Goal: Task Accomplishment & Management: Use online tool/utility

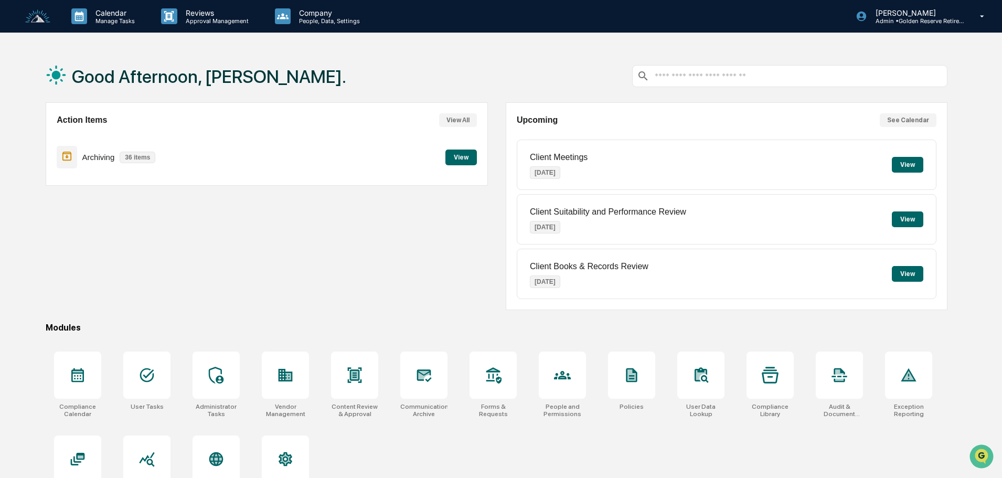
click at [461, 163] on button "View" at bounding box center [460, 158] width 31 height 16
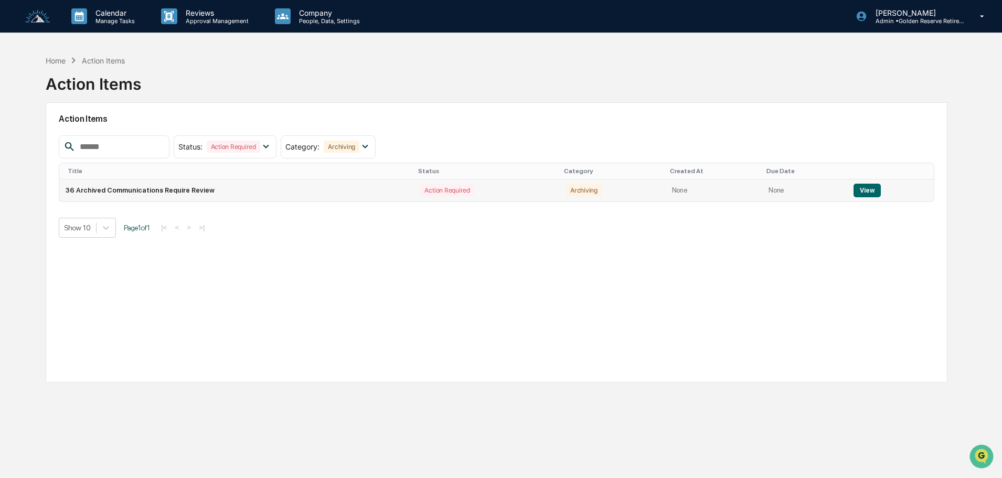
click at [866, 189] on button "View" at bounding box center [866, 191] width 27 height 14
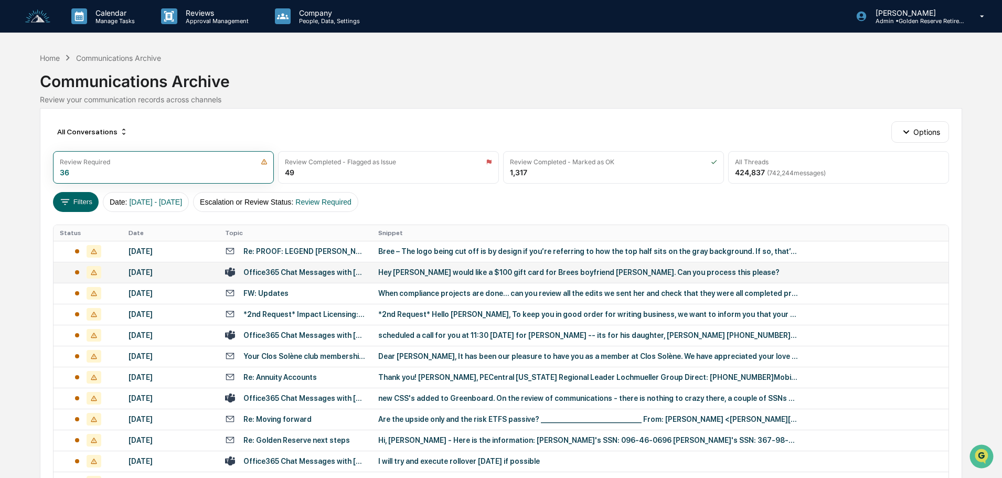
click at [410, 272] on div "Hey [PERSON_NAME] would like a $100 gift card for Brees boyfriend [PERSON_NAME]…" at bounding box center [588, 272] width 420 height 8
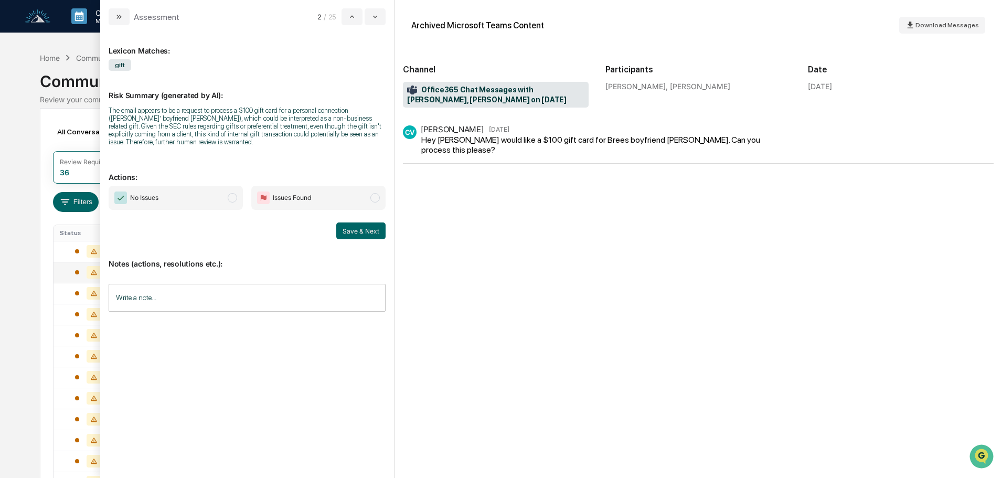
click at [186, 194] on span "No Issues" at bounding box center [176, 198] width 134 height 24
click at [354, 233] on button "Save & Next" at bounding box center [360, 230] width 49 height 17
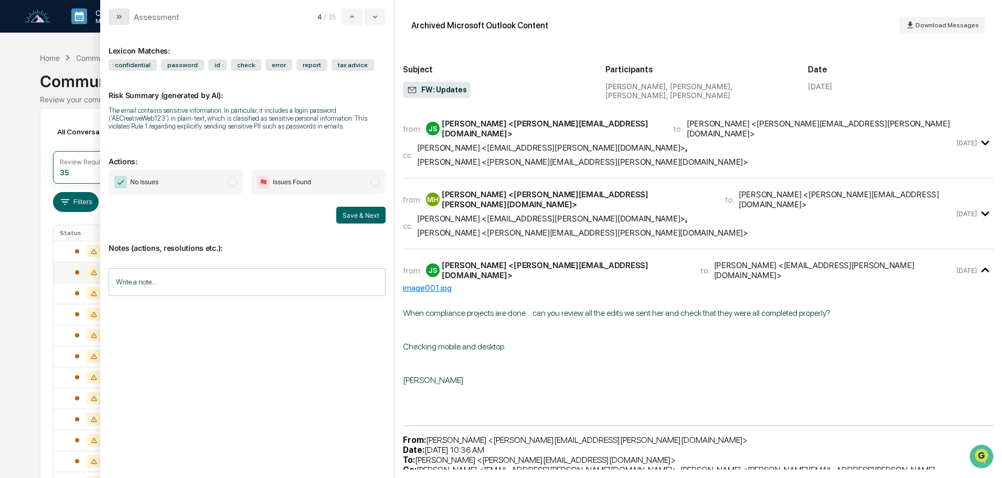
click at [120, 17] on icon "modal" at bounding box center [119, 17] width 8 height 8
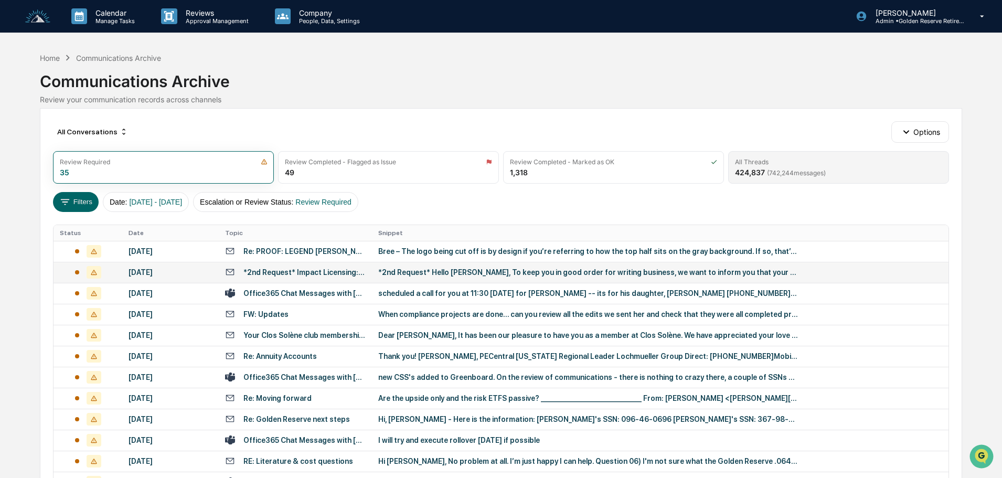
click at [814, 174] on span "( 742,244 messages)" at bounding box center [796, 173] width 59 height 8
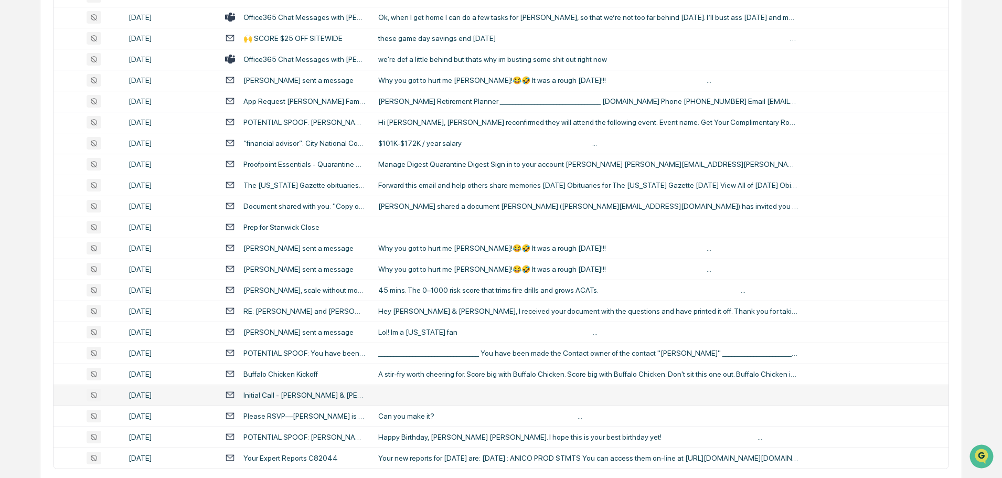
scroll to position [347, 0]
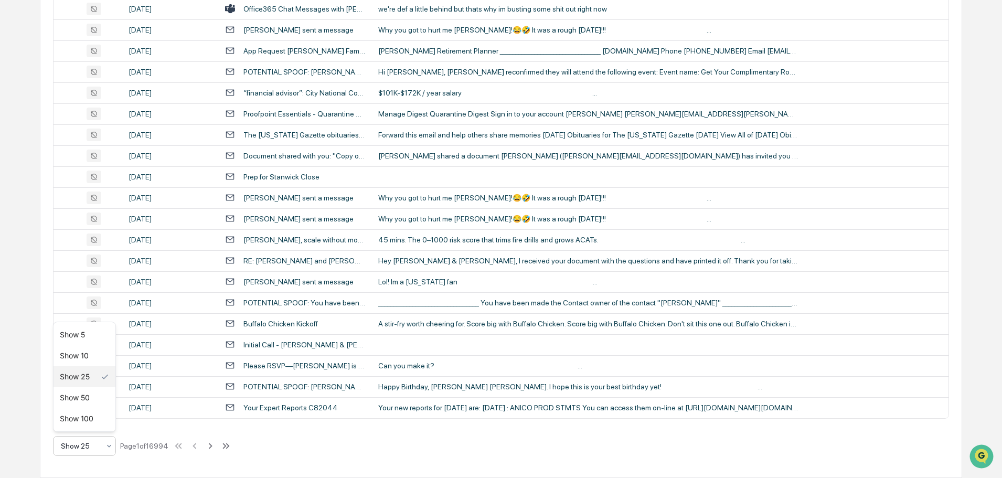
click at [99, 446] on div at bounding box center [80, 446] width 39 height 10
click at [93, 421] on div "Show 100" at bounding box center [85, 418] width 62 height 21
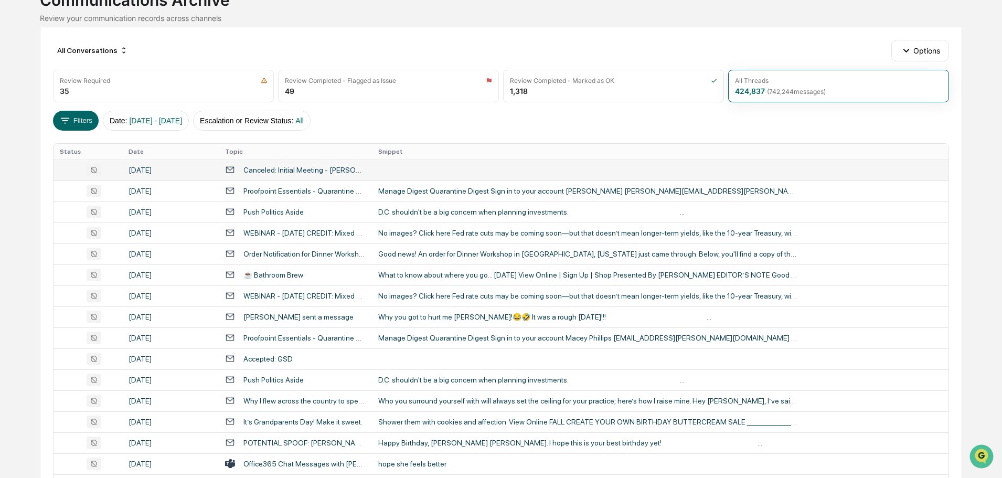
scroll to position [105, 0]
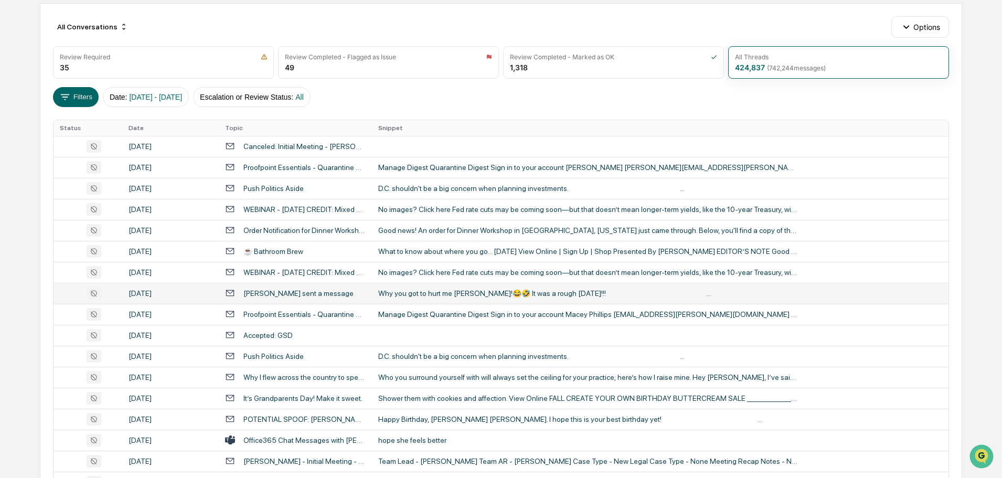
click at [416, 295] on div "Why you got to hurt me [PERSON_NAME]!😂🤣 It was a rough [DATE]!!! ‌ ‌ ‌ ‌ ‌ ‌ ‌ …" at bounding box center [588, 293] width 420 height 8
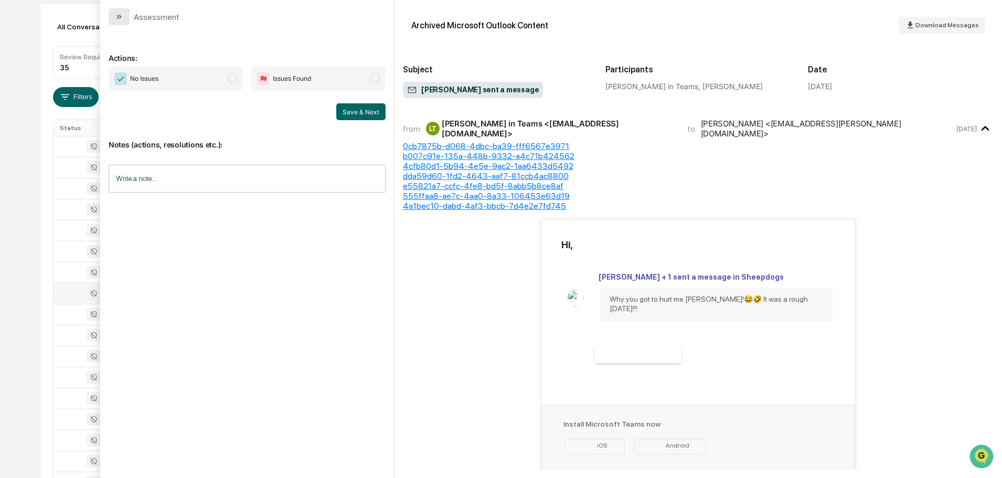
click at [115, 16] on icon "modal" at bounding box center [119, 17] width 8 height 8
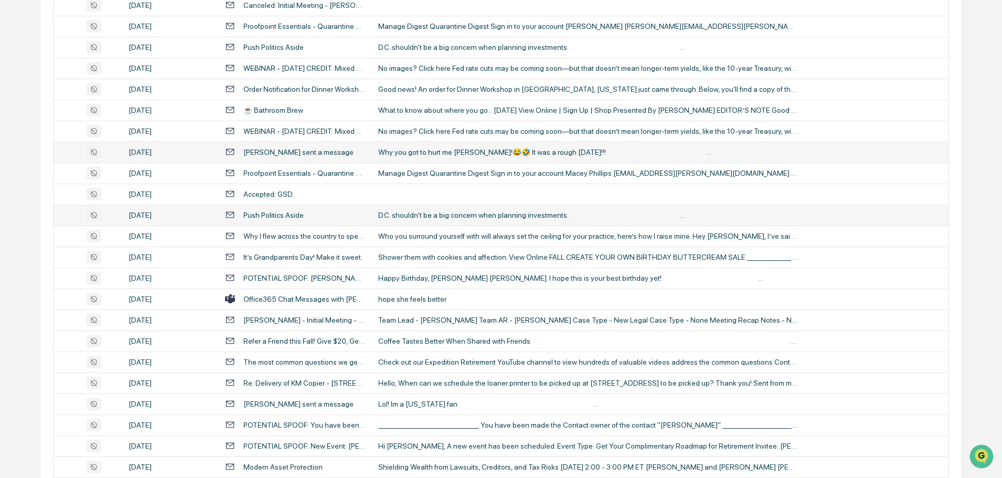
scroll to position [262, 0]
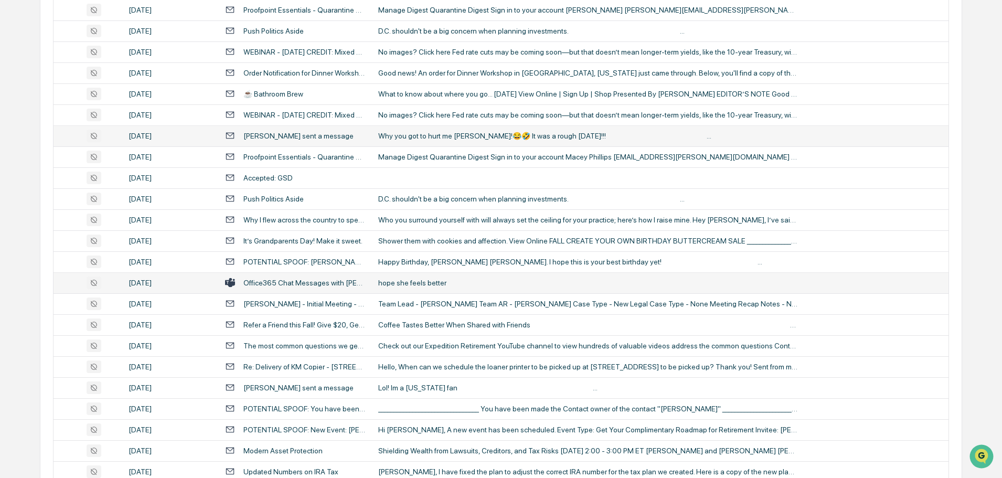
click at [449, 279] on div "hope she feels better" at bounding box center [588, 283] width 420 height 8
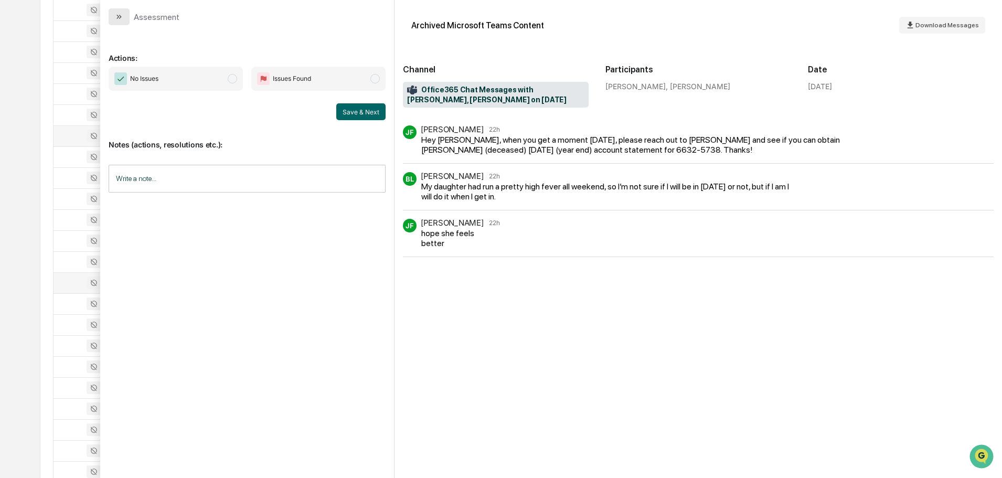
click at [125, 16] on button "modal" at bounding box center [119, 16] width 21 height 17
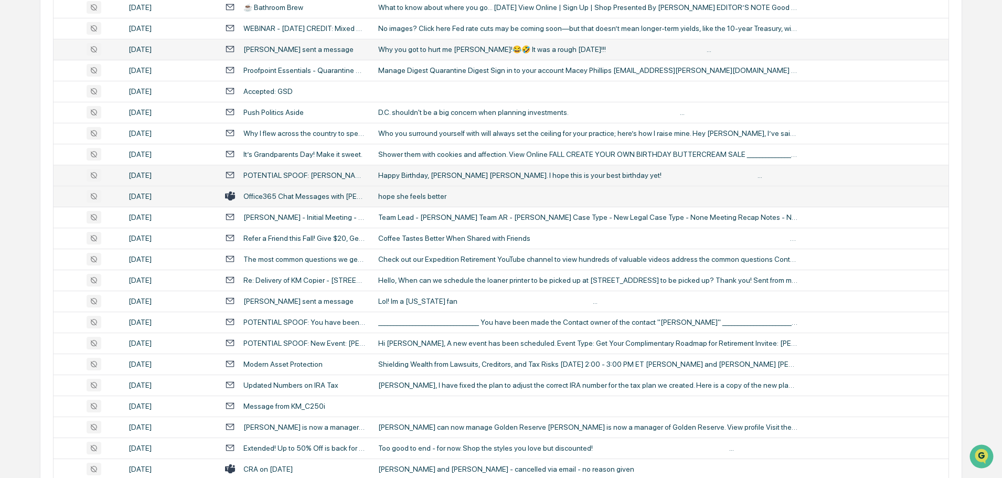
scroll to position [367, 0]
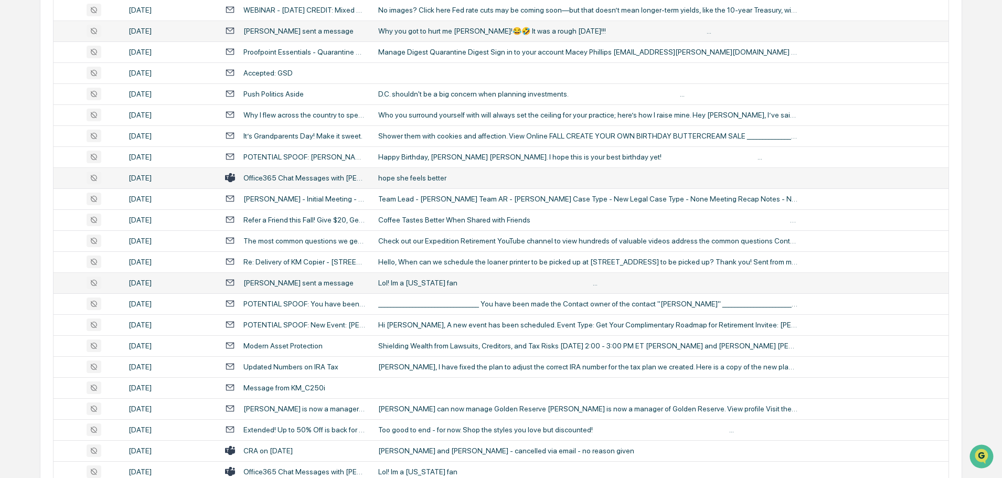
click at [443, 275] on td "Lol! Im a [US_STATE] fan ‌ ‌ ‌ ‌ ‌ ‌ ‌ ‌ ‌ ‌ ‌ ‌ ‌ ‌ ‌ ‌ ‌ ‌ ‌ ‌ ‌ ‌ ‌ ‌ ‌ ‌ ‌ …" at bounding box center [660, 282] width 577 height 21
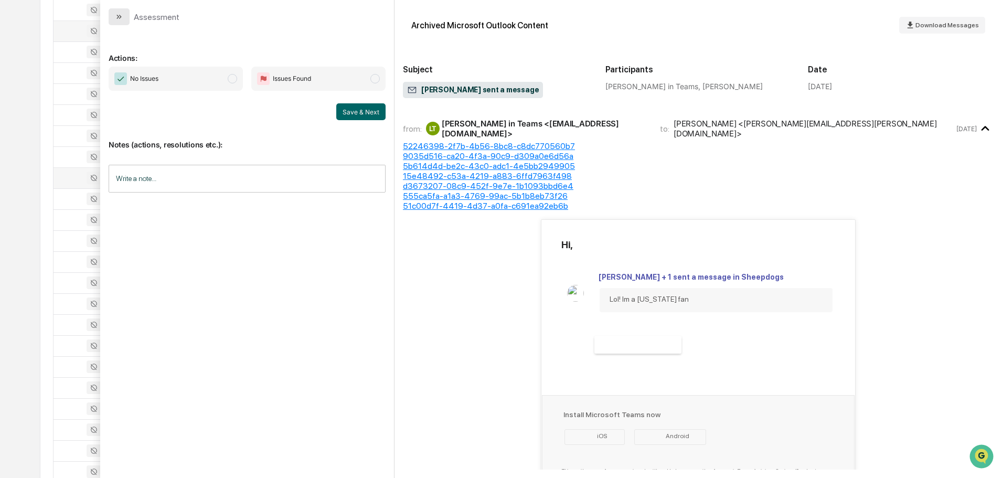
click at [113, 12] on button "modal" at bounding box center [119, 16] width 21 height 17
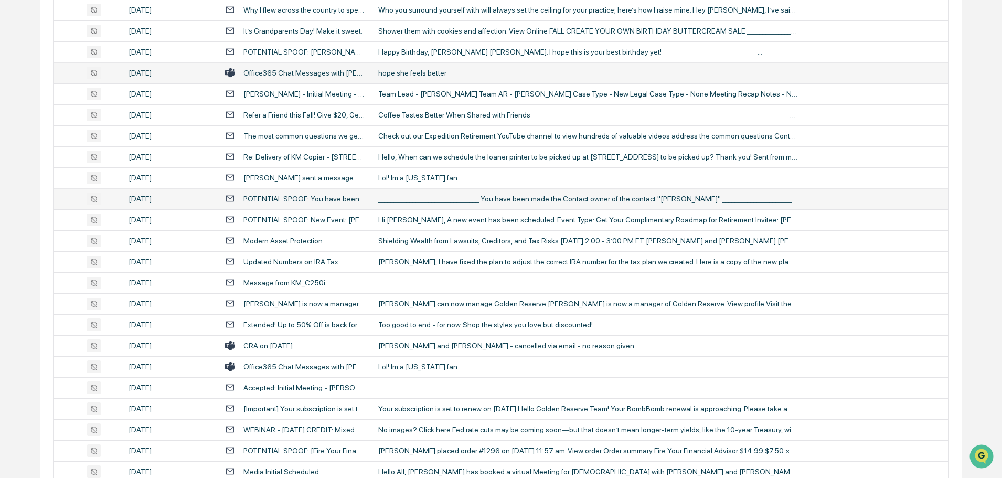
scroll to position [525, 0]
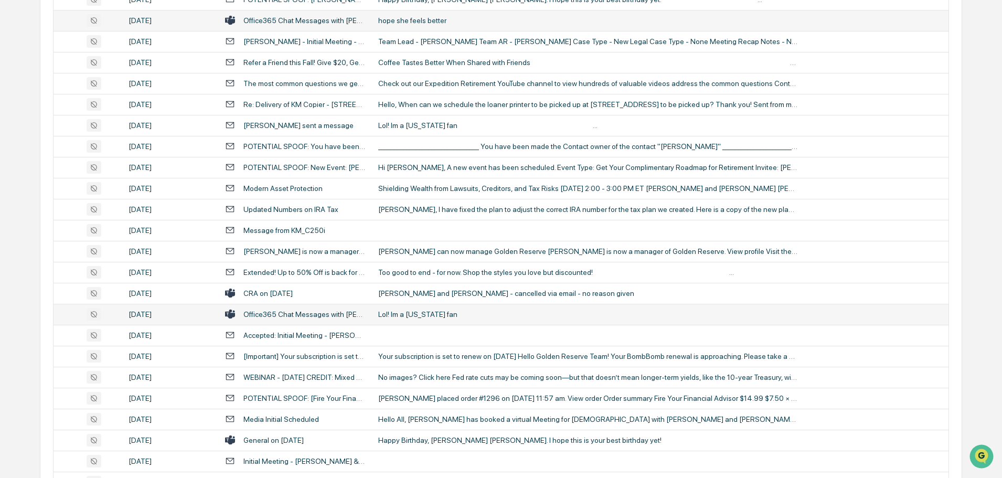
click at [439, 315] on div "Lol! Im a [US_STATE] fan" at bounding box center [588, 314] width 420 height 8
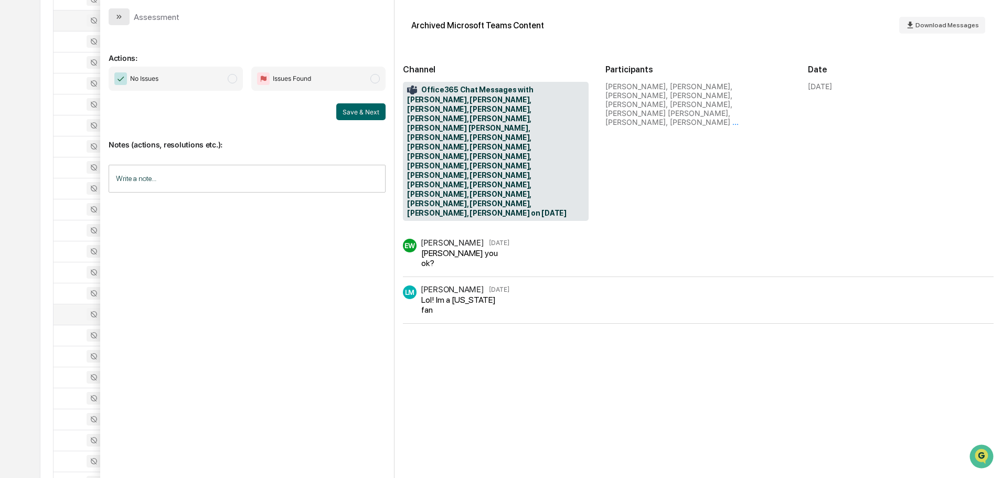
click at [124, 17] on button "modal" at bounding box center [119, 16] width 21 height 17
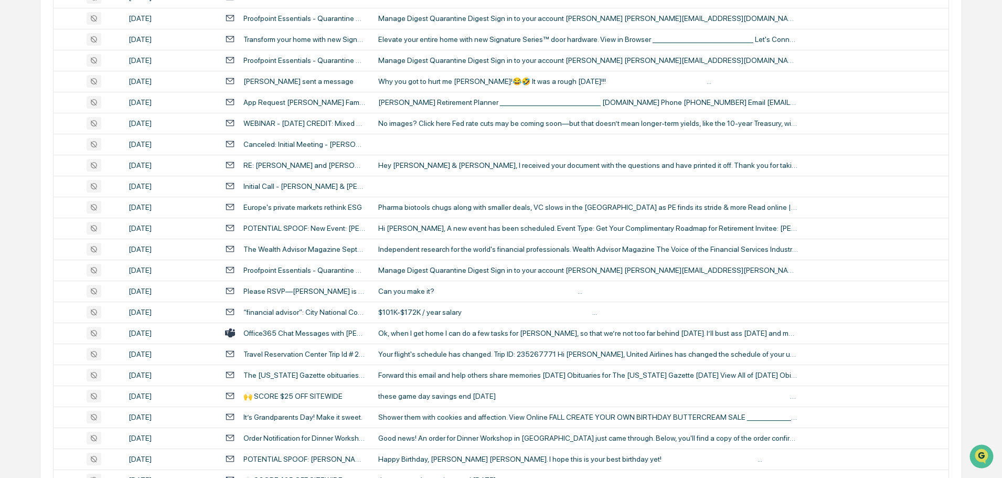
scroll to position [1469, 0]
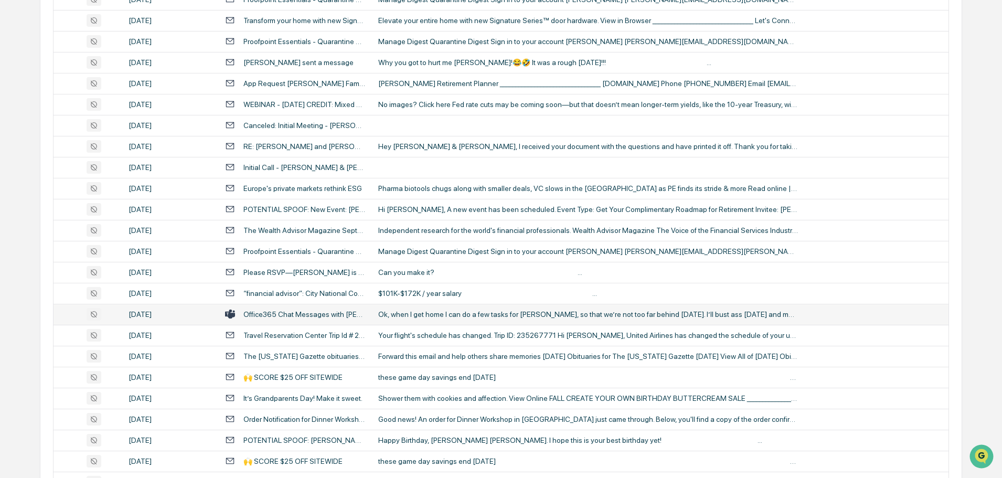
click at [436, 321] on td "Ok, when I get home I can do a few tasks for [PERSON_NAME], so that we’re not t…" at bounding box center [660, 314] width 577 height 21
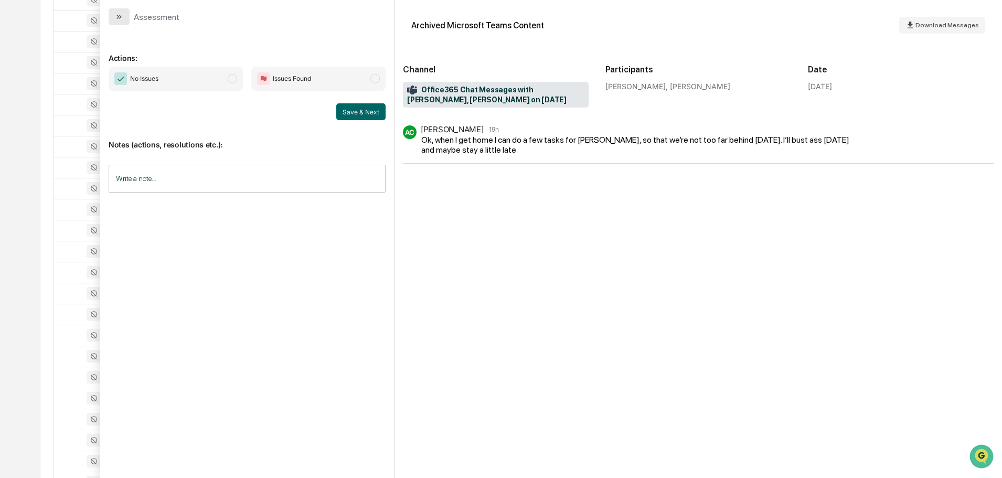
click at [119, 17] on icon "modal" at bounding box center [119, 17] width 8 height 8
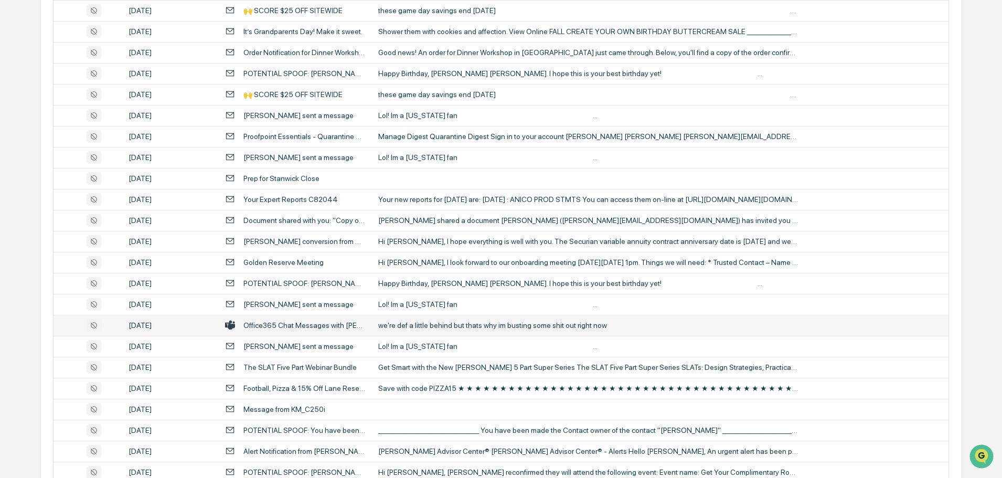
scroll to position [1836, 0]
click at [411, 326] on div "we're def a little behind but thats why im busting some shit out right now" at bounding box center [588, 325] width 420 height 8
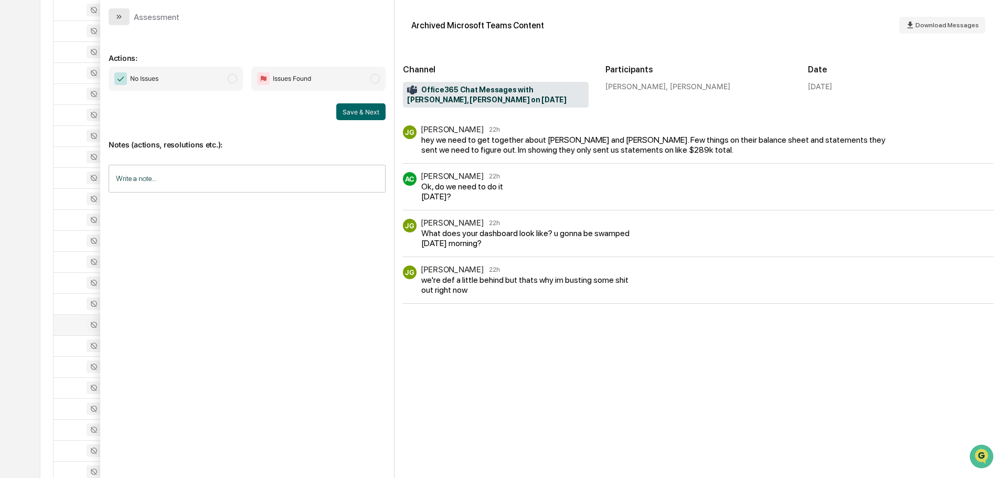
click at [124, 16] on button "modal" at bounding box center [119, 16] width 21 height 17
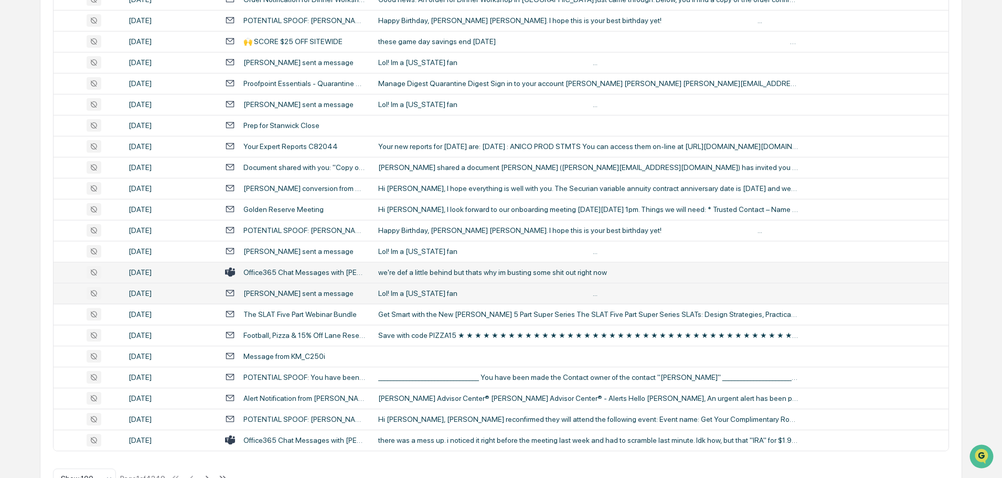
scroll to position [1921, 0]
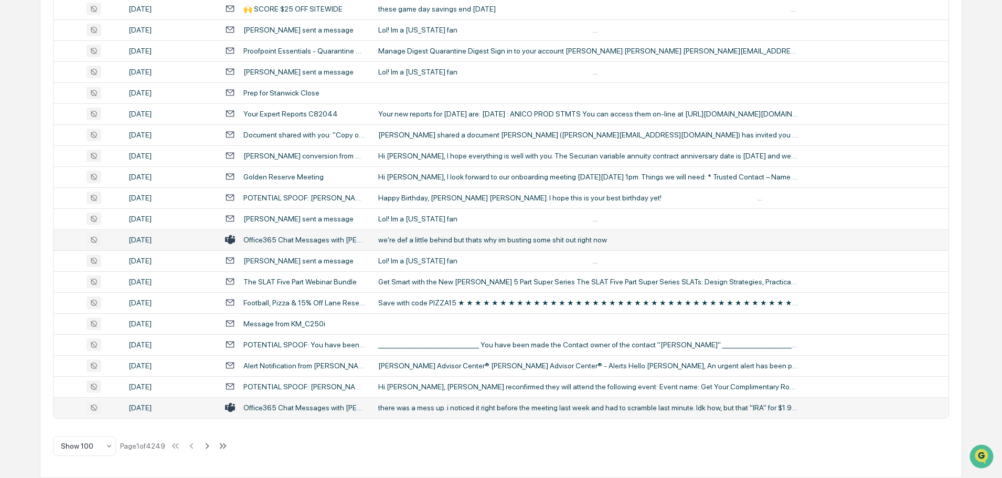
click at [433, 404] on div "there was a mess up. i noticed it right before the meeting last week and had to…" at bounding box center [588, 407] width 420 height 8
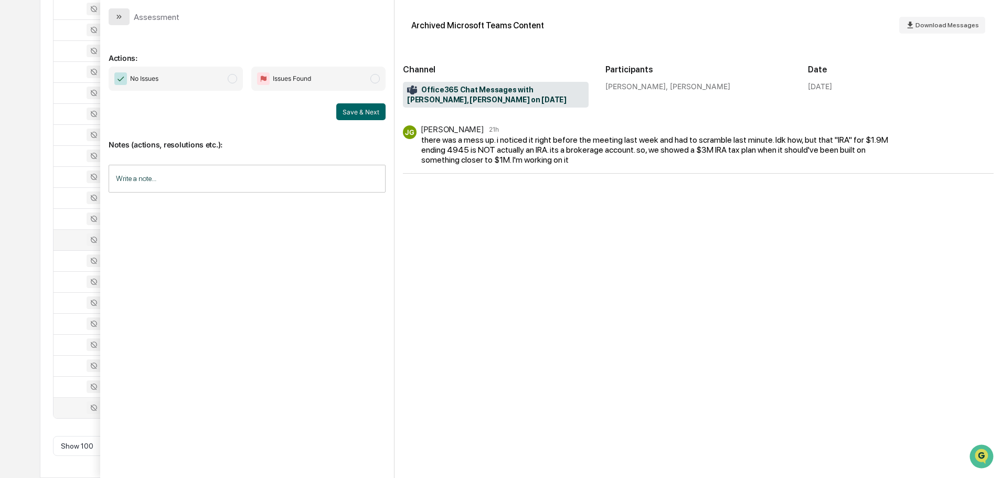
click at [123, 16] on button "modal" at bounding box center [119, 16] width 21 height 17
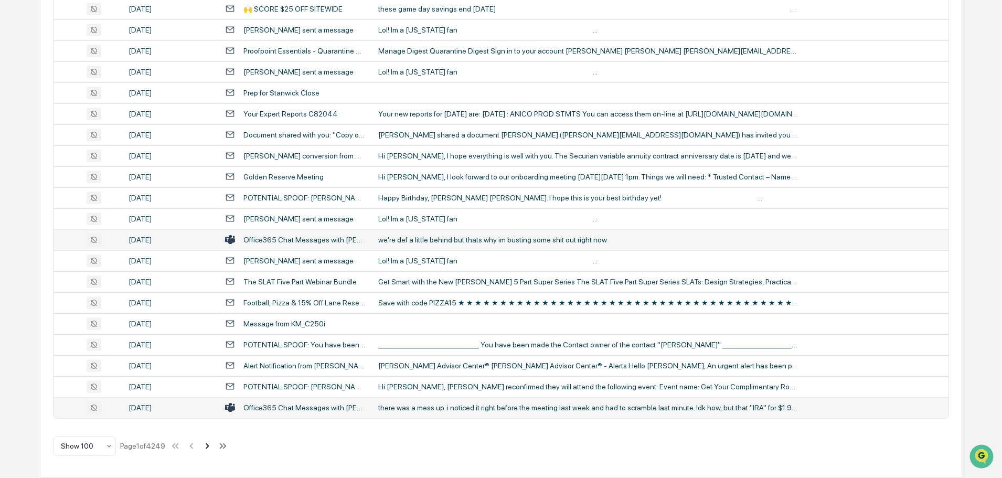
click at [209, 447] on icon at bounding box center [208, 446] width 4 height 6
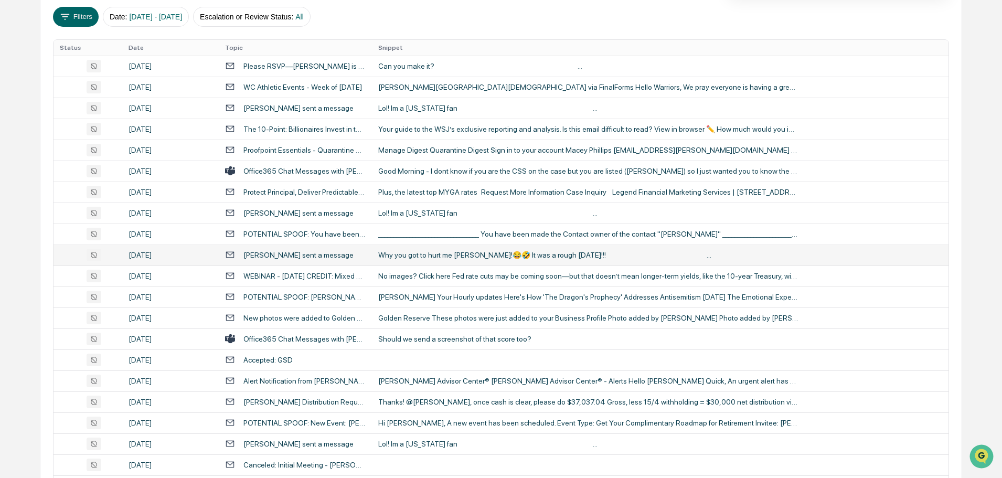
scroll to position [210, 0]
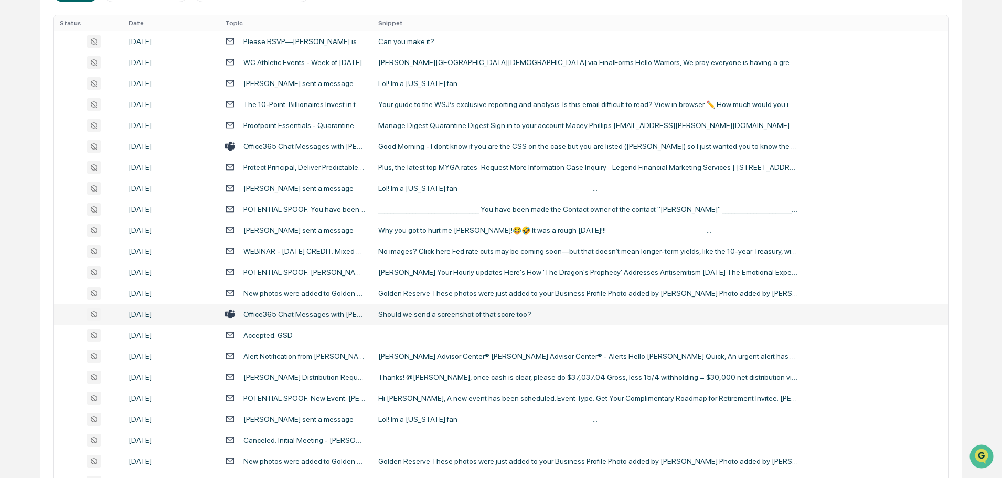
click at [424, 311] on div "Should we send a screenshot of that score too?" at bounding box center [588, 314] width 420 height 8
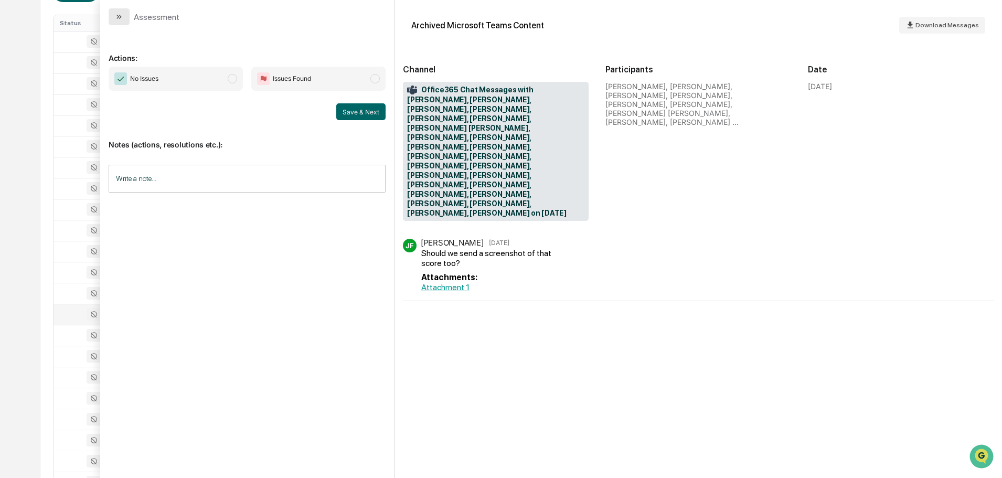
click at [118, 13] on icon "modal" at bounding box center [119, 17] width 8 height 8
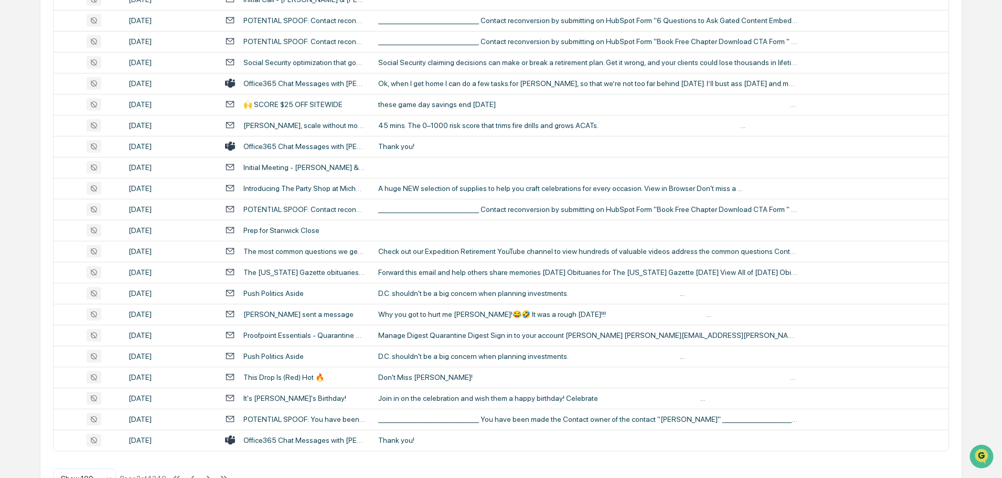
scroll to position [1921, 0]
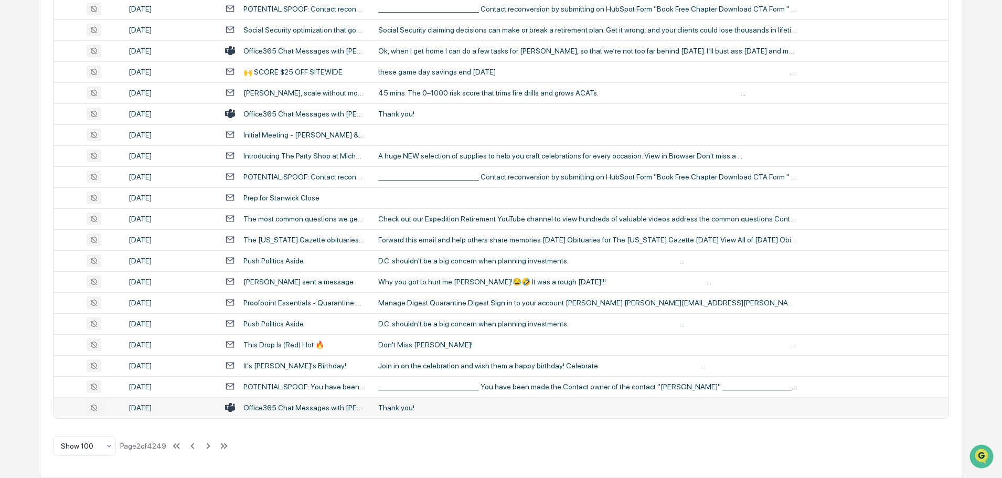
click at [409, 409] on div "Thank you!" at bounding box center [588, 407] width 420 height 8
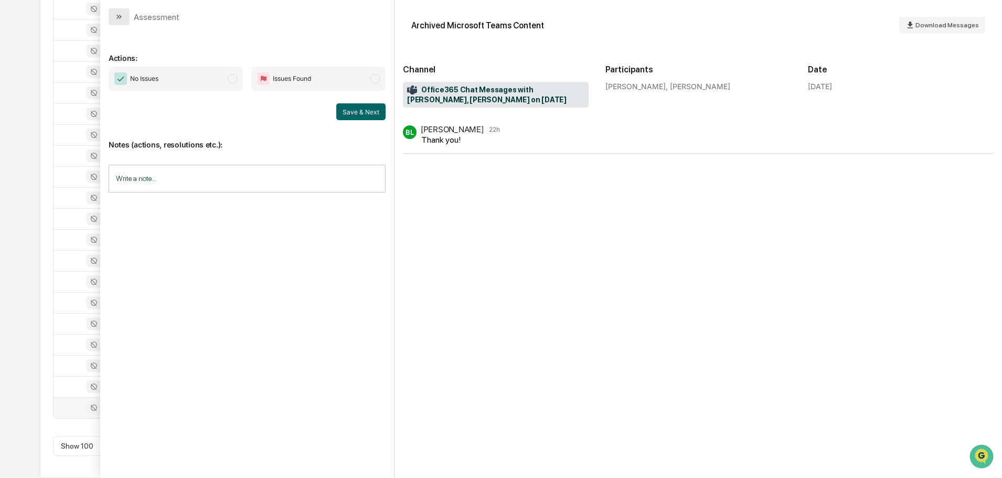
click at [122, 17] on icon "modal" at bounding box center [119, 17] width 8 height 8
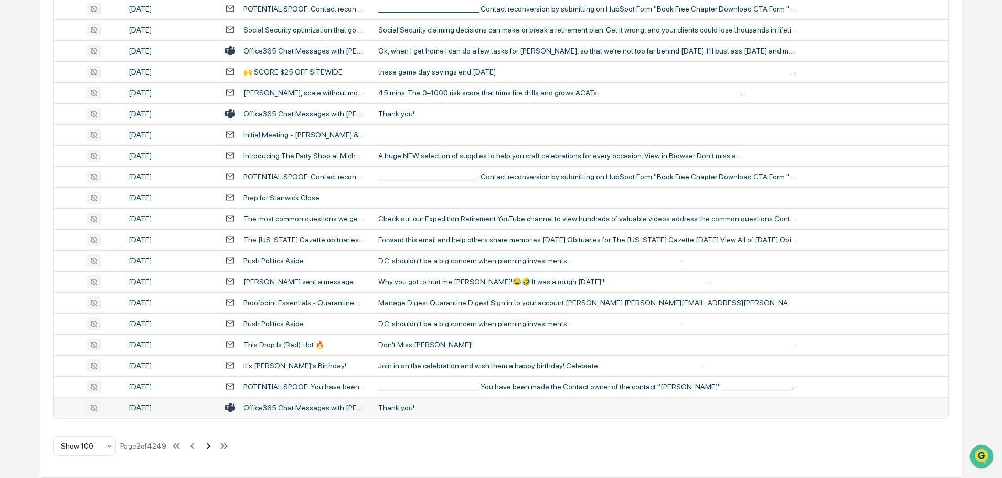
click at [210, 445] on icon at bounding box center [209, 446] width 4 height 6
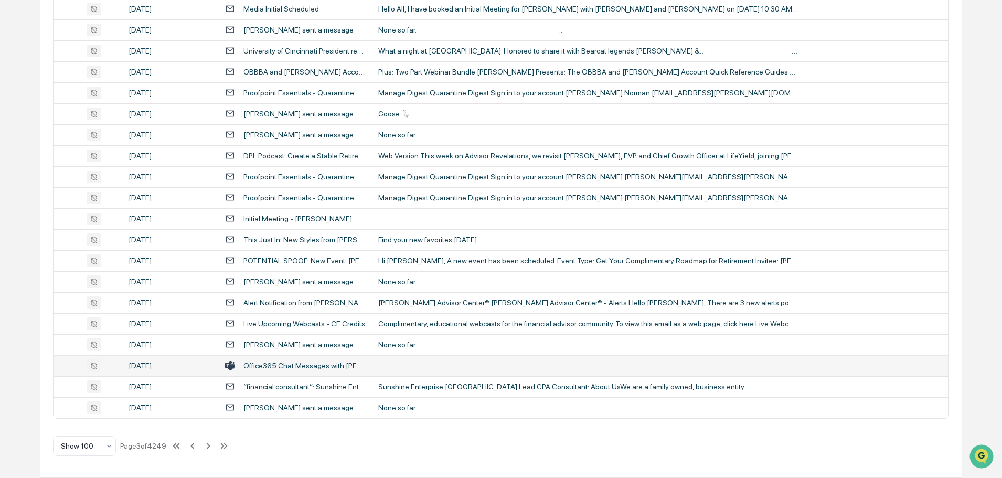
click at [413, 362] on td at bounding box center [660, 365] width 577 height 21
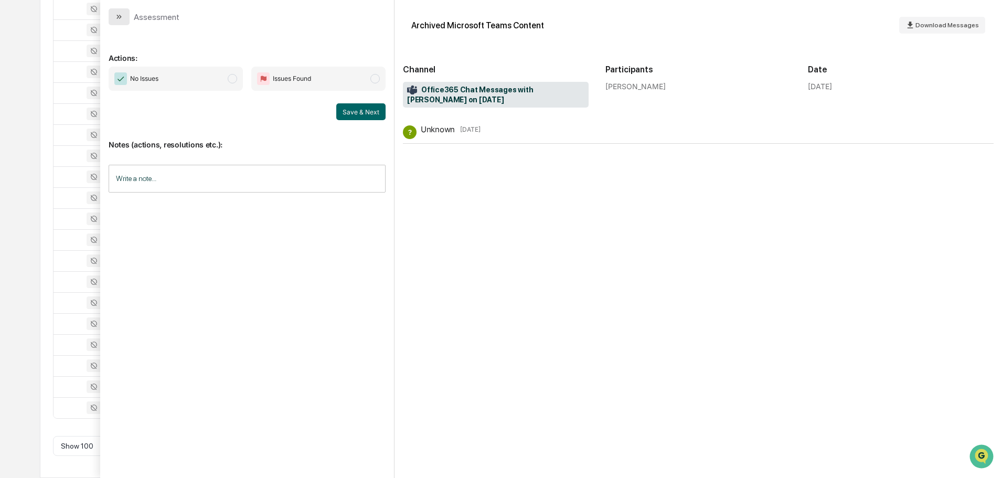
click at [127, 18] on button "modal" at bounding box center [119, 16] width 21 height 17
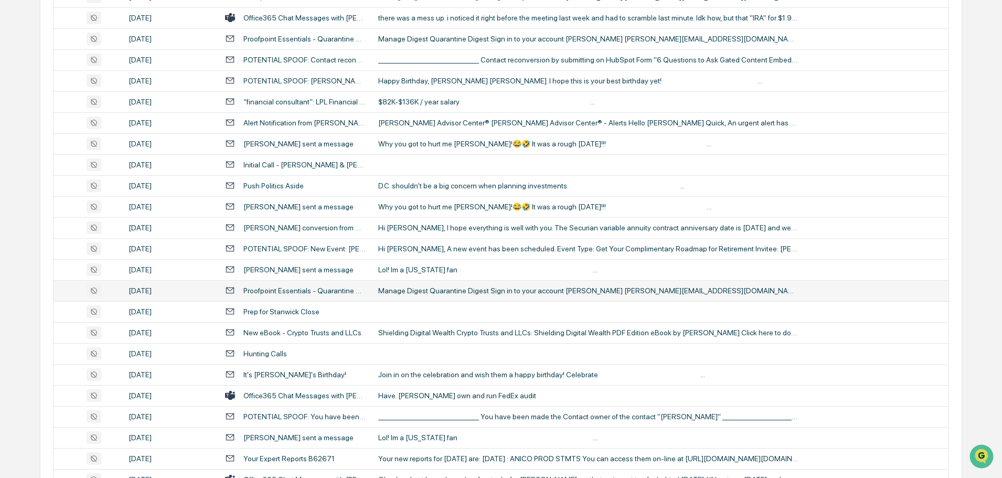
scroll to position [315, 0]
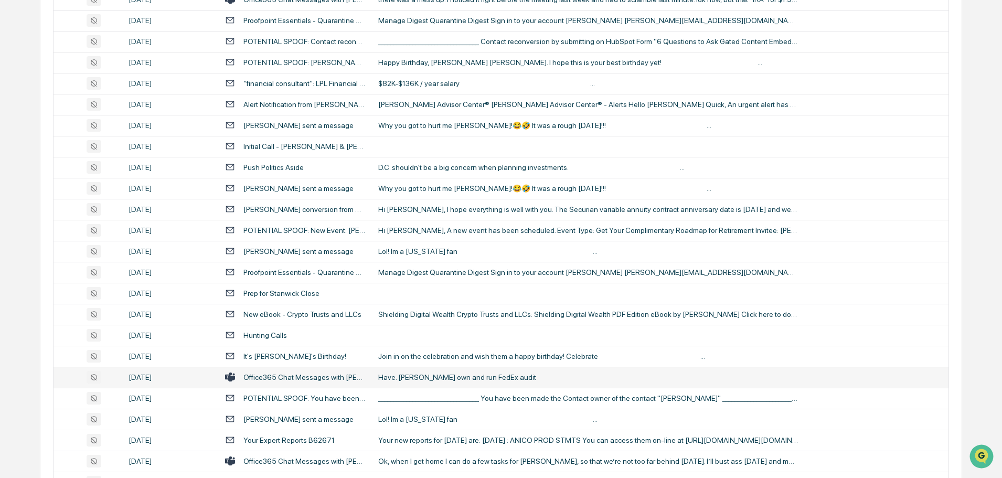
click at [436, 378] on div "Have. [PERSON_NAME] own and run FedEx audit" at bounding box center [588, 377] width 420 height 8
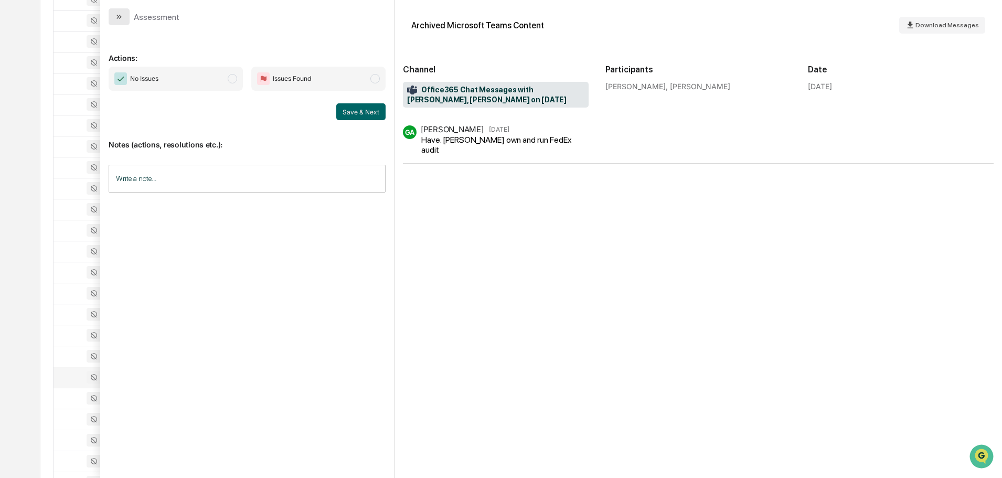
click at [122, 18] on icon "modal" at bounding box center [119, 17] width 8 height 8
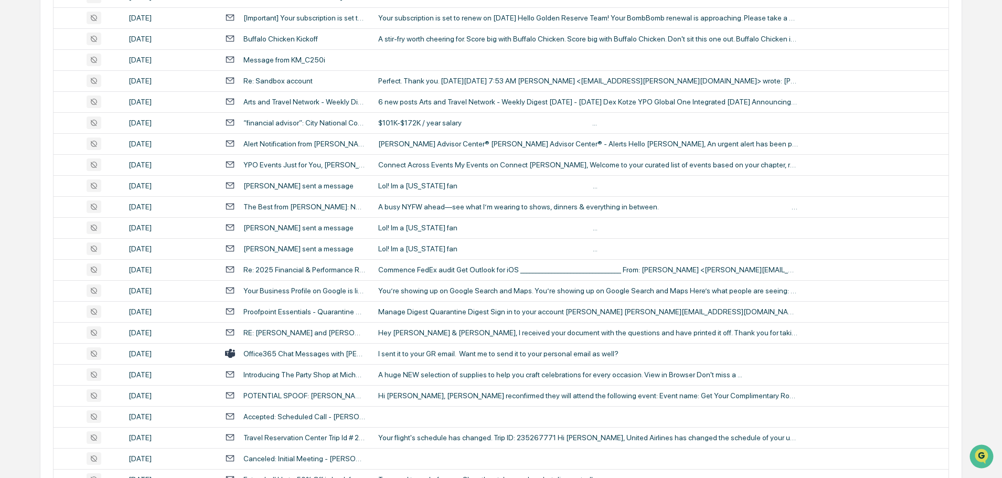
scroll to position [944, 0]
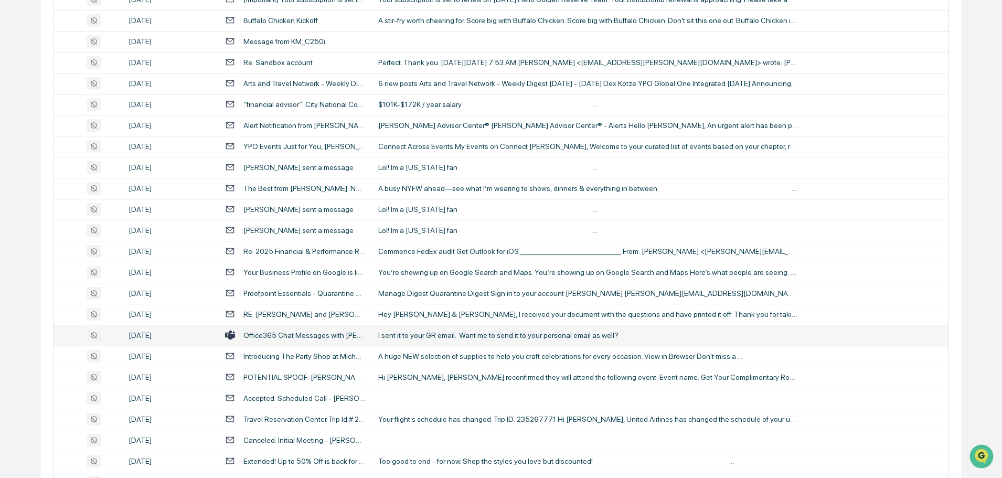
click at [429, 335] on div "I sent it to your GR email. Want me to send it to your personal email as well?" at bounding box center [588, 335] width 420 height 8
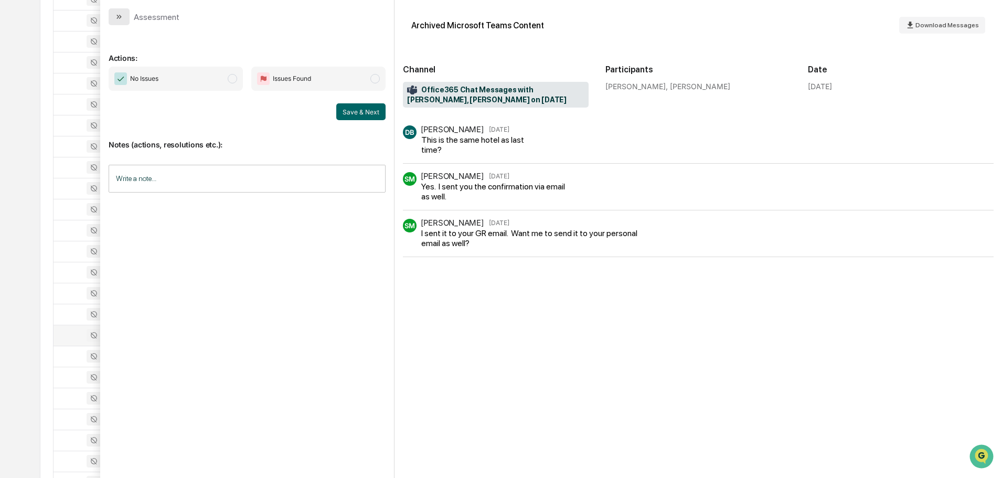
click at [123, 19] on button "modal" at bounding box center [119, 16] width 21 height 17
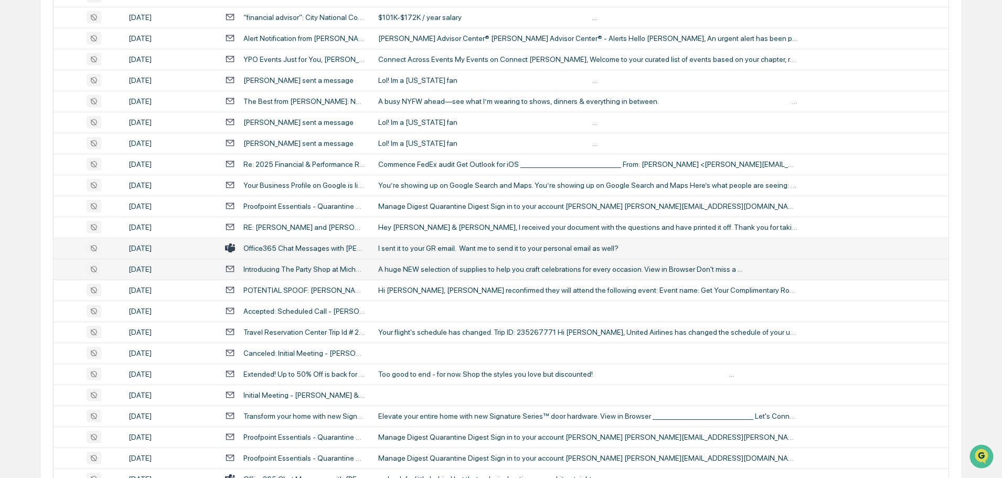
scroll to position [1049, 0]
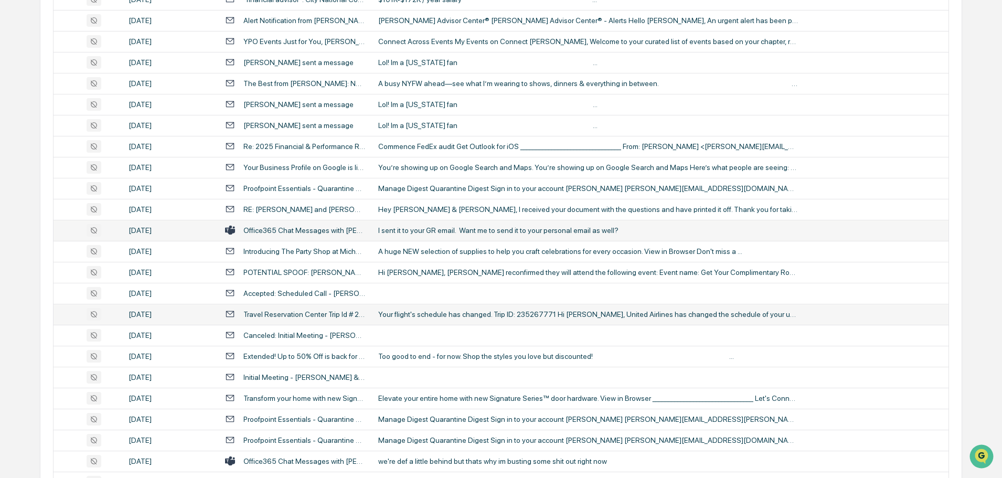
click at [413, 313] on div "Your flight's schedule has changed. Trip ID: 235267771 Hi [PERSON_NAME], United…" at bounding box center [588, 314] width 420 height 8
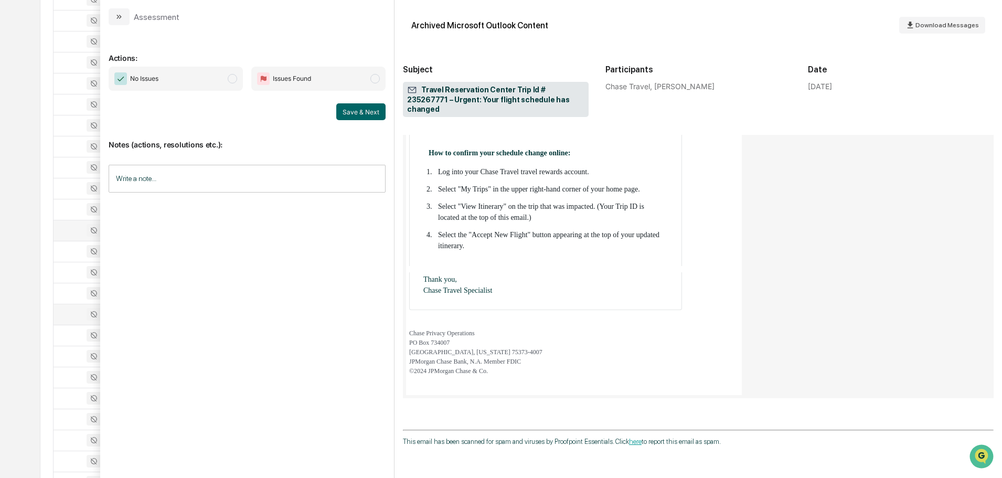
scroll to position [264, 0]
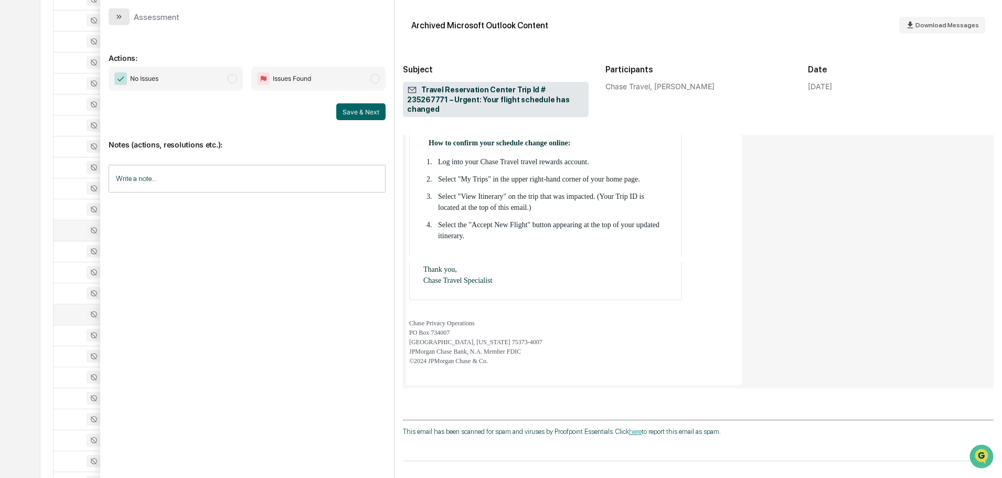
click at [126, 14] on button "modal" at bounding box center [119, 16] width 21 height 17
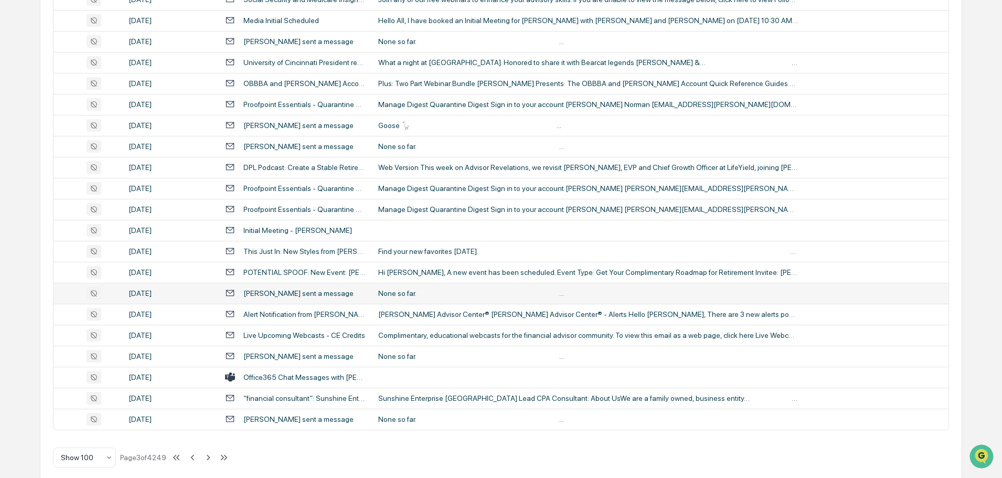
scroll to position [1921, 0]
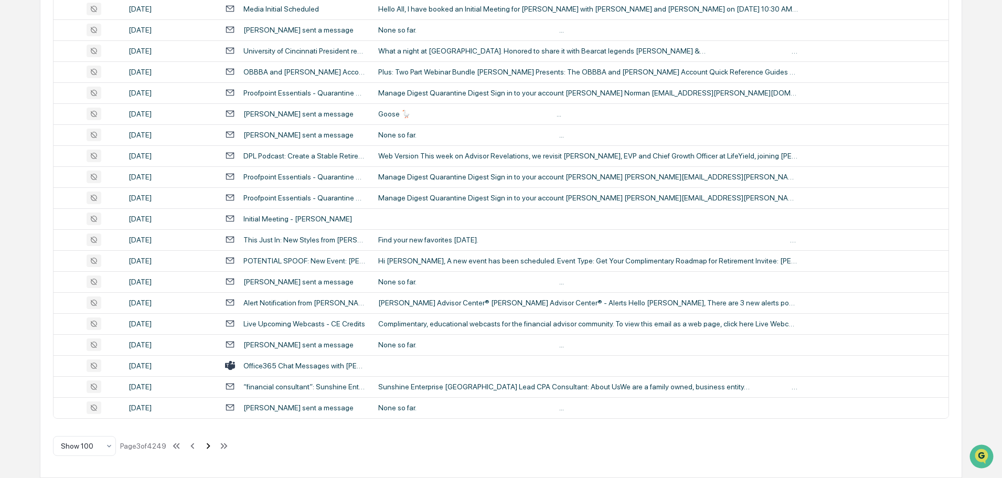
click at [210, 447] on icon at bounding box center [208, 446] width 12 height 12
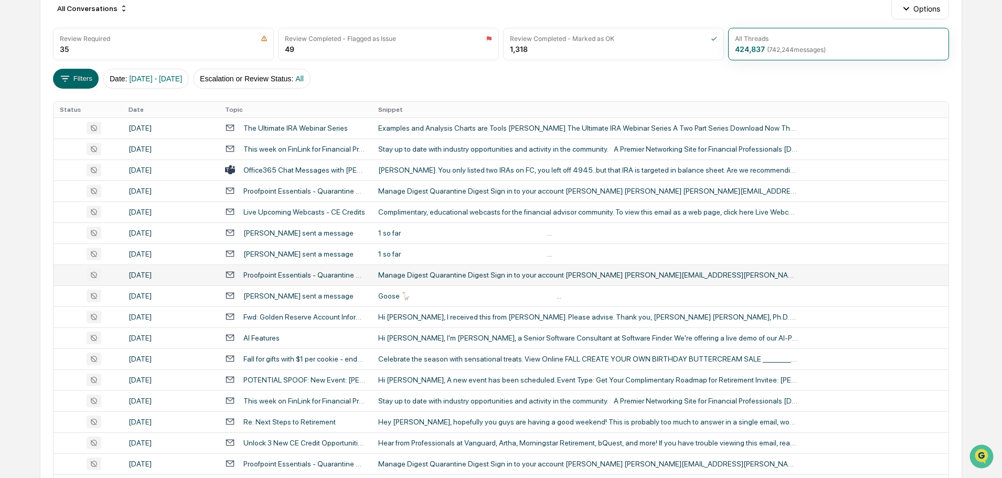
scroll to position [137, 0]
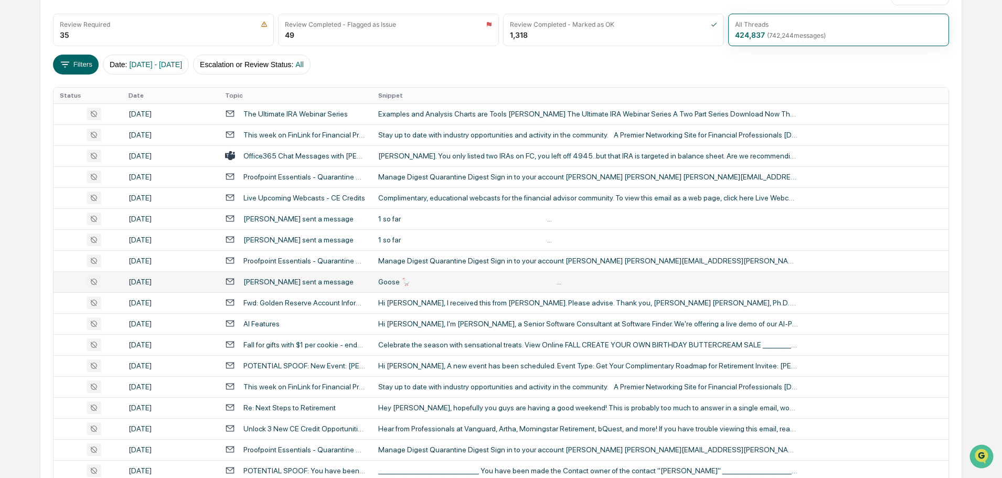
click at [414, 287] on td "Goose 🪿 ‌ ‌ ‌ ‌ ‌ ‌ ‌ ‌ ‌ ‌ ‌ ‌ ‌ ‌ ‌ ‌ ‌ ‌ ‌ ‌ ‌ ‌ ‌ ‌ ‌ ‌ ‌ ‌ ‌ ‌ ‌ ‌ ‌ ‌ ‌ ‌…" at bounding box center [660, 281] width 577 height 21
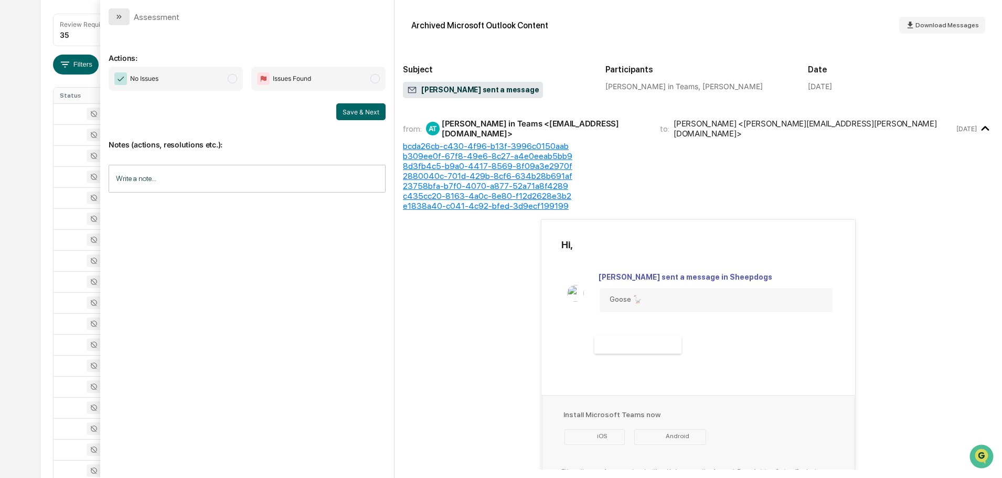
click at [124, 14] on button "modal" at bounding box center [119, 16] width 21 height 17
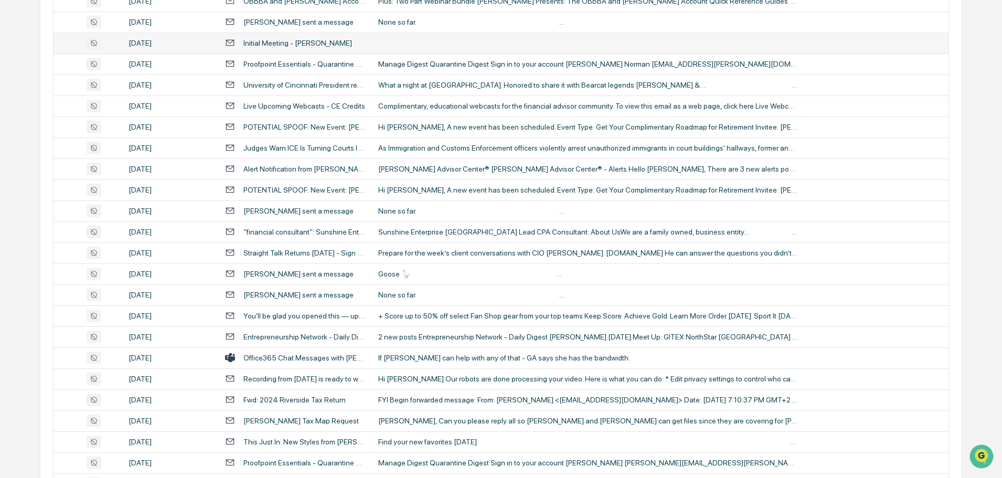
scroll to position [1396, 0]
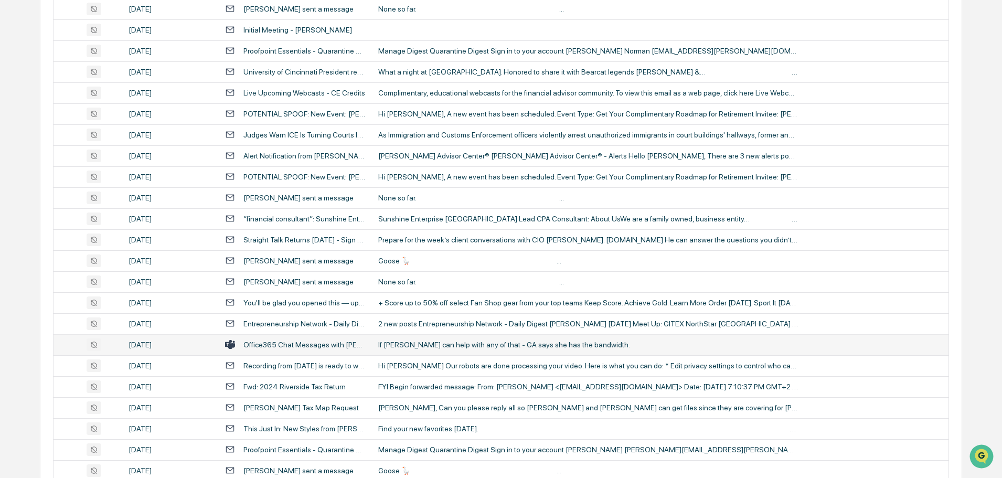
click at [439, 346] on div "If [PERSON_NAME] can help with any of that - GA says she has the bandwidth." at bounding box center [588, 344] width 420 height 8
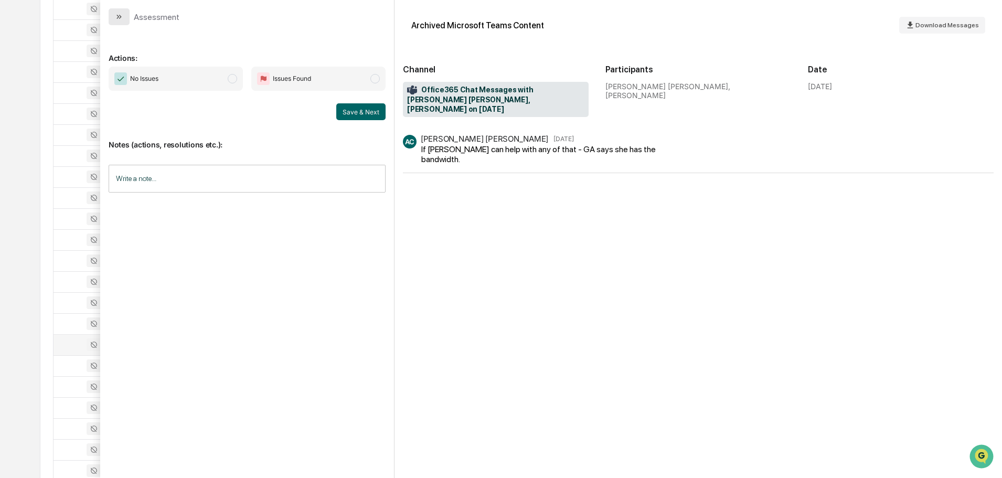
click at [120, 21] on button "modal" at bounding box center [119, 16] width 21 height 17
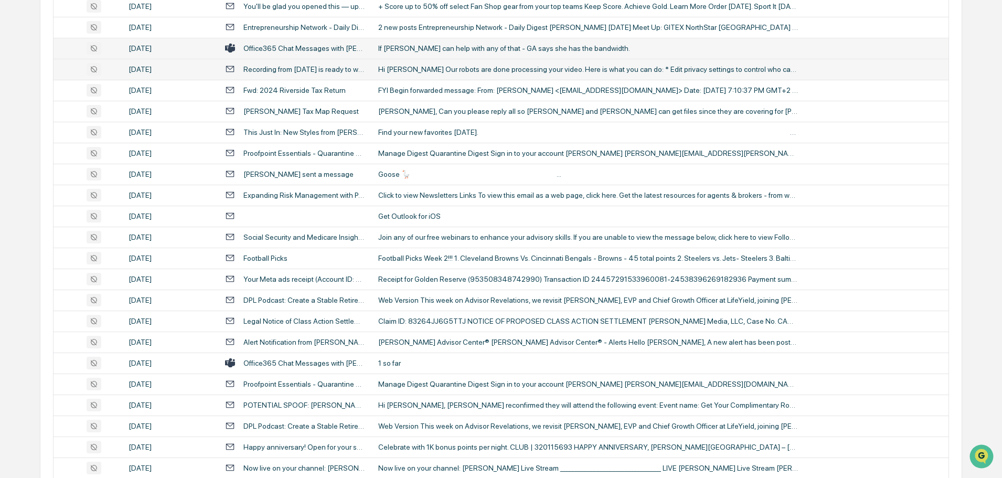
scroll to position [1711, 0]
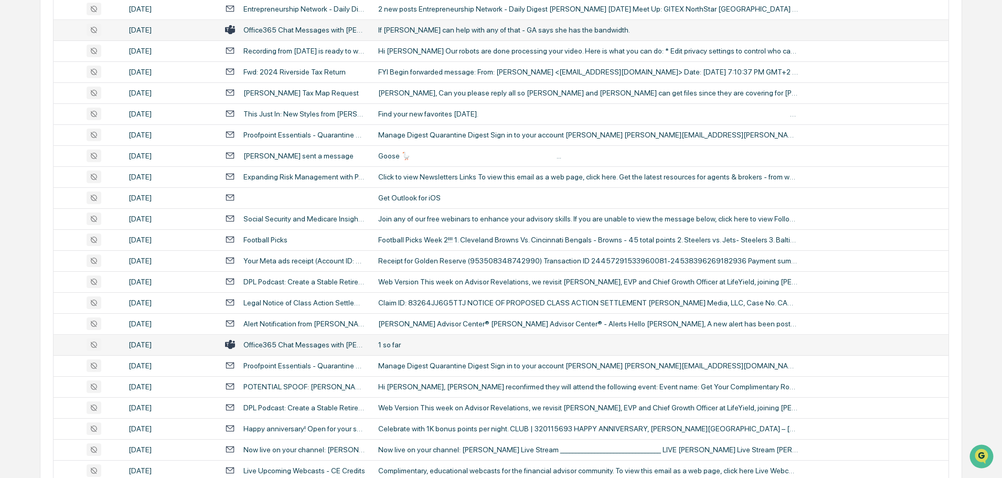
click at [390, 345] on div "1 so far" at bounding box center [588, 344] width 420 height 8
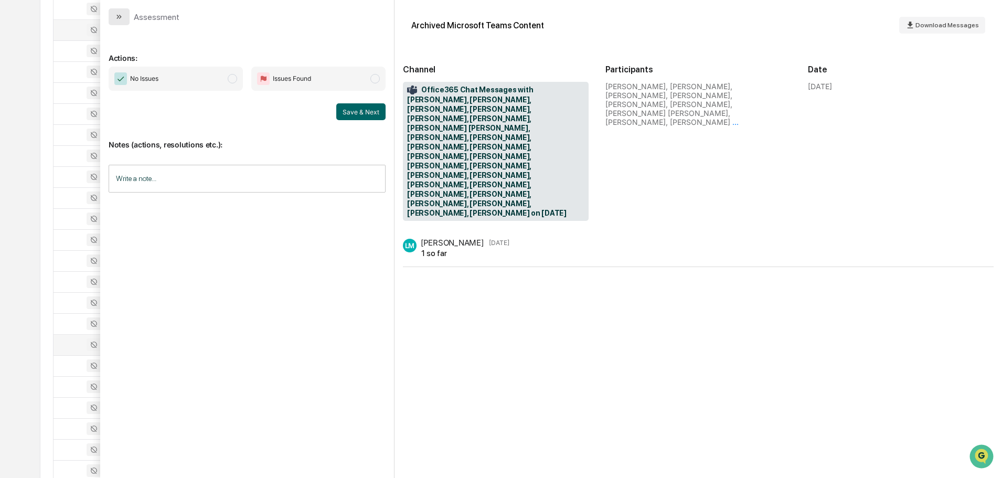
click at [118, 14] on icon "modal" at bounding box center [119, 17] width 8 height 8
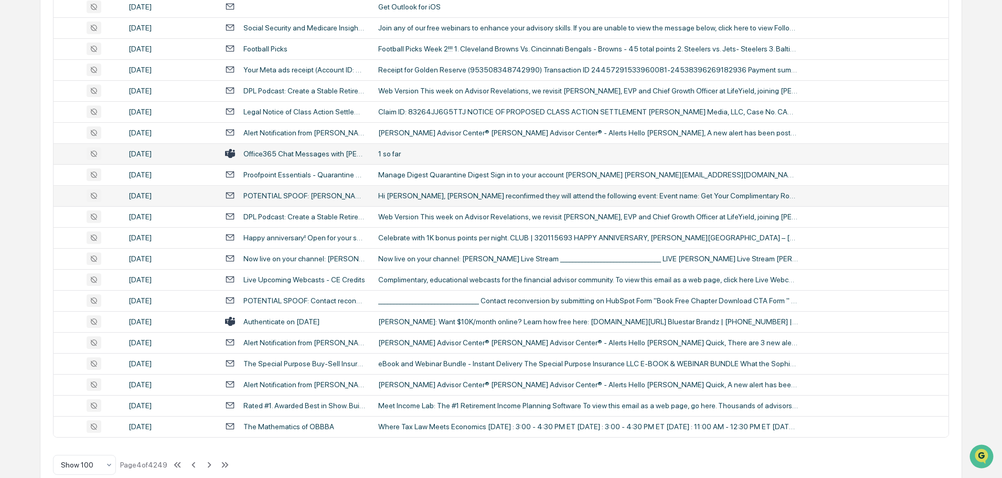
scroll to position [1921, 0]
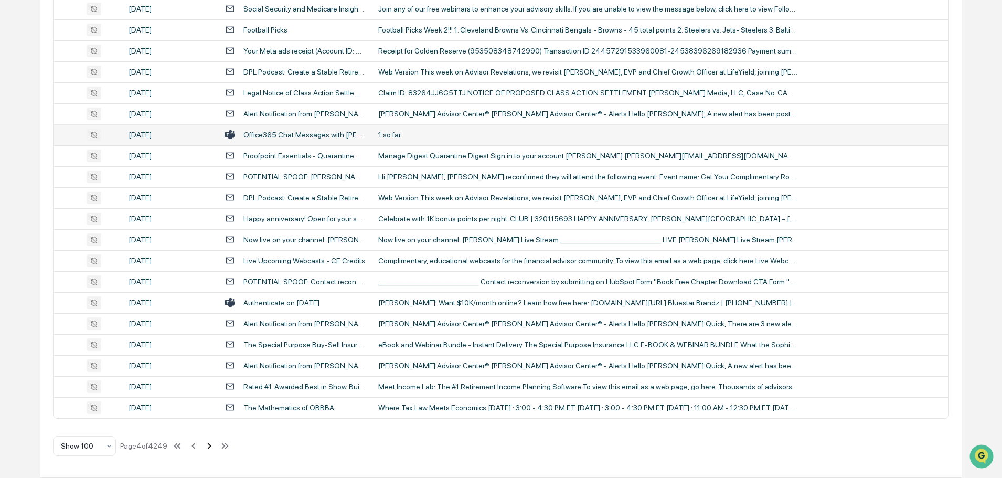
click at [212, 447] on icon at bounding box center [210, 446] width 12 height 12
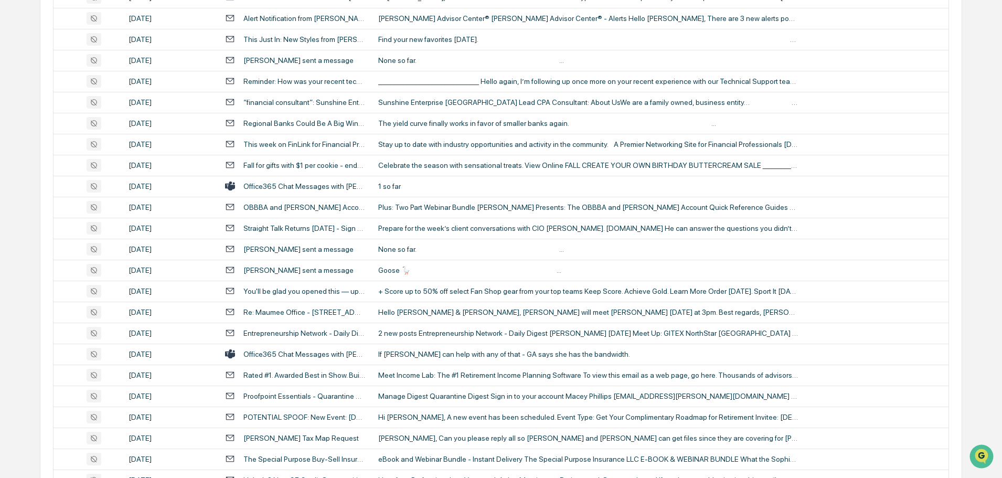
scroll to position [1049, 0]
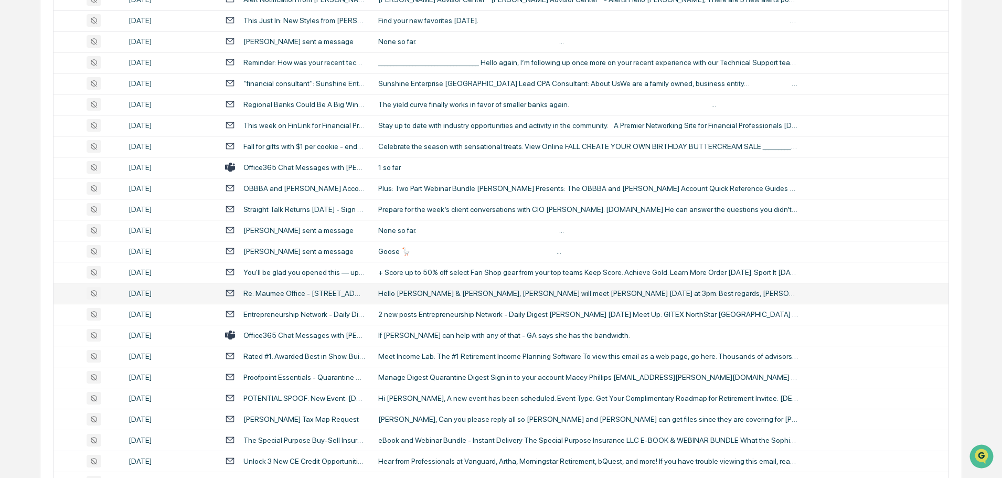
click at [428, 294] on div "Hello [PERSON_NAME] & [PERSON_NAME], [PERSON_NAME] will meet [PERSON_NAME] [DAT…" at bounding box center [588, 293] width 420 height 8
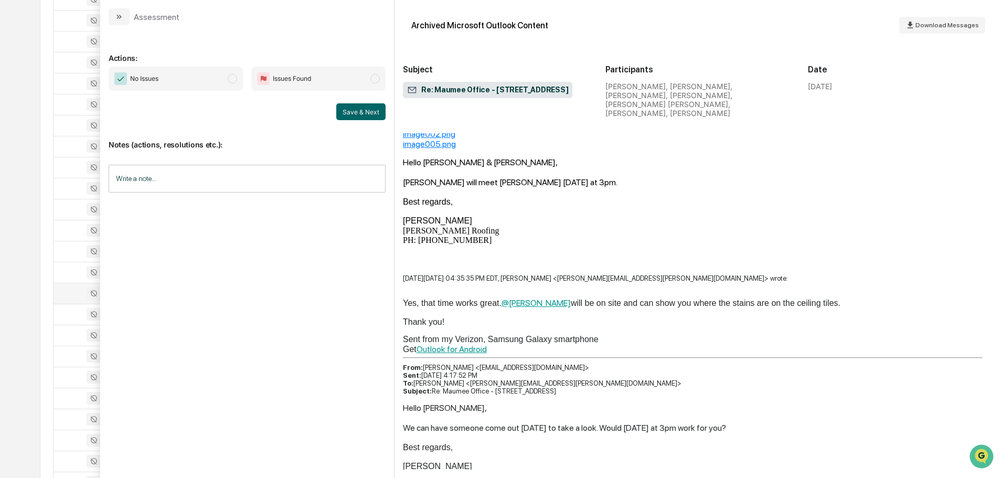
scroll to position [315, 0]
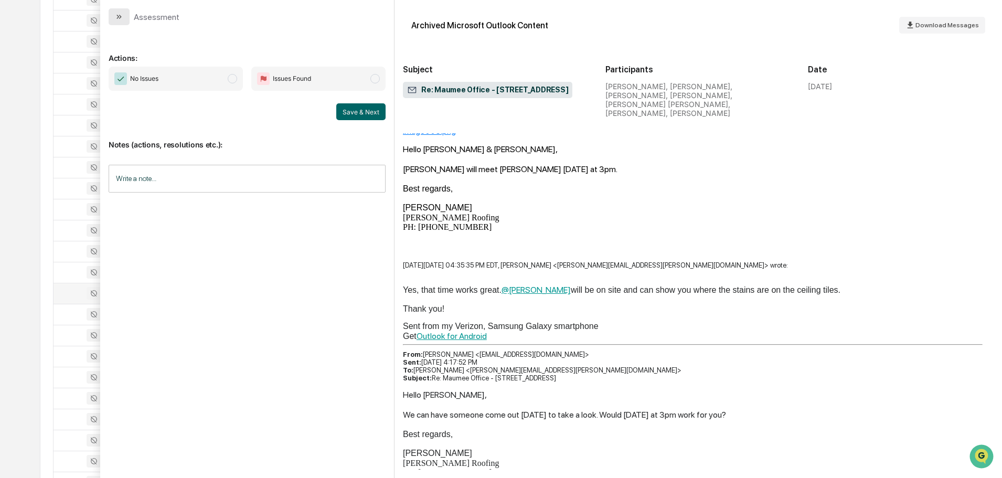
click at [125, 19] on button "modal" at bounding box center [119, 16] width 21 height 17
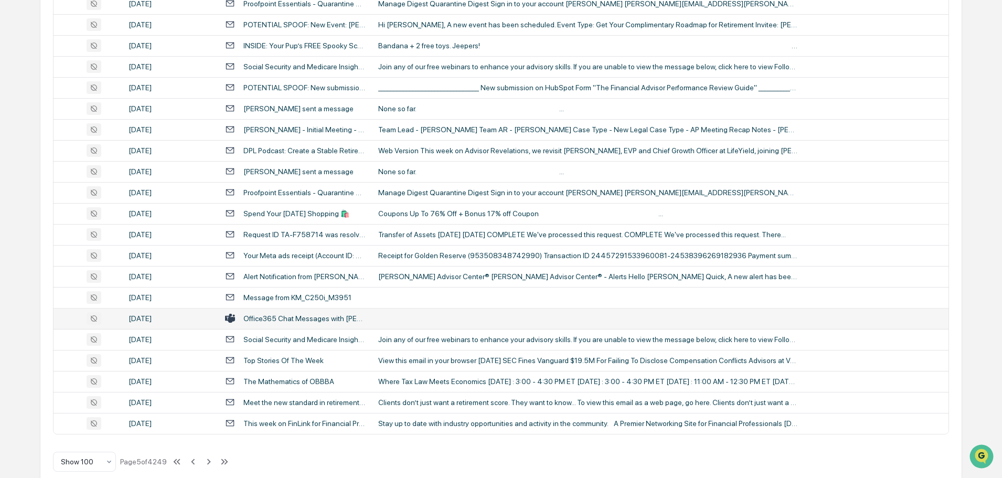
scroll to position [1921, 0]
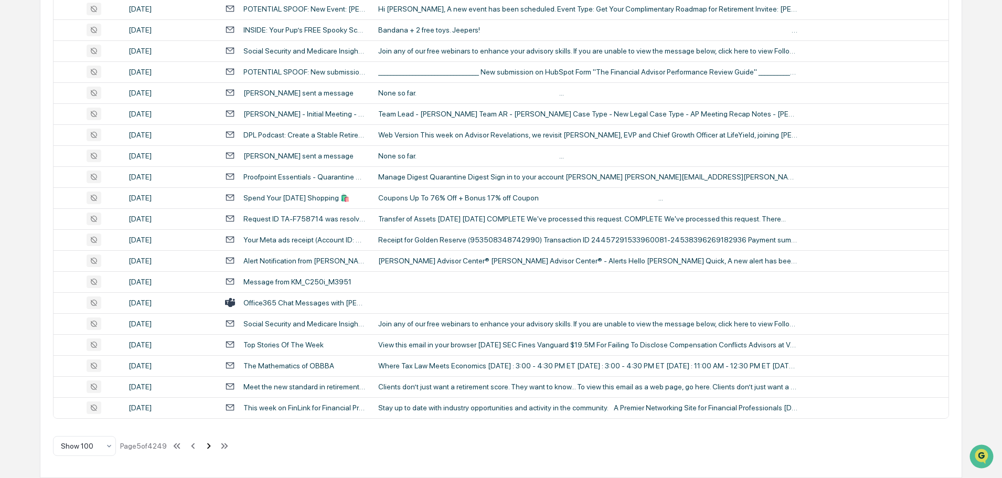
click at [208, 447] on icon at bounding box center [209, 446] width 12 height 12
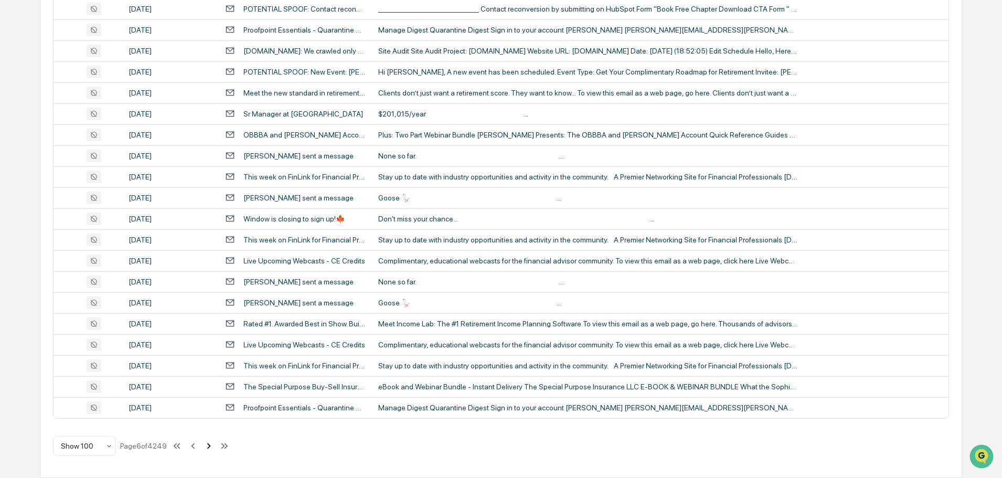
click at [209, 448] on icon at bounding box center [209, 446] width 4 height 6
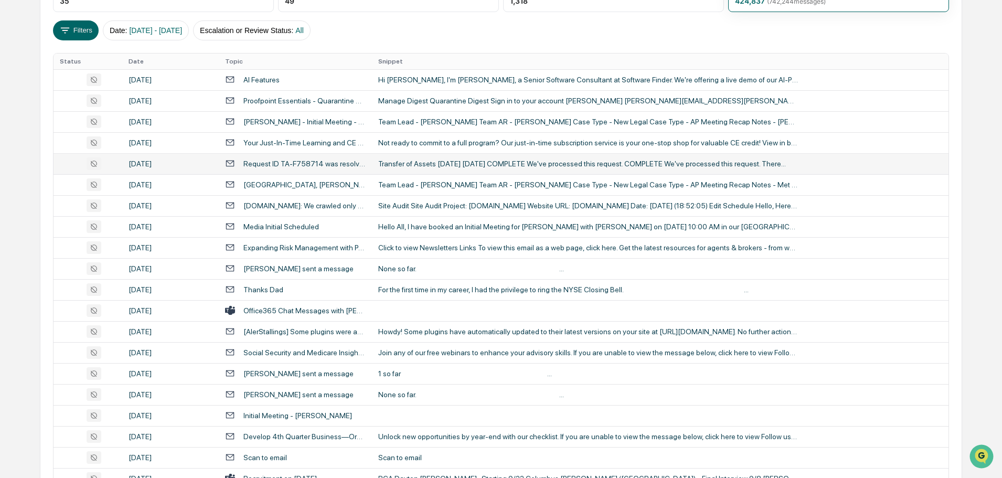
scroll to position [190, 0]
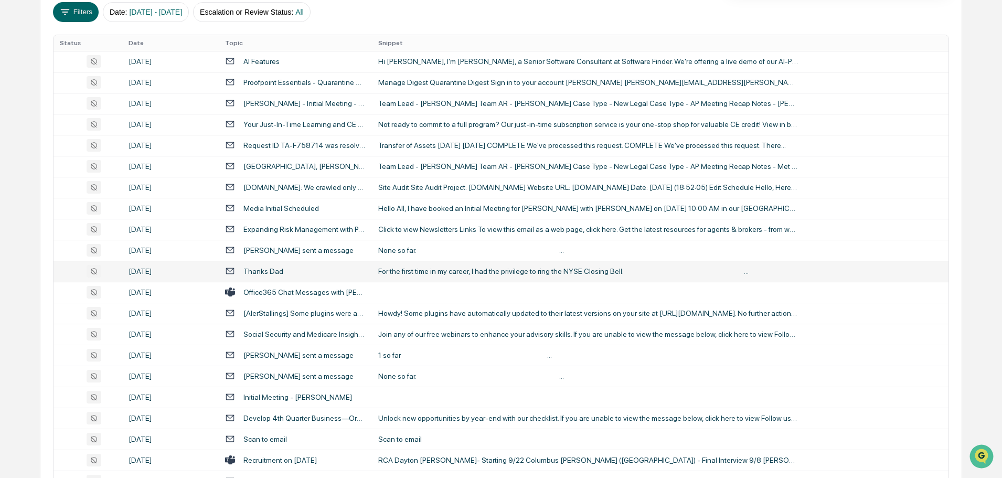
click at [445, 269] on div "For the first time in my career, I had the privilege to ring the NYSE Closing B…" at bounding box center [588, 271] width 420 height 8
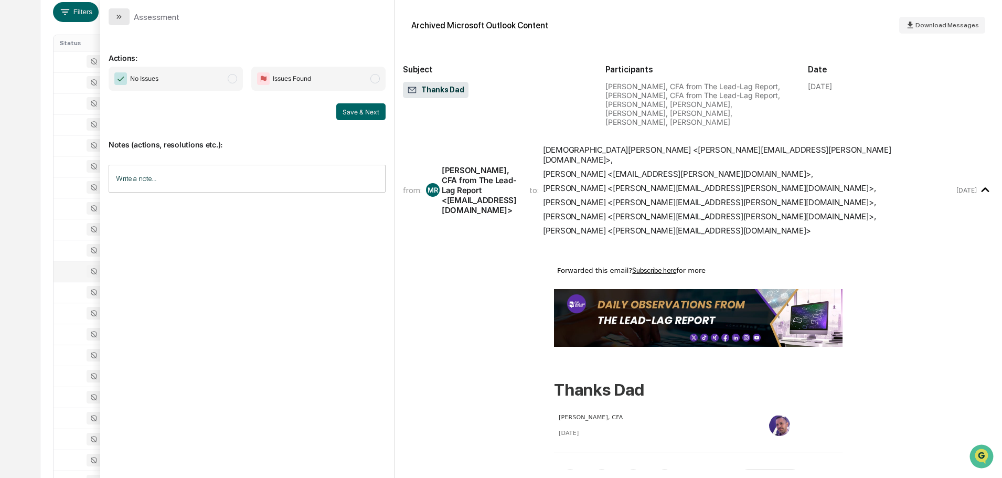
click at [117, 13] on icon "modal" at bounding box center [119, 17] width 8 height 8
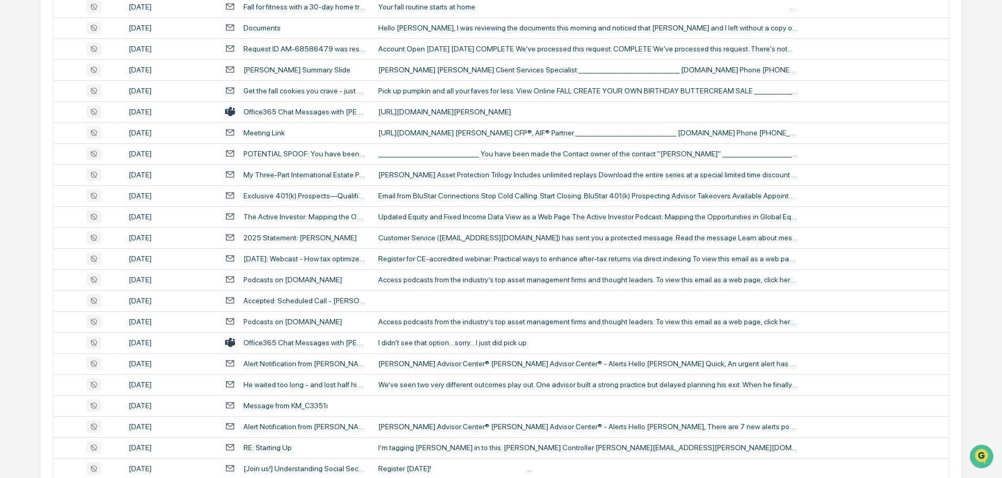
scroll to position [977, 0]
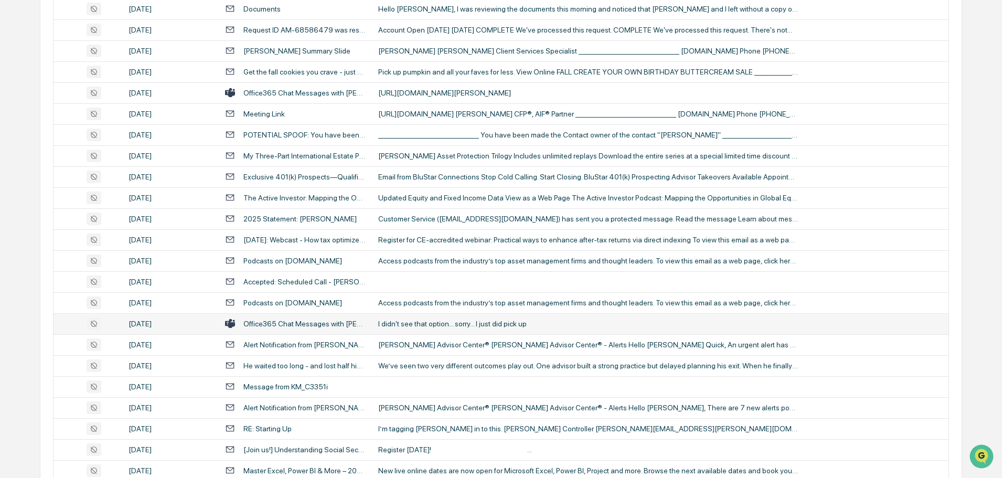
click at [416, 325] on div "I didn't see that option... sorry... I just did pick up" at bounding box center [588, 323] width 420 height 8
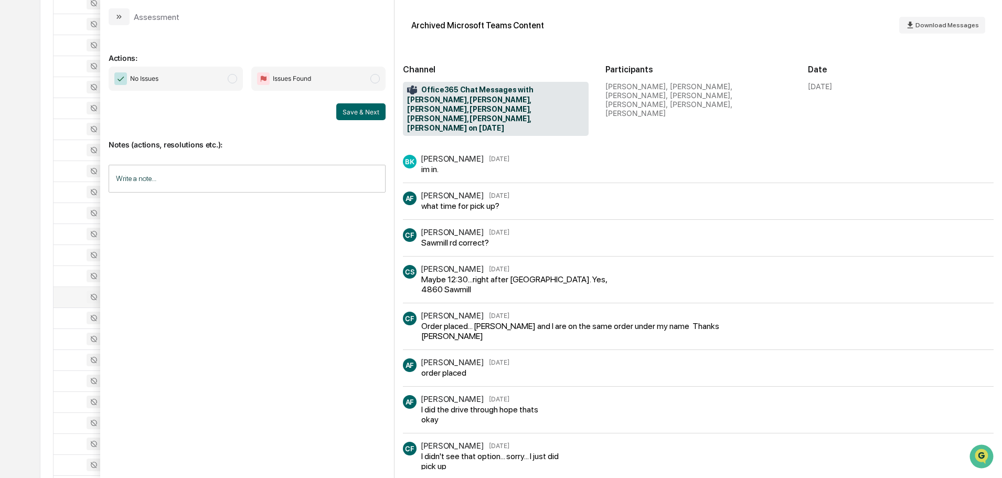
scroll to position [1029, 0]
click at [118, 17] on icon "modal" at bounding box center [119, 17] width 8 height 8
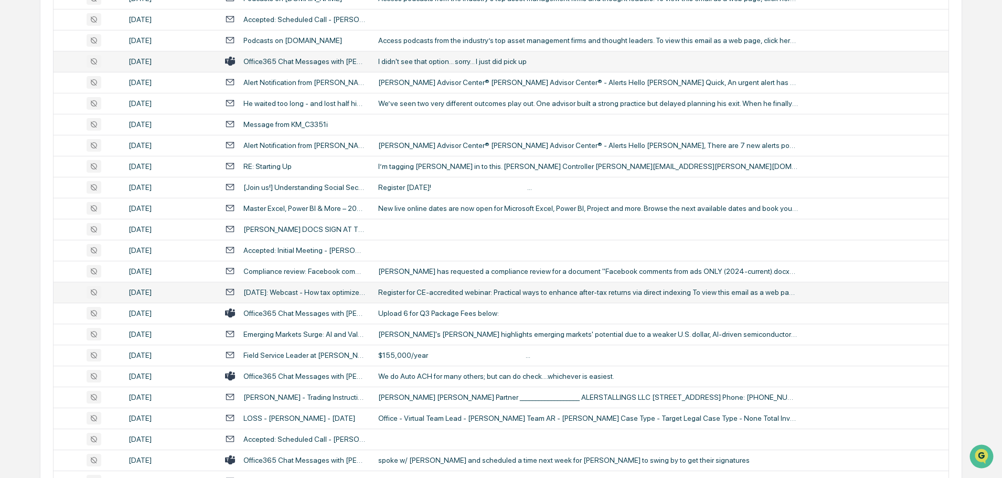
scroll to position [1291, 0]
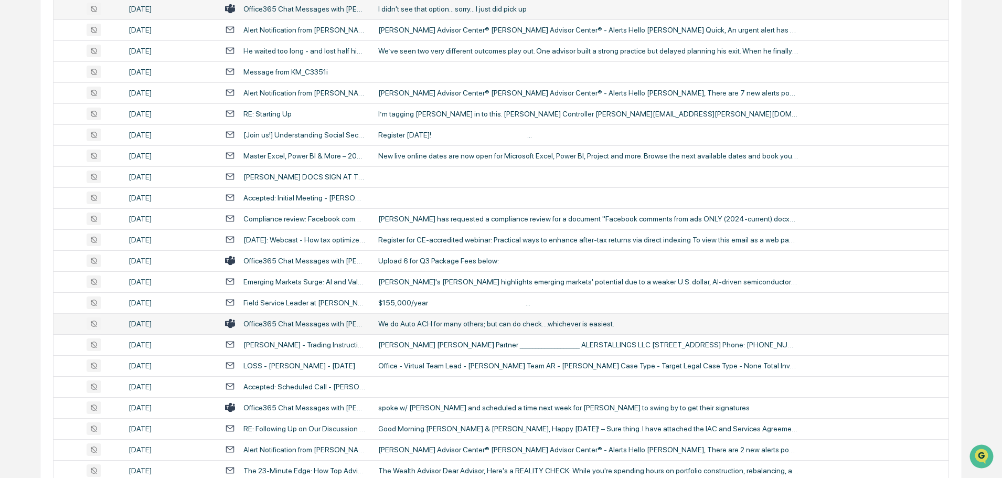
click at [421, 323] on div "We do Auto ACH for many others; but can do check....whichever is easiest." at bounding box center [588, 323] width 420 height 8
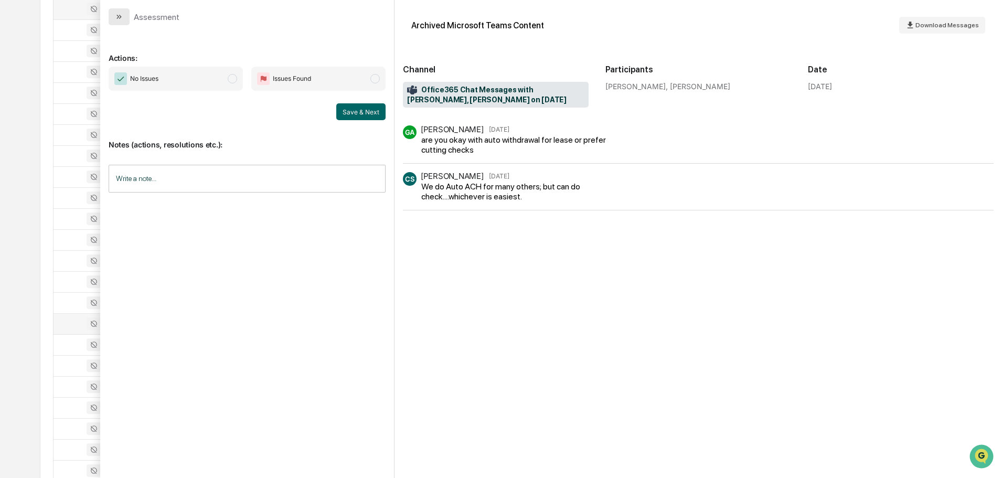
click at [116, 15] on icon "modal" at bounding box center [119, 17] width 8 height 8
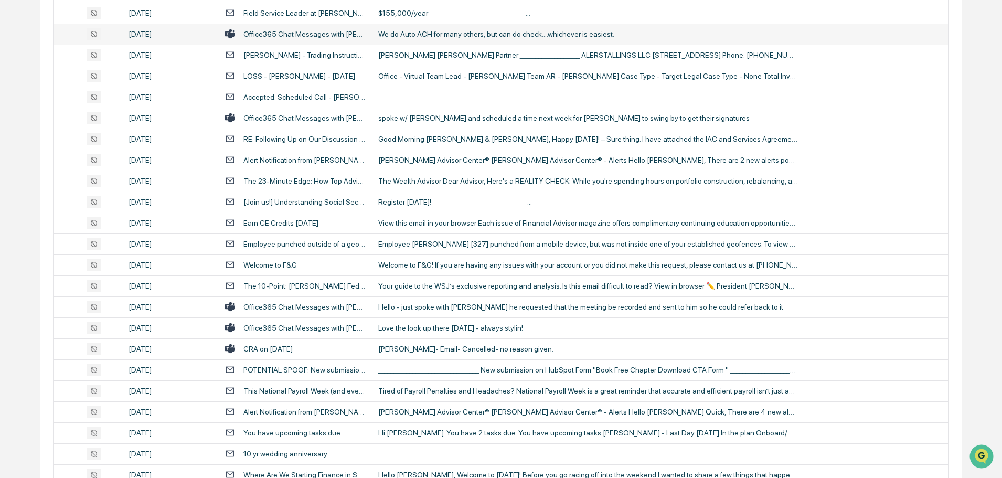
scroll to position [1606, 0]
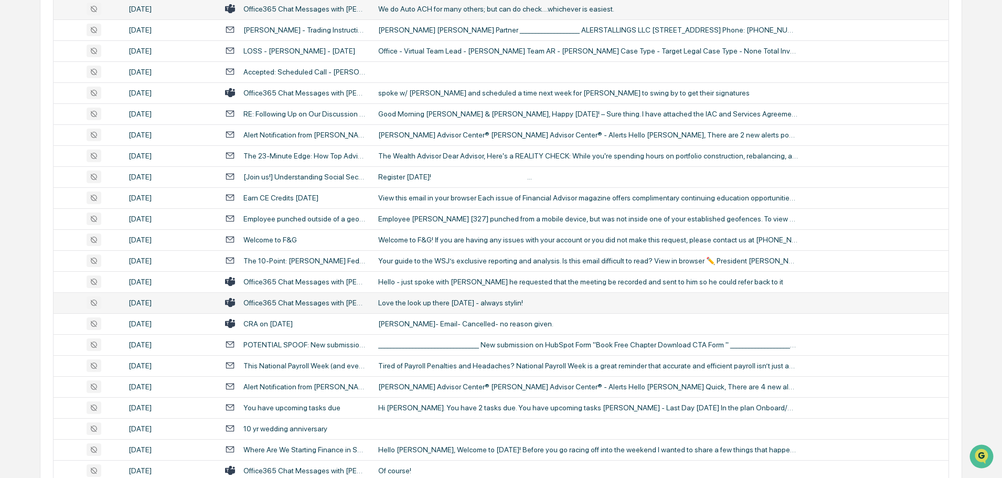
click at [429, 306] on div "Love the look up there [DATE] - always stylin!" at bounding box center [588, 302] width 420 height 8
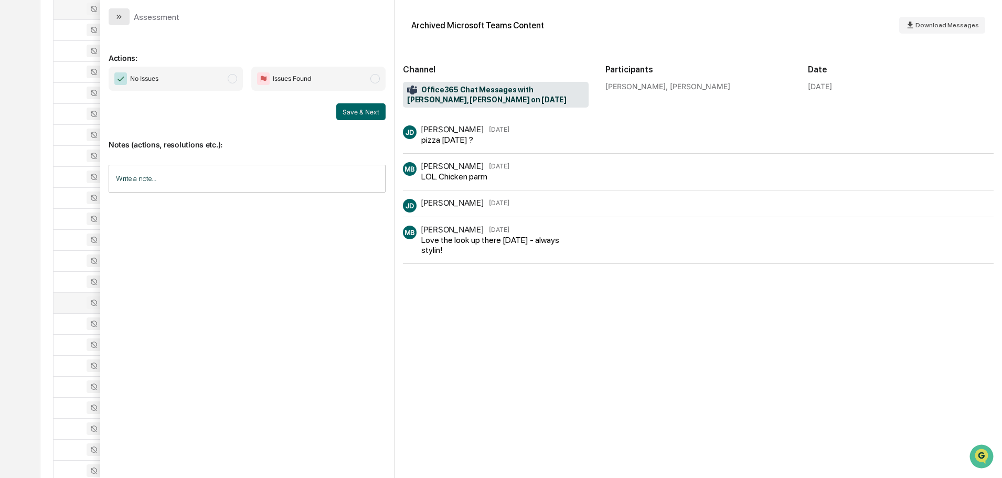
click at [116, 20] on icon "modal" at bounding box center [119, 17] width 8 height 8
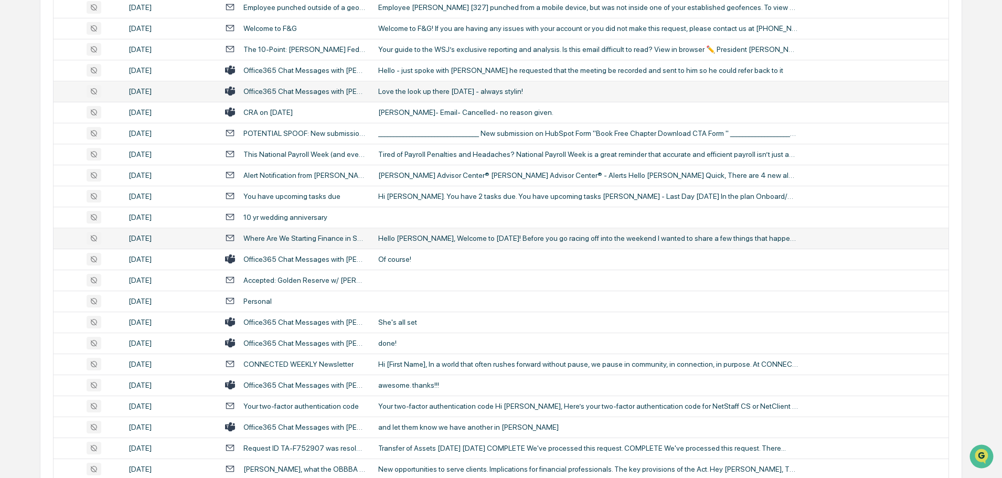
scroll to position [1869, 0]
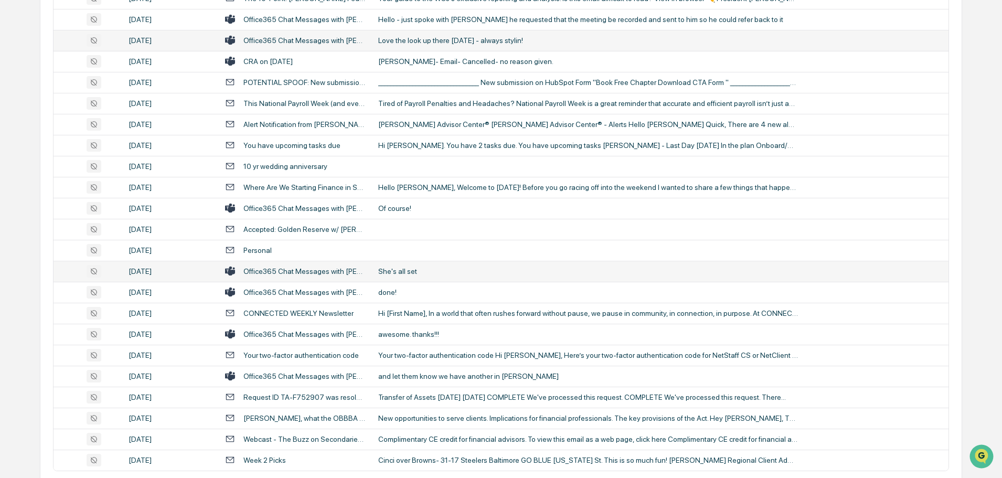
click at [409, 271] on div "She's all set" at bounding box center [588, 271] width 420 height 8
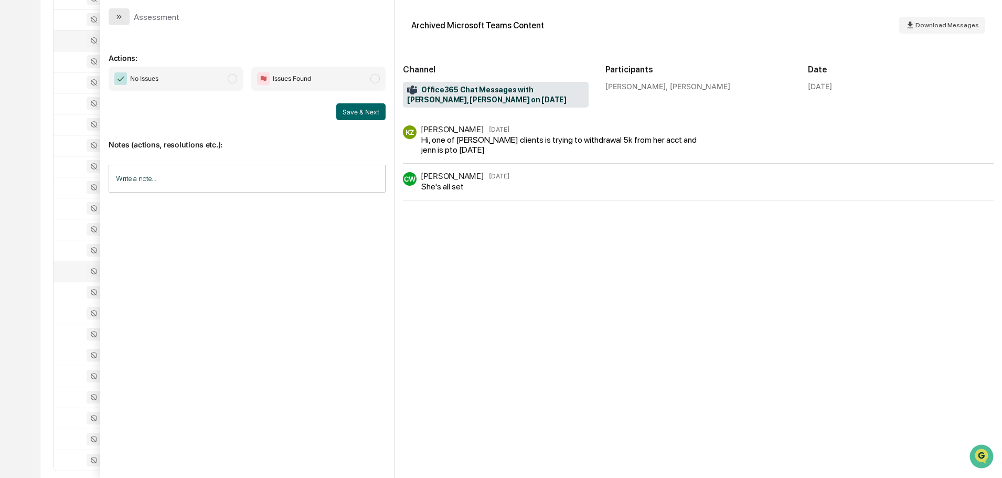
click at [126, 12] on button "modal" at bounding box center [119, 16] width 21 height 17
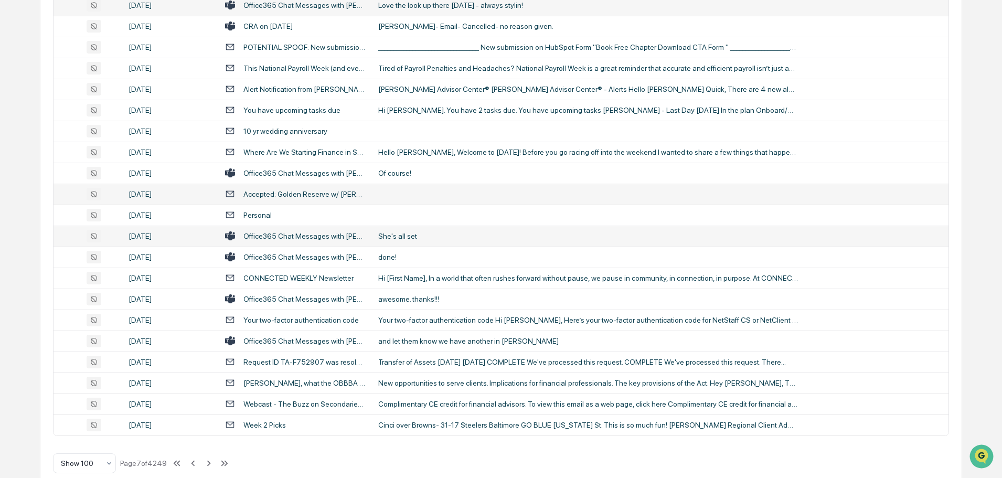
scroll to position [1921, 0]
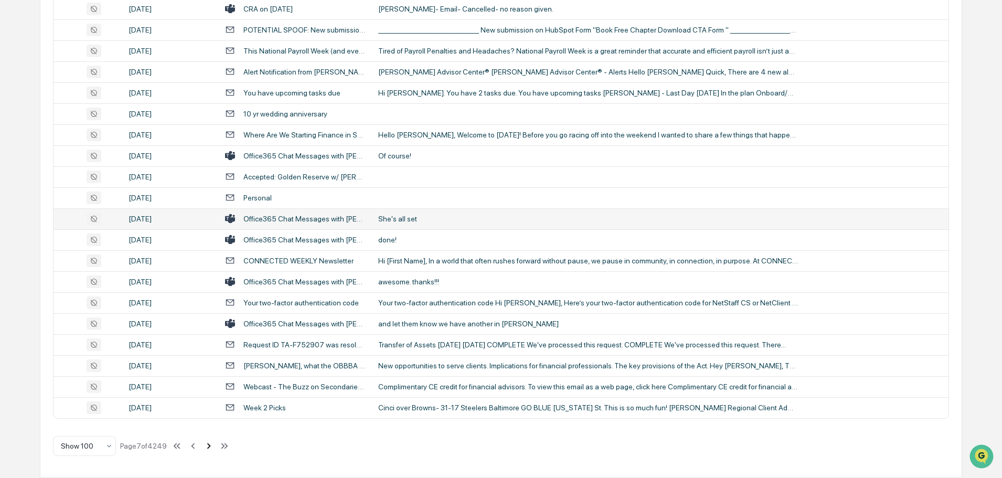
click at [210, 444] on icon at bounding box center [209, 446] width 12 height 12
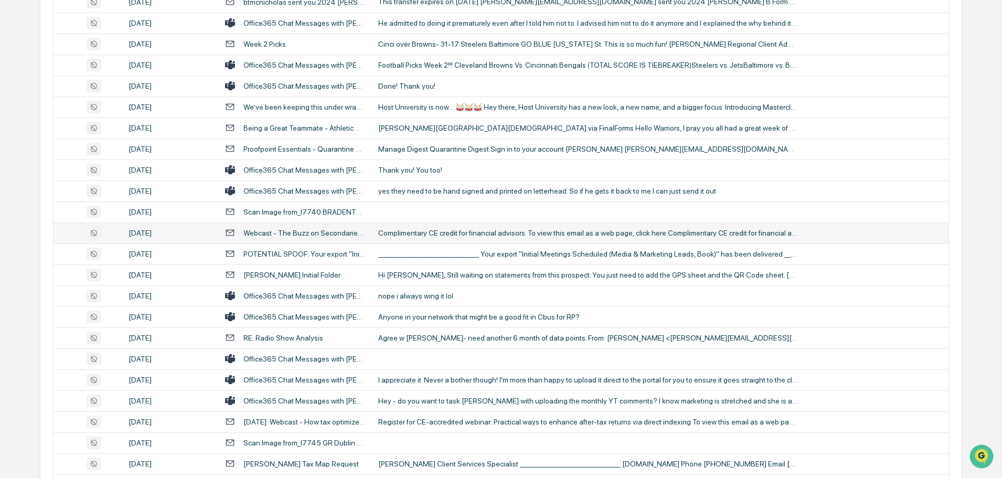
scroll to position [315, 0]
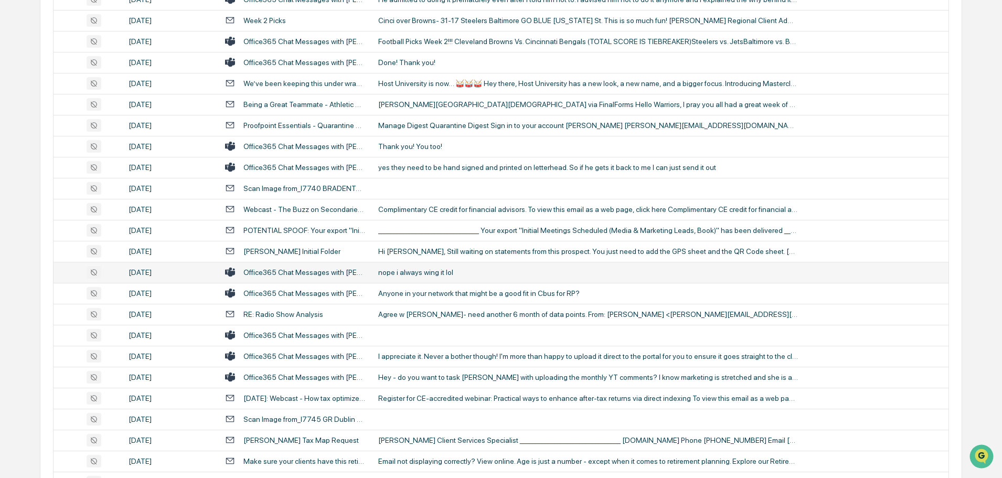
click at [443, 276] on td "nope i always wing it lol" at bounding box center [660, 272] width 577 height 21
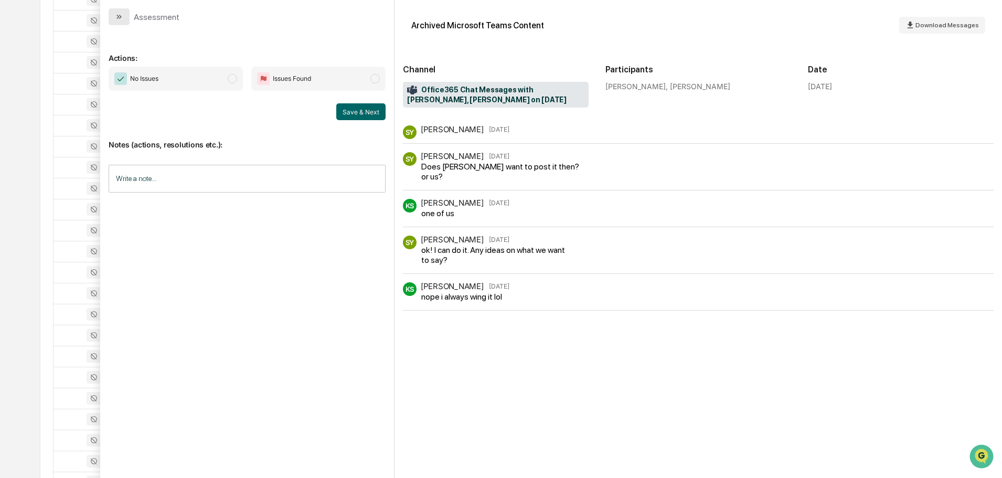
click at [123, 15] on icon "modal" at bounding box center [119, 17] width 8 height 8
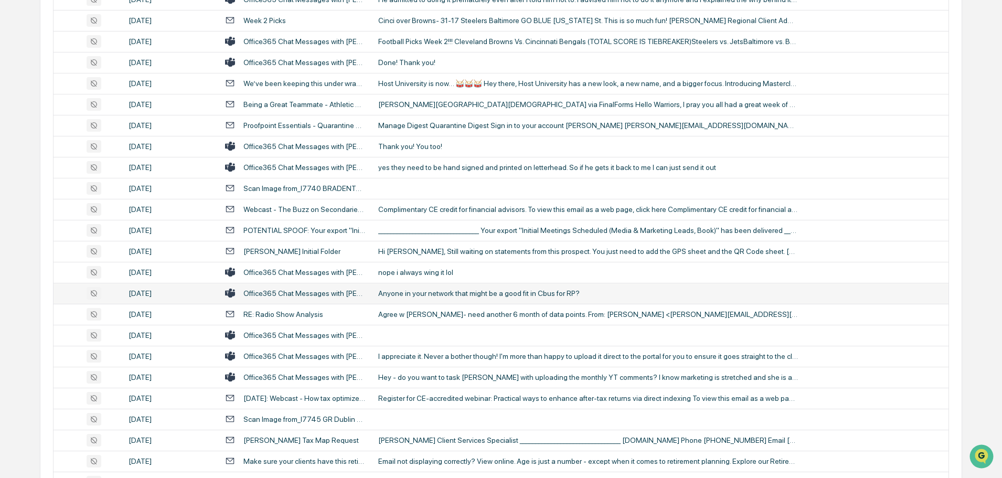
click at [414, 297] on td "Anyone in your network that might be a good fit in Cbus for RP?" at bounding box center [660, 293] width 577 height 21
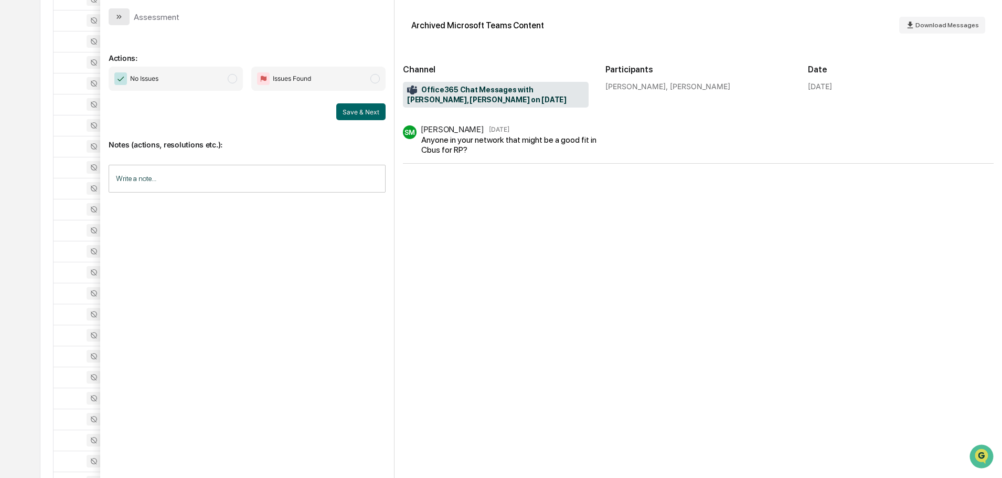
click at [114, 18] on button "modal" at bounding box center [119, 16] width 21 height 17
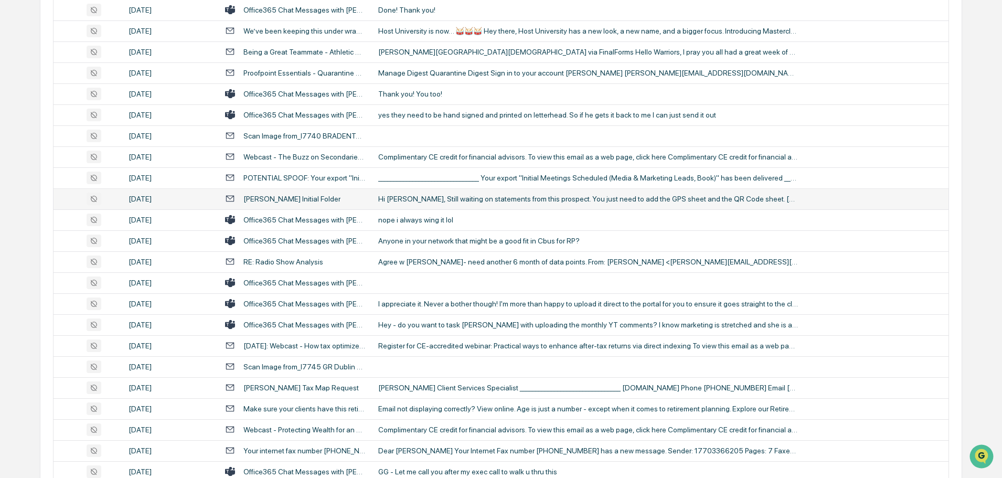
scroll to position [420, 0]
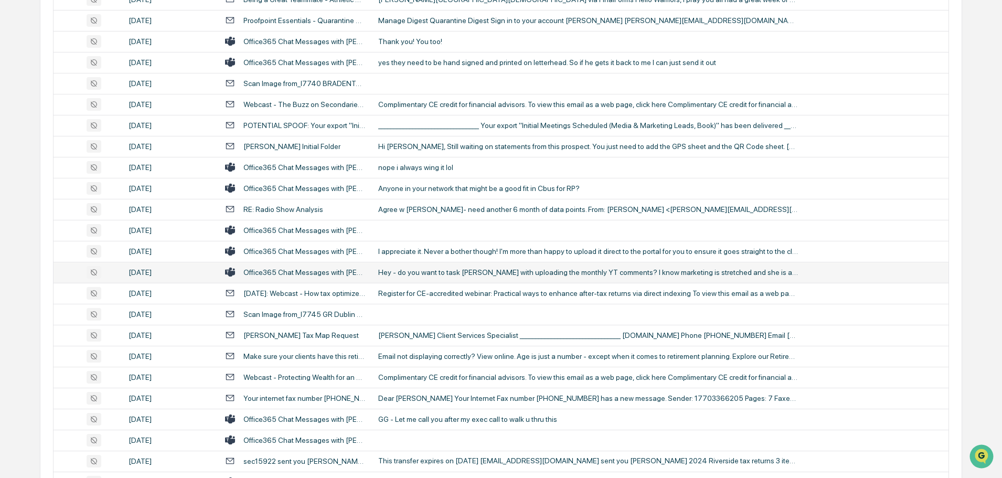
click at [430, 275] on div "Hey - do you want to task [PERSON_NAME] with uploading the monthly YT comments?…" at bounding box center [588, 272] width 420 height 8
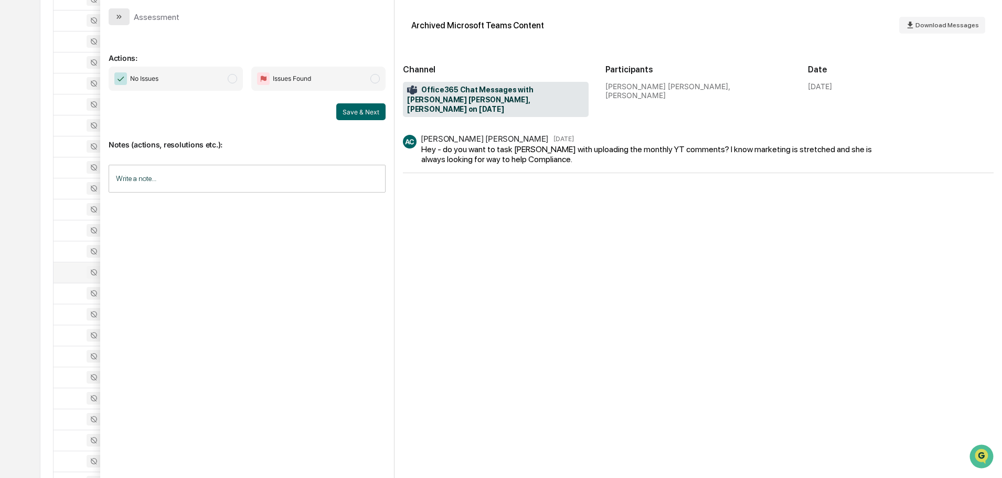
click at [120, 13] on icon "modal" at bounding box center [119, 17] width 8 height 8
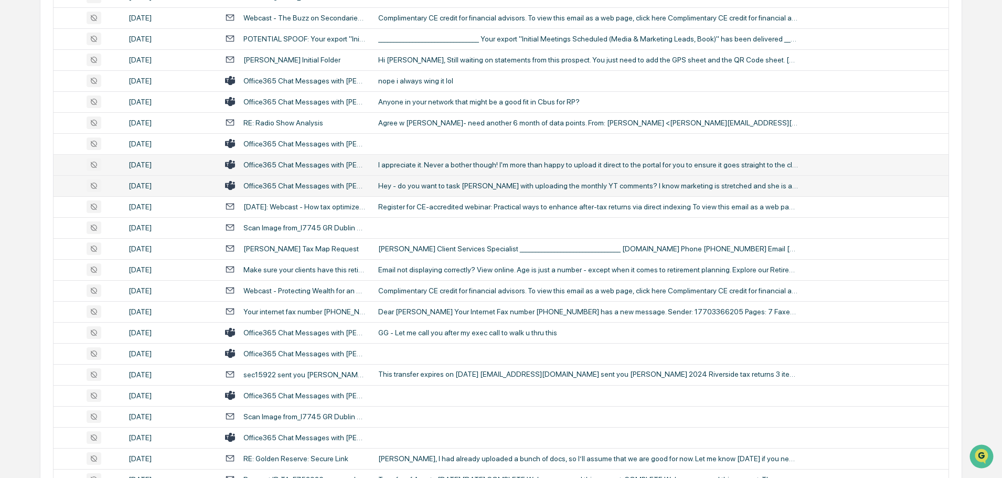
scroll to position [525, 0]
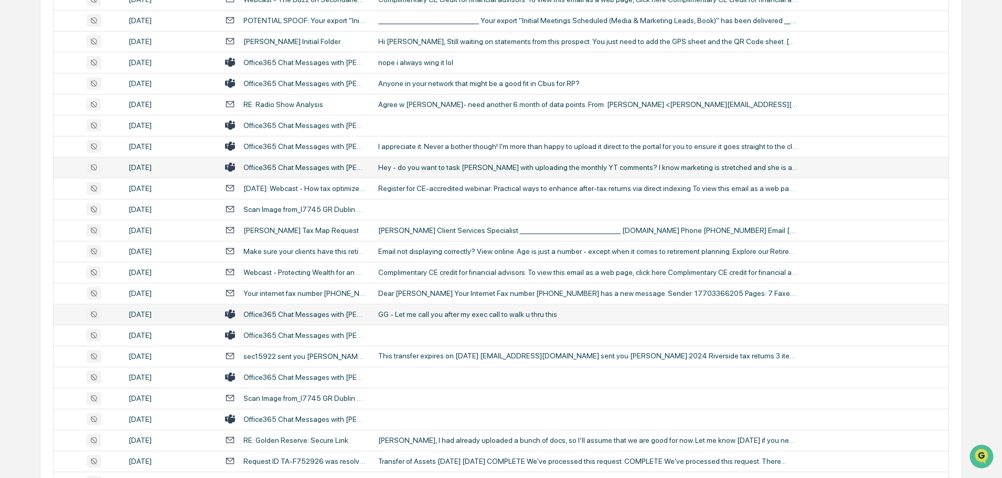
click at [435, 312] on div "GG - Let me call you after my exec call to walk u thru this" at bounding box center [588, 314] width 420 height 8
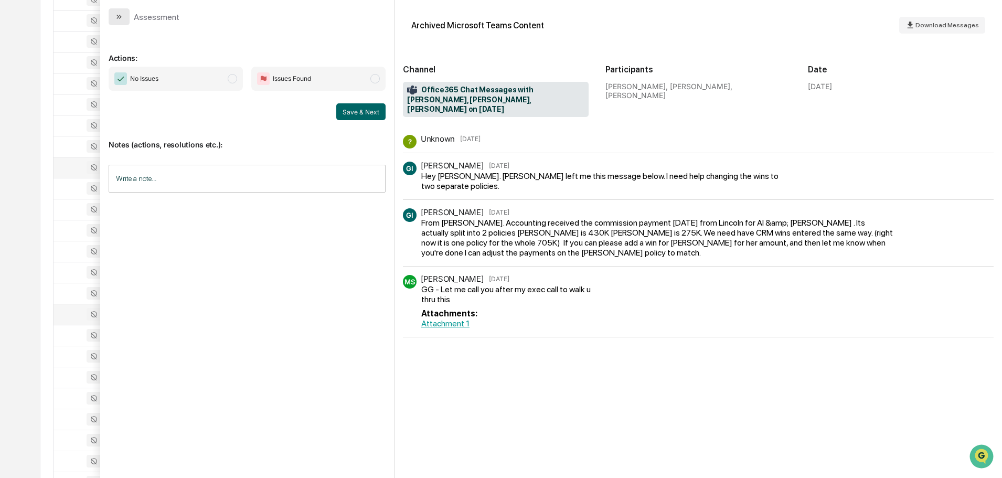
click at [124, 19] on button "modal" at bounding box center [119, 16] width 21 height 17
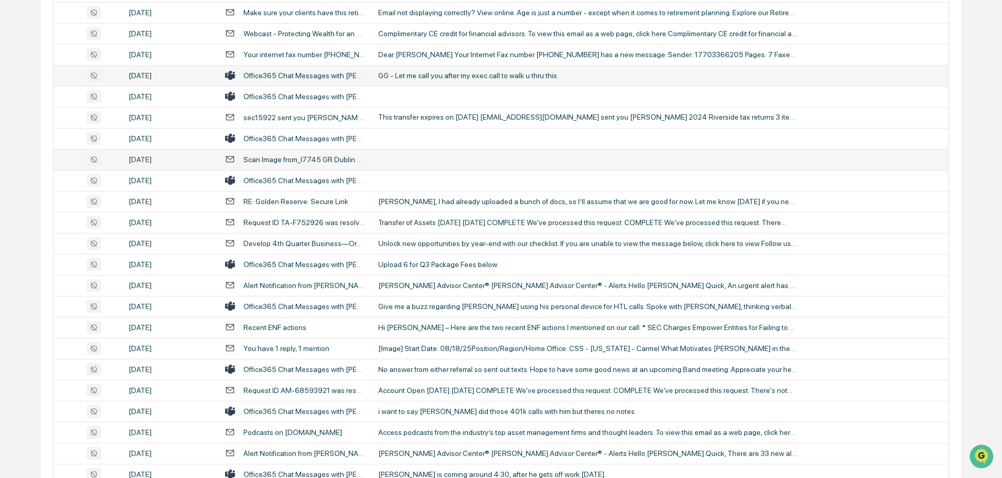
scroll to position [787, 0]
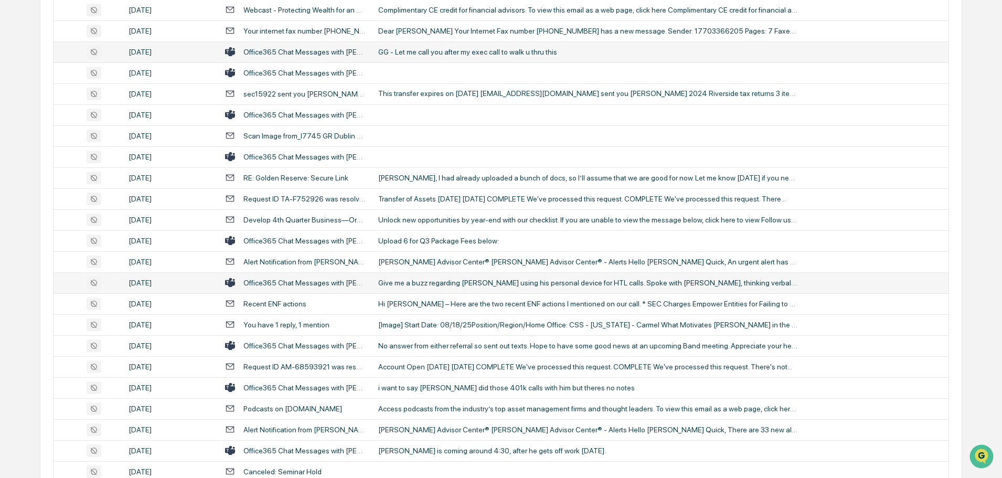
click at [451, 286] on div "Give me a buzz regarding [PERSON_NAME] using his personal device for HTL calls.…" at bounding box center [588, 283] width 420 height 8
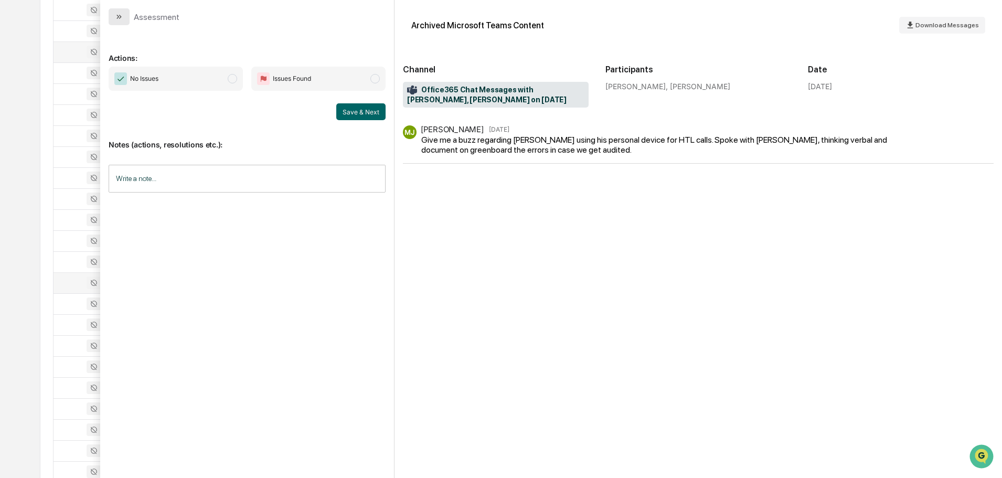
click at [122, 16] on icon "modal" at bounding box center [119, 17] width 8 height 8
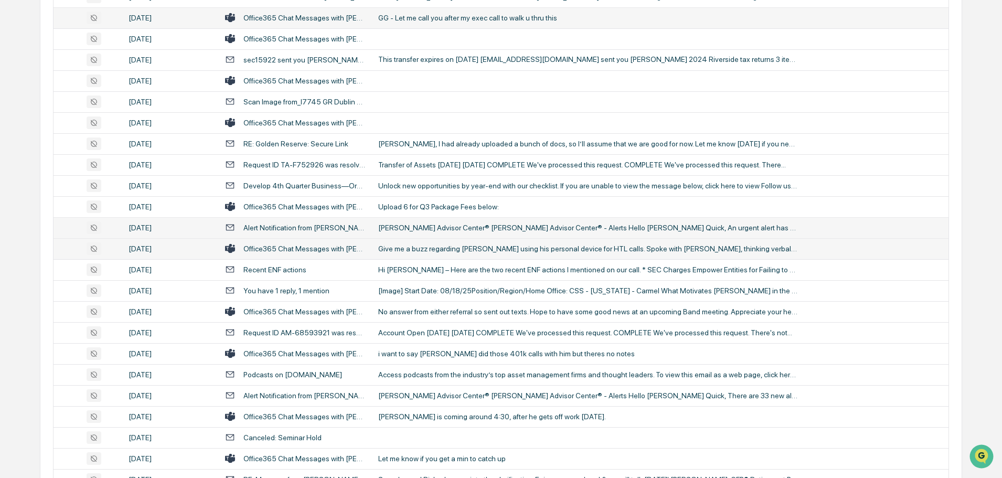
scroll to position [839, 0]
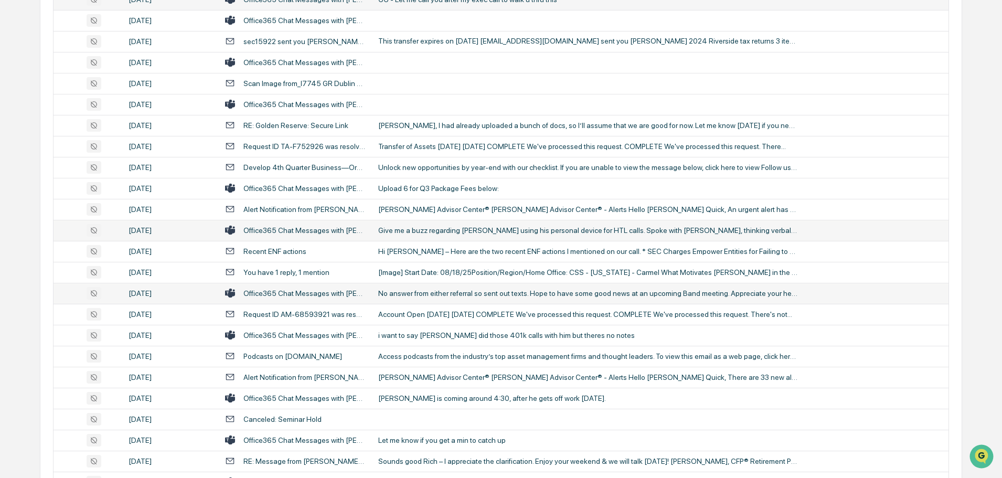
click at [440, 294] on div "No answer from either referral so sent out texts. Hope to have some good news a…" at bounding box center [588, 293] width 420 height 8
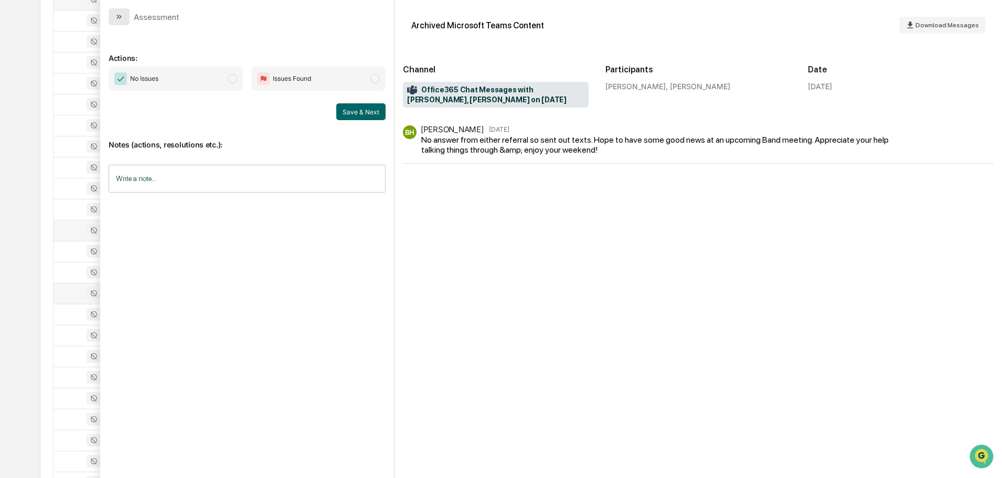
click at [125, 16] on button "modal" at bounding box center [119, 16] width 21 height 17
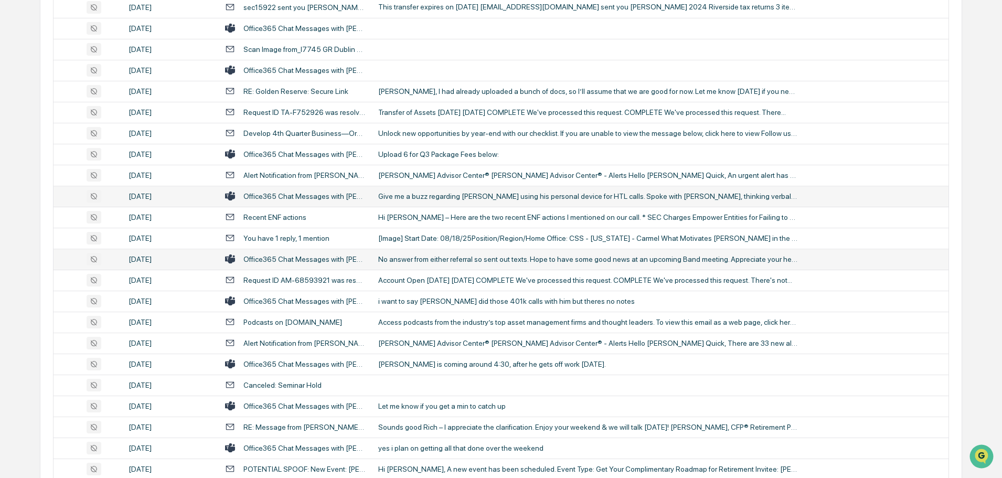
scroll to position [892, 0]
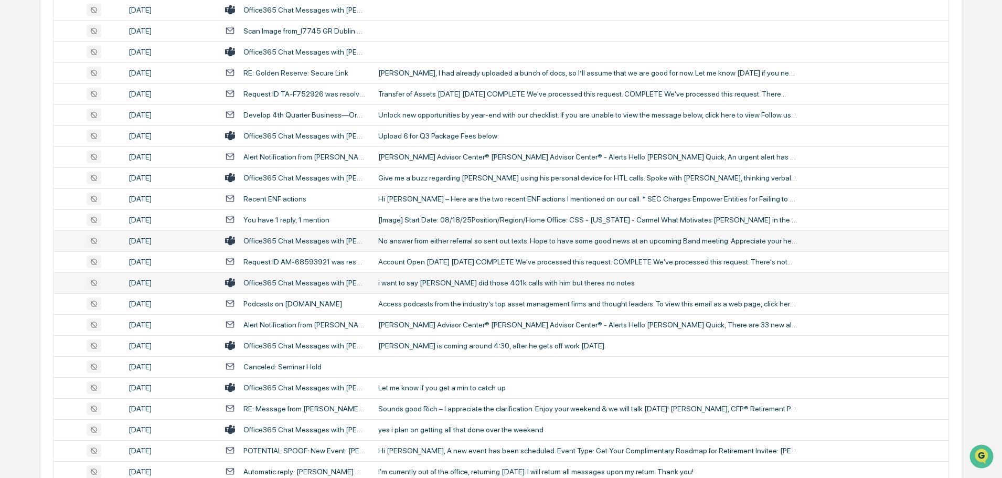
click at [401, 284] on div "i want to say [PERSON_NAME] did those 401k calls with him but theres no notes" at bounding box center [588, 283] width 420 height 8
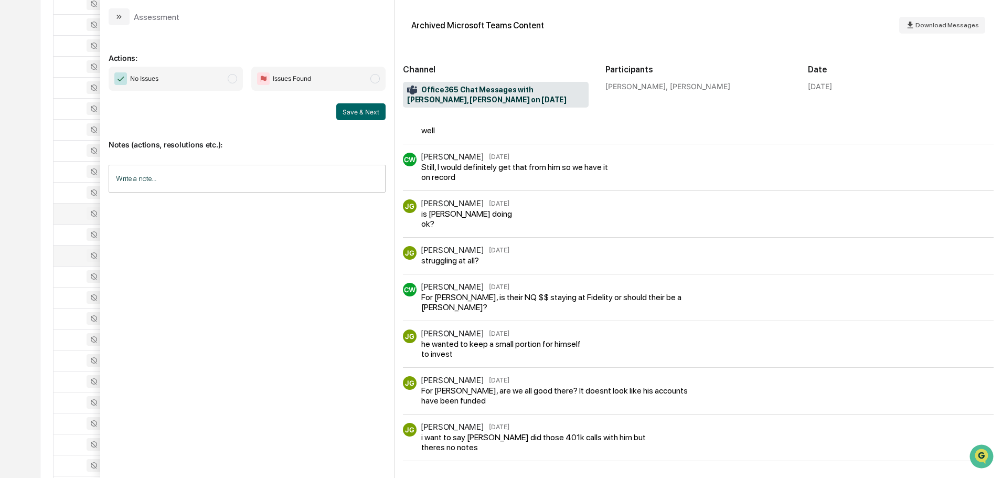
scroll to position [944, 0]
drag, startPoint x: 119, startPoint y: 8, endPoint x: 143, endPoint y: 25, distance: 29.8
click at [119, 8] on button "modal" at bounding box center [119, 16] width 21 height 17
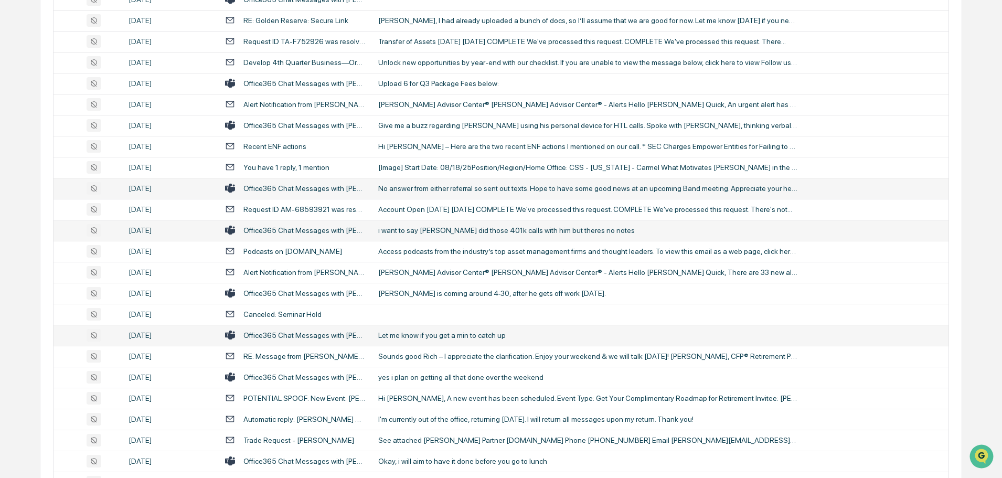
click at [434, 335] on div "Let me know if you get a min to catch up" at bounding box center [588, 335] width 420 height 8
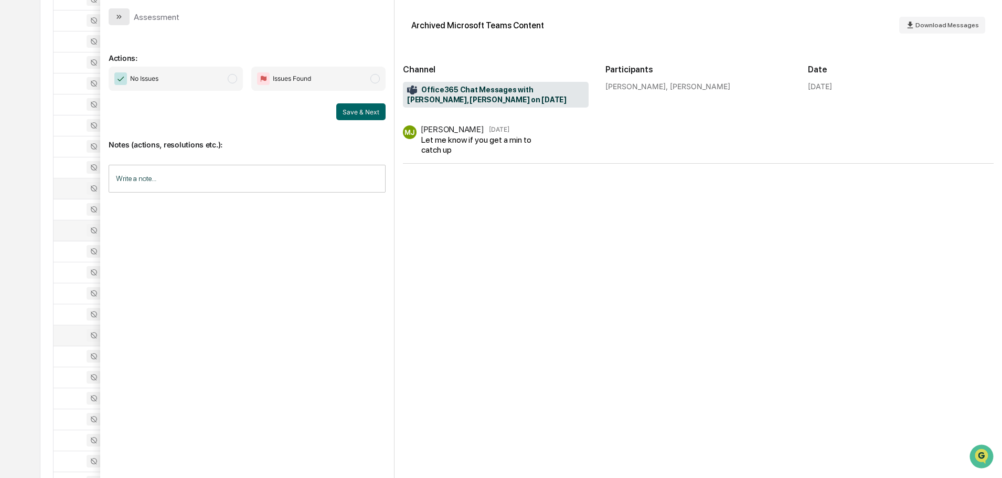
click at [120, 10] on button "modal" at bounding box center [119, 16] width 21 height 17
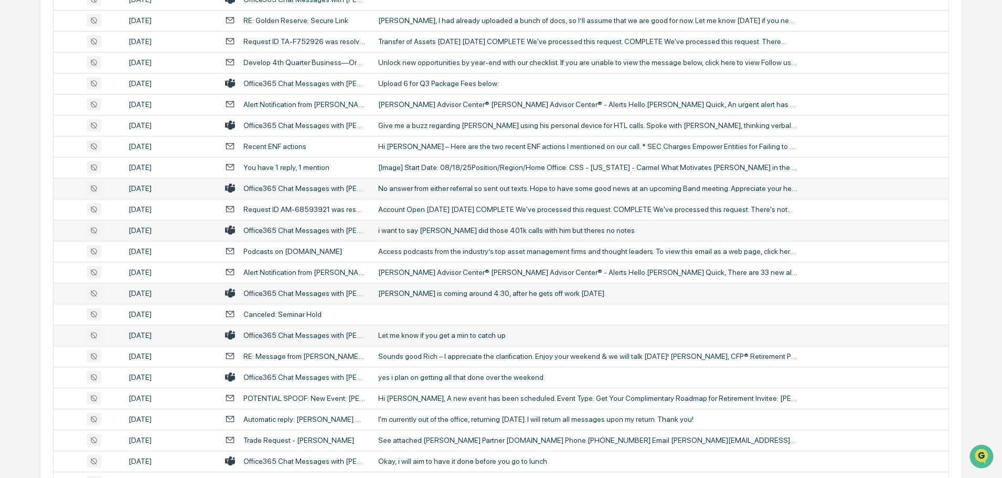
click at [418, 301] on td "[PERSON_NAME] is coming around 4:30, after he gets off work [DATE]." at bounding box center [660, 293] width 577 height 21
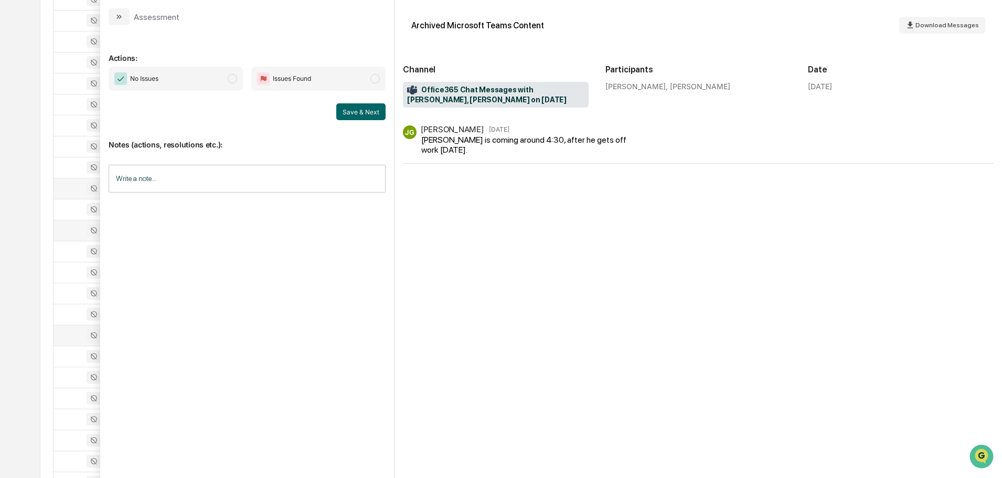
click at [112, 15] on button "modal" at bounding box center [119, 16] width 21 height 17
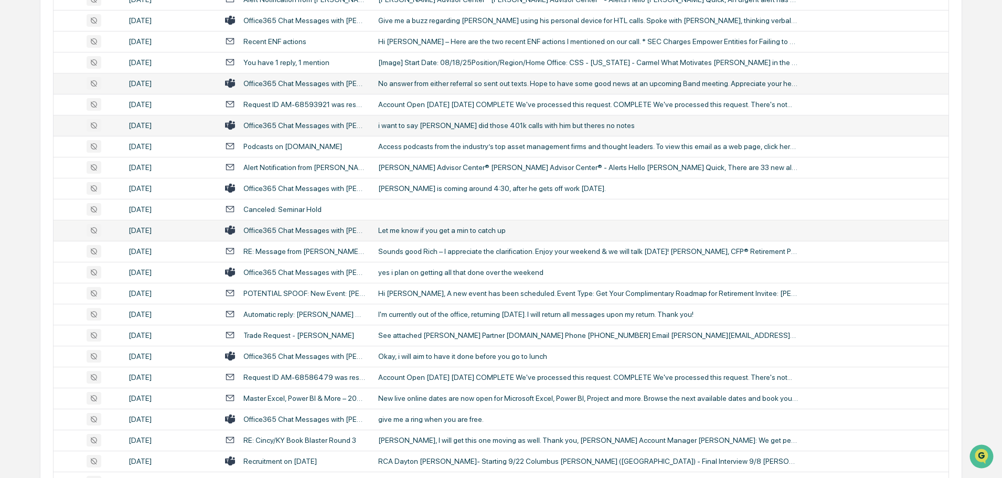
scroll to position [1102, 0]
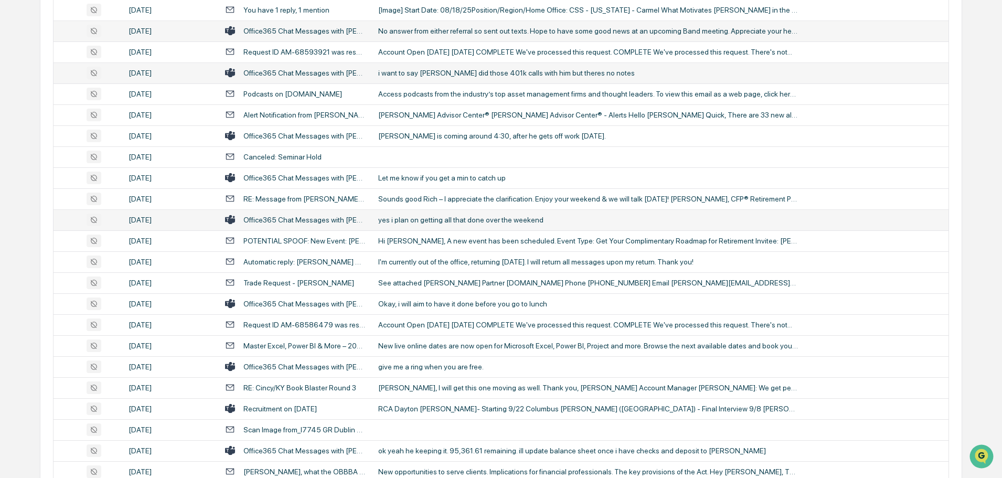
click at [431, 221] on div "yes i plan on getting all that done over the weekend" at bounding box center [588, 220] width 420 height 8
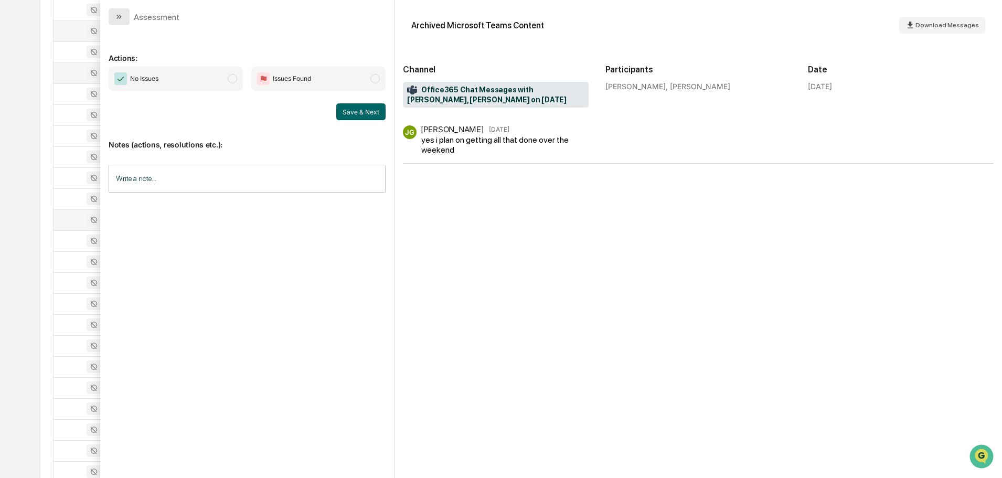
click at [121, 17] on icon "modal" at bounding box center [120, 17] width 3 height 4
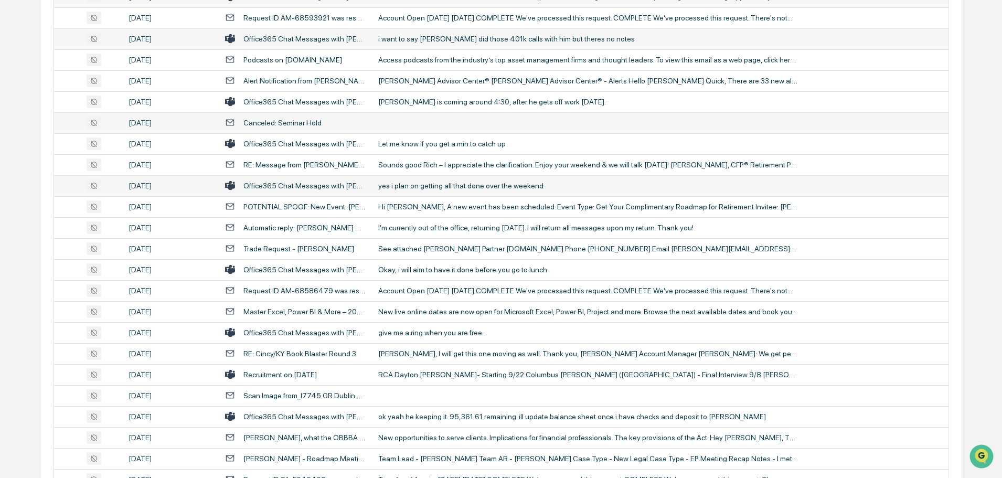
scroll to position [1154, 0]
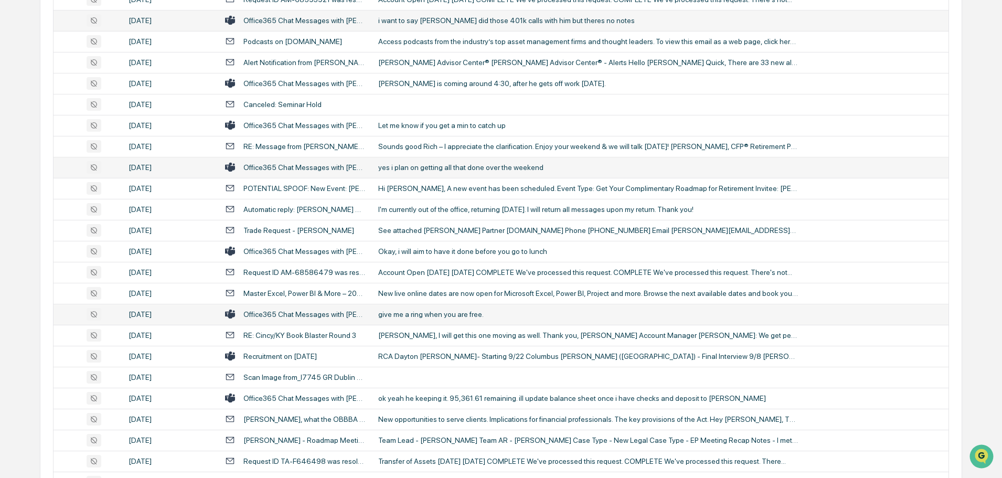
click at [417, 314] on div "give me a ring when you are free." at bounding box center [588, 314] width 420 height 8
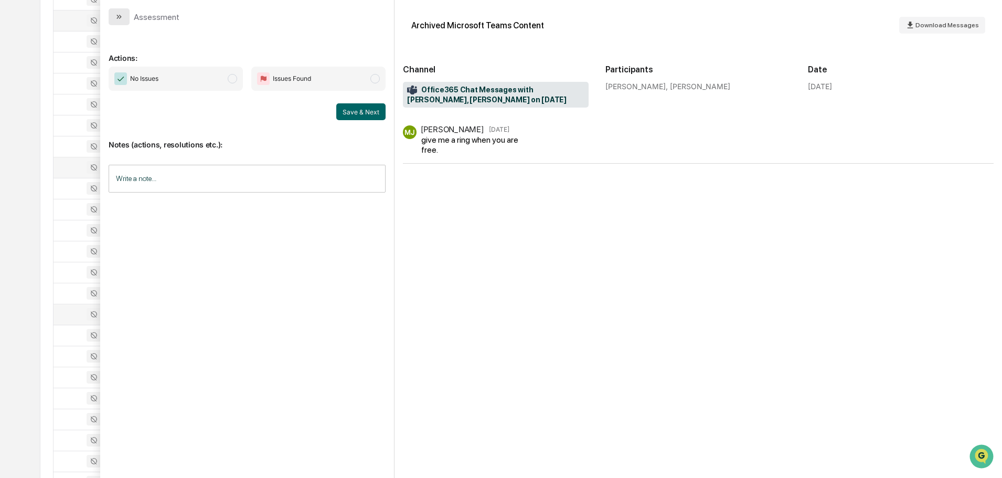
click at [119, 15] on icon "modal" at bounding box center [120, 17] width 3 height 4
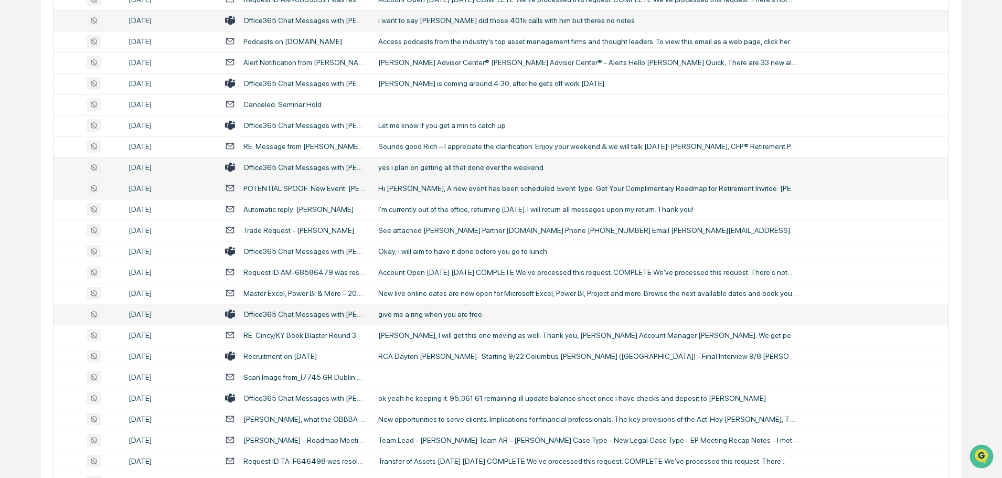
scroll to position [1207, 0]
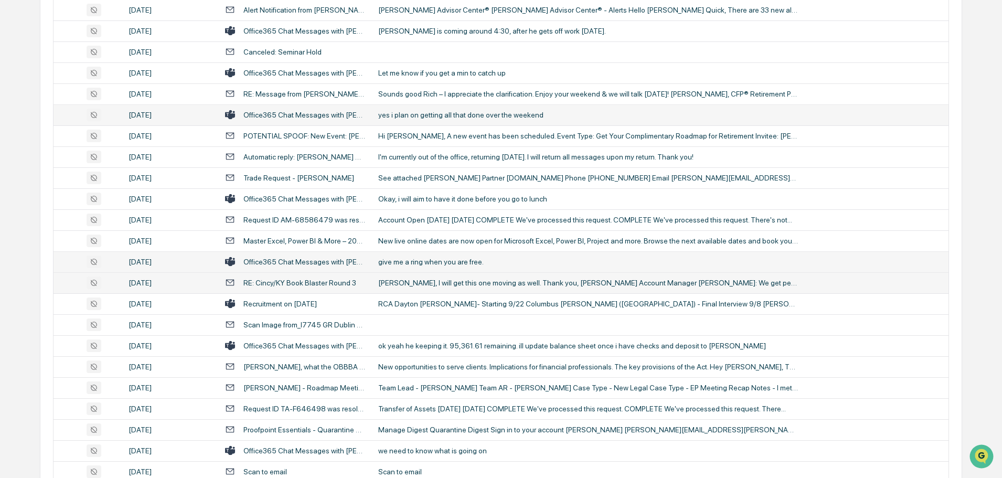
click at [446, 277] on td "[PERSON_NAME], I will get this one moving as well. Thank you, [PERSON_NAME] Acc…" at bounding box center [660, 282] width 577 height 21
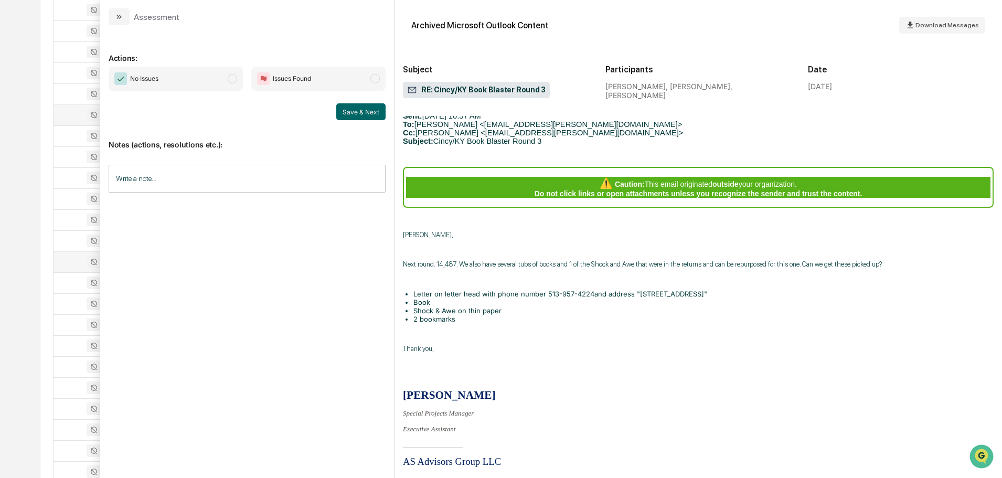
scroll to position [367, 0]
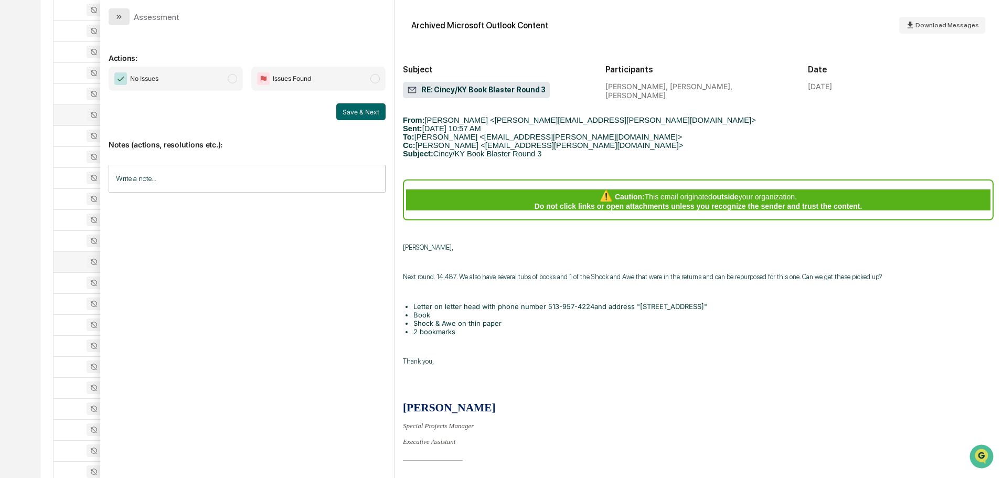
click at [114, 17] on button "modal" at bounding box center [119, 16] width 21 height 17
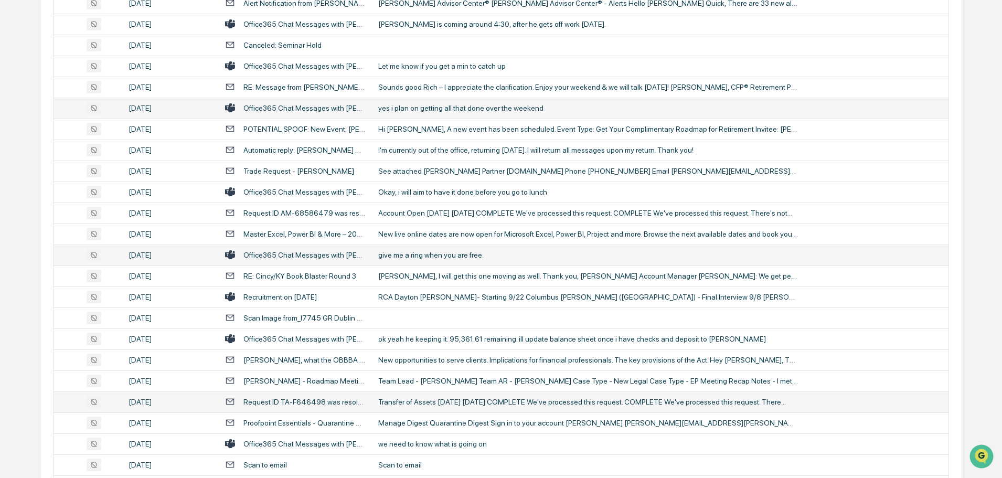
scroll to position [1259, 0]
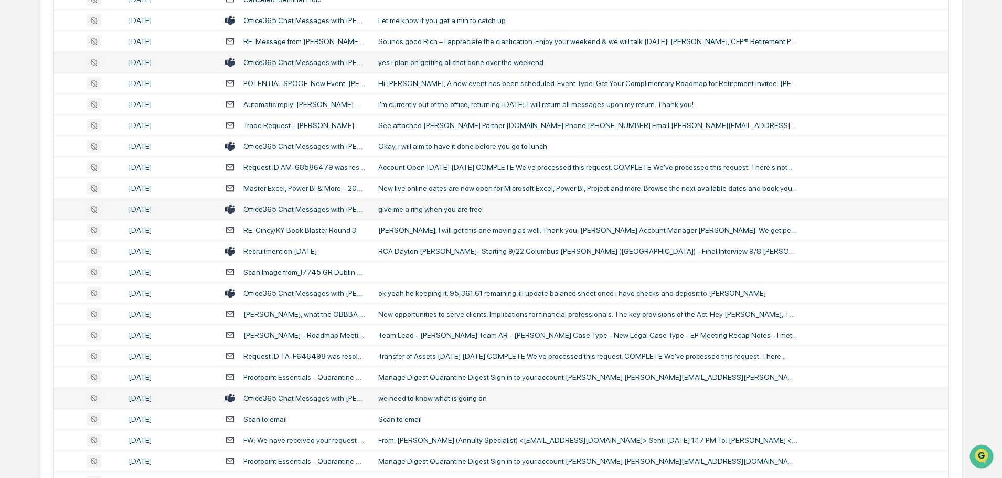
click at [398, 398] on div "we need to know what is going on" at bounding box center [588, 398] width 420 height 8
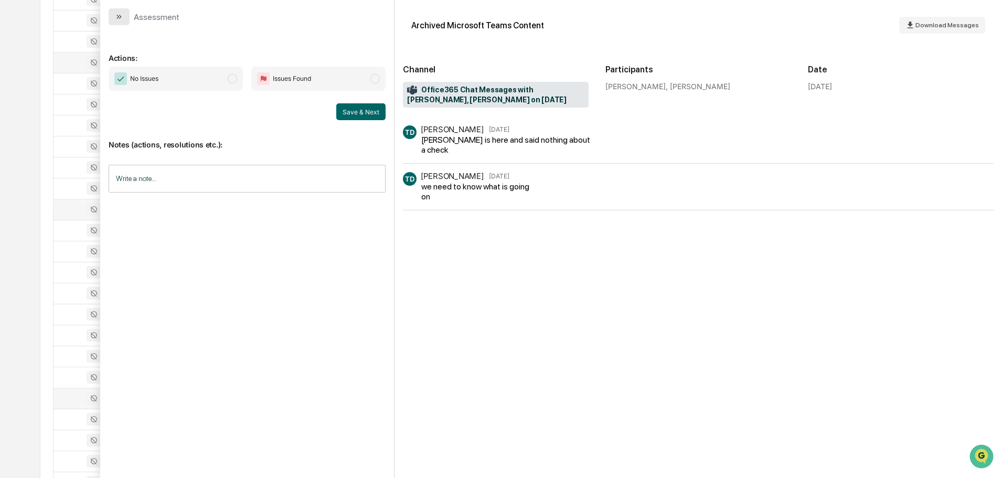
click at [116, 21] on button "modal" at bounding box center [119, 16] width 21 height 17
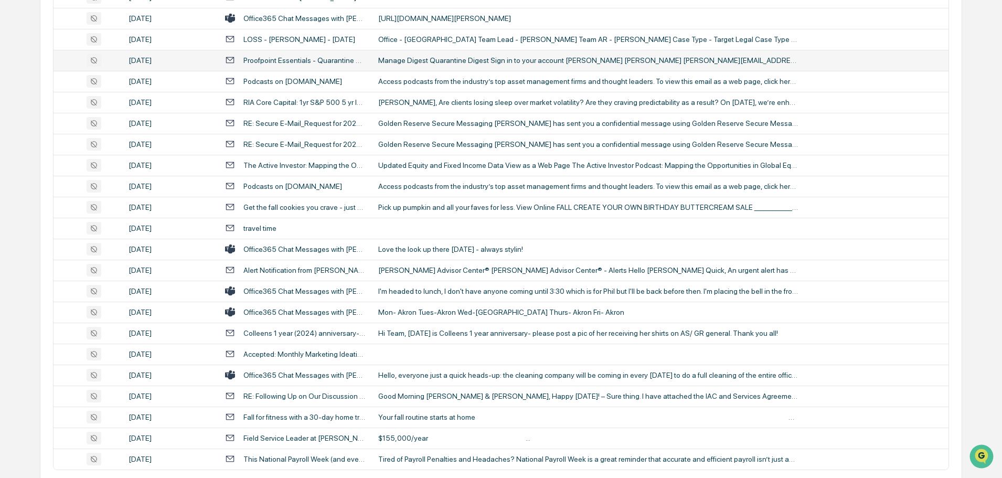
scroll to position [1888, 0]
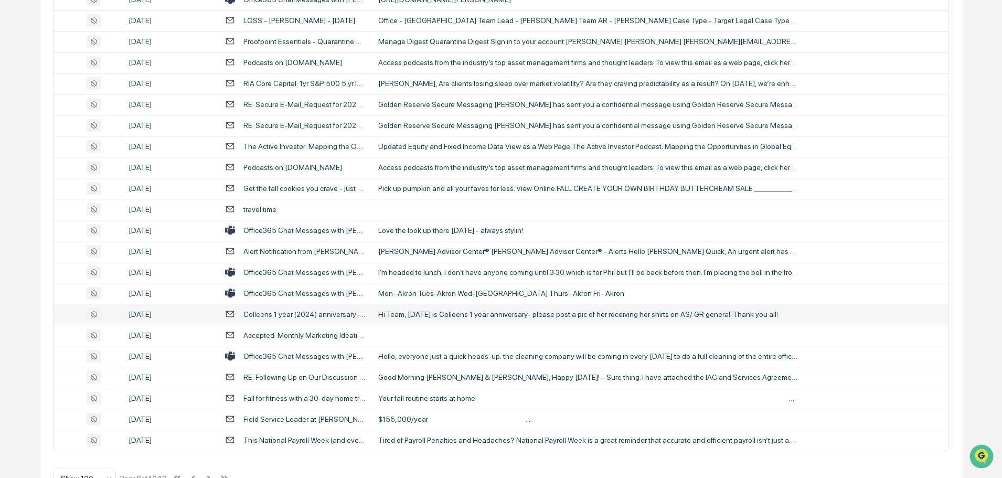
click at [424, 316] on div "Hi Team, [DATE] is Colleens 1 year anniversary- please post a pic of her receiv…" at bounding box center [588, 314] width 420 height 8
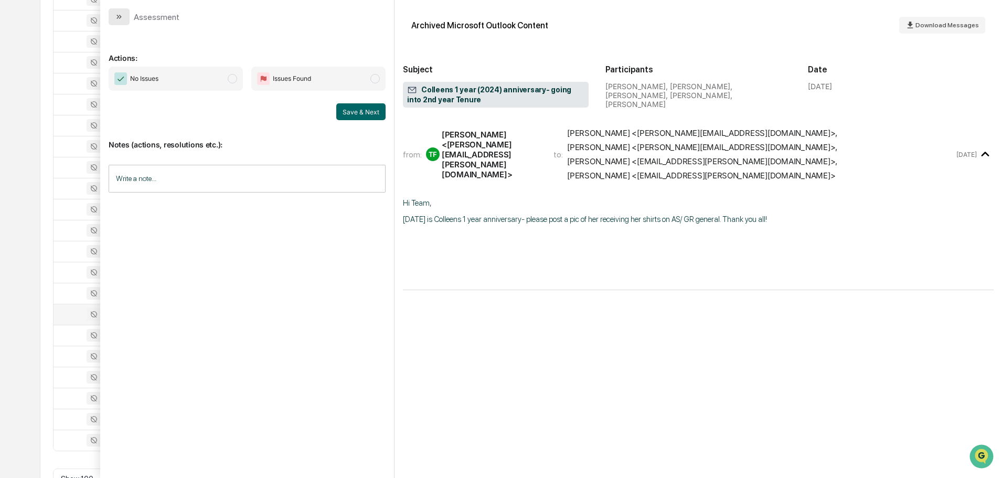
click at [125, 18] on button "modal" at bounding box center [119, 16] width 21 height 17
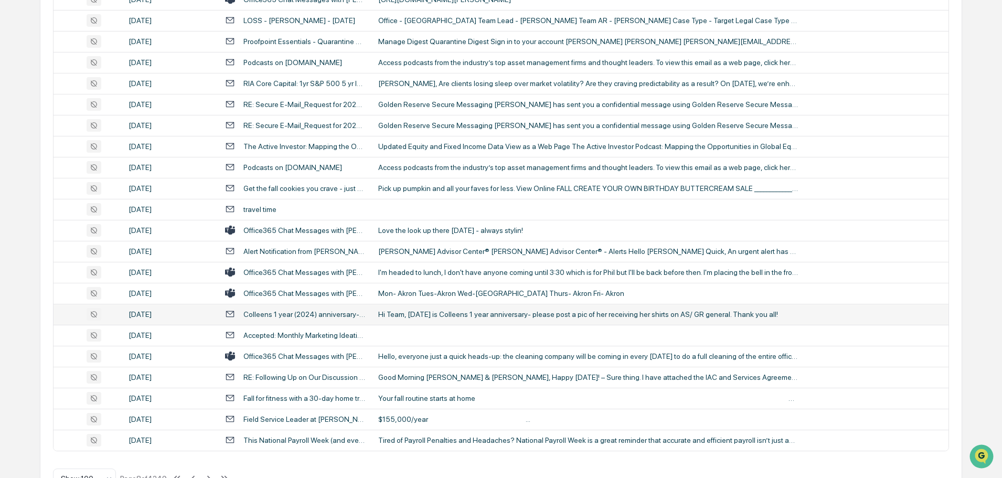
click at [437, 316] on div "Hi Team, [DATE] is Colleens 1 year anniversary- please post a pic of her receiv…" at bounding box center [588, 314] width 420 height 8
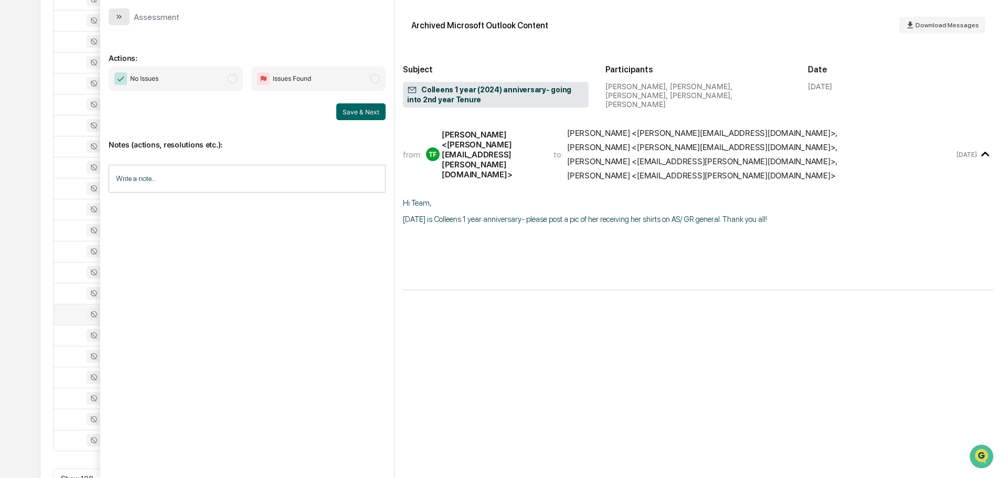
click at [120, 22] on button "modal" at bounding box center [119, 16] width 21 height 17
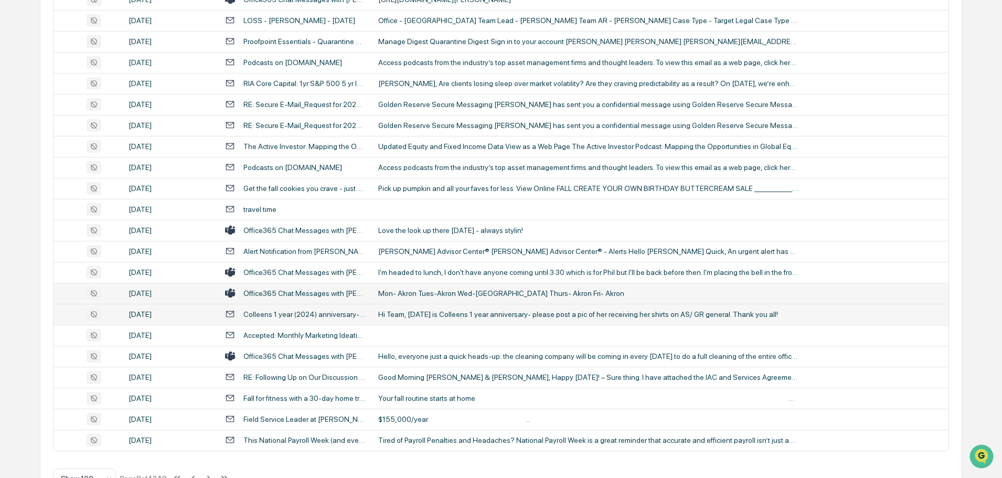
scroll to position [1921, 0]
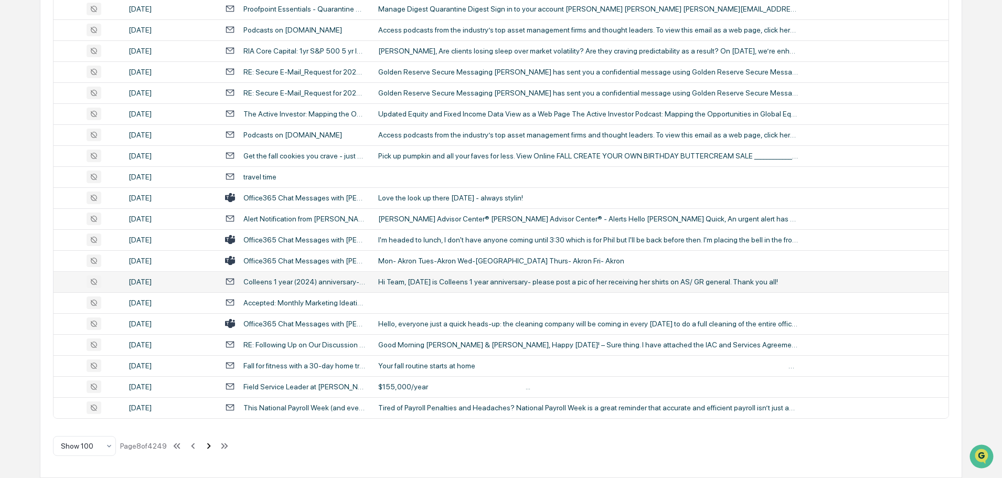
click at [211, 446] on icon at bounding box center [209, 446] width 4 height 6
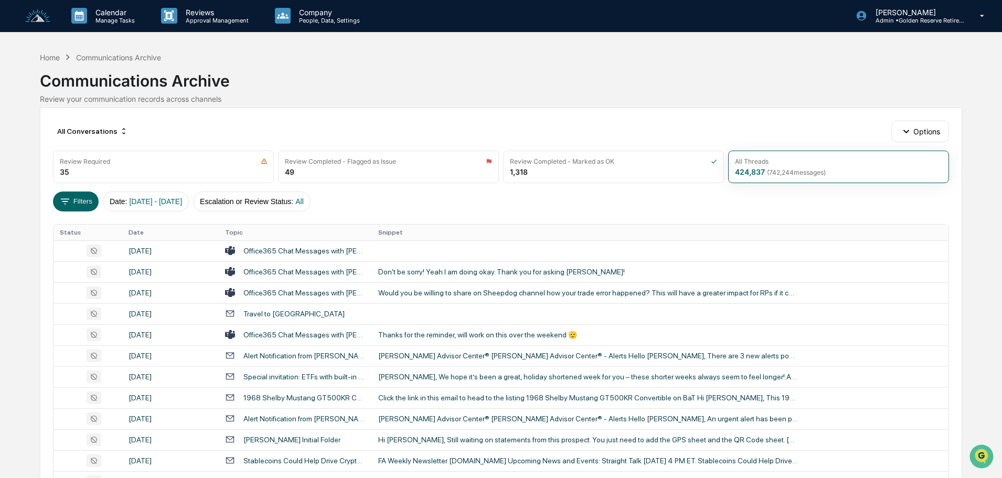
scroll to position [0, 0]
click at [435, 275] on div "Don't be sorry! Yeah I am doing okay. Thank you for asking [PERSON_NAME]!" at bounding box center [588, 272] width 420 height 8
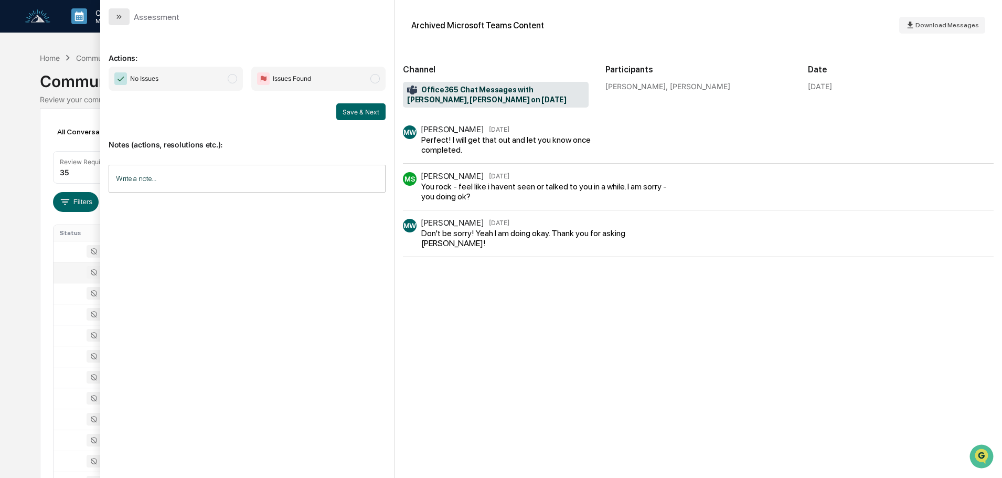
click at [121, 17] on icon "modal" at bounding box center [120, 17] width 3 height 4
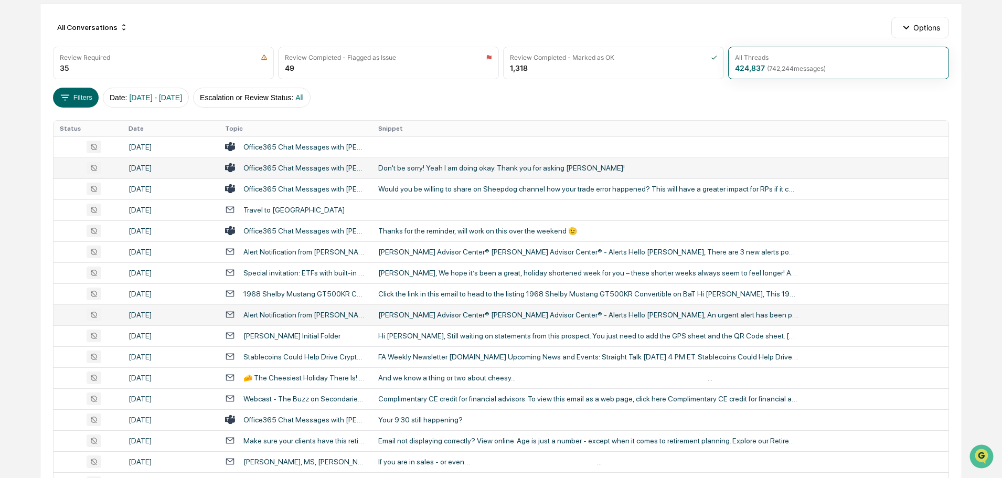
scroll to position [105, 0]
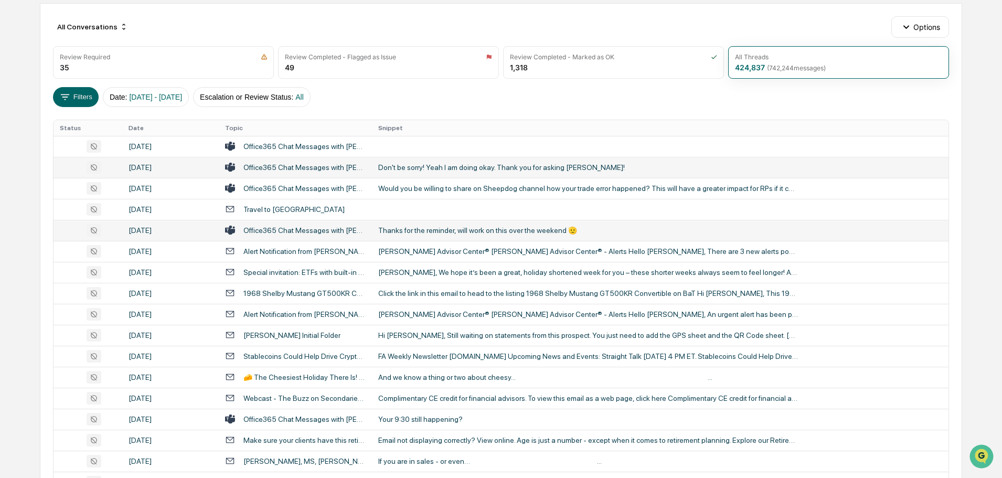
click at [452, 223] on td "Thanks for the reminder, will work on this over the weekend 🫡" at bounding box center [660, 230] width 577 height 21
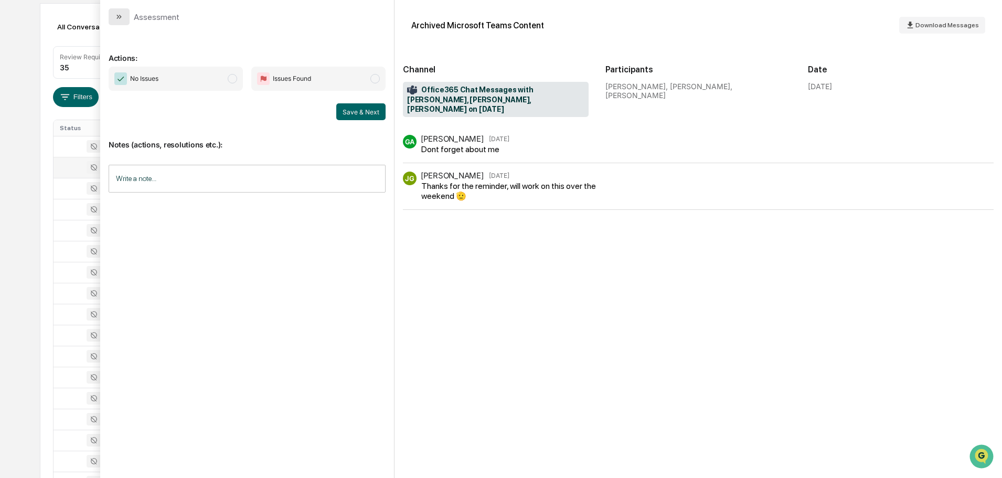
click at [122, 19] on icon "modal" at bounding box center [119, 17] width 8 height 8
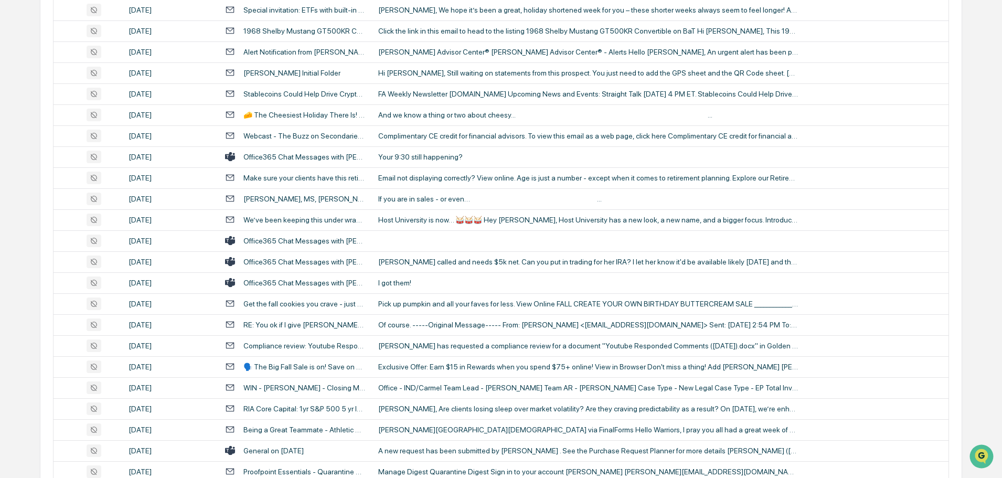
scroll to position [420, 0]
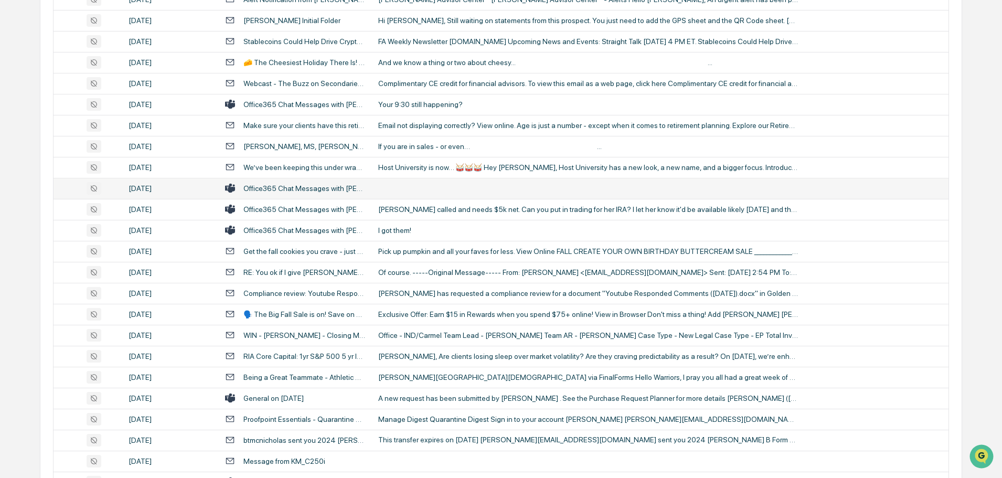
click at [421, 189] on td at bounding box center [660, 188] width 577 height 21
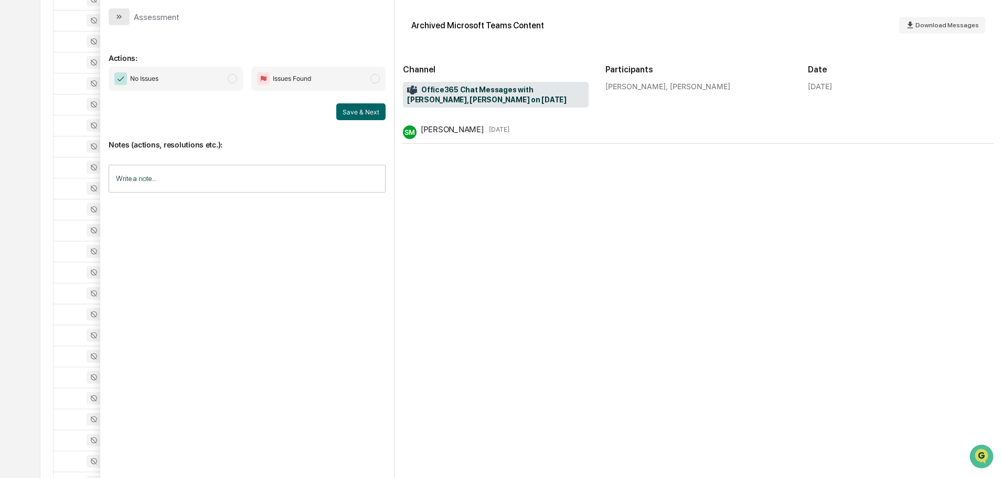
click at [129, 14] on button "modal" at bounding box center [119, 16] width 21 height 17
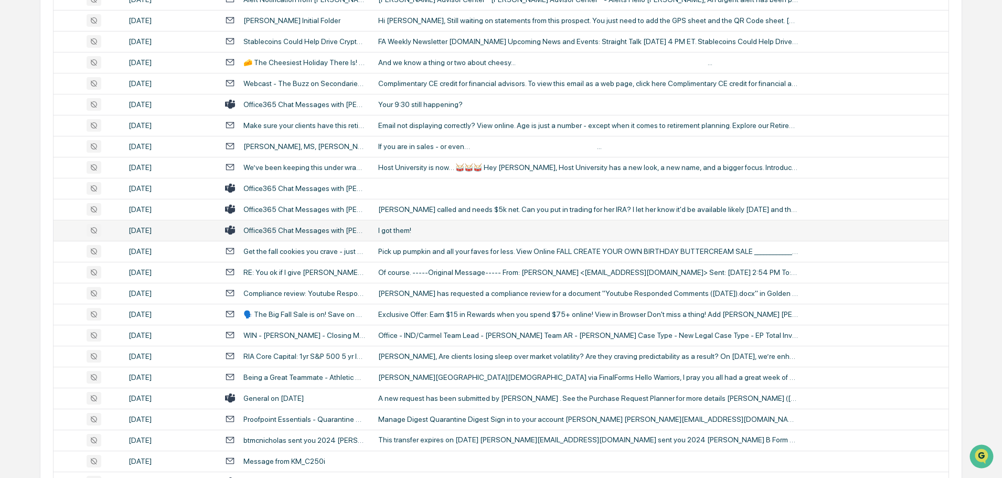
click at [386, 230] on div "I got them!" at bounding box center [588, 230] width 420 height 8
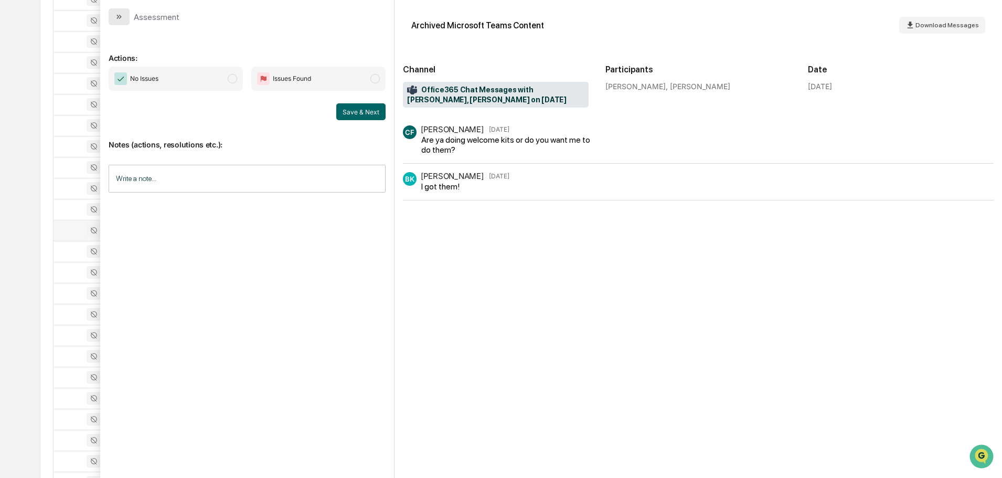
click at [116, 9] on button "modal" at bounding box center [119, 16] width 21 height 17
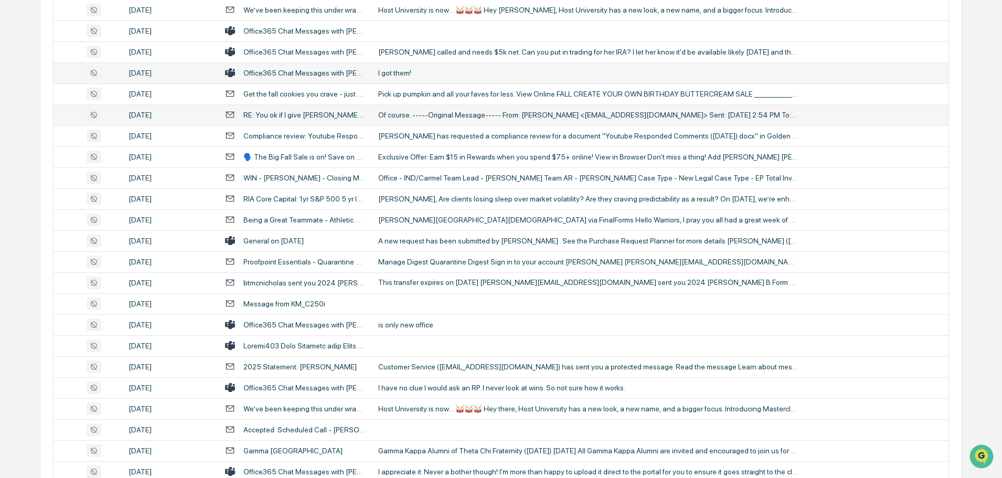
scroll to position [629, 0]
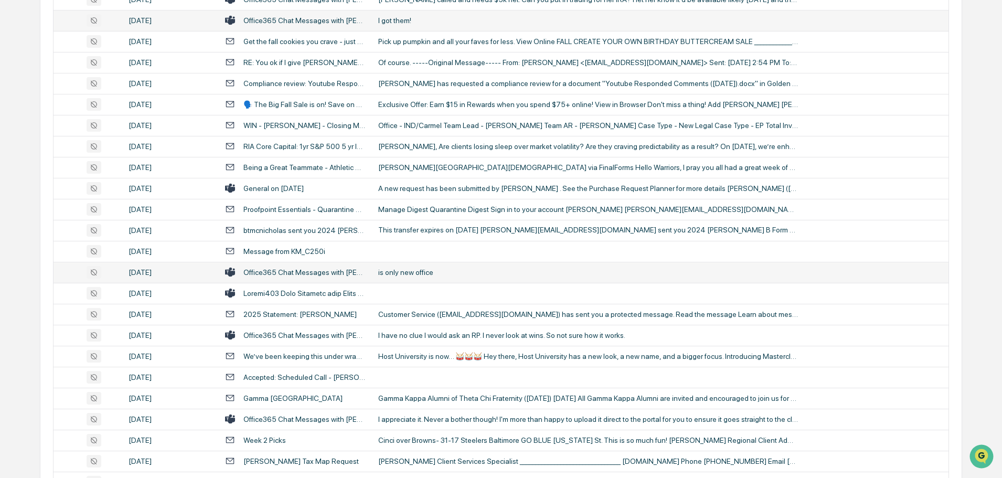
click at [407, 272] on div "is only new office" at bounding box center [588, 272] width 420 height 8
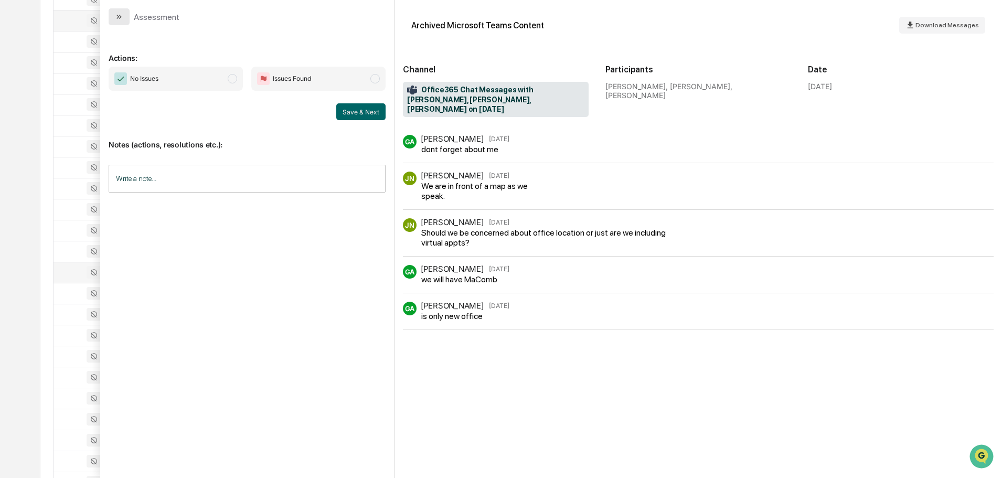
click at [119, 15] on icon "modal" at bounding box center [119, 17] width 8 height 8
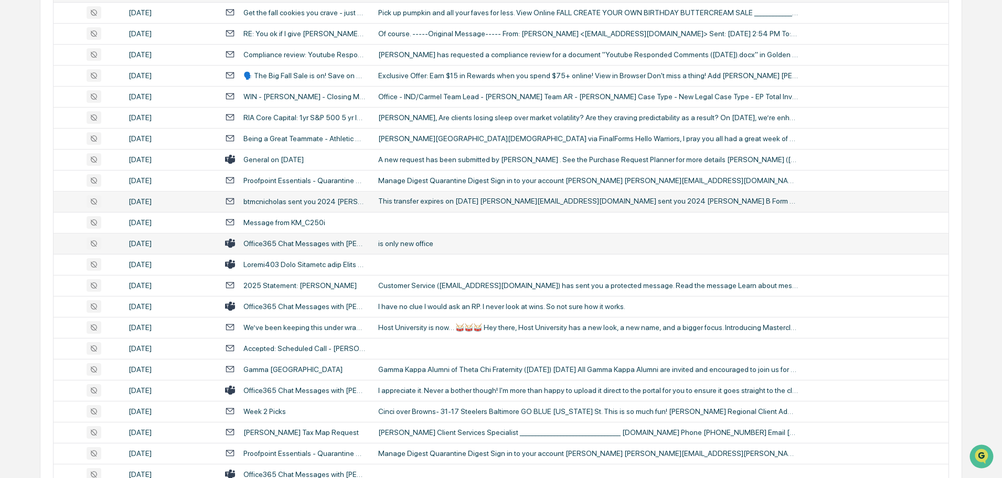
scroll to position [682, 0]
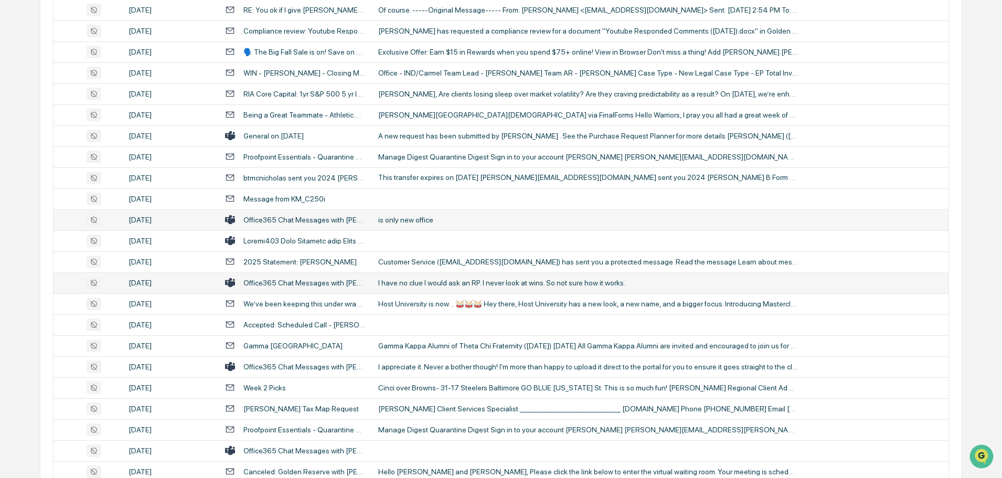
click at [424, 279] on div "I have no clue I would ask an RP. I never look at wins. So not sure how it work…" at bounding box center [588, 283] width 420 height 8
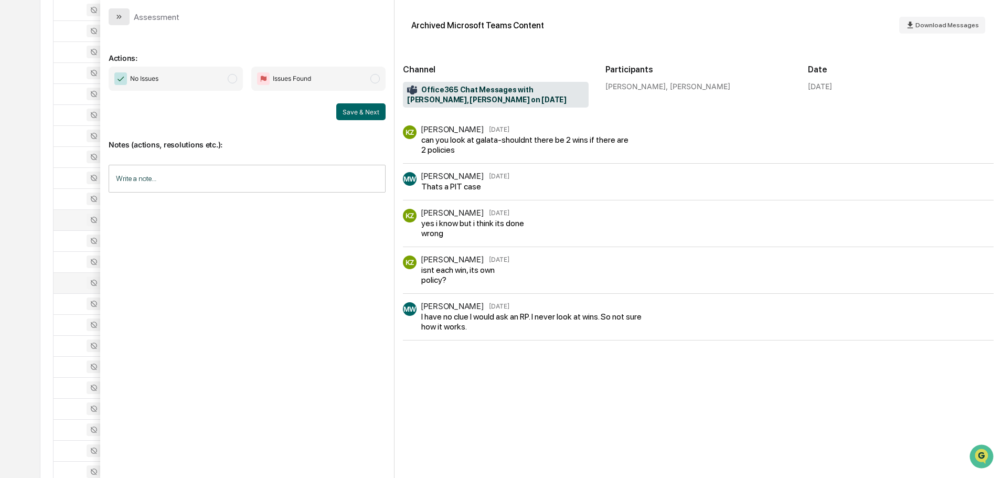
click at [116, 18] on icon "modal" at bounding box center [119, 17] width 8 height 8
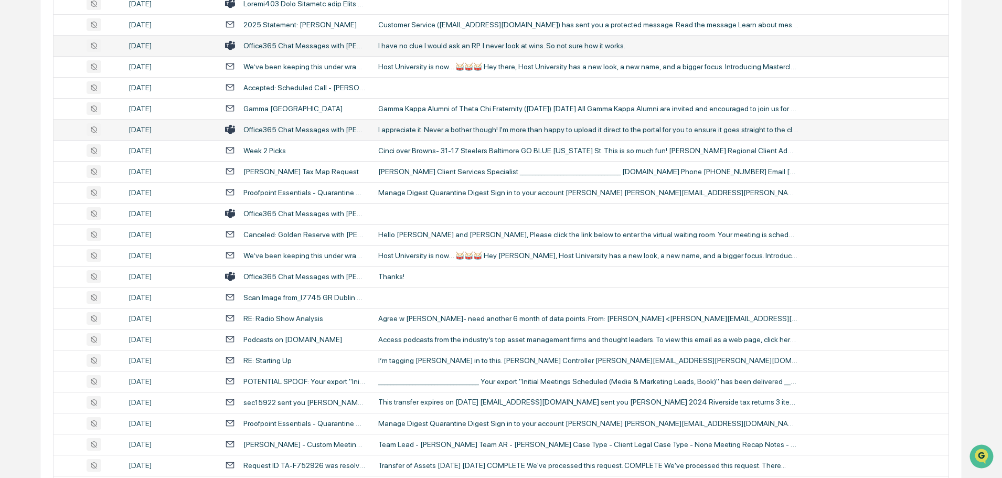
scroll to position [944, 0]
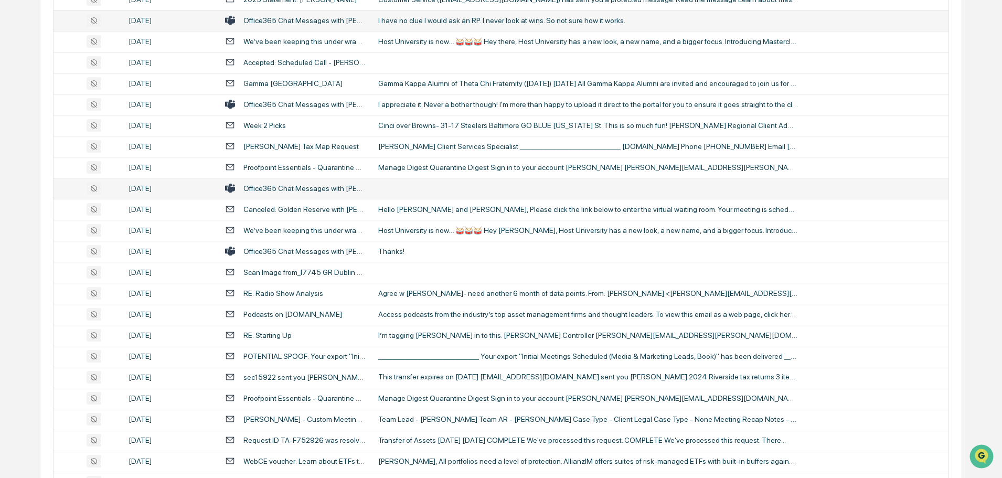
click at [417, 184] on td at bounding box center [660, 188] width 577 height 21
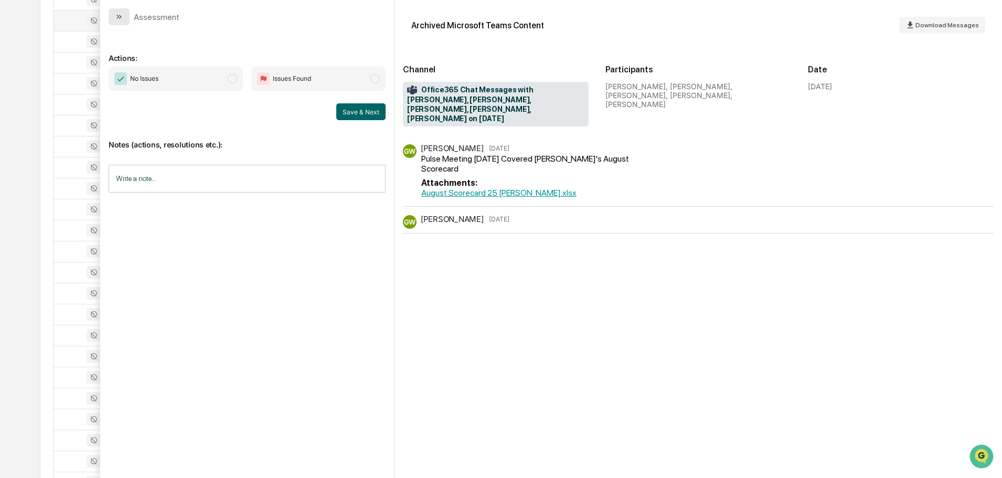
click at [116, 12] on button "modal" at bounding box center [119, 16] width 21 height 17
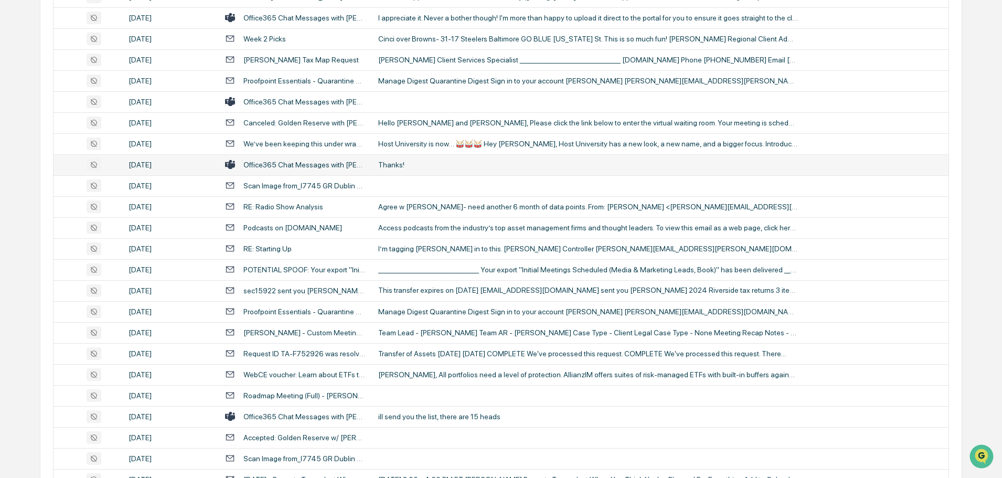
scroll to position [1049, 0]
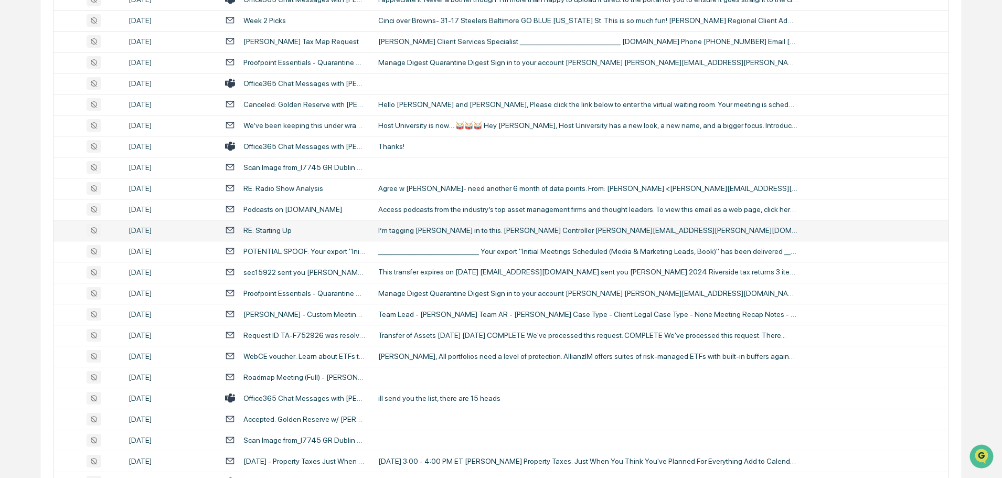
click at [410, 228] on div "I’m tagging [PERSON_NAME] in to this. [PERSON_NAME] Controller [PERSON_NAME][EM…" at bounding box center [588, 230] width 420 height 8
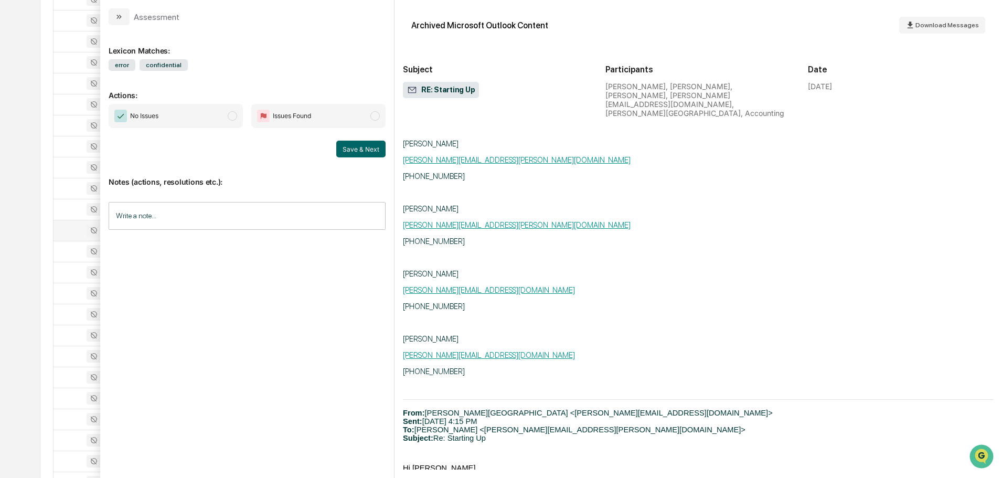
scroll to position [2308, 0]
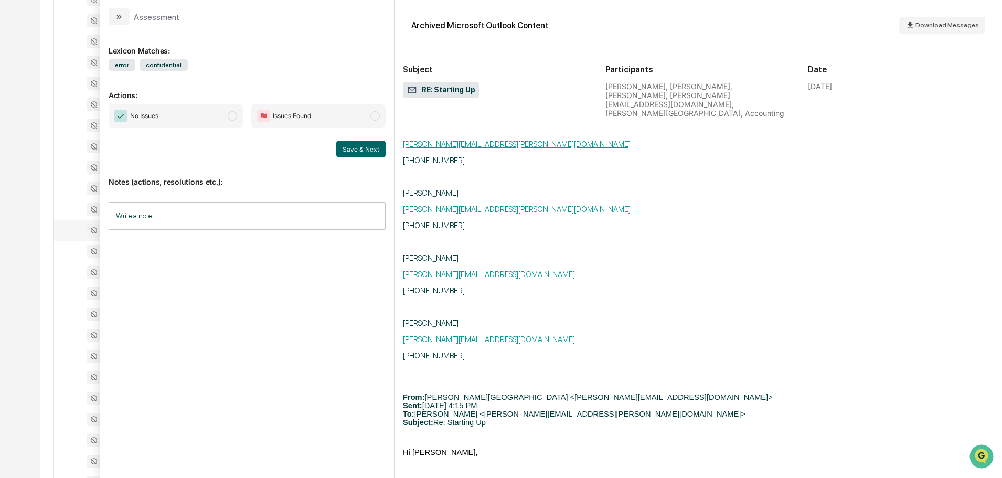
click at [118, 15] on icon "modal" at bounding box center [117, 17] width 3 height 4
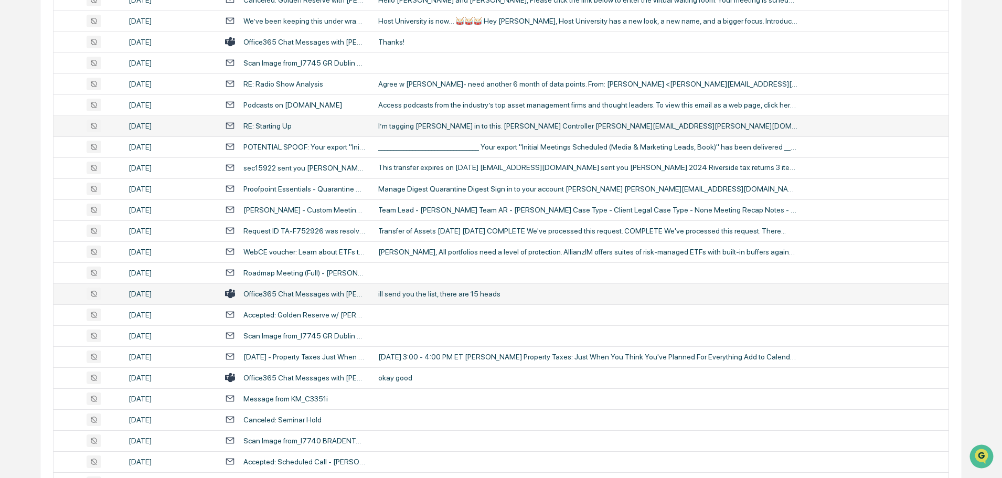
scroll to position [1154, 0]
click at [408, 295] on div "ill send you the list, there are 15 heads" at bounding box center [588, 293] width 420 height 8
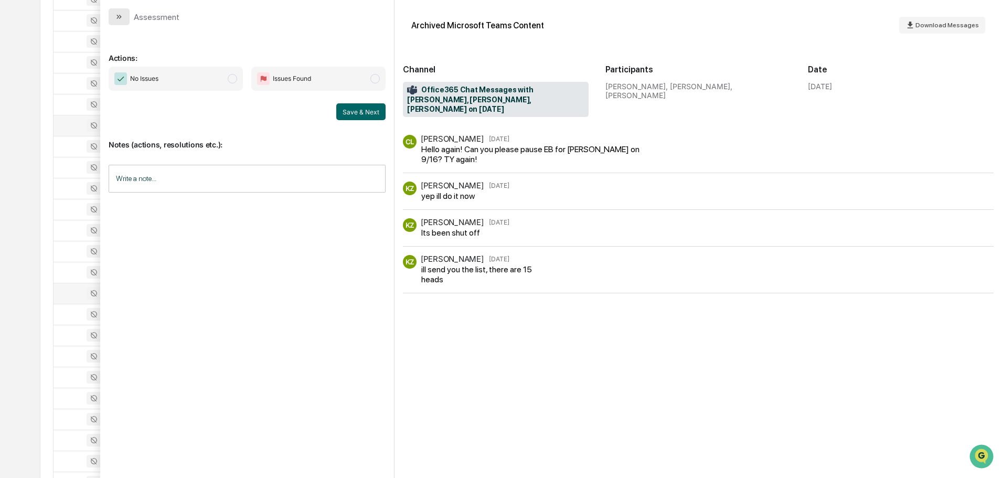
click at [124, 15] on button "modal" at bounding box center [119, 16] width 21 height 17
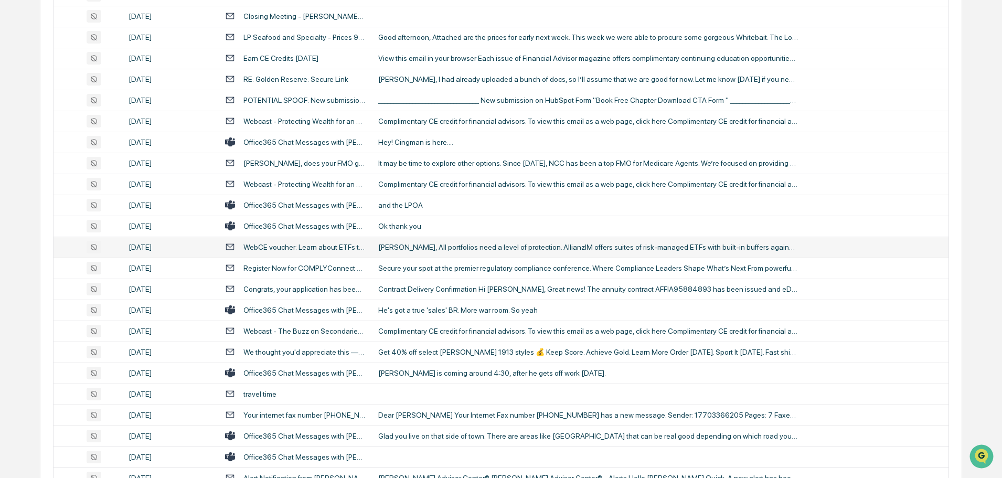
scroll to position [1679, 0]
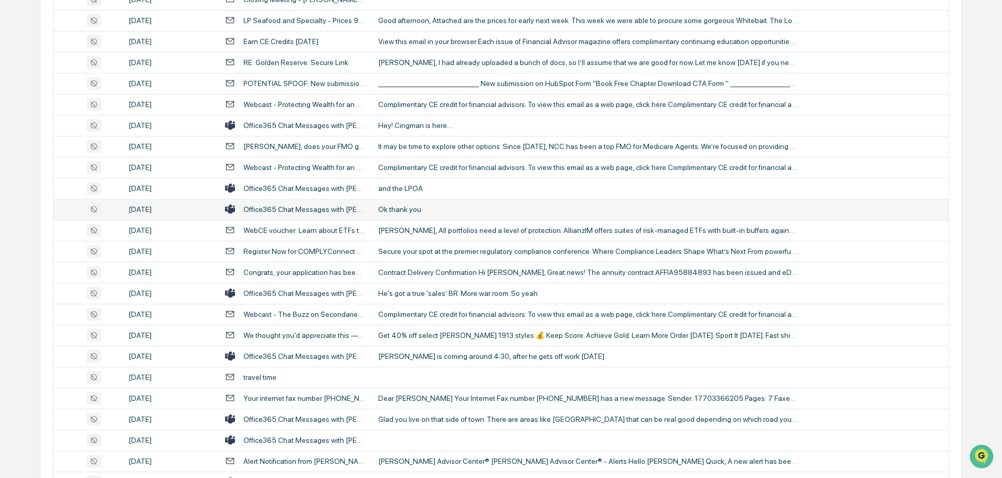
click at [411, 210] on div "Ok thank you" at bounding box center [588, 209] width 420 height 8
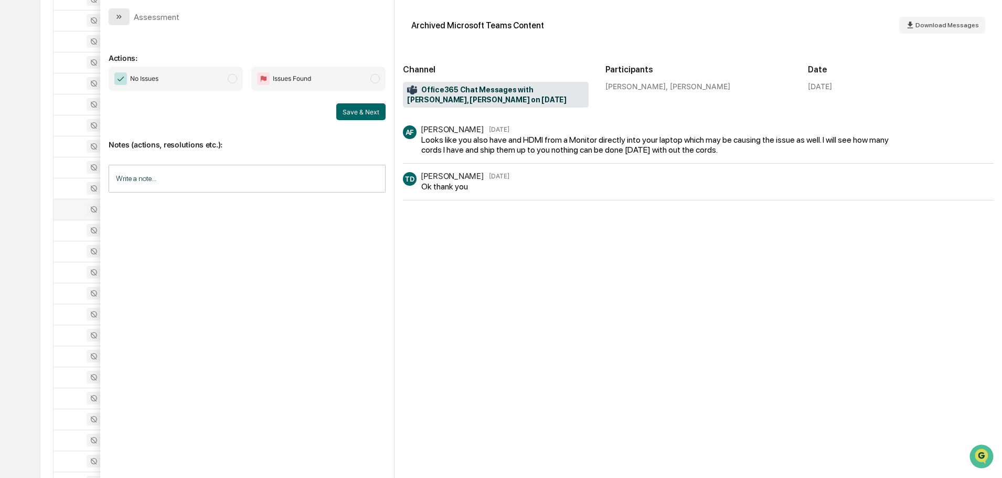
click at [115, 16] on icon "modal" at bounding box center [119, 17] width 8 height 8
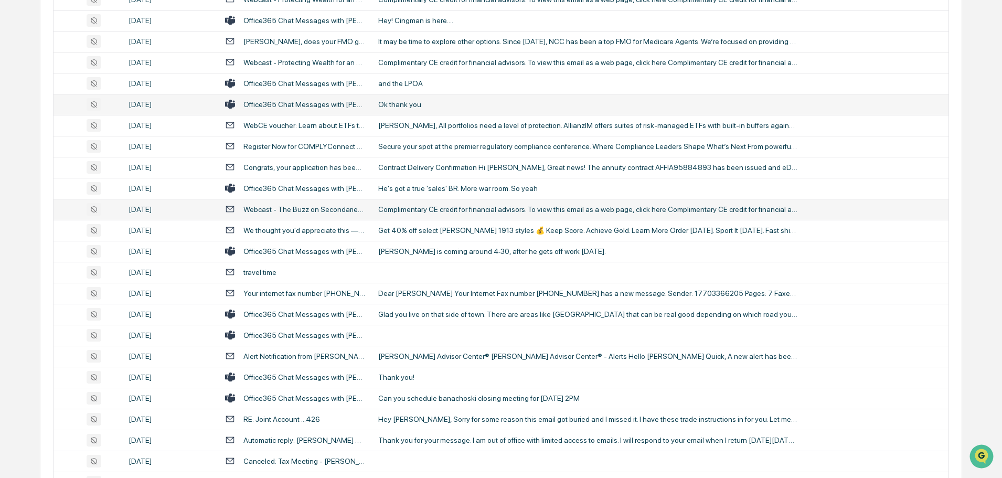
scroll to position [1836, 0]
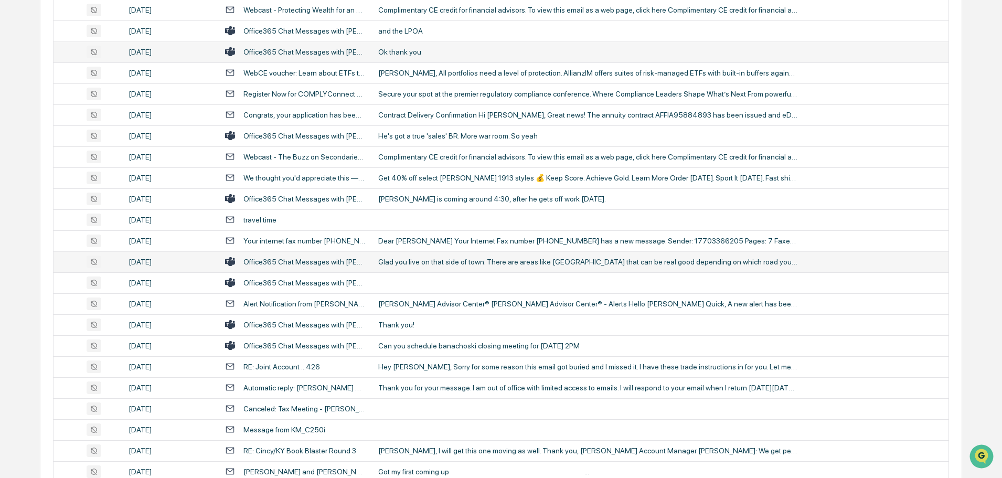
click at [412, 264] on div "Glad you live on that side of town. There are areas like [GEOGRAPHIC_DATA] that…" at bounding box center [588, 262] width 420 height 8
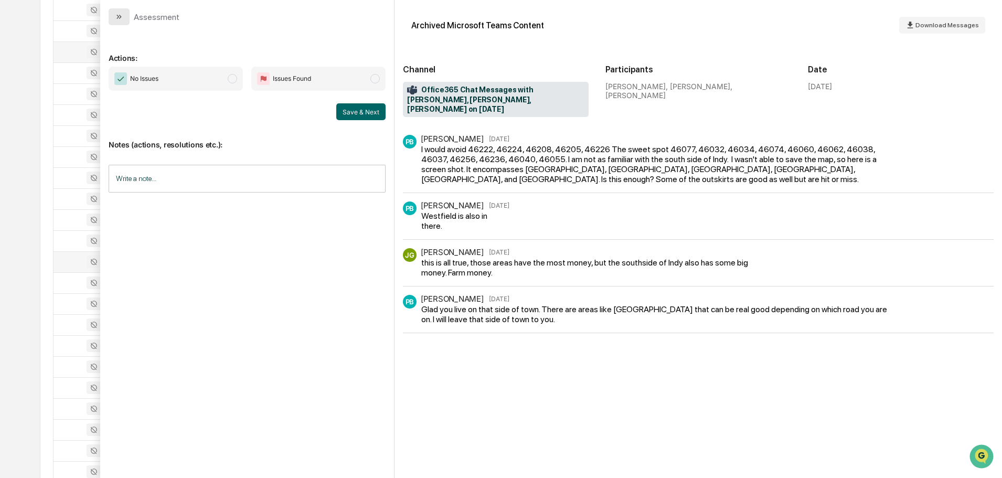
click at [113, 16] on button "modal" at bounding box center [119, 16] width 21 height 17
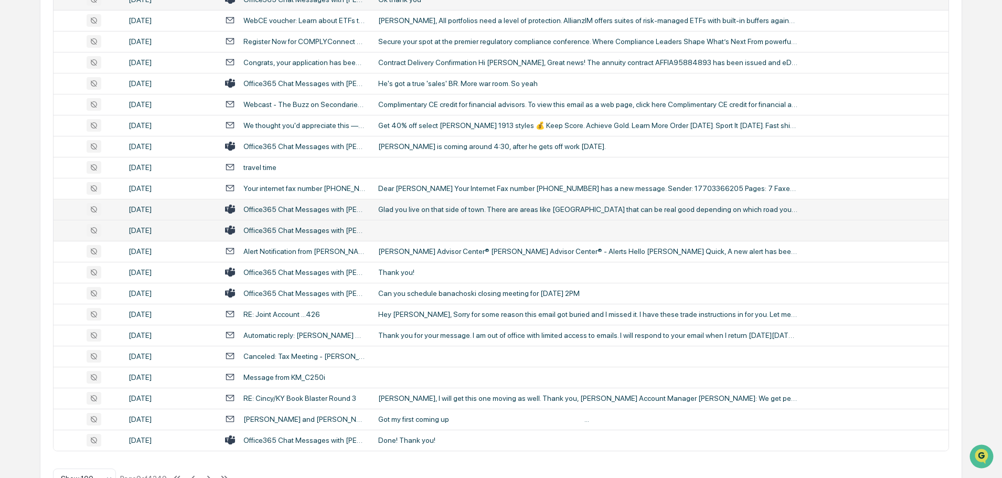
scroll to position [1921, 0]
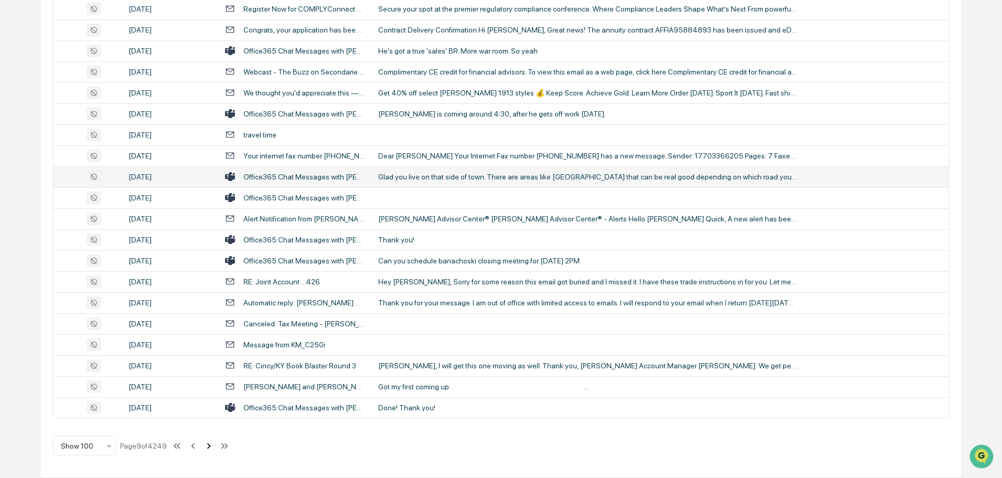
click at [210, 446] on icon at bounding box center [209, 446] width 4 height 6
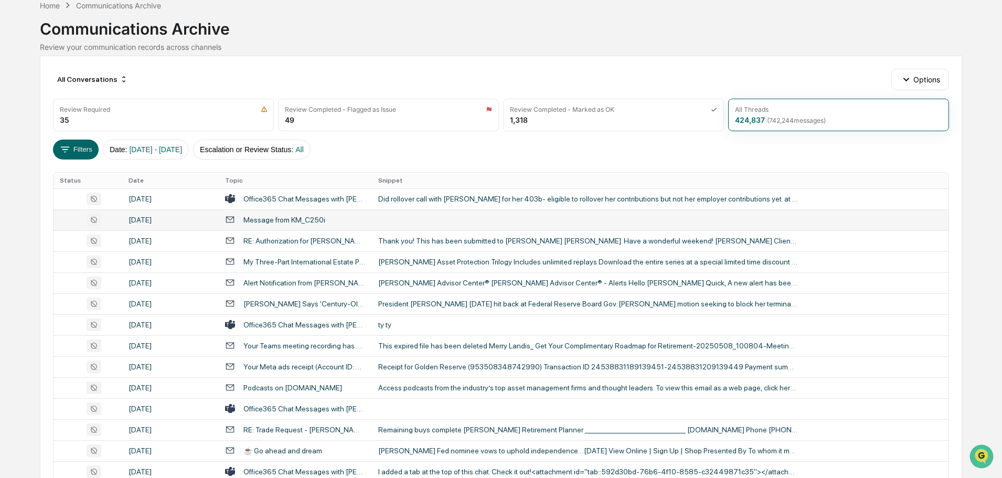
scroll to position [105, 0]
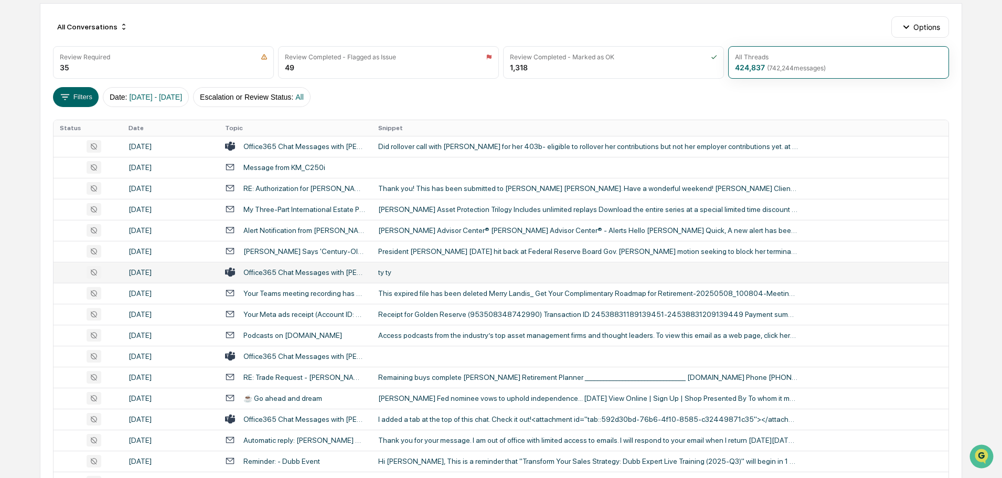
click at [410, 274] on div "ty ty" at bounding box center [588, 272] width 420 height 8
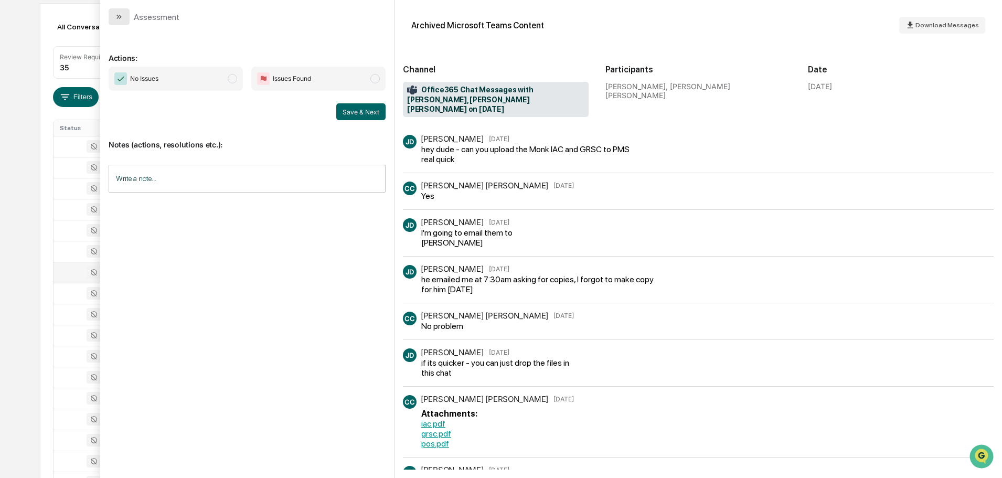
click at [124, 20] on button "modal" at bounding box center [119, 16] width 21 height 17
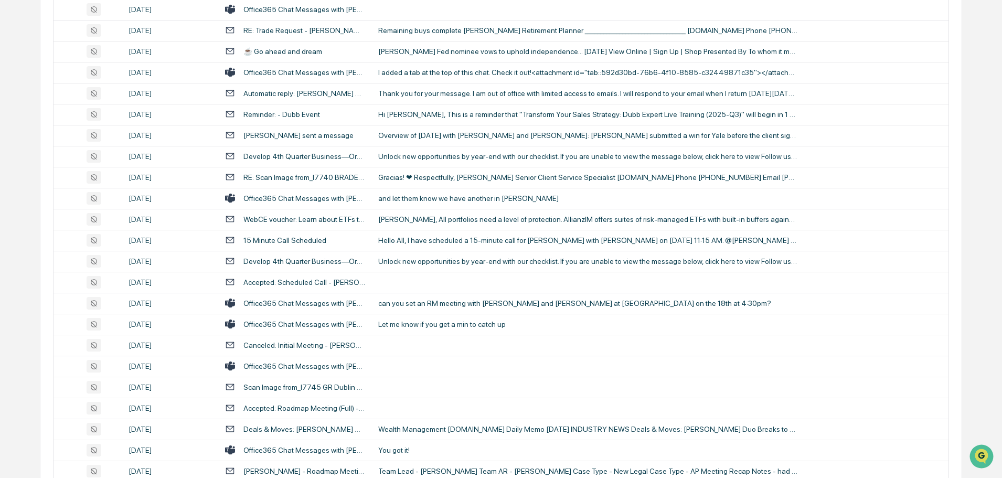
scroll to position [472, 0]
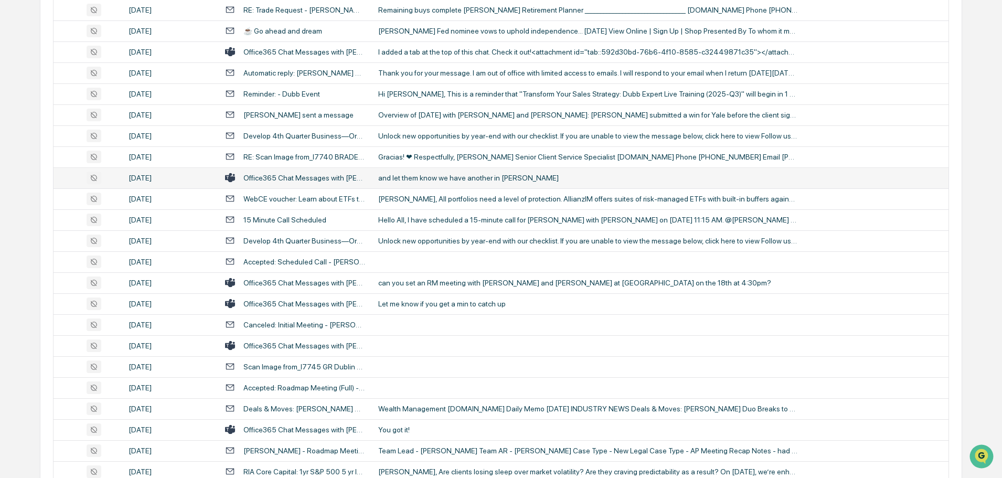
click at [418, 182] on td "and let them know we have another in [PERSON_NAME]" at bounding box center [660, 177] width 577 height 21
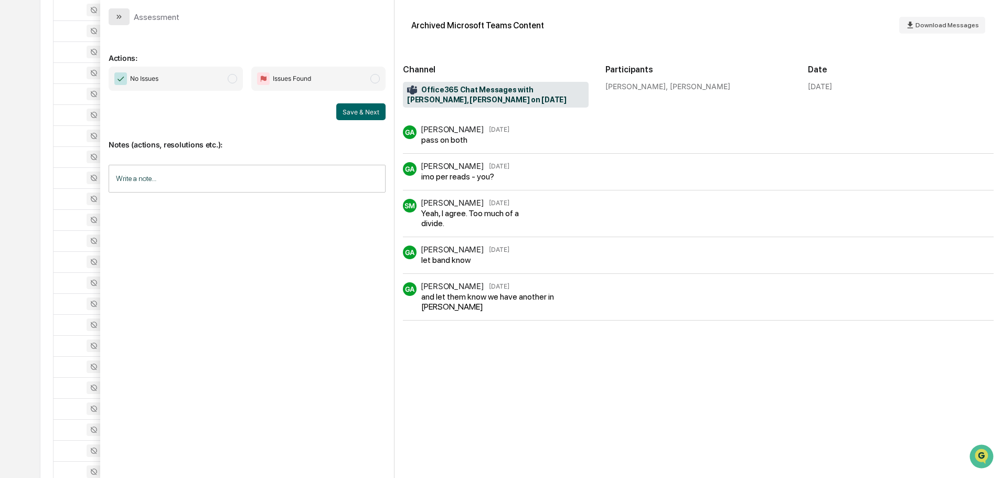
click at [122, 20] on icon "modal" at bounding box center [119, 17] width 8 height 8
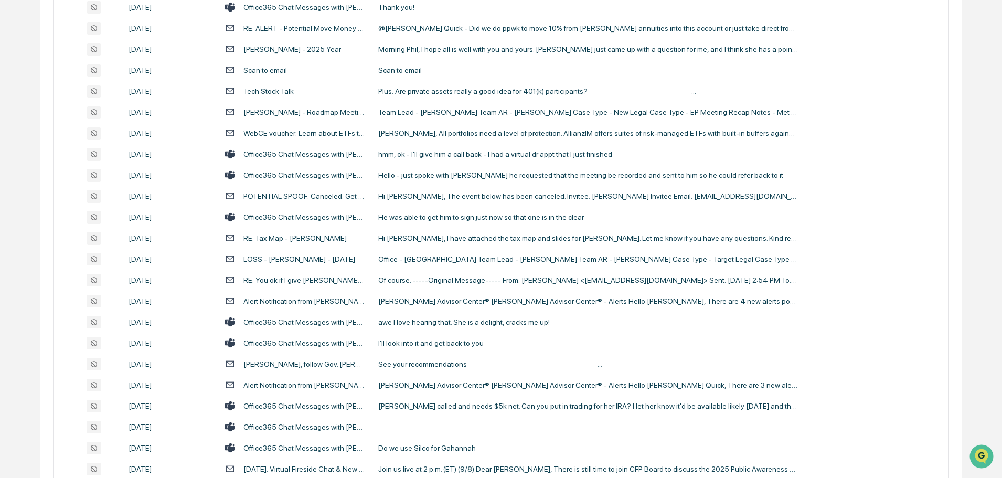
scroll to position [997, 0]
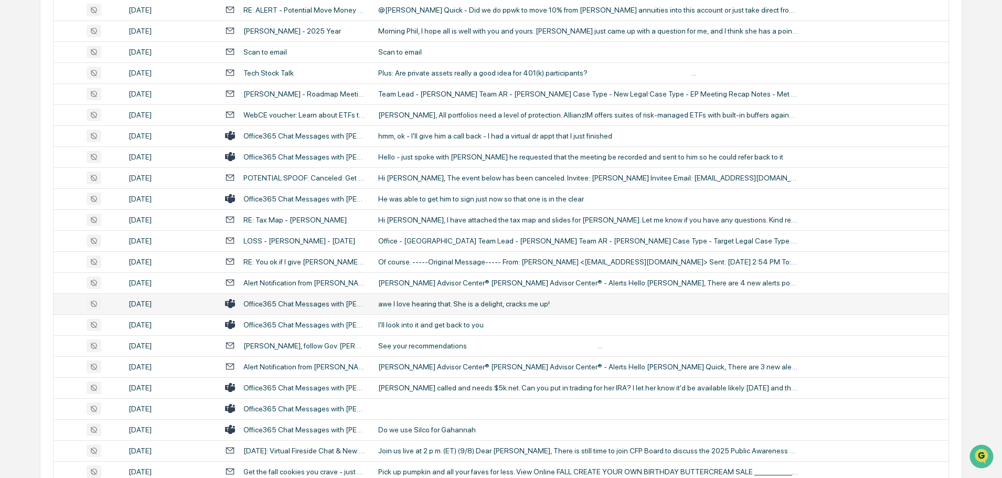
click at [407, 304] on div "awe I love hearing that. She is a delight, cracks me up!" at bounding box center [588, 304] width 420 height 8
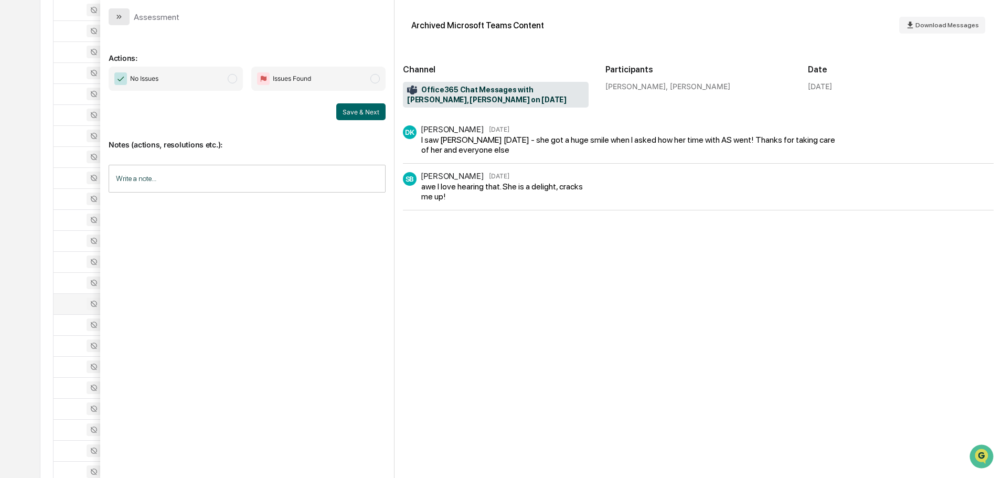
click at [112, 15] on button "modal" at bounding box center [119, 16] width 21 height 17
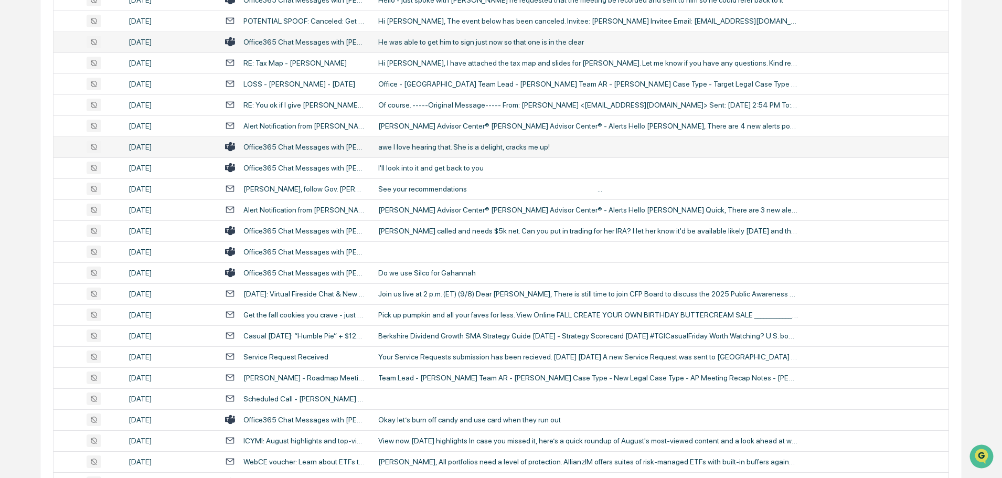
scroll to position [1154, 0]
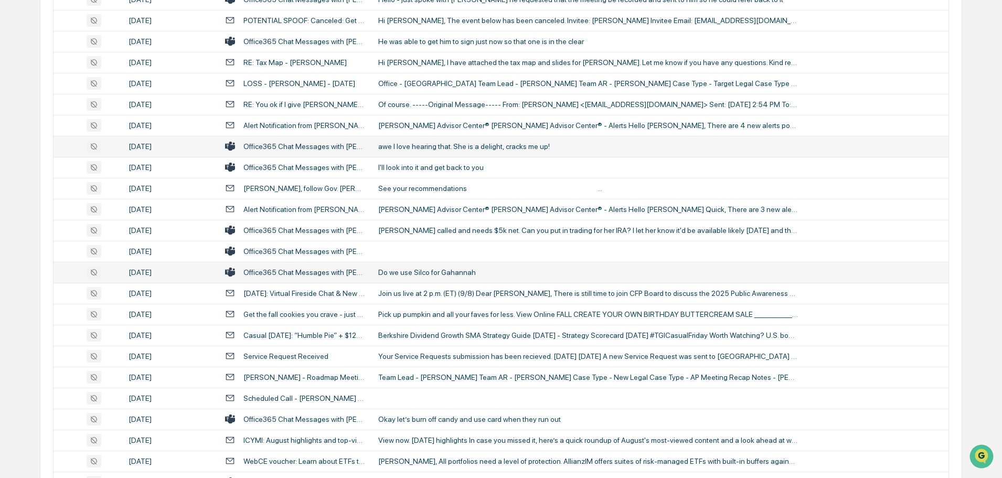
click at [418, 268] on div "Do we use Silco for Gahannah" at bounding box center [588, 272] width 420 height 8
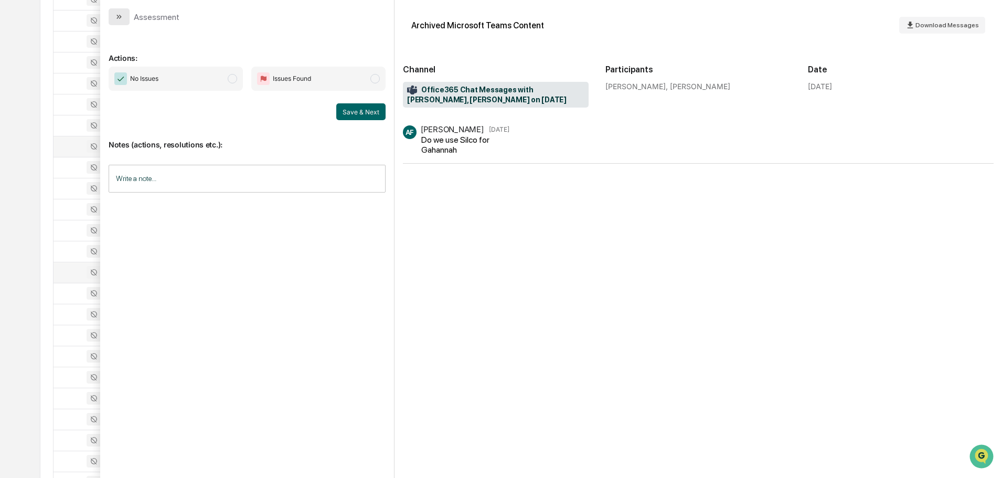
click at [115, 20] on icon "modal" at bounding box center [119, 17] width 8 height 8
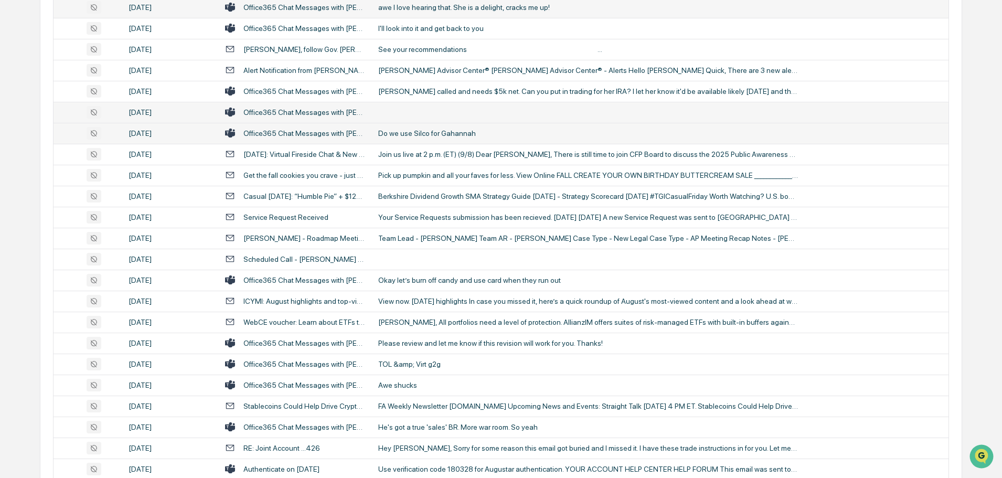
scroll to position [1311, 0]
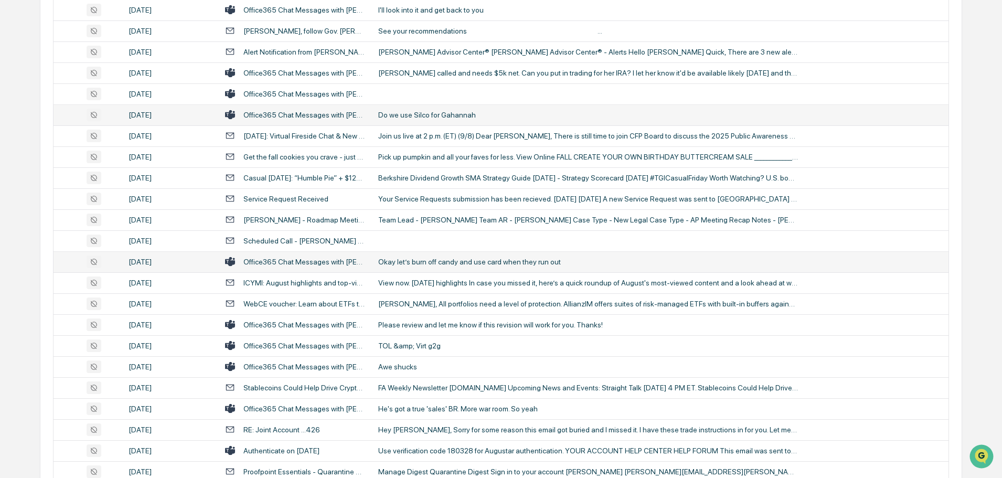
click at [442, 262] on div "Okay let’s burn off candy and use card when they run out" at bounding box center [588, 262] width 420 height 8
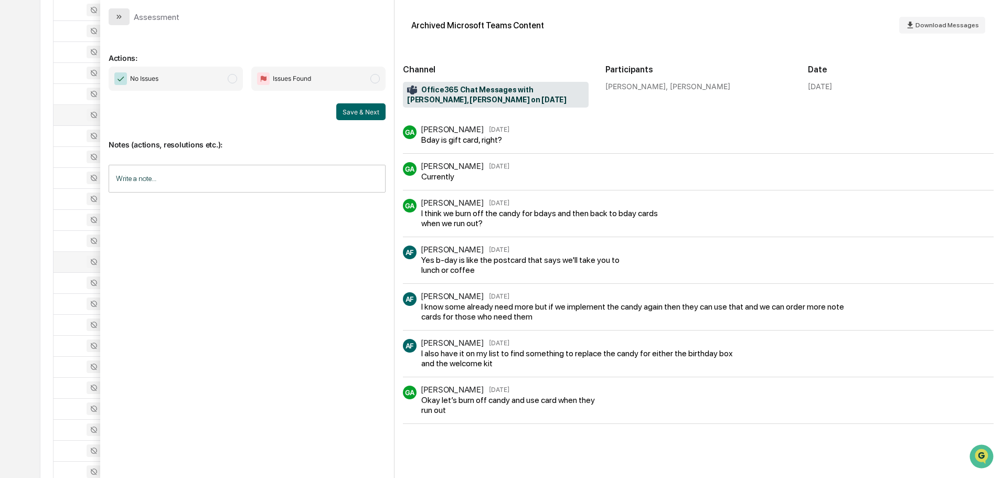
click at [126, 18] on button "modal" at bounding box center [119, 16] width 21 height 17
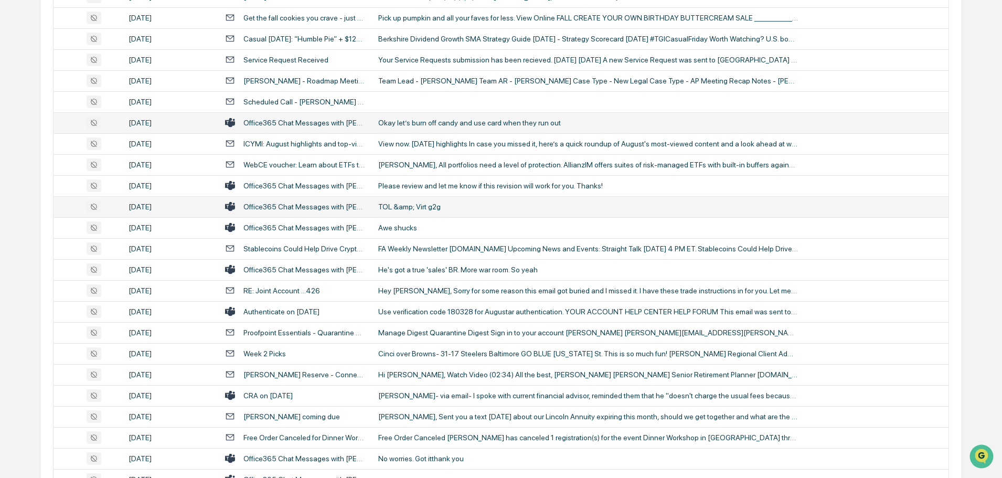
scroll to position [1469, 0]
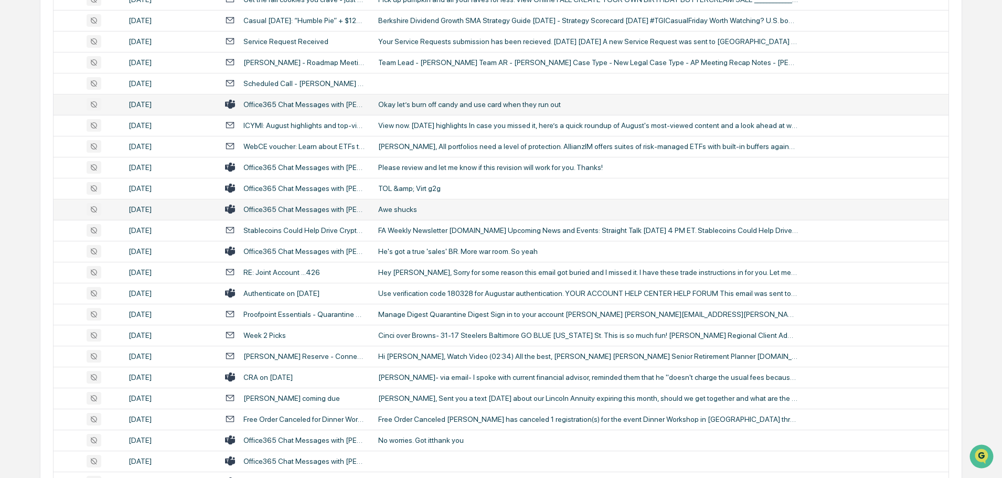
click at [420, 205] on div "Awe shucks" at bounding box center [588, 209] width 420 height 8
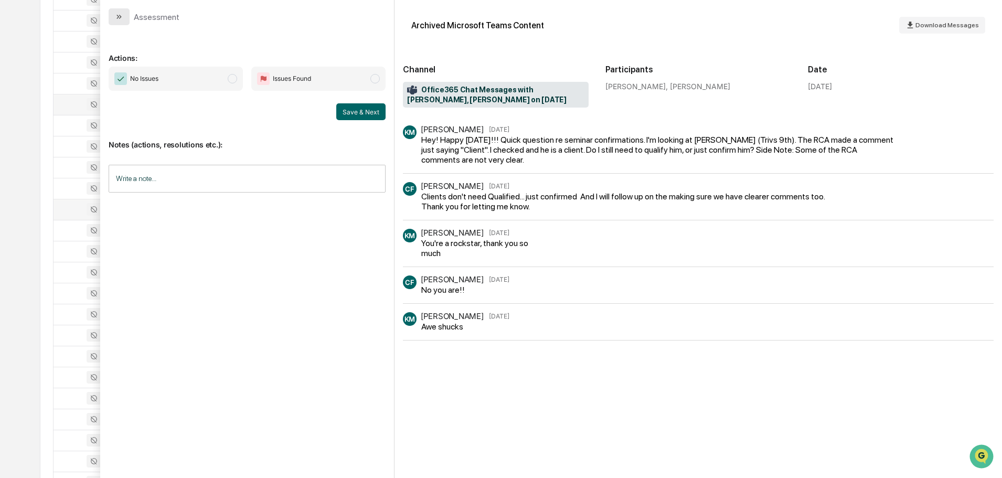
click at [116, 14] on icon "modal" at bounding box center [119, 17] width 8 height 8
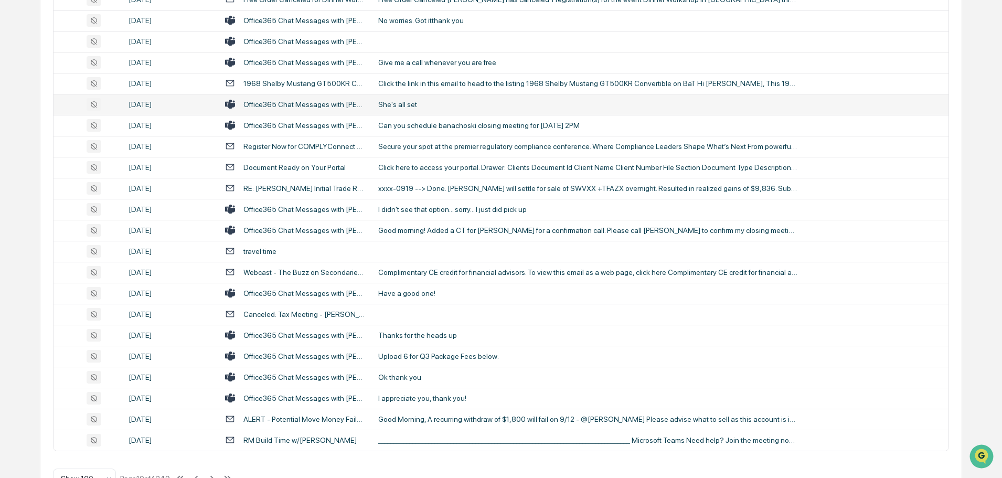
scroll to position [1921, 0]
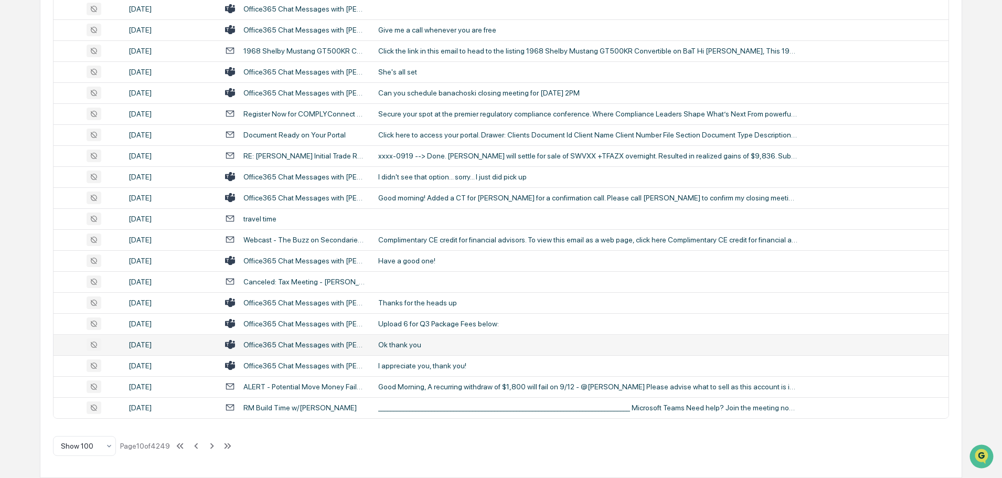
click at [398, 340] on div "Ok thank you" at bounding box center [588, 344] width 420 height 8
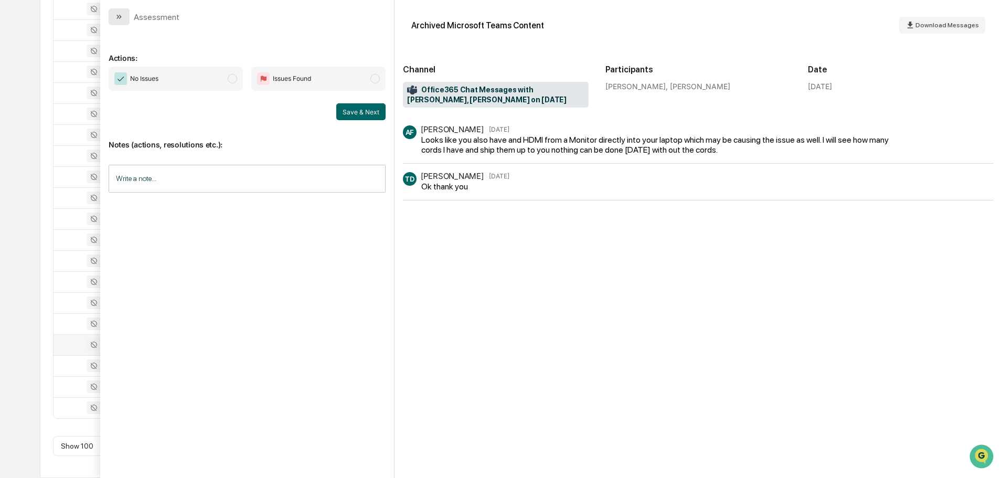
click at [125, 12] on button "modal" at bounding box center [119, 16] width 21 height 17
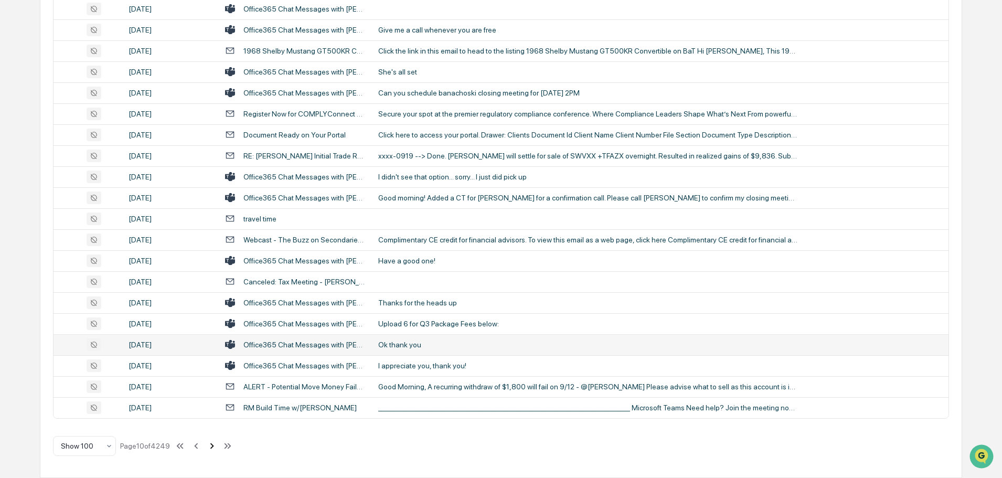
click at [212, 443] on icon at bounding box center [212, 446] width 4 height 6
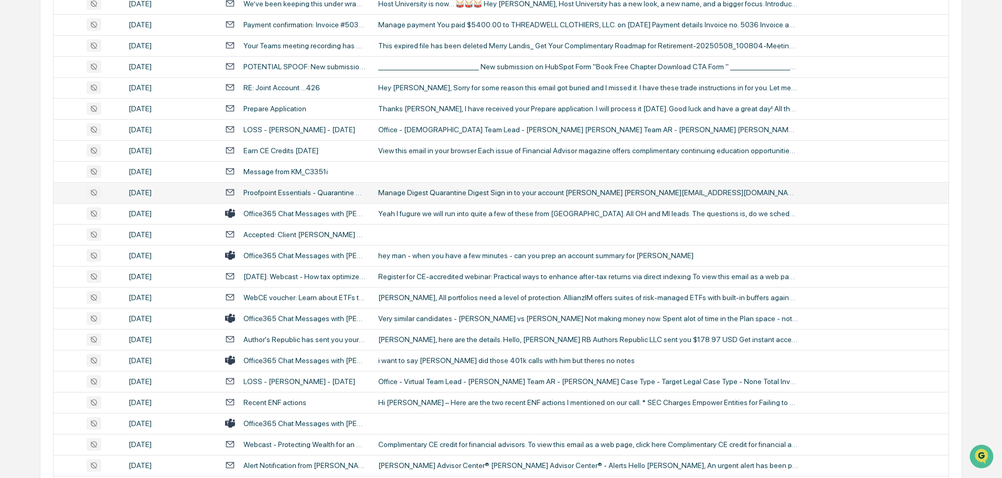
scroll to position [315, 0]
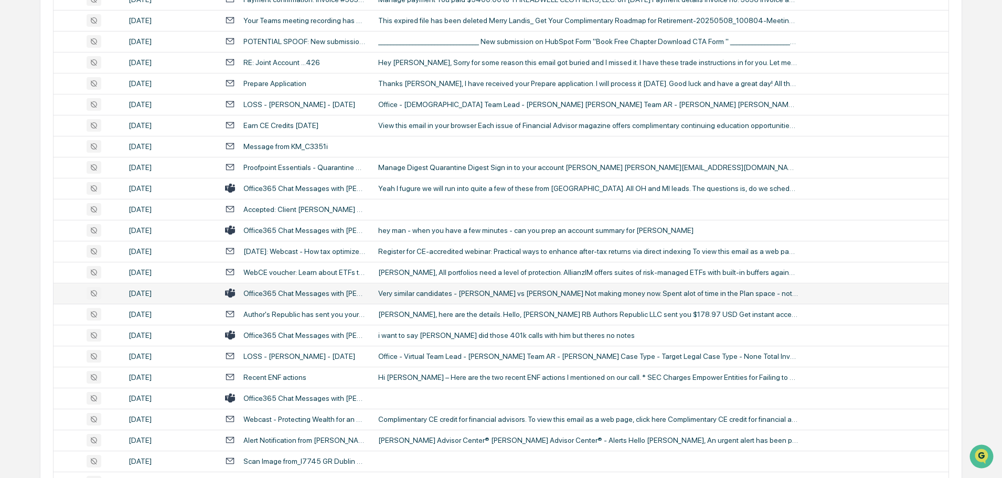
click at [430, 295] on div "Very similar candidates - [PERSON_NAME] vs [PERSON_NAME] Not making money now. …" at bounding box center [588, 293] width 420 height 8
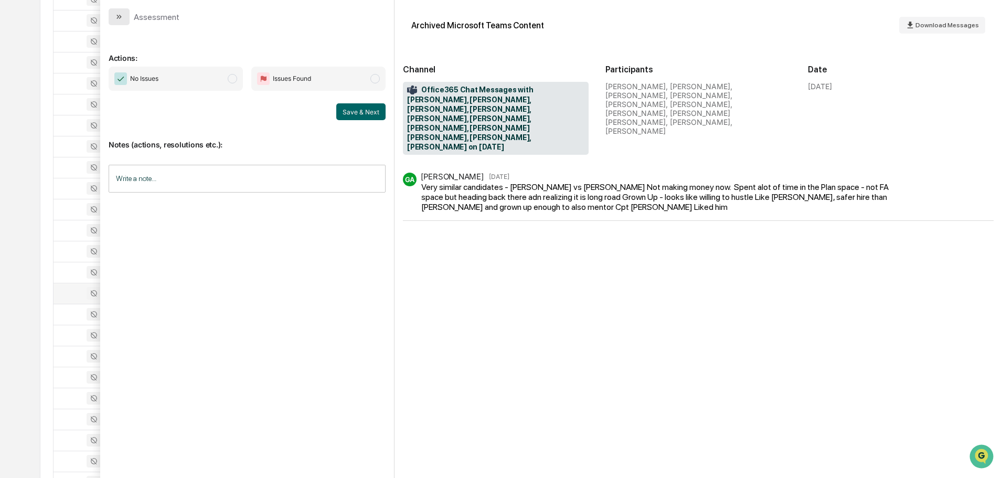
click at [126, 19] on button "modal" at bounding box center [119, 16] width 21 height 17
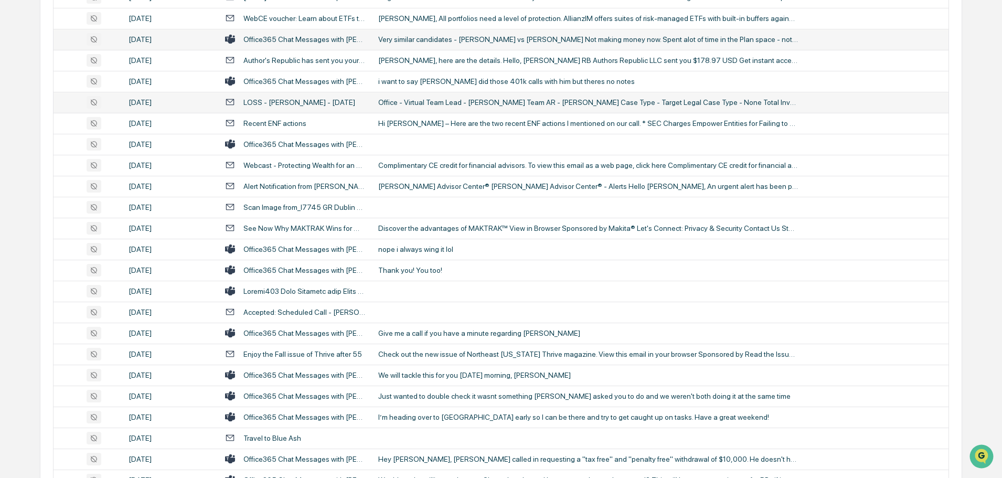
scroll to position [577, 0]
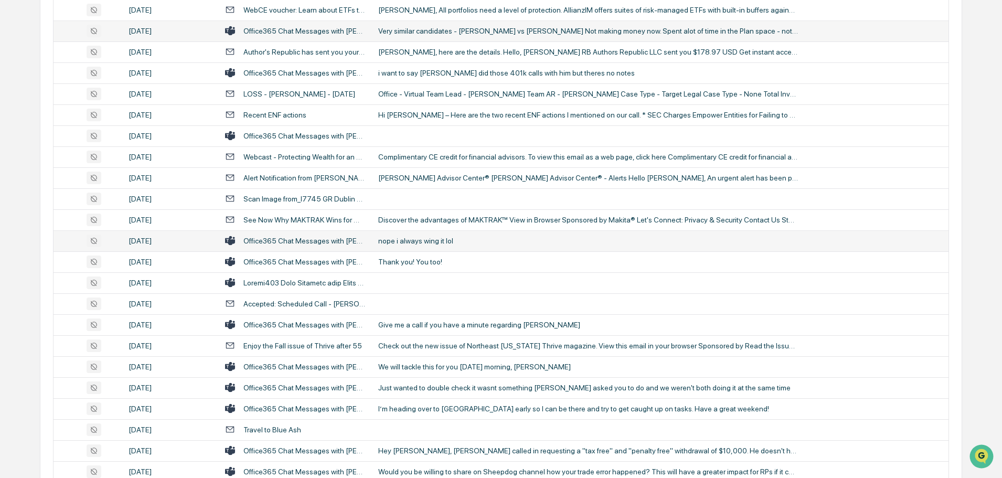
click at [440, 239] on div "nope i always wing it lol" at bounding box center [588, 241] width 420 height 8
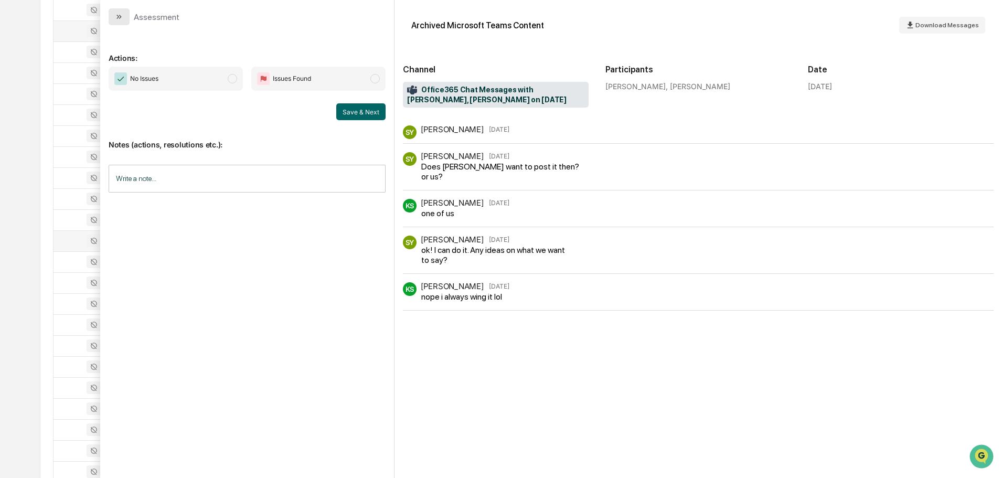
click at [118, 17] on icon "modal" at bounding box center [119, 17] width 8 height 8
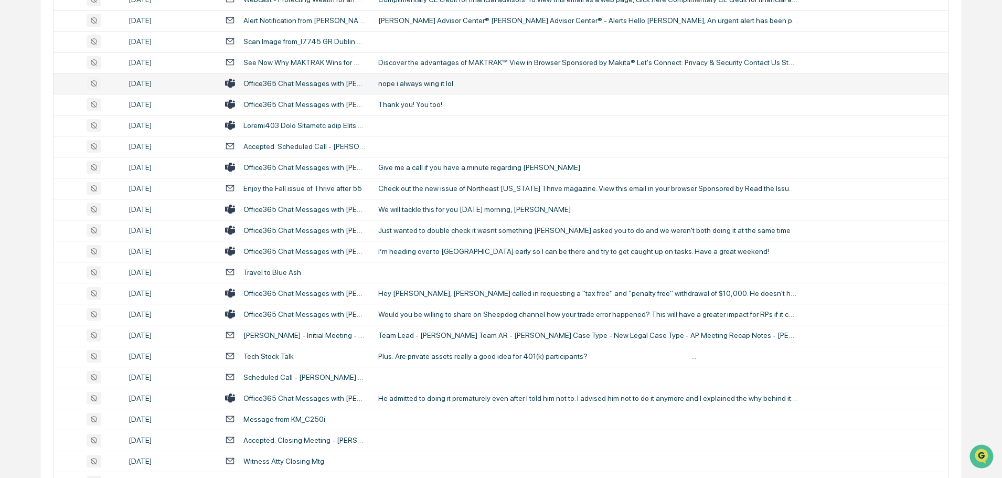
scroll to position [787, 0]
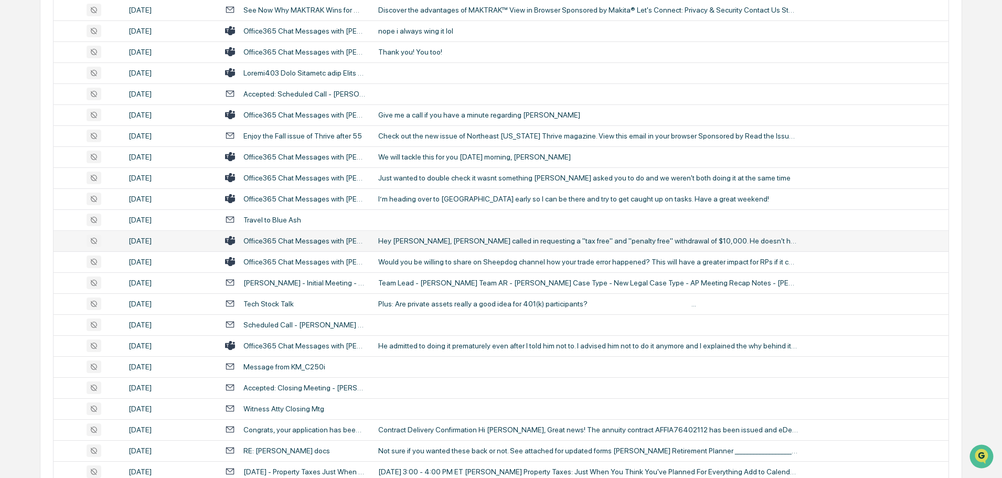
click at [416, 235] on td "Hey [PERSON_NAME], [PERSON_NAME] called in requesting a "tax free" and "penalty…" at bounding box center [660, 240] width 577 height 21
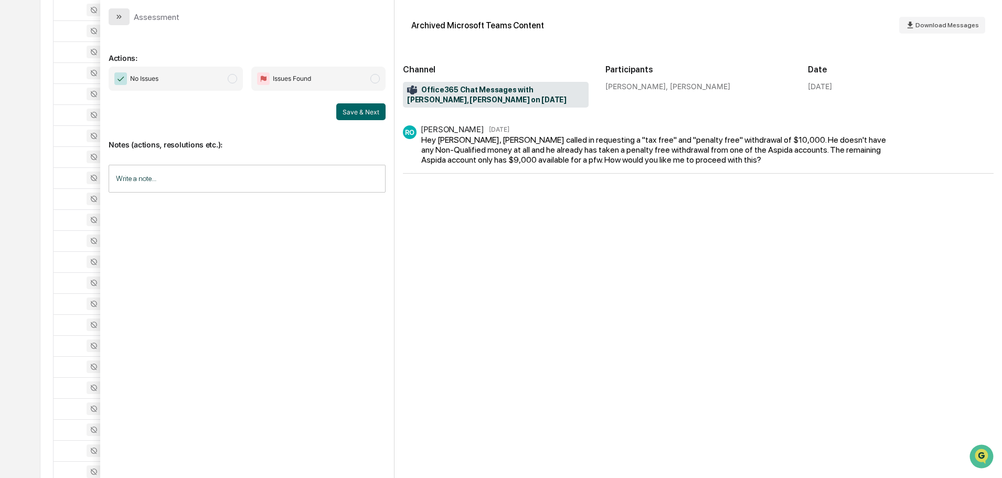
click at [122, 20] on icon "modal" at bounding box center [119, 17] width 8 height 8
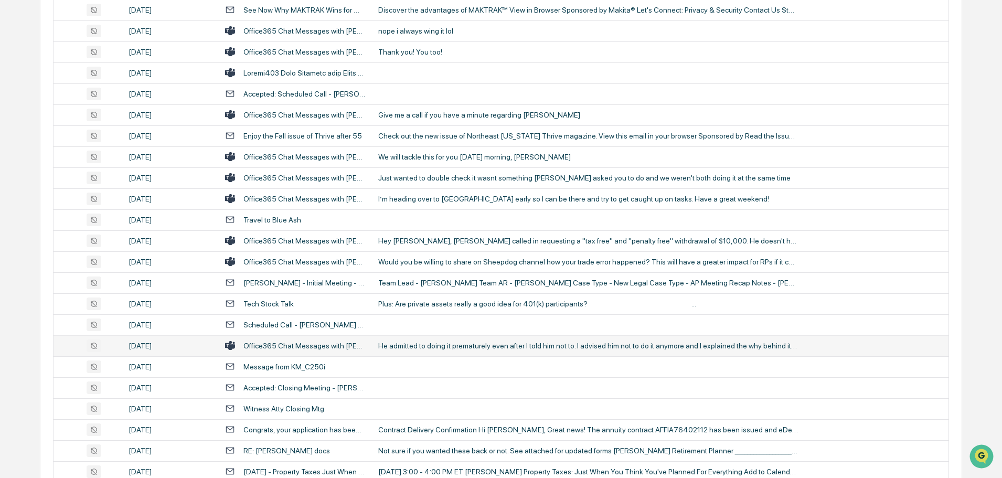
click at [458, 348] on div "He admitted to doing it prematurely even after I told him not to. I advised him…" at bounding box center [588, 345] width 420 height 8
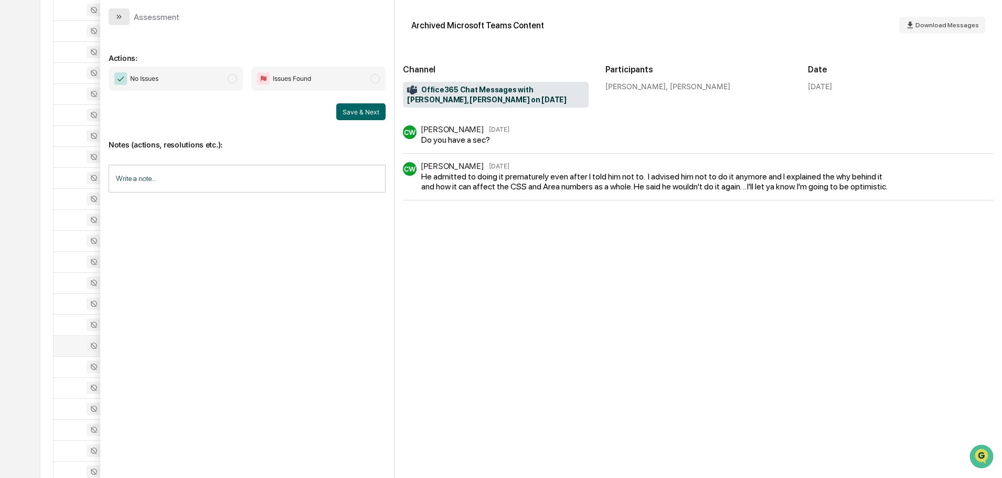
click at [121, 20] on icon "modal" at bounding box center [119, 17] width 8 height 8
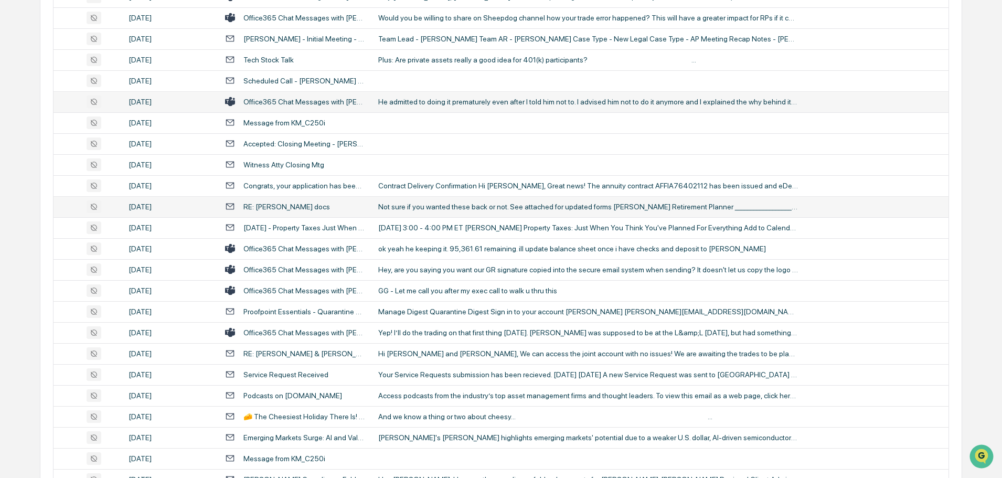
scroll to position [1049, 0]
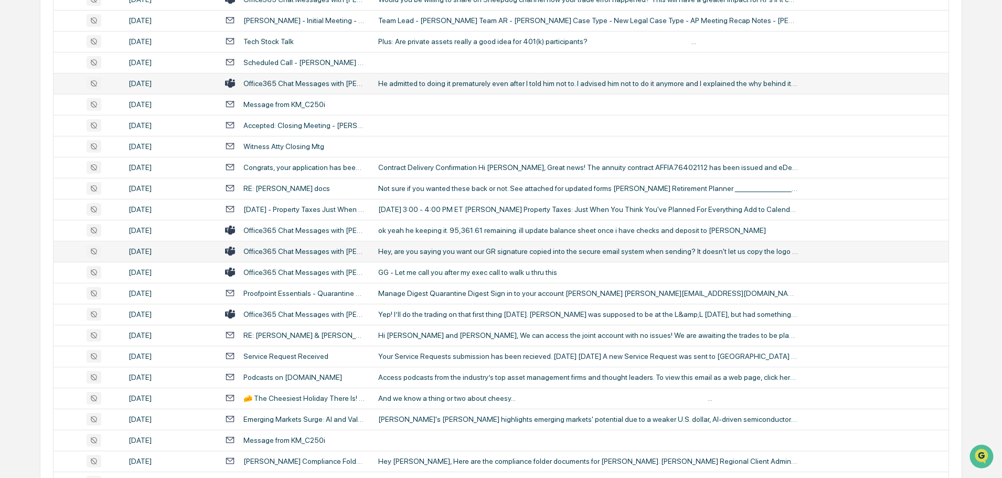
click at [417, 248] on div "Hey, are you saying you want our GR signature copied into the secure email syst…" at bounding box center [588, 251] width 420 height 8
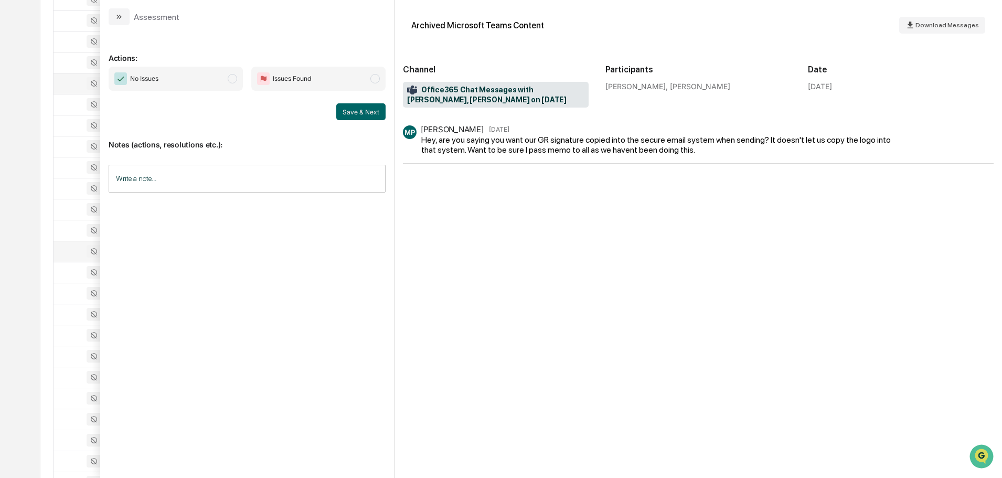
click at [130, 16] on div "Assessment" at bounding box center [144, 16] width 71 height 17
click at [119, 23] on button "modal" at bounding box center [119, 16] width 21 height 17
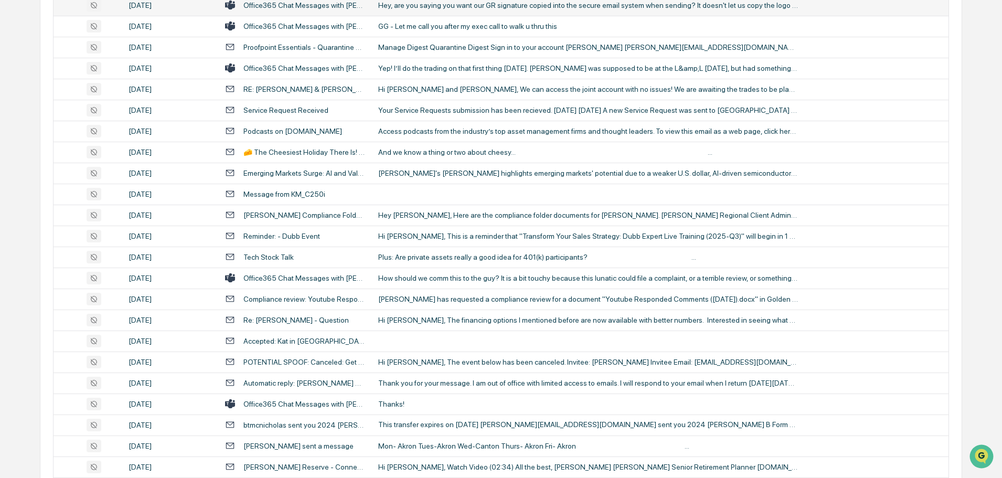
scroll to position [1311, 0]
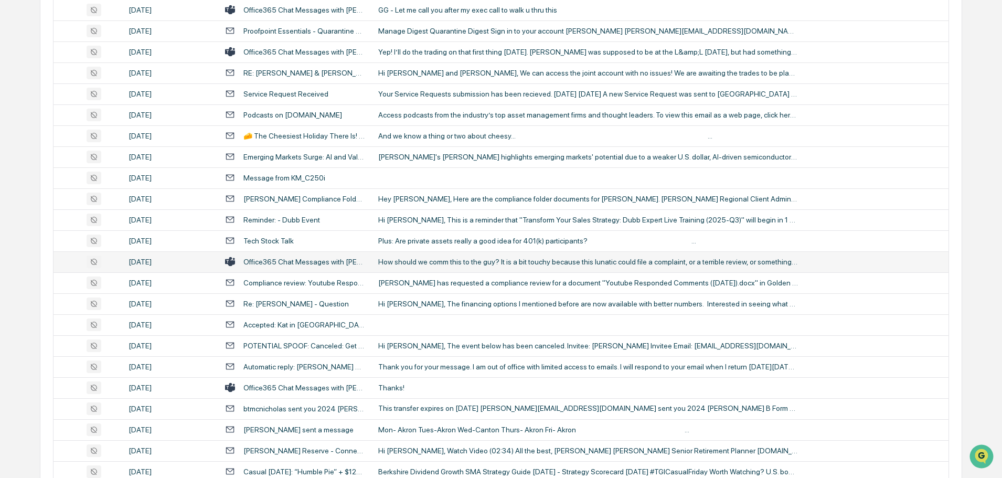
click at [441, 259] on div "How should we comm this to the guy? It is a bit touchy because this lunatic cou…" at bounding box center [588, 262] width 420 height 8
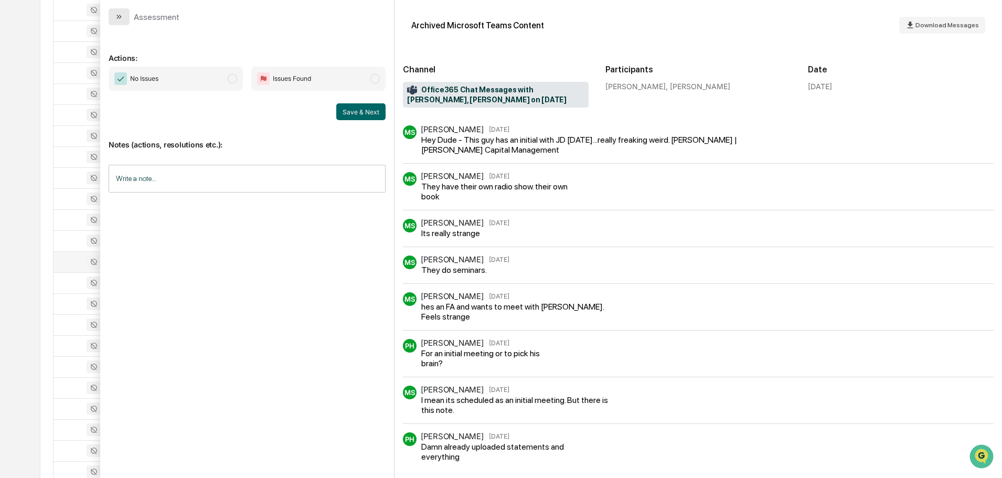
click at [113, 16] on button "modal" at bounding box center [119, 16] width 21 height 17
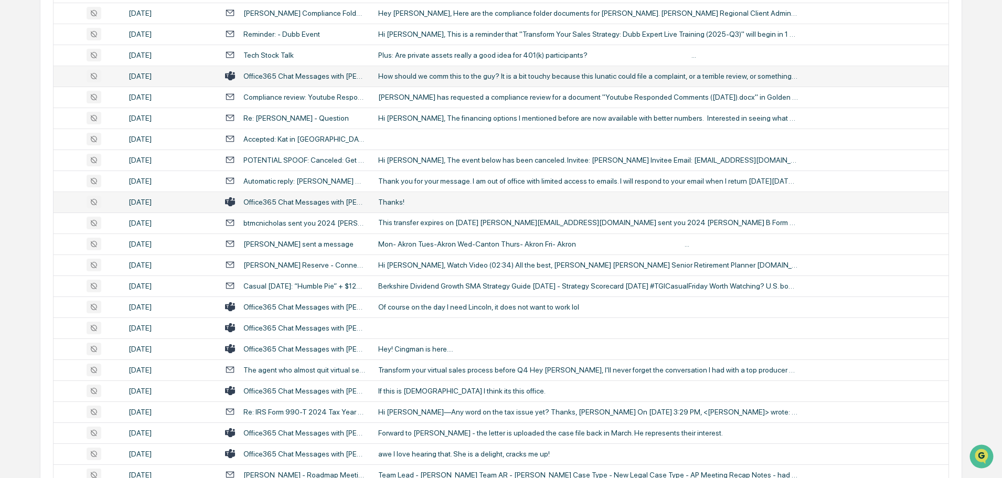
scroll to position [1521, 0]
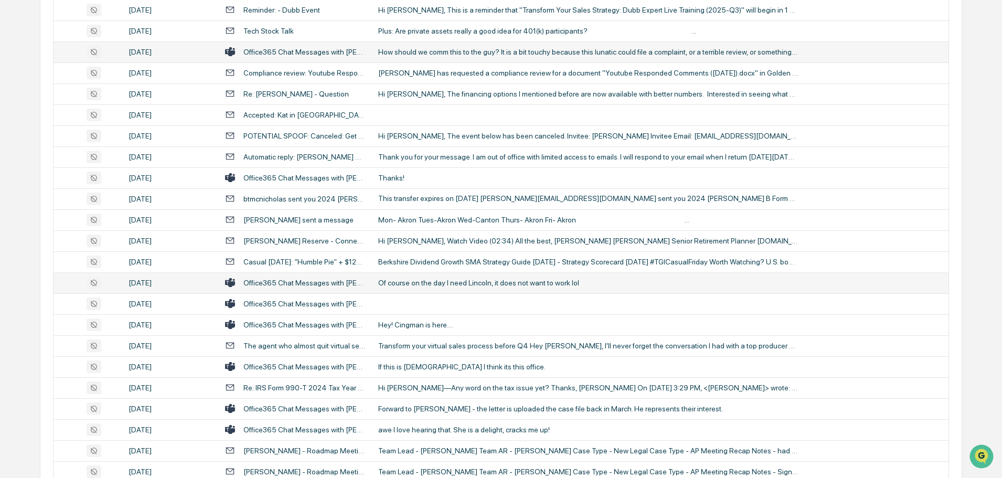
click at [444, 283] on div "Of course on the day I need Lincoln, it does not want to work lol" at bounding box center [588, 283] width 420 height 8
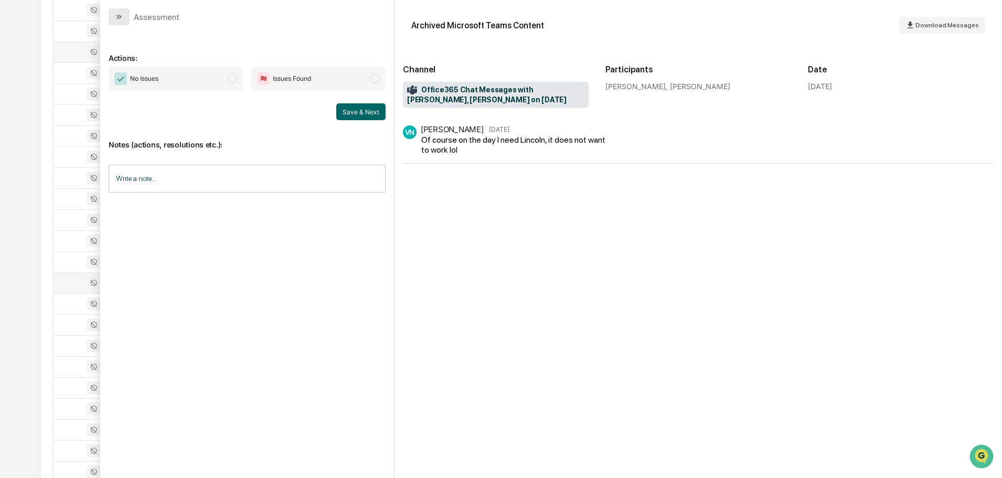
click at [124, 14] on button "modal" at bounding box center [119, 16] width 21 height 17
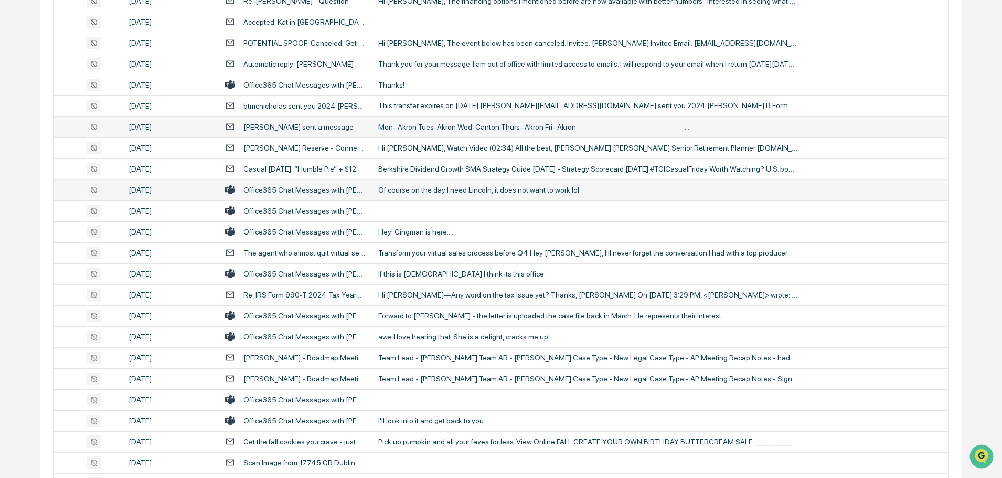
scroll to position [1626, 0]
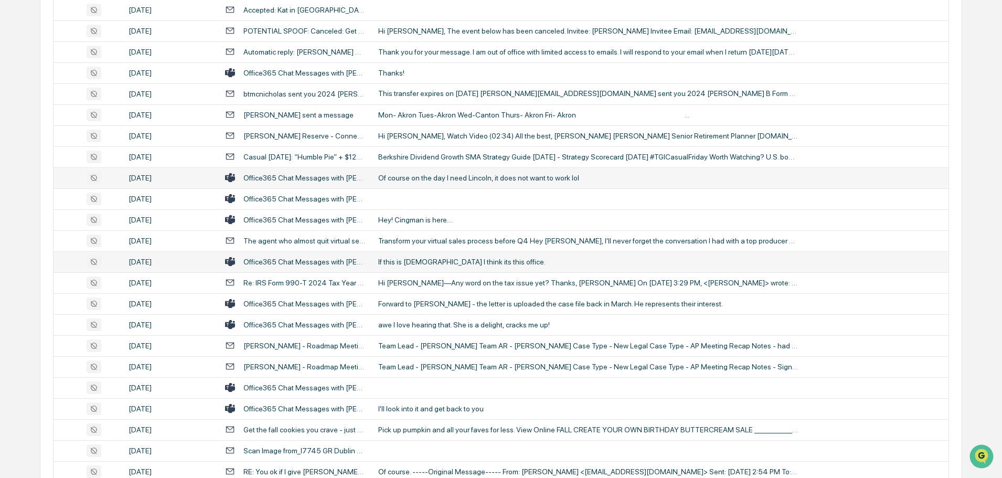
click at [423, 260] on div "If this is [DEMOGRAPHIC_DATA] I think its this office." at bounding box center [588, 262] width 420 height 8
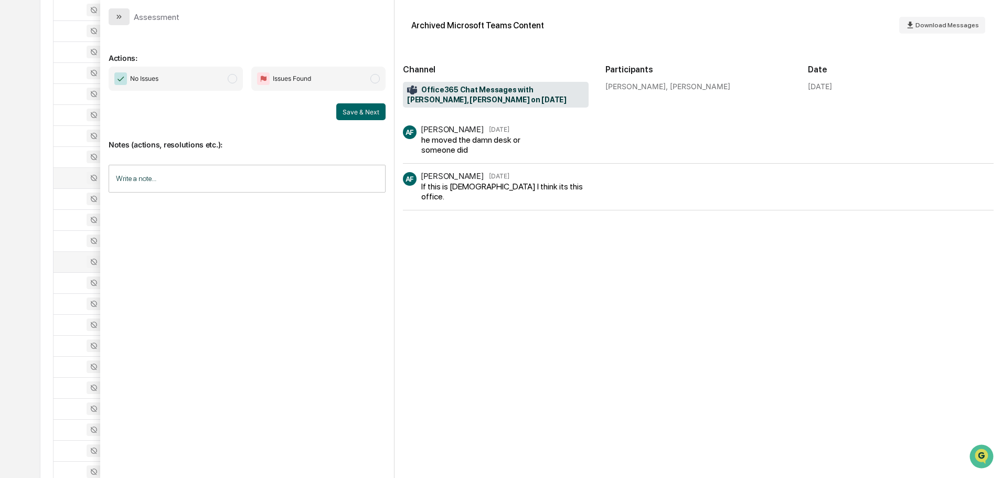
click at [111, 14] on button "modal" at bounding box center [119, 16] width 21 height 17
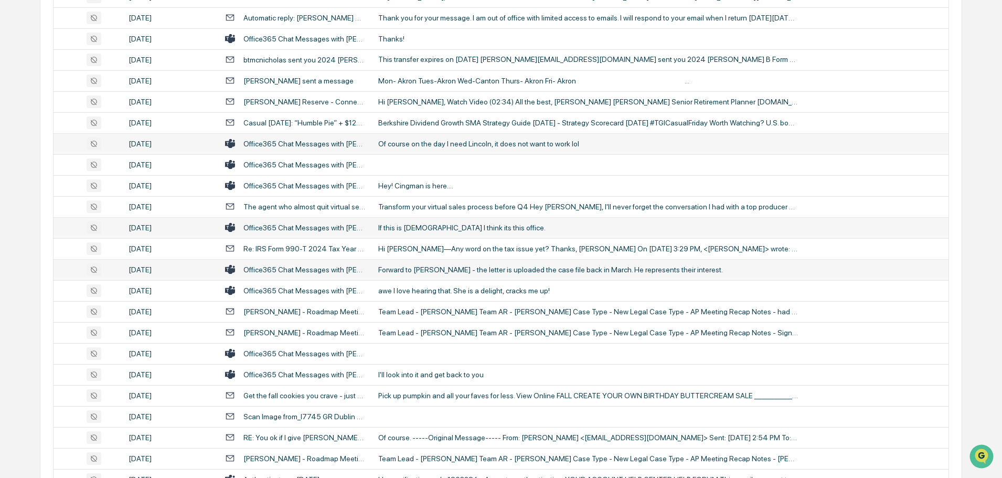
scroll to position [1679, 0]
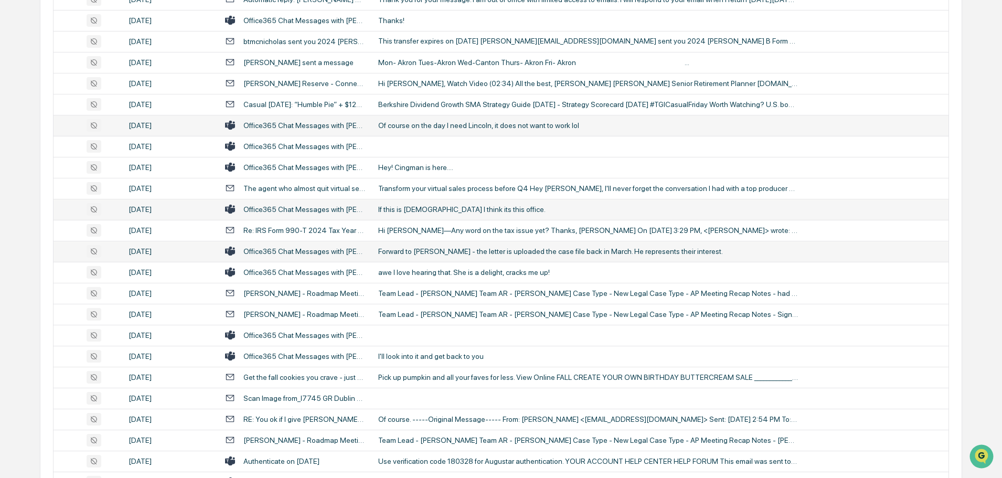
click at [417, 253] on div "Forward to [PERSON_NAME] - the letter is uploaded the case file back in March. …" at bounding box center [588, 251] width 420 height 8
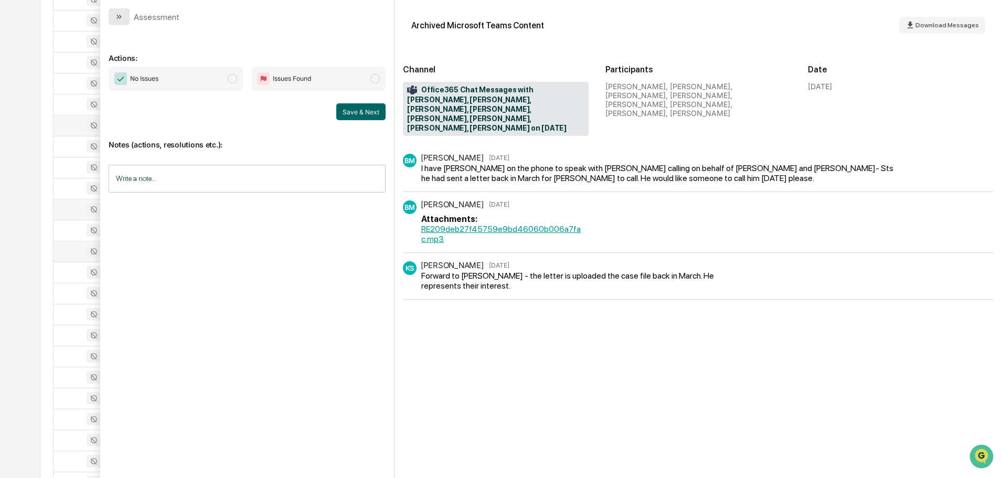
click at [124, 19] on button "modal" at bounding box center [119, 16] width 21 height 17
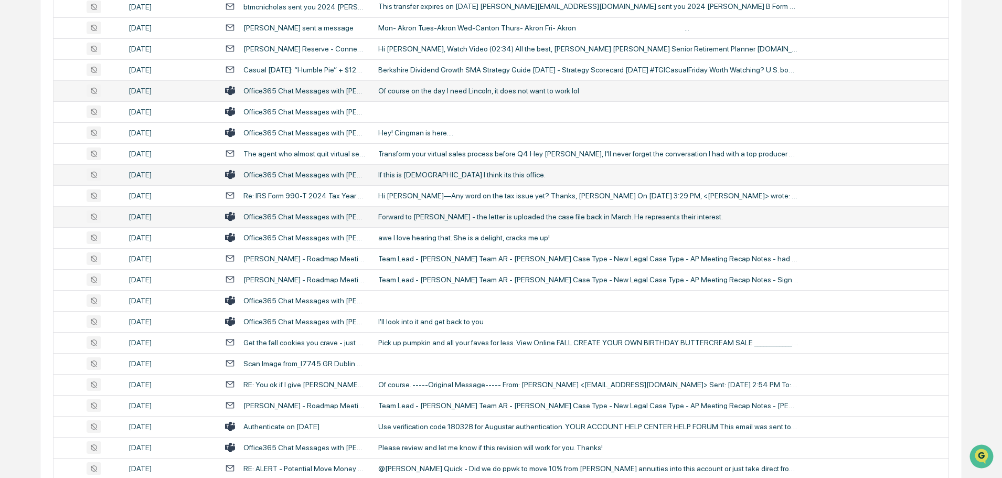
scroll to position [1731, 0]
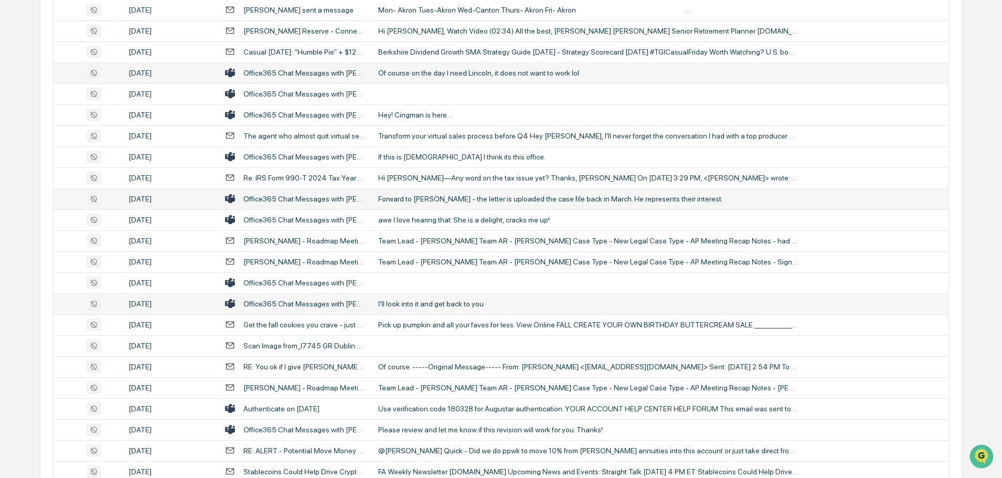
click at [420, 302] on div "I'll look into it and get back to you" at bounding box center [588, 304] width 420 height 8
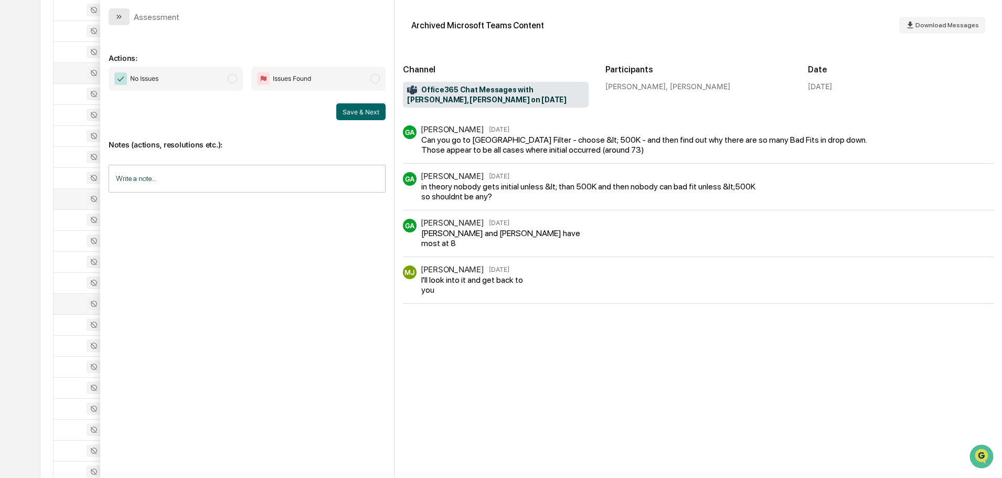
click at [115, 18] on icon "modal" at bounding box center [119, 17] width 8 height 8
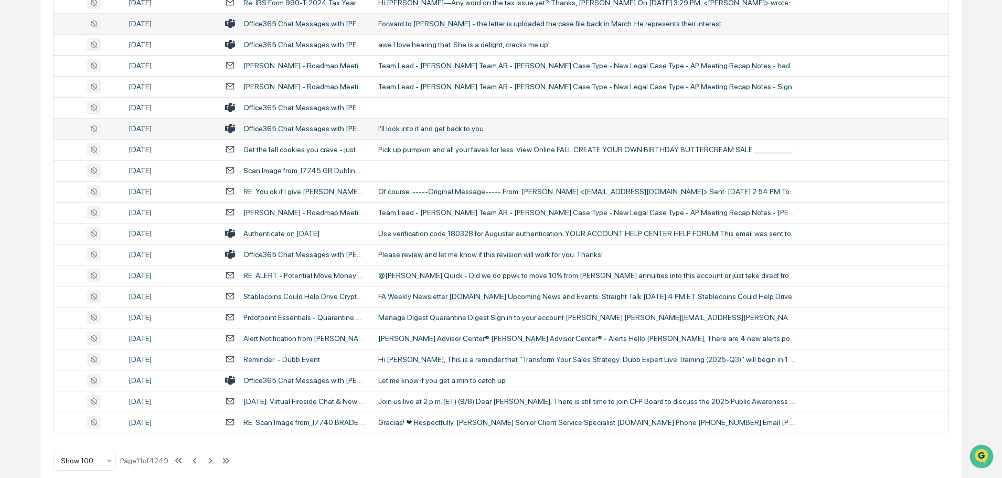
scroll to position [1921, 0]
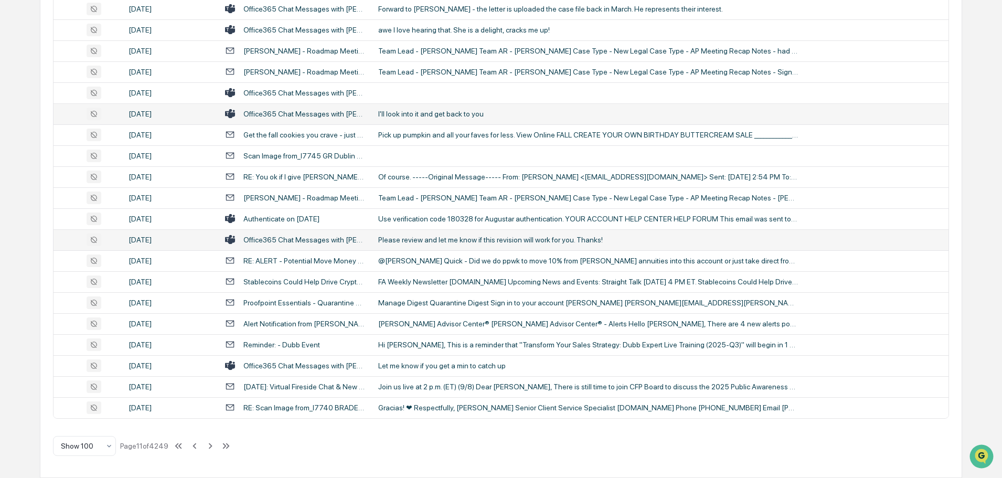
click at [419, 243] on div "Please review and let me know if this revision will work for you. Thanks!" at bounding box center [588, 240] width 420 height 8
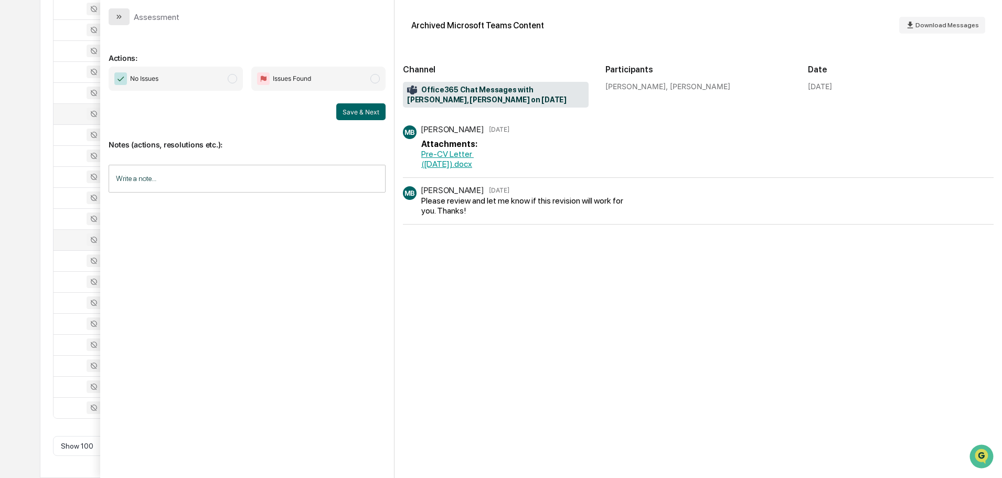
click at [120, 19] on icon "modal" at bounding box center [119, 17] width 8 height 8
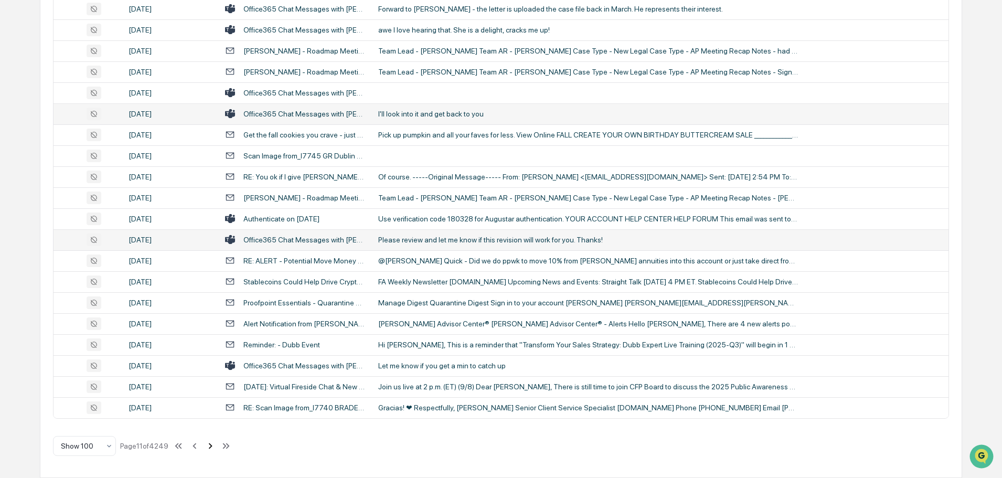
click at [211, 447] on icon at bounding box center [211, 446] width 12 height 12
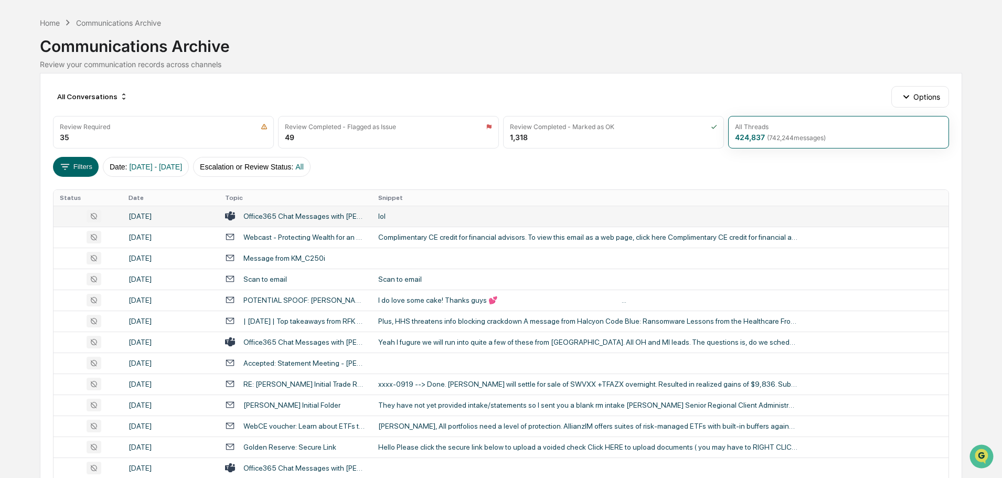
scroll to position [52, 0]
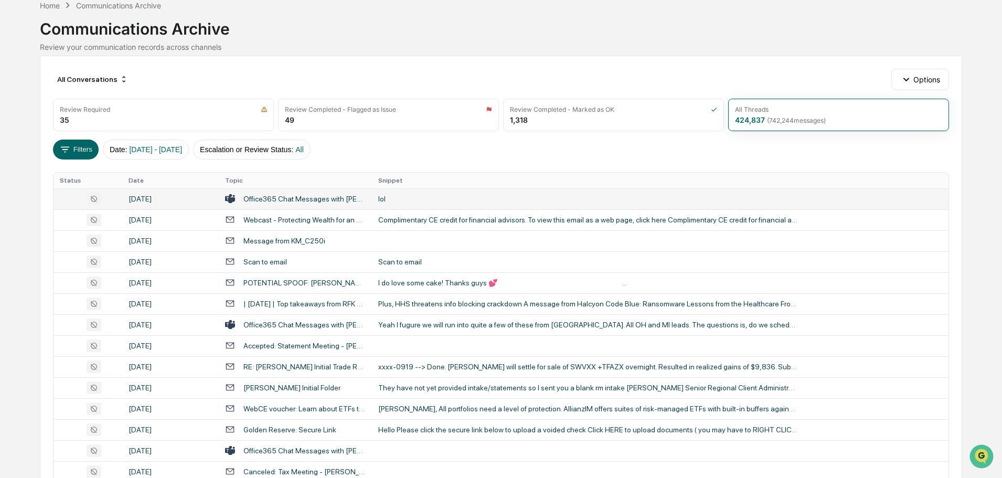
click at [435, 202] on div "lol" at bounding box center [588, 199] width 420 height 8
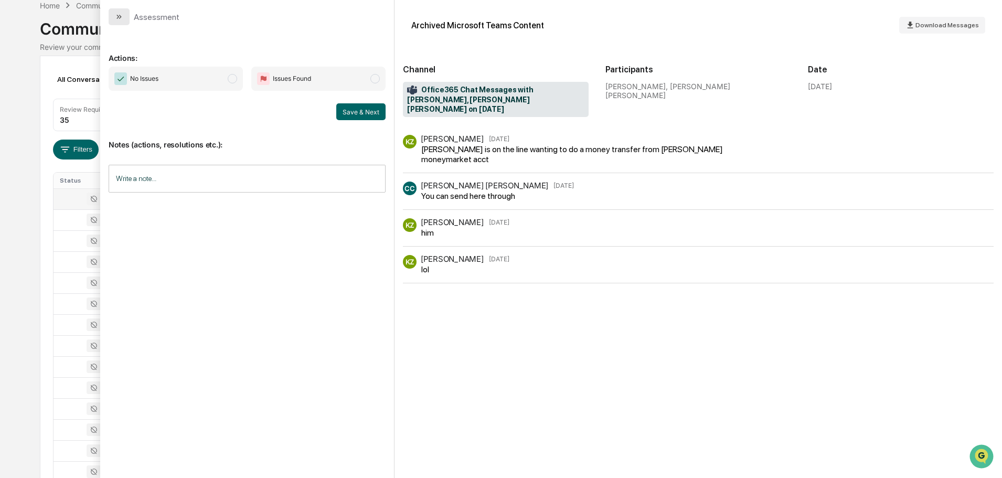
click at [119, 15] on icon "modal" at bounding box center [120, 17] width 3 height 4
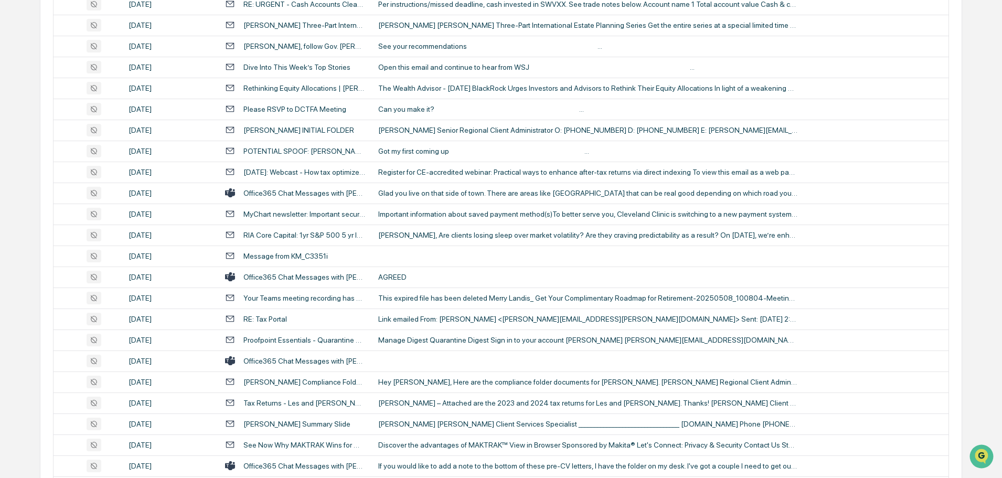
scroll to position [629, 0]
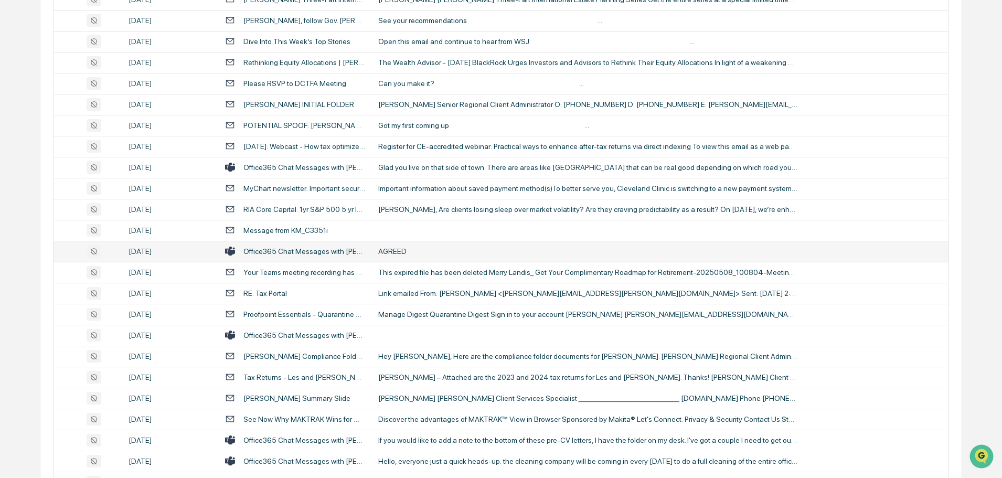
click at [420, 249] on div "AGREED" at bounding box center [588, 251] width 420 height 8
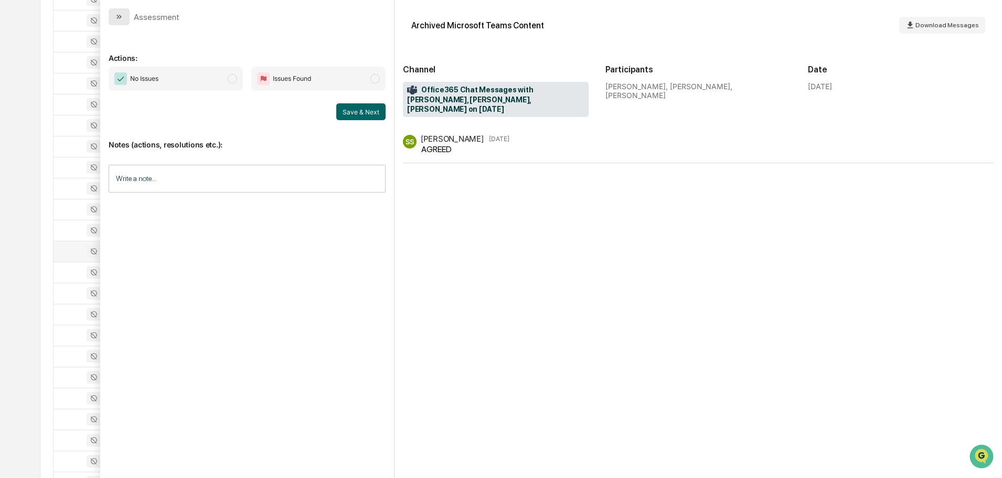
click at [125, 16] on button "modal" at bounding box center [119, 16] width 21 height 17
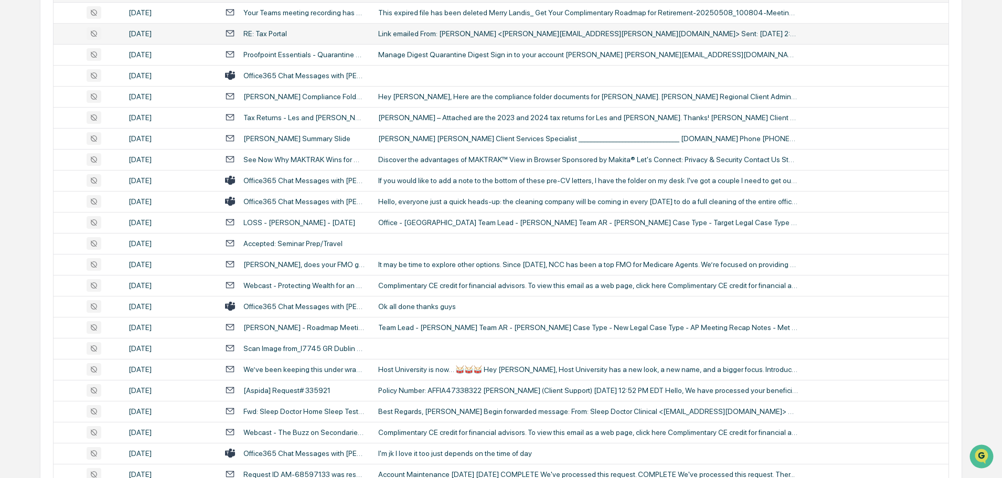
scroll to position [892, 0]
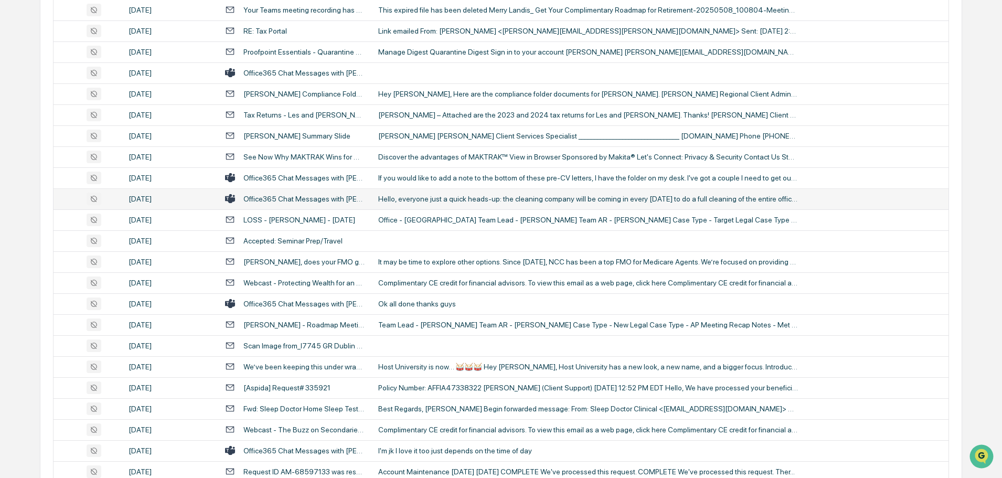
click at [415, 199] on div "Hello, everyone just a quick heads-up: the cleaning company will be coming in e…" at bounding box center [588, 199] width 420 height 8
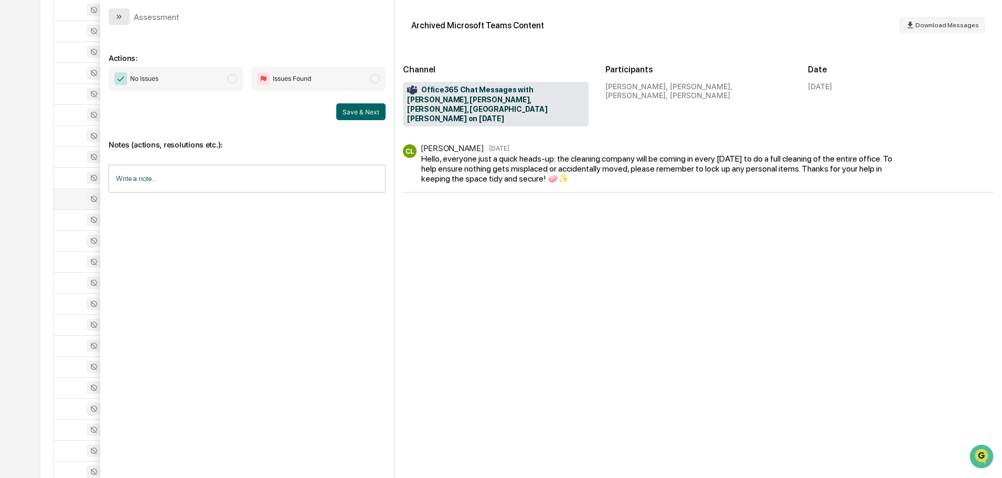
click at [120, 17] on icon "modal" at bounding box center [119, 17] width 8 height 8
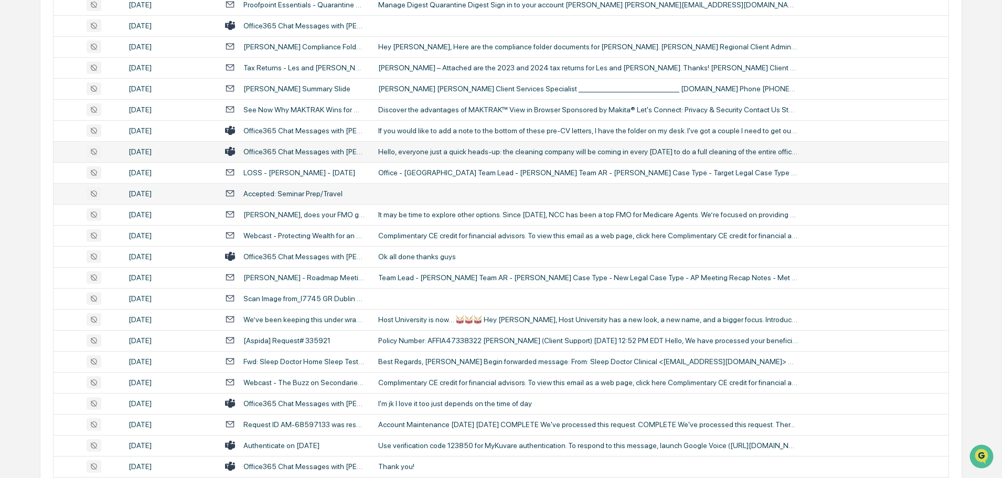
scroll to position [997, 0]
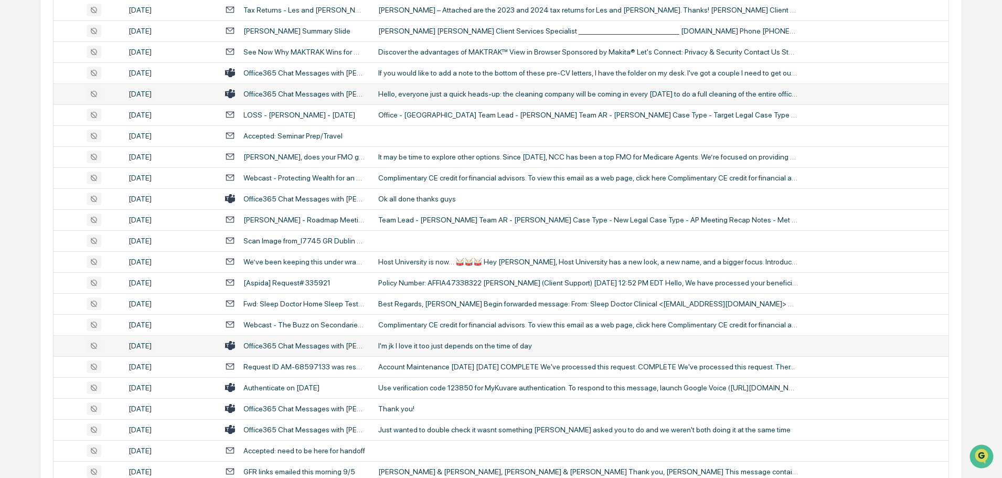
click at [426, 348] on div "I'm jk I love it too just depends on the time of day" at bounding box center [588, 345] width 420 height 8
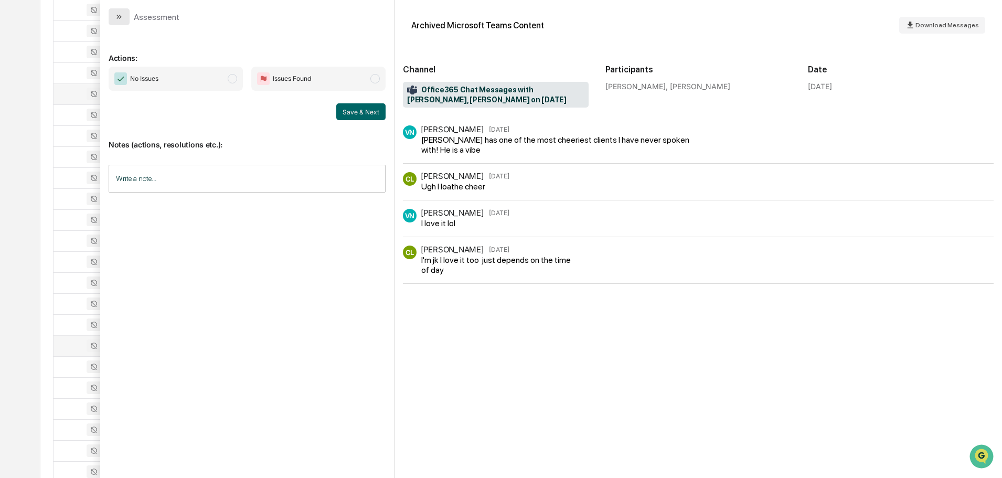
click at [120, 18] on icon "modal" at bounding box center [120, 17] width 3 height 4
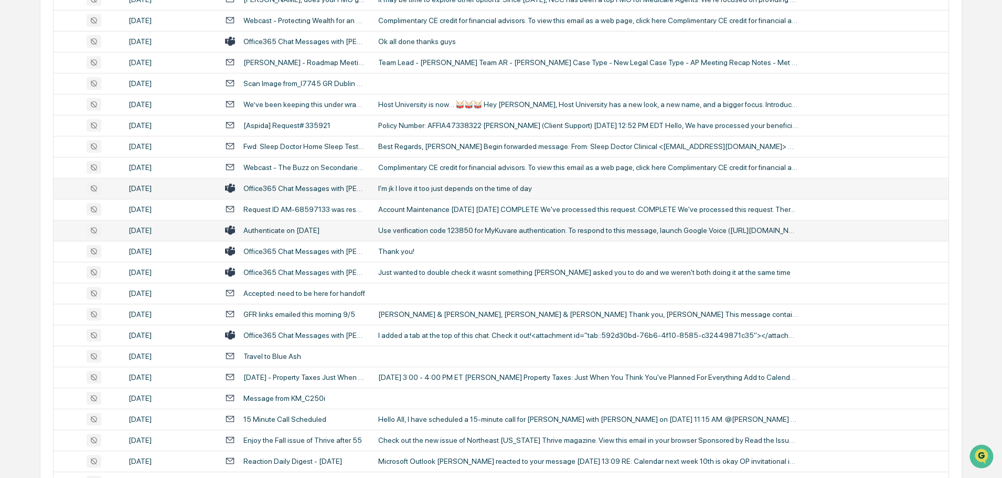
scroll to position [1207, 0]
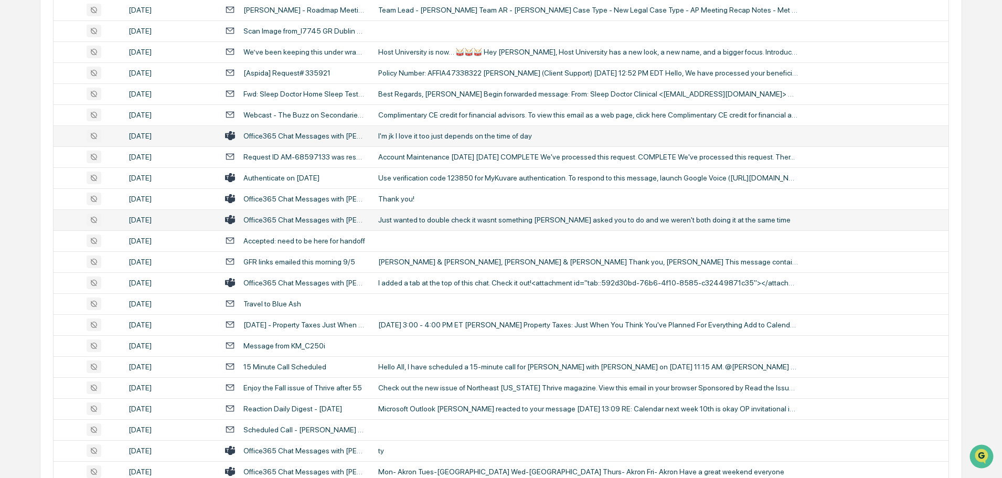
click at [473, 220] on div "Just wanted to double check it wasnt something [PERSON_NAME] asked you to do an…" at bounding box center [588, 220] width 420 height 8
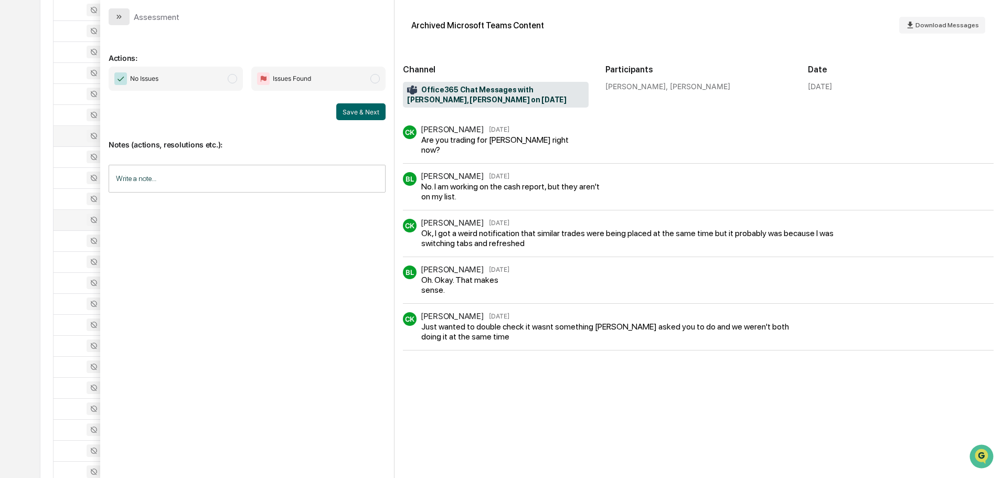
click at [129, 17] on button "modal" at bounding box center [119, 16] width 21 height 17
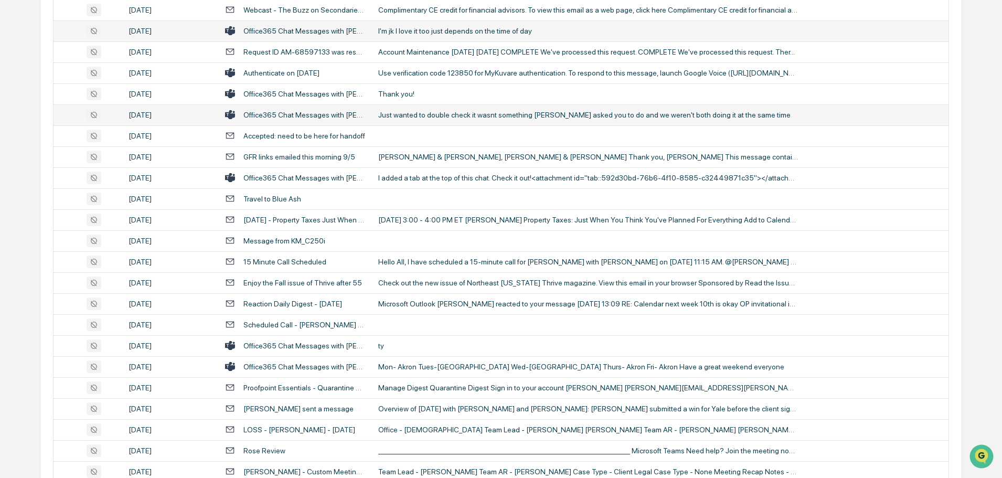
scroll to position [1364, 0]
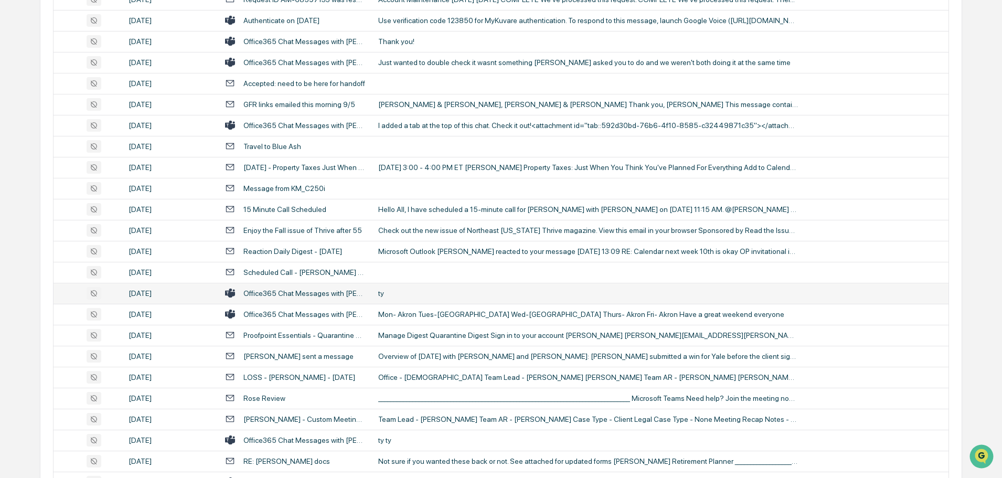
click at [391, 294] on div "ty" at bounding box center [588, 293] width 420 height 8
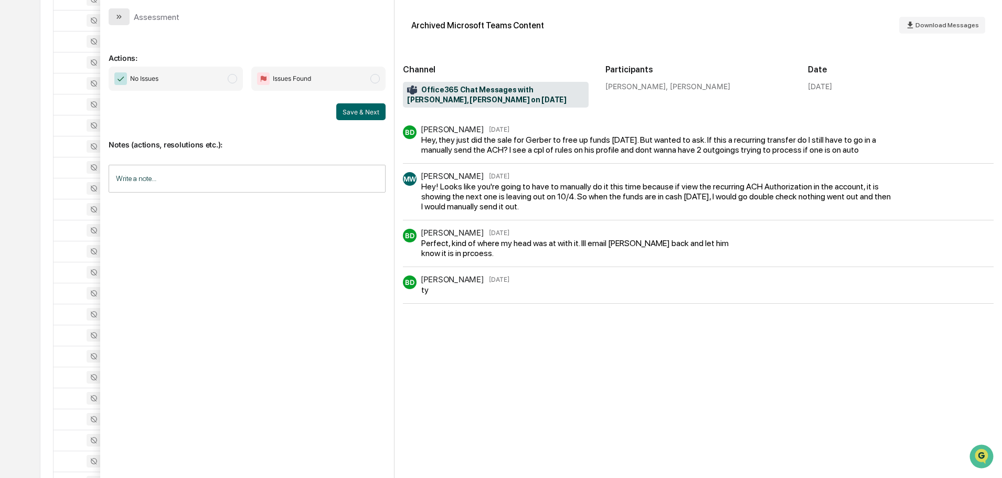
click at [119, 17] on icon "modal" at bounding box center [119, 17] width 8 height 8
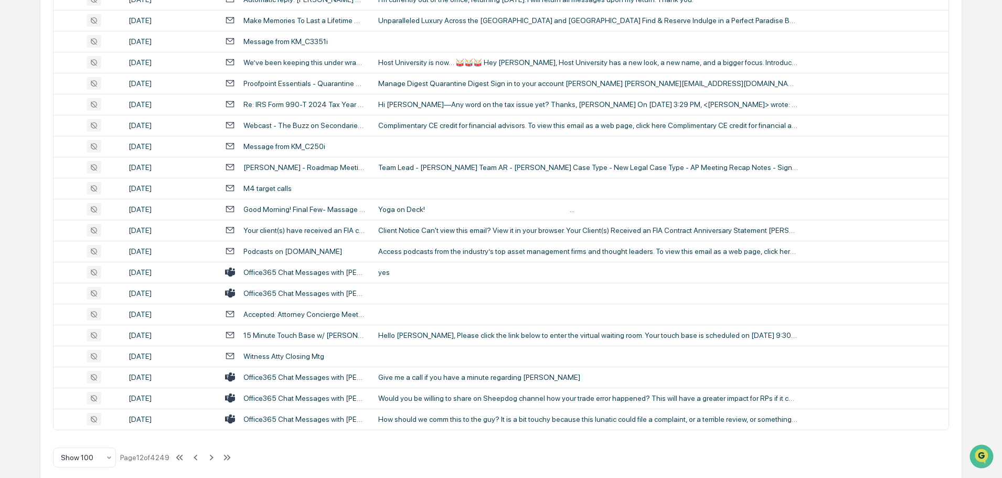
scroll to position [1921, 0]
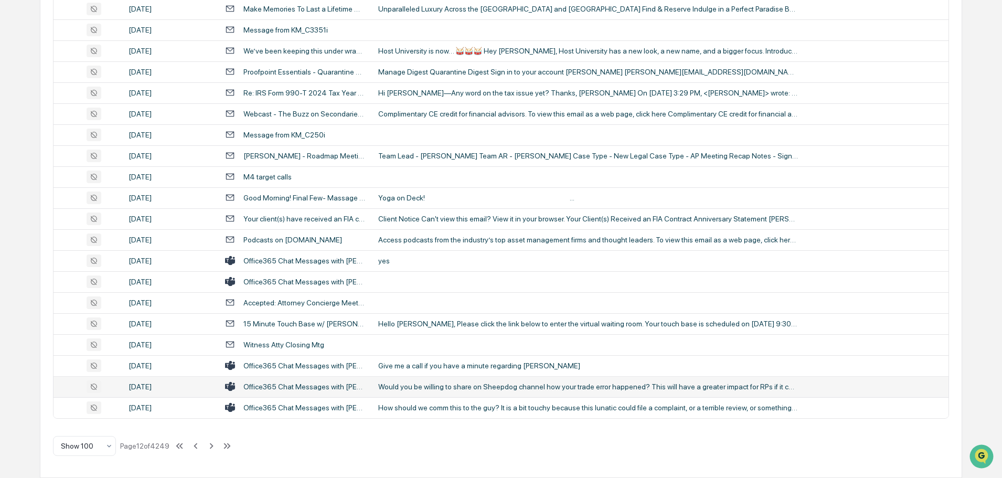
click at [433, 389] on div "Would you be willing to share on Sheepdog channel how your trade error happened…" at bounding box center [588, 386] width 420 height 8
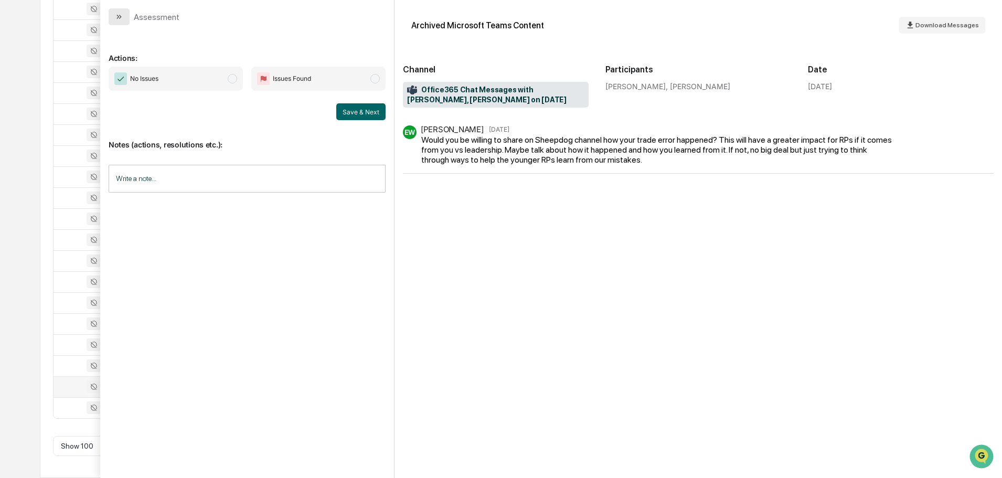
click at [122, 17] on icon "modal" at bounding box center [119, 17] width 8 height 8
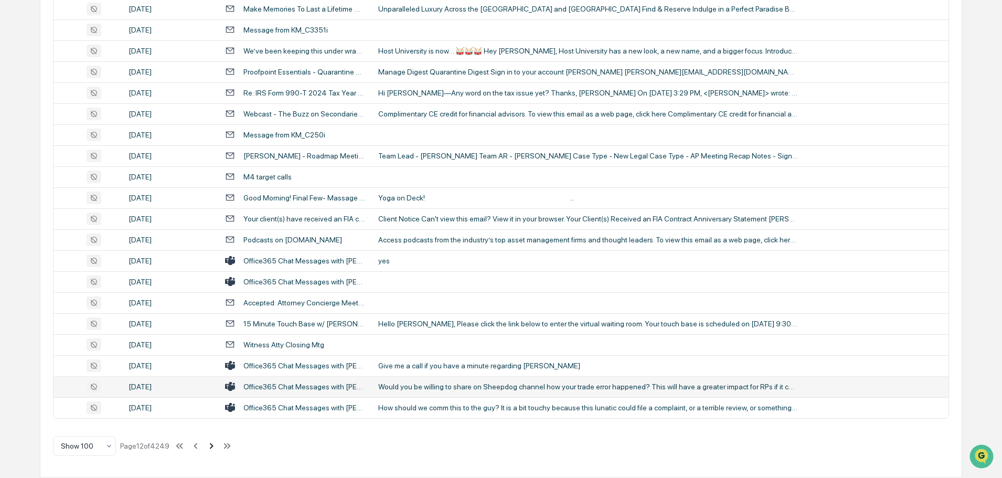
click at [216, 444] on icon at bounding box center [212, 446] width 12 height 12
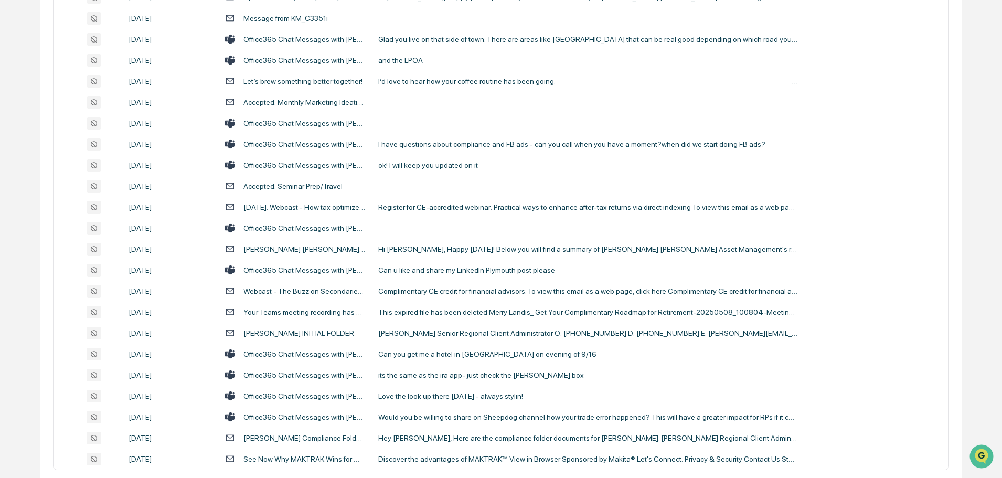
scroll to position [1888, 0]
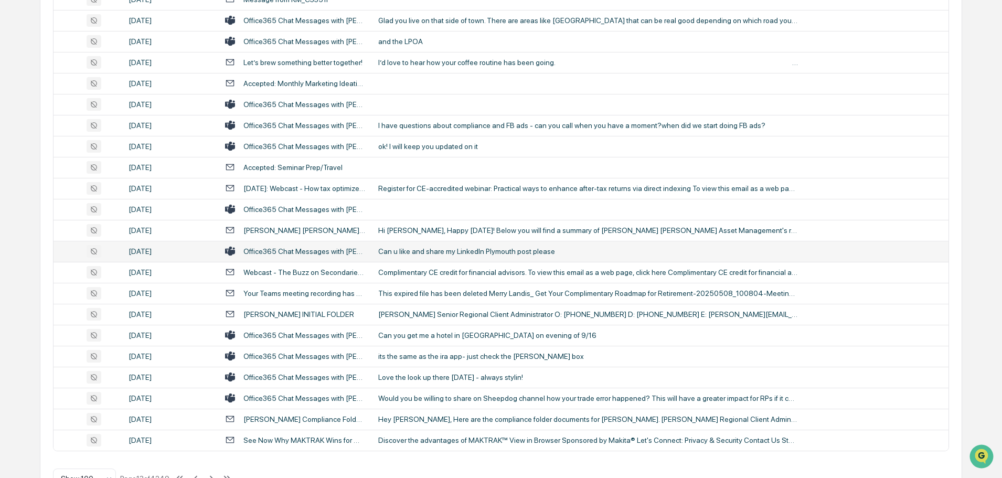
click at [437, 252] on div "Can u like and share my LinkedIn Plymouth post please" at bounding box center [588, 251] width 420 height 8
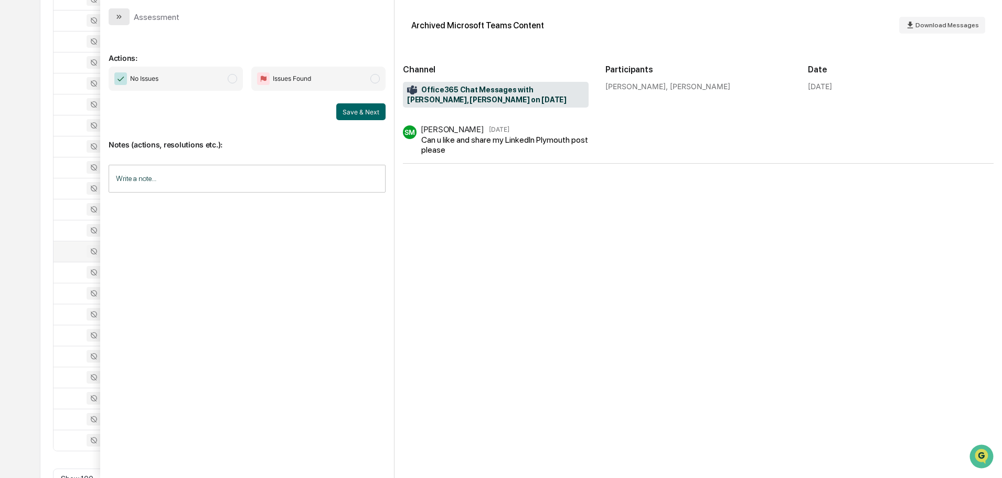
click at [124, 15] on button "modal" at bounding box center [119, 16] width 21 height 17
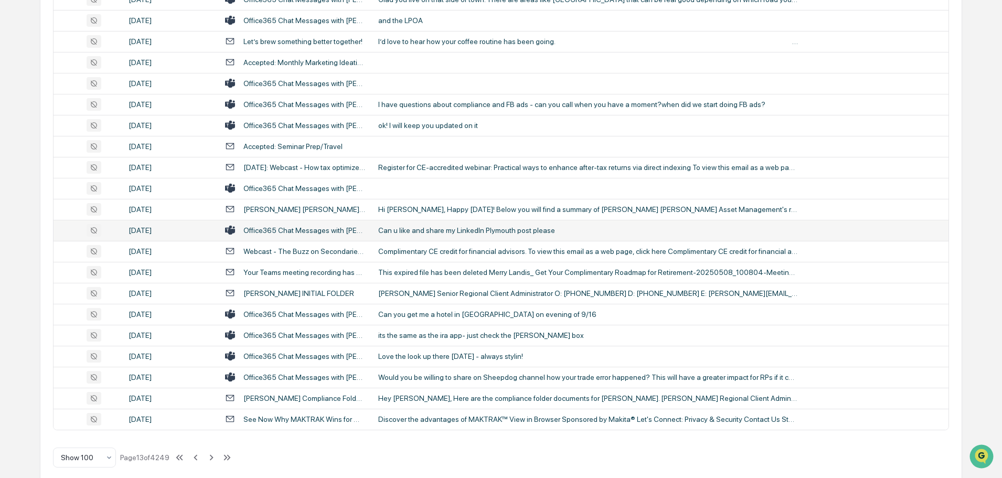
scroll to position [1921, 0]
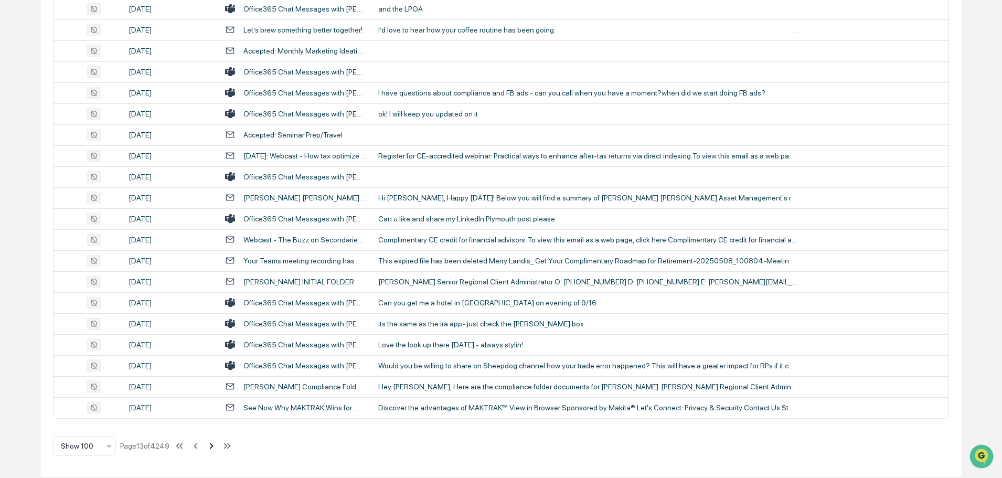
click at [212, 447] on icon at bounding box center [212, 446] width 12 height 12
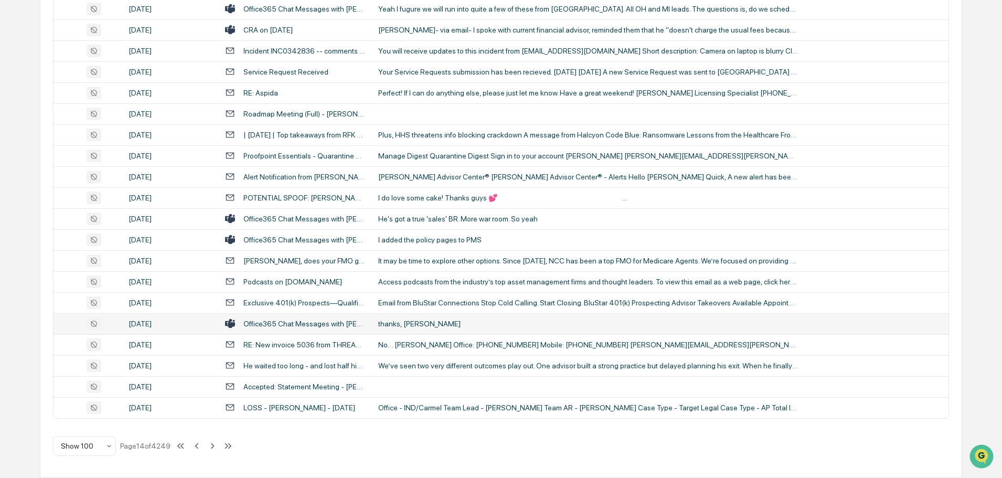
click at [412, 321] on div "thanks, mark" at bounding box center [588, 323] width 420 height 8
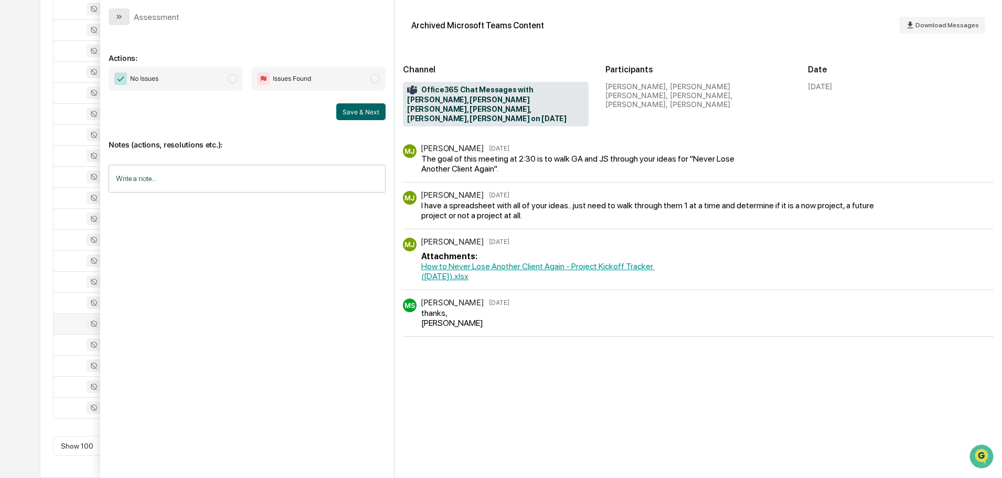
click at [114, 18] on button "modal" at bounding box center [119, 16] width 21 height 17
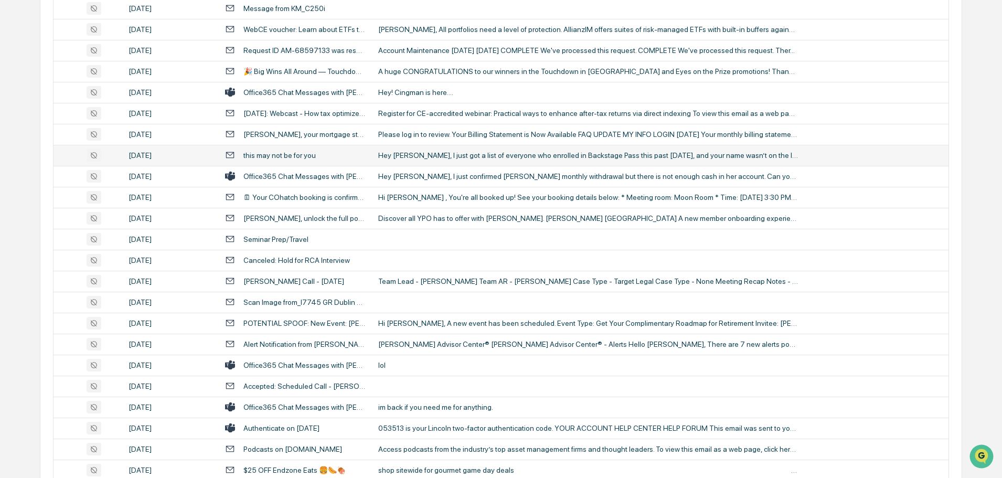
scroll to position [819, 0]
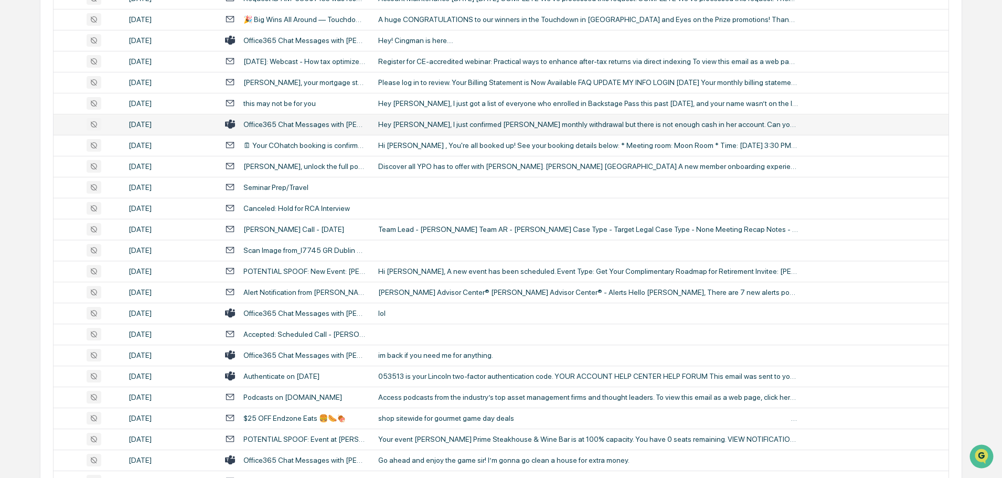
click at [425, 124] on div "Hey Phil, I just confirmed Mary Raudabaugh's monthly withdrawal but there is no…" at bounding box center [588, 124] width 420 height 8
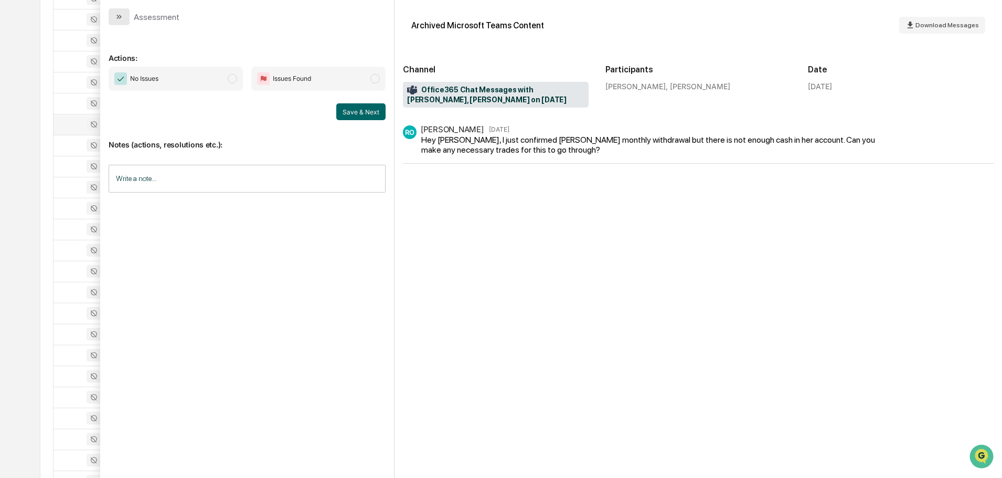
click at [123, 13] on icon "modal" at bounding box center [119, 17] width 8 height 8
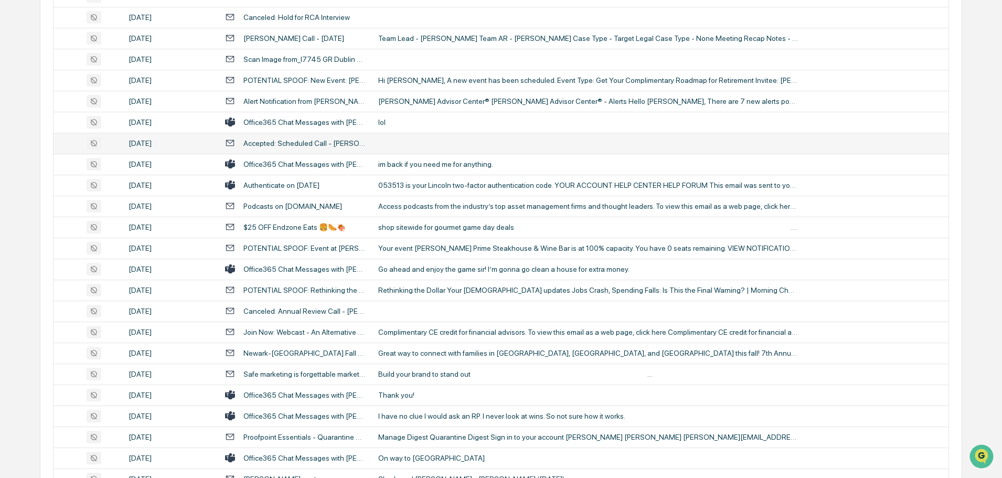
scroll to position [1029, 0]
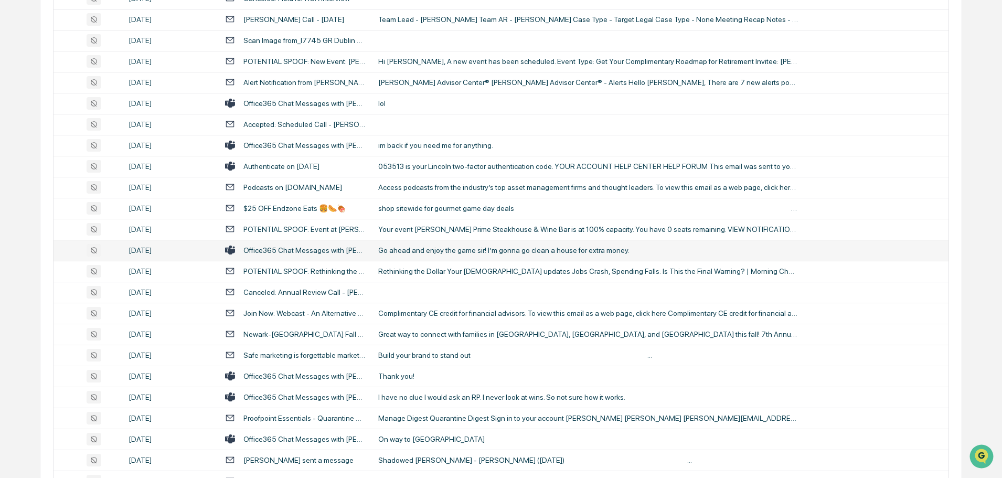
click at [428, 252] on div "Go ahead and enjoy the game sir! I’m gonna go clean a house for extra money." at bounding box center [588, 250] width 420 height 8
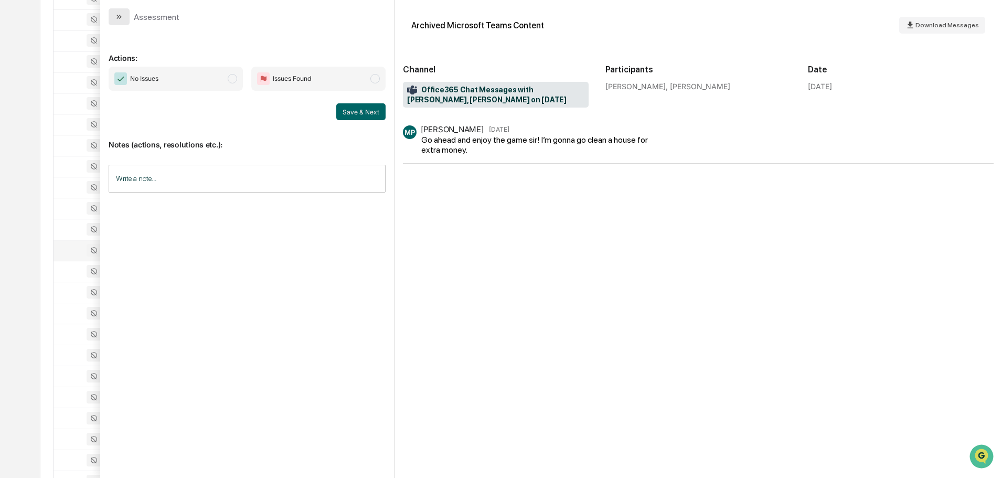
click at [121, 16] on icon "modal" at bounding box center [119, 17] width 8 height 8
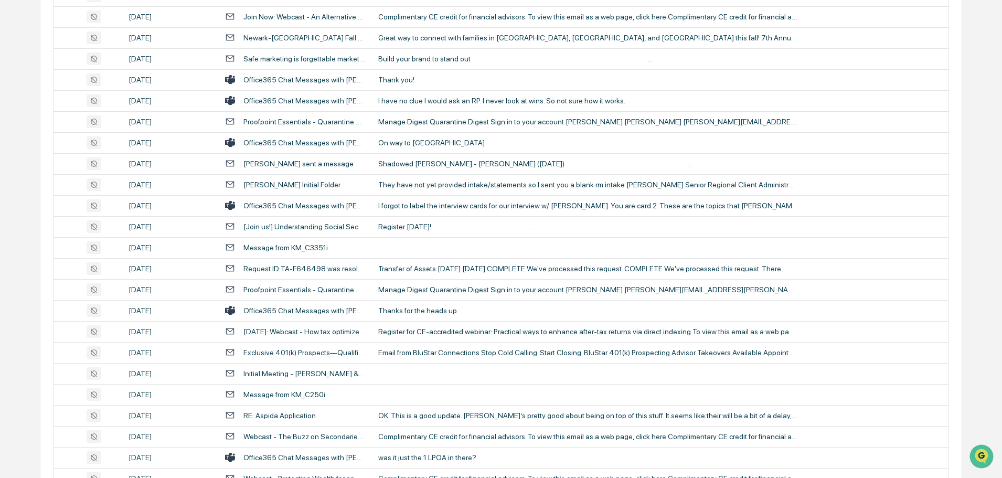
scroll to position [1344, 0]
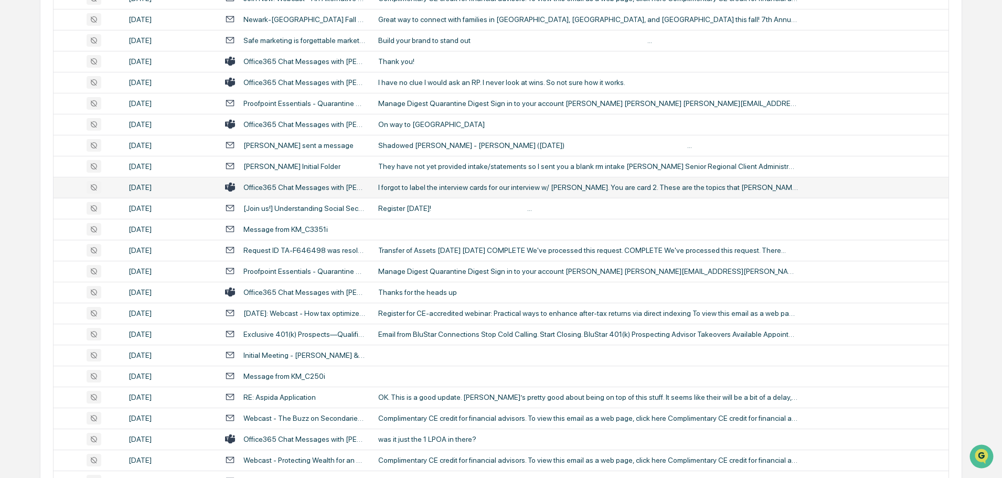
click at [468, 185] on div "I forgot to label the interview cards for our interview w/ Kevin Mitchell. You …" at bounding box center [588, 187] width 420 height 8
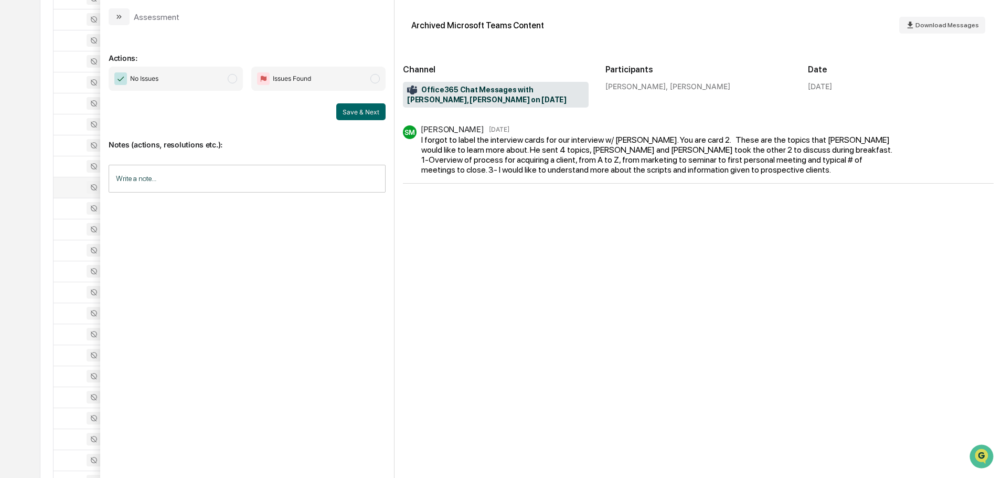
drag, startPoint x: 113, startPoint y: 18, endPoint x: 120, endPoint y: 19, distance: 6.3
click at [113, 18] on button "modal" at bounding box center [119, 16] width 21 height 17
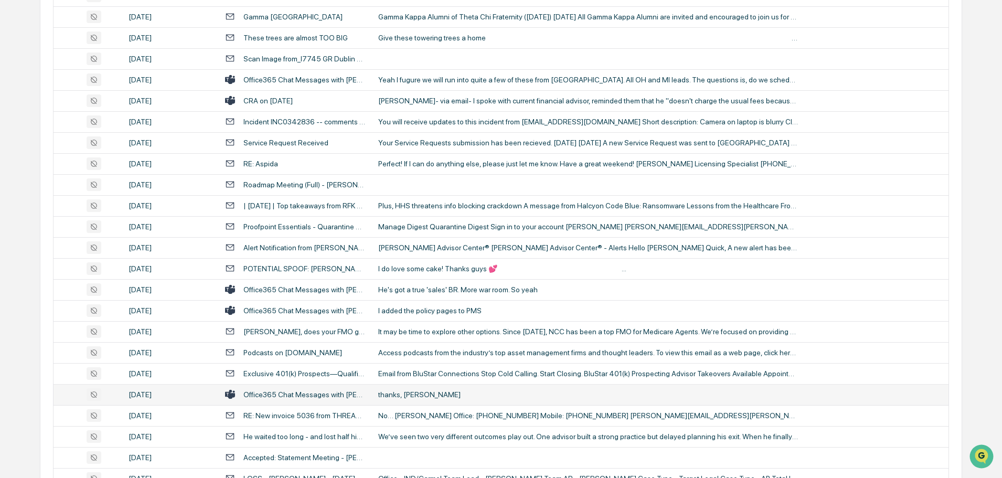
scroll to position [1869, 0]
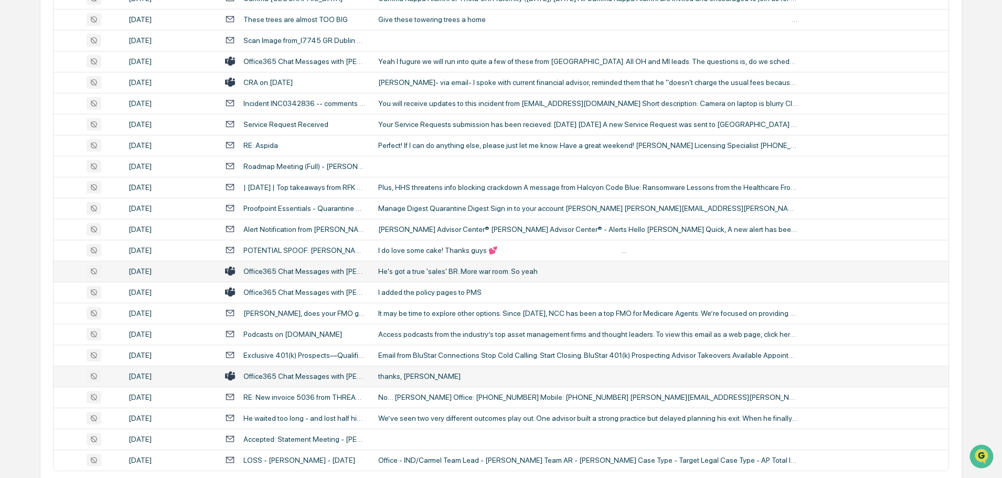
click at [404, 270] on div "He's got a true 'sales' BR. More war room. So yeah" at bounding box center [588, 271] width 420 height 8
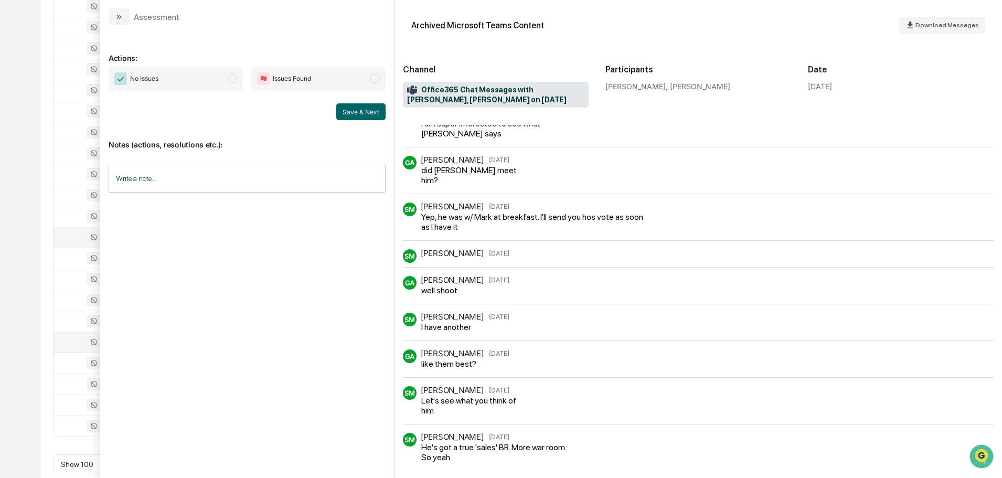
scroll to position [1921, 0]
click at [127, 17] on button "modal" at bounding box center [119, 16] width 21 height 17
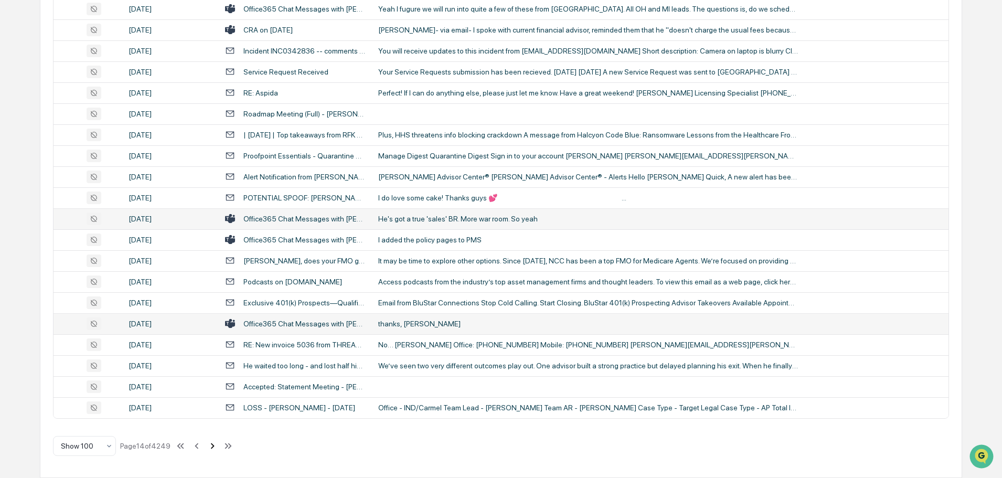
click at [211, 447] on icon at bounding box center [213, 446] width 12 height 12
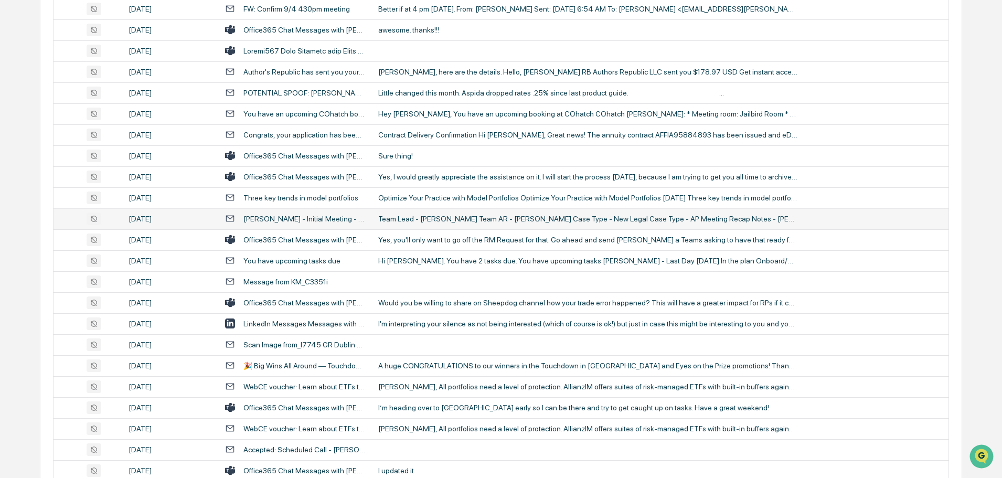
scroll to position [1134, 0]
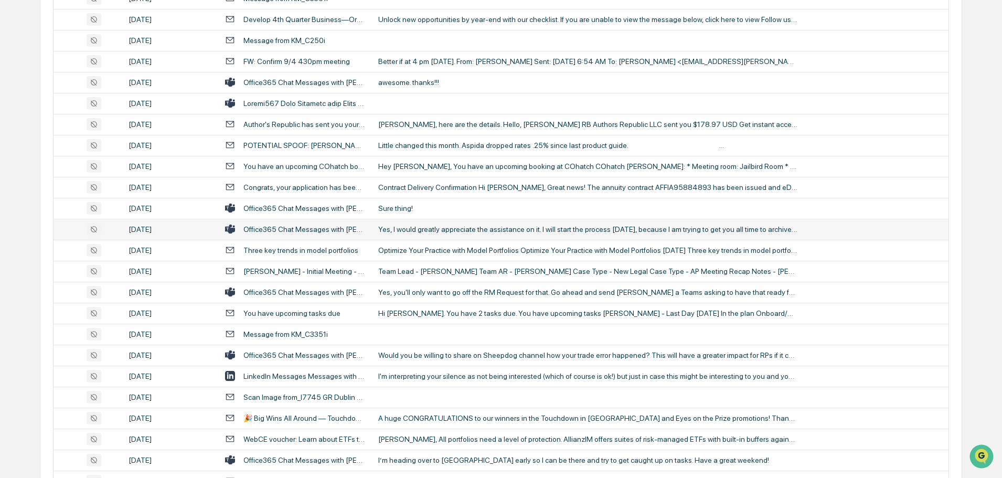
click at [422, 232] on div "Yes, I would greatly appreciate the assistance on it. I will start the process …" at bounding box center [588, 229] width 420 height 8
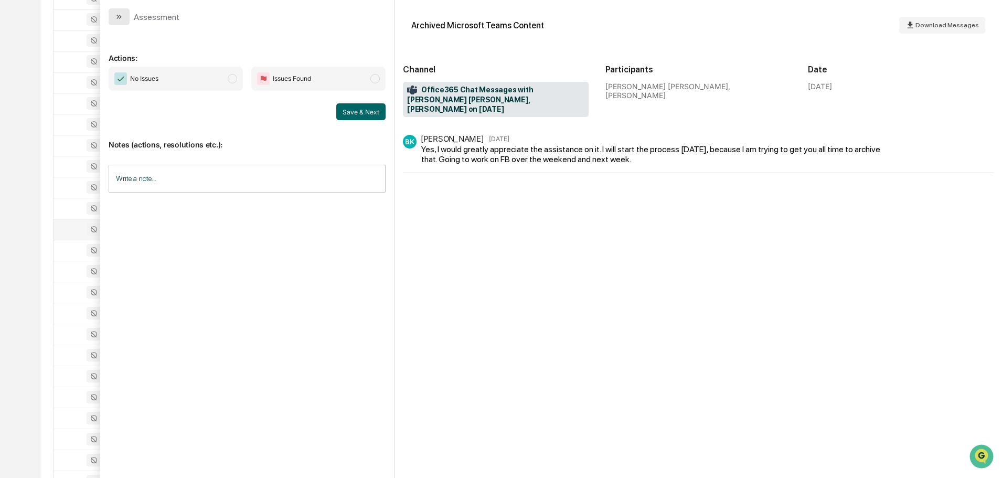
click at [123, 15] on button "modal" at bounding box center [119, 16] width 21 height 17
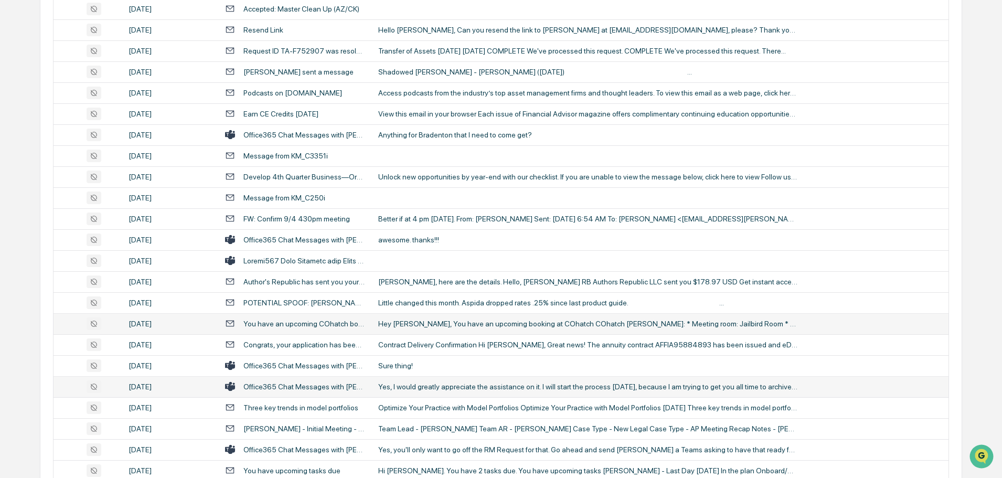
scroll to position [924, 0]
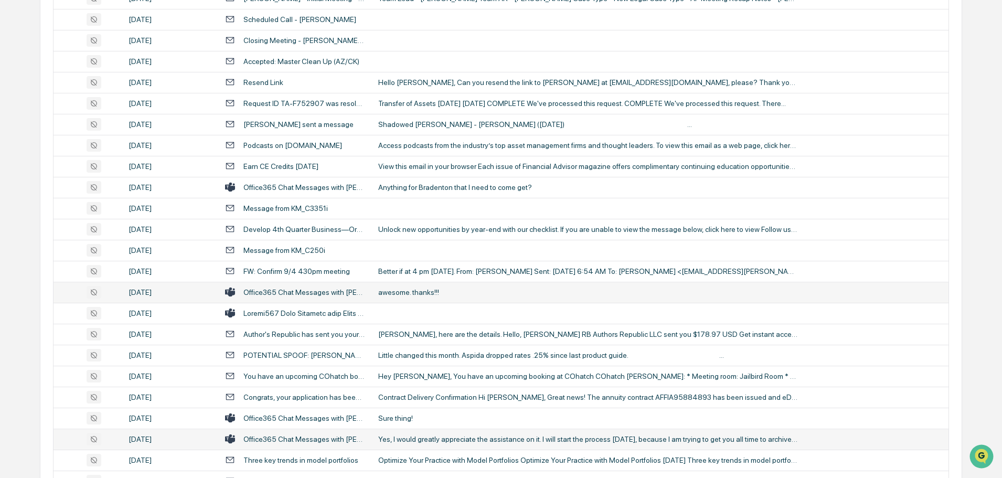
click at [429, 291] on div "awesome. thanks!!!" at bounding box center [588, 292] width 420 height 8
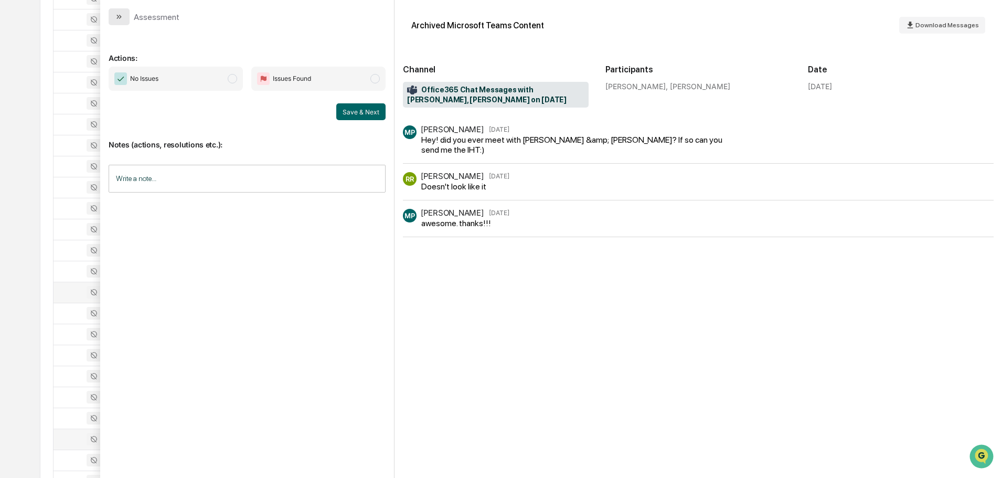
click at [113, 20] on button "modal" at bounding box center [119, 16] width 21 height 17
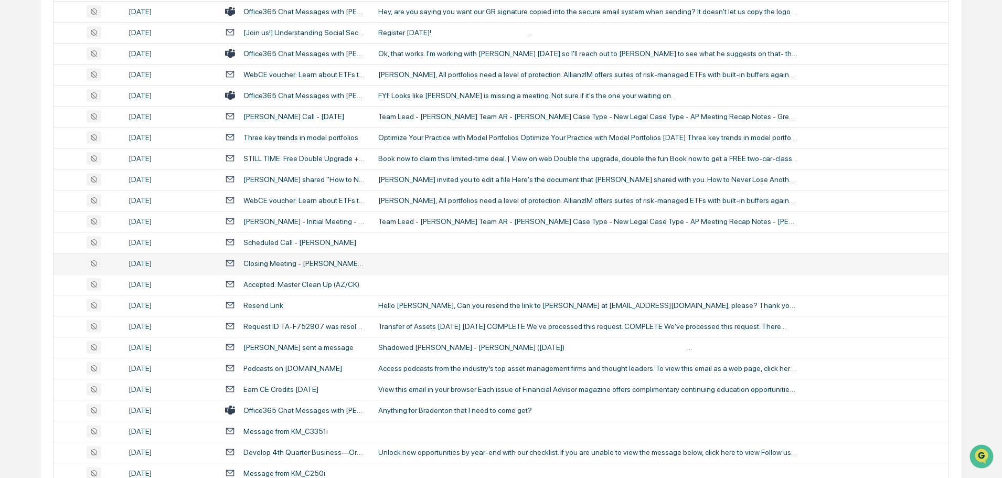
scroll to position [557, 0]
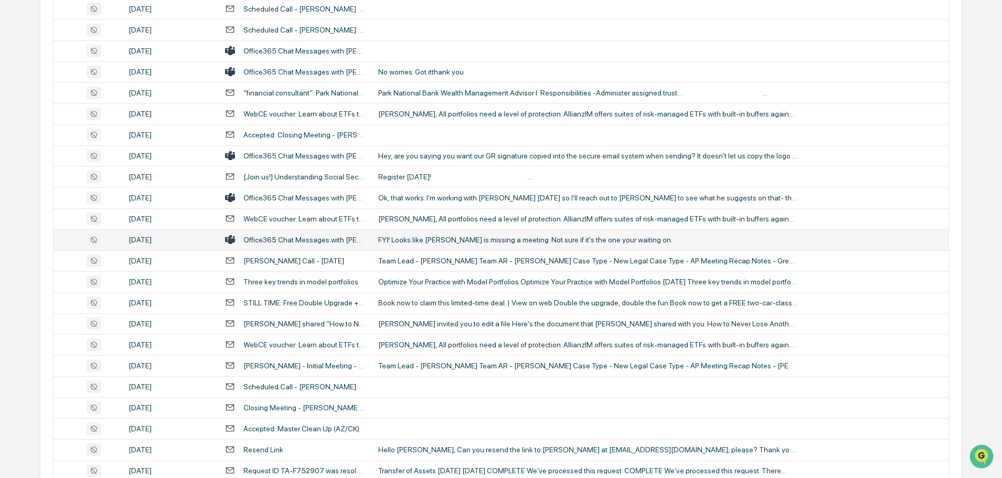
click at [445, 241] on div "FYI! Looks like Becky Sharp is missing a meeting. Not sure if it's the one your…" at bounding box center [588, 240] width 420 height 8
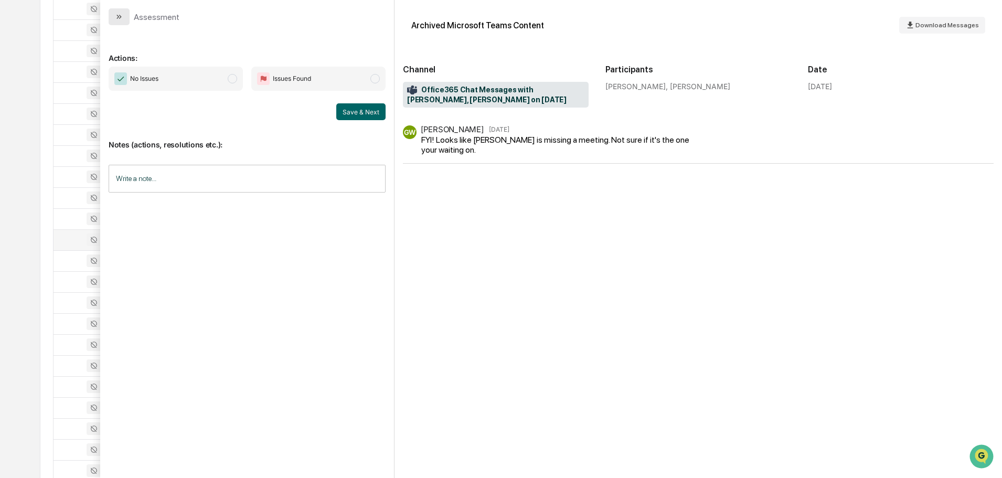
click at [124, 14] on button "modal" at bounding box center [119, 16] width 21 height 17
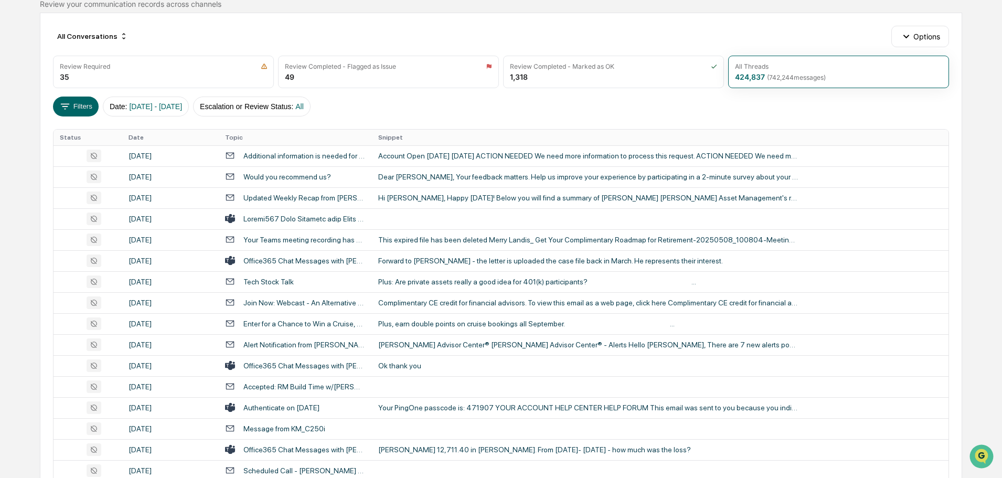
scroll to position [85, 0]
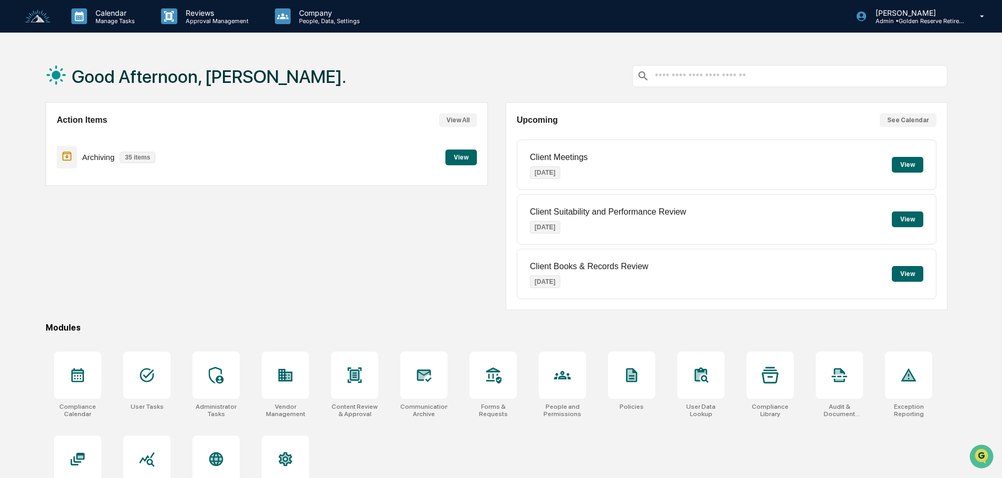
click at [461, 156] on button "View" at bounding box center [460, 158] width 31 height 16
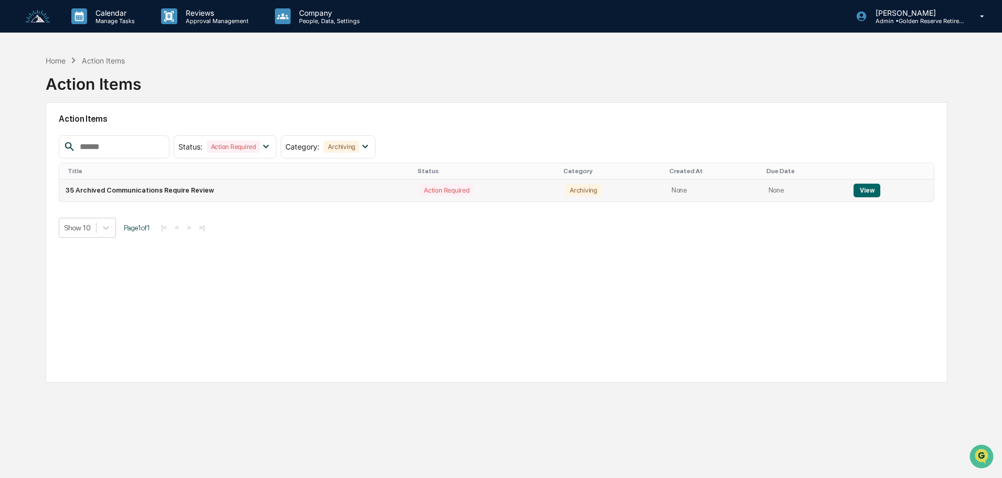
click at [869, 190] on button "View" at bounding box center [866, 191] width 27 height 14
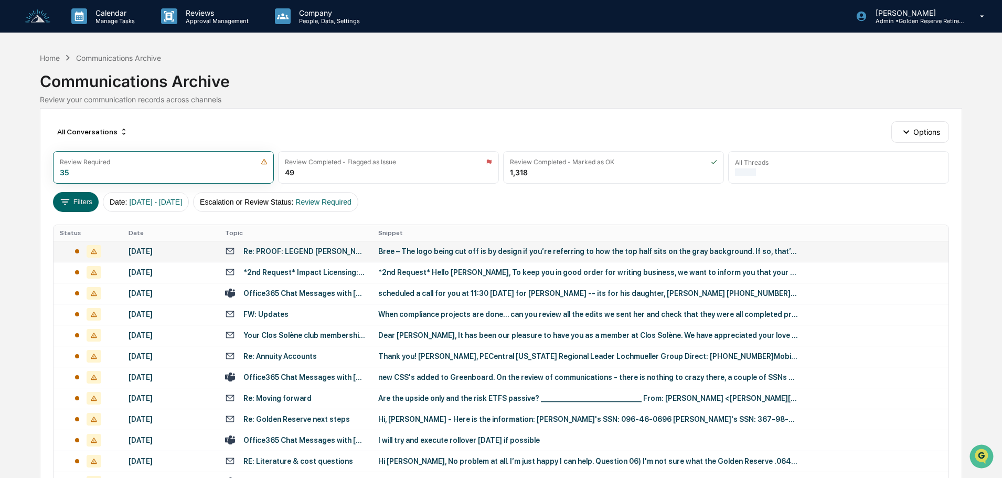
click at [372, 250] on td "Bree – The logo being cut off is by design if you’re referring to how the top h…" at bounding box center [660, 251] width 577 height 21
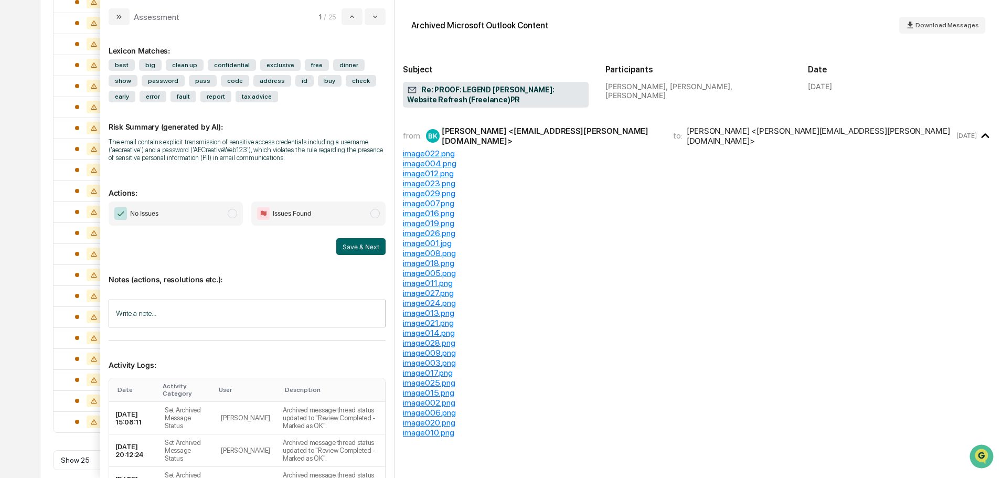
scroll to position [347, 0]
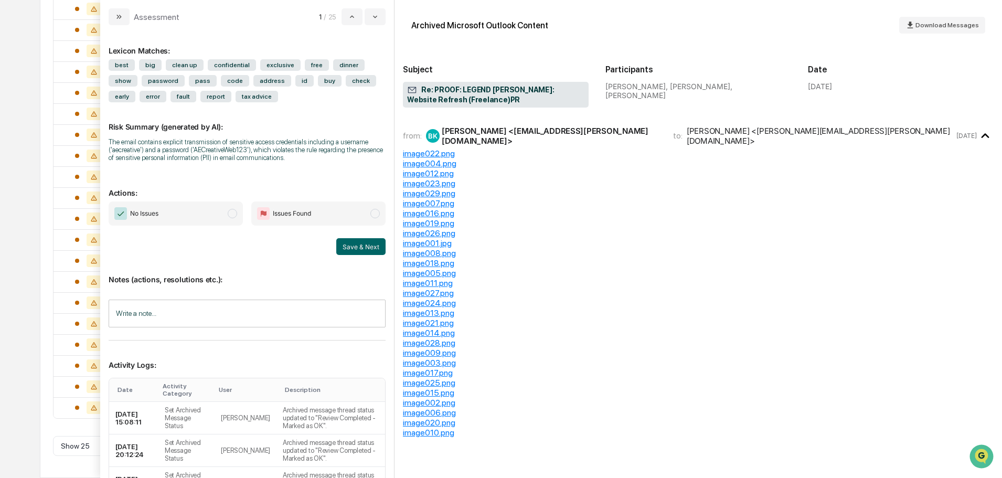
click at [119, 16] on icon "modal" at bounding box center [119, 17] width 8 height 8
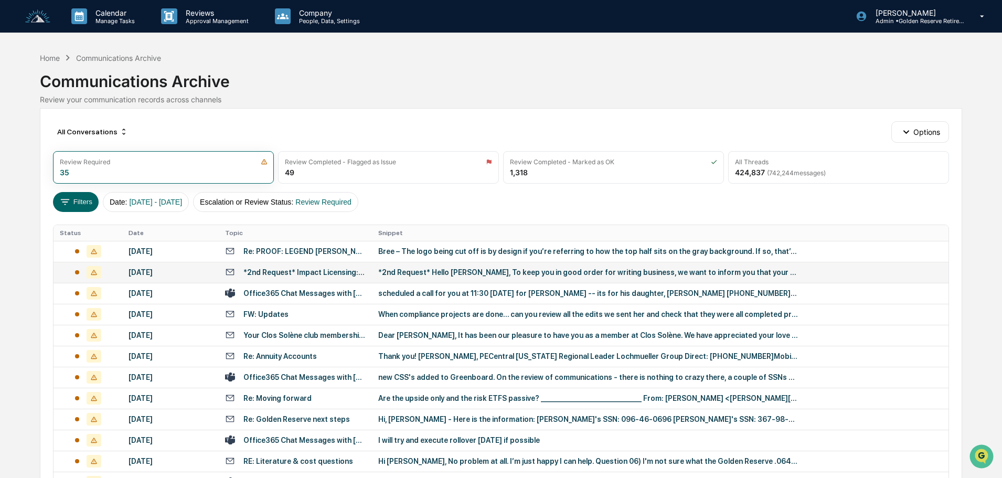
click at [429, 275] on div "*2nd Request* Hello [PERSON_NAME], To keep you in good order for writing busine…" at bounding box center [588, 272] width 420 height 8
